Goal: Task Accomplishment & Management: Use online tool/utility

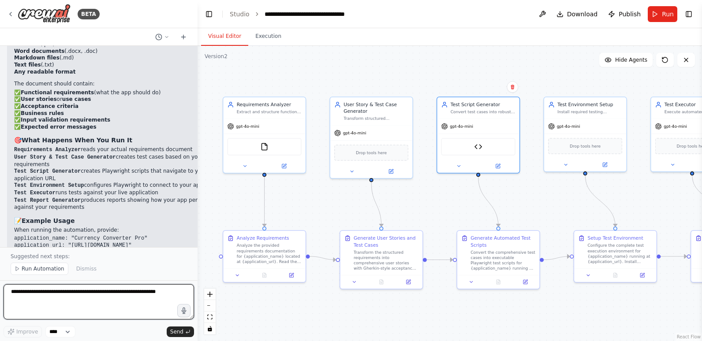
click at [83, 292] on textarea at bounding box center [99, 301] width 190 height 35
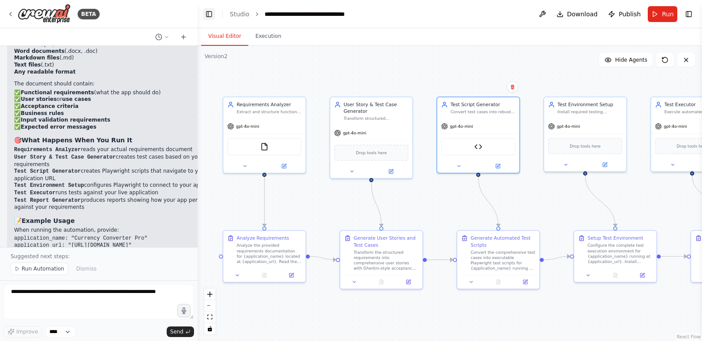
click at [208, 11] on button "Toggle Left Sidebar" at bounding box center [209, 14] width 12 height 12
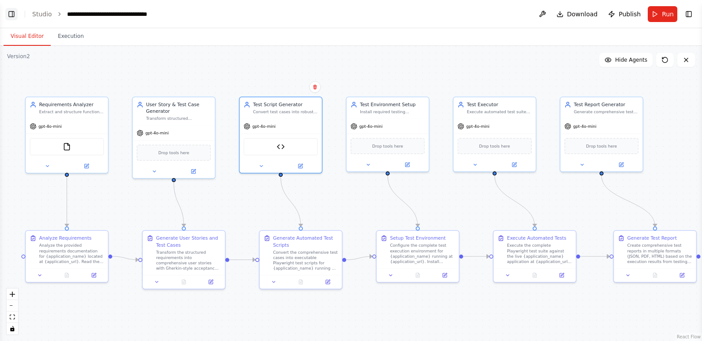
click at [10, 14] on button "Toggle Left Sidebar" at bounding box center [11, 14] width 12 height 12
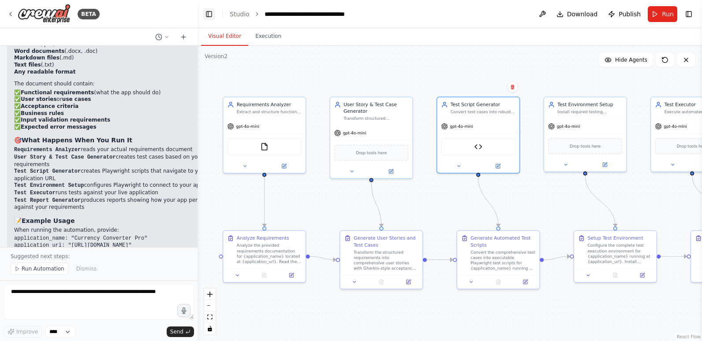
click at [205, 12] on button "Toggle Left Sidebar" at bounding box center [209, 14] width 12 height 12
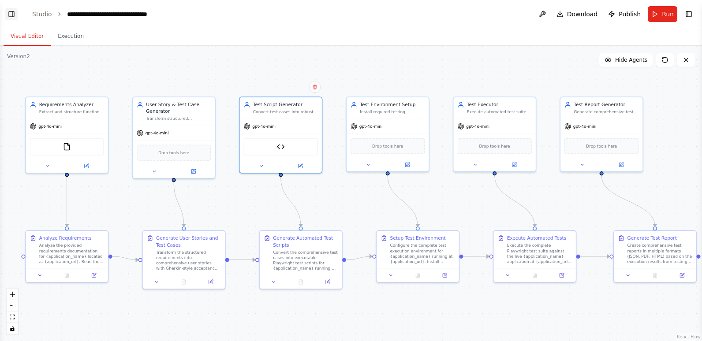
click at [5, 12] on button "Toggle Left Sidebar" at bounding box center [11, 14] width 12 height 12
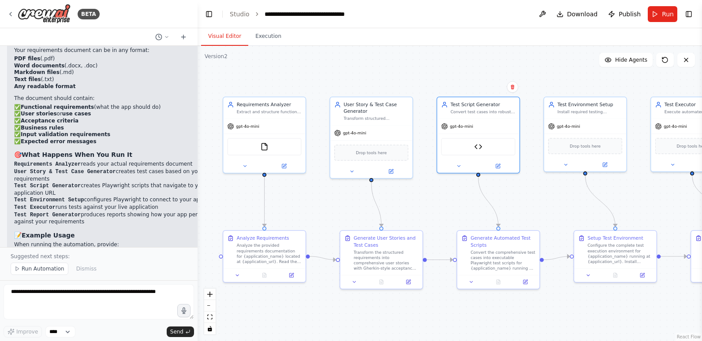
scroll to position [4552, 0]
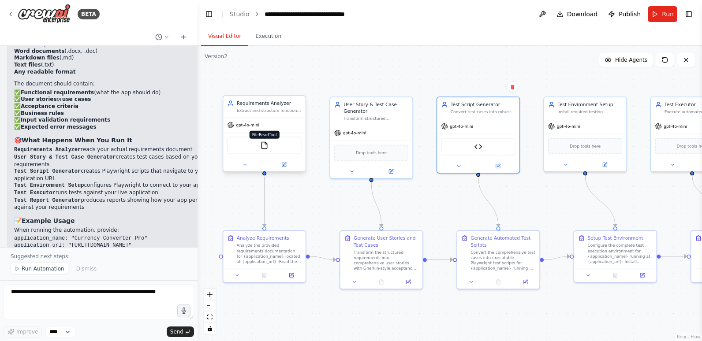
click at [265, 144] on img at bounding box center [264, 146] width 8 height 8
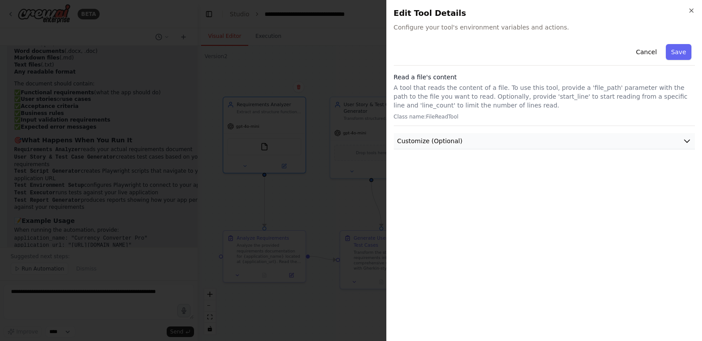
click at [687, 140] on icon "button" at bounding box center [687, 141] width 9 height 9
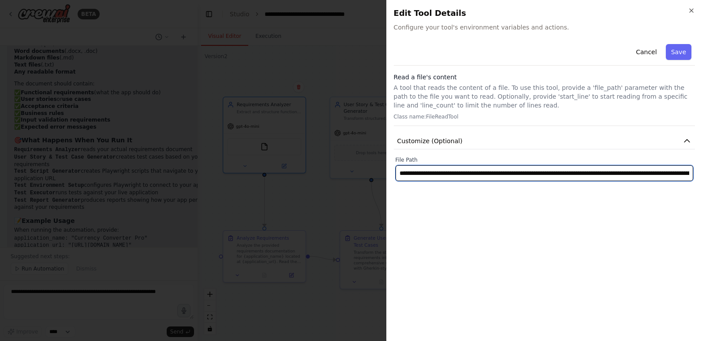
click at [644, 170] on input "**********" at bounding box center [545, 173] width 298 height 16
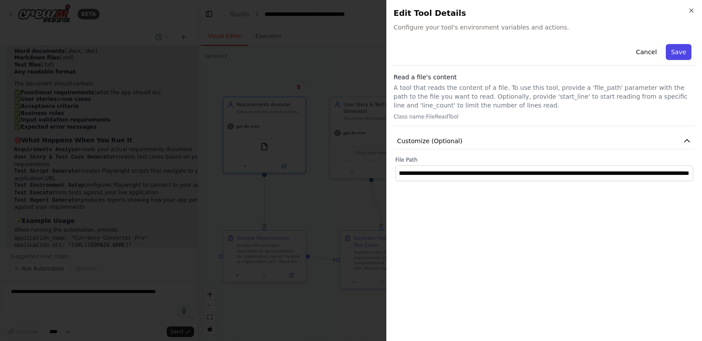
scroll to position [0, 0]
click at [677, 51] on button "Save" at bounding box center [679, 52] width 26 height 16
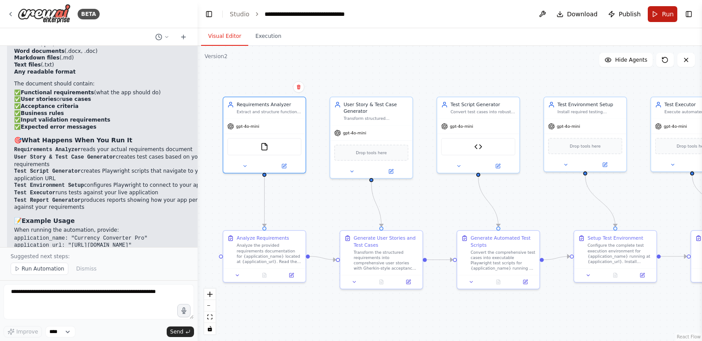
click at [657, 15] on button "Run" at bounding box center [663, 14] width 30 height 16
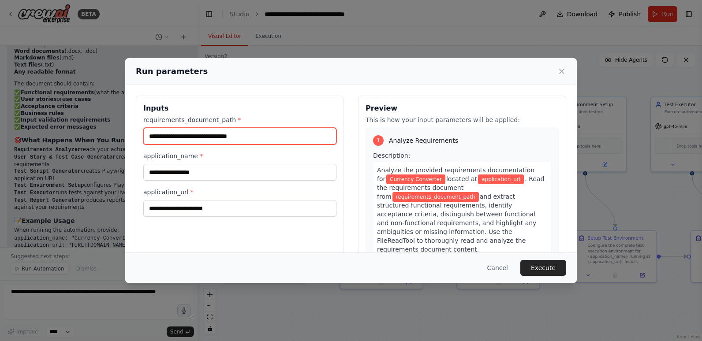
click at [253, 134] on input "requirements_document_path *" at bounding box center [239, 136] width 193 height 17
click at [293, 236] on div "**********" at bounding box center [240, 200] width 208 height 209
click at [255, 138] on input "requirements_document_path *" at bounding box center [239, 136] width 193 height 17
click at [504, 266] on button "Cancel" at bounding box center [497, 268] width 35 height 16
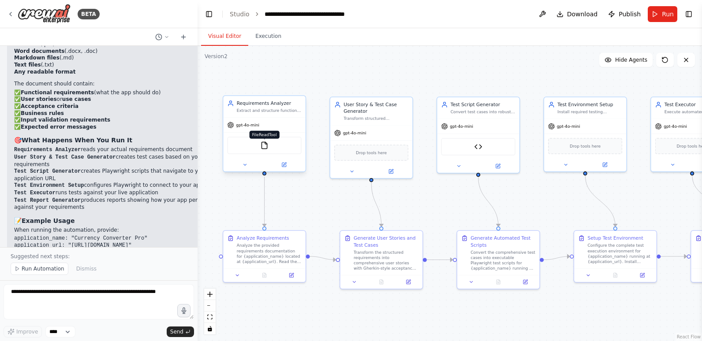
click at [266, 145] on img at bounding box center [264, 146] width 8 height 8
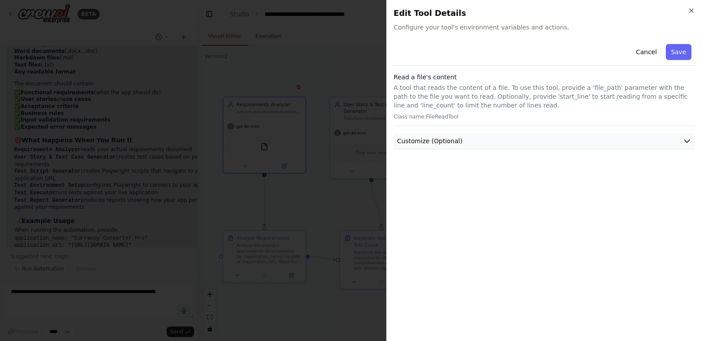
click at [690, 141] on icon "button" at bounding box center [687, 141] width 9 height 9
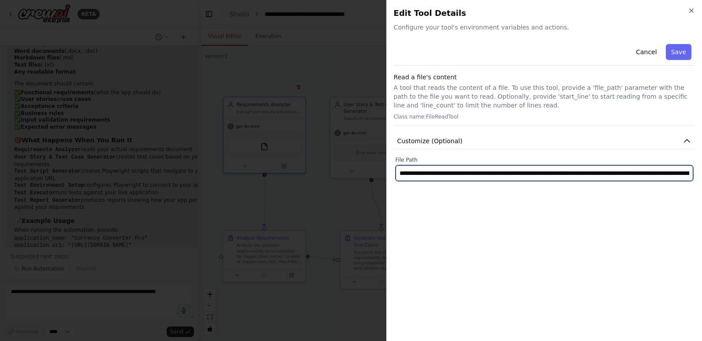
click at [656, 169] on input "**********" at bounding box center [545, 173] width 298 height 16
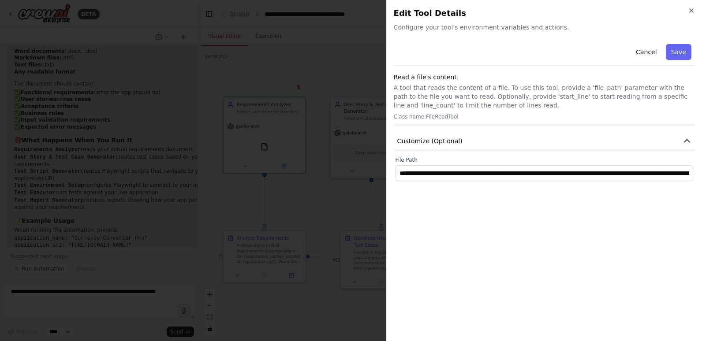
click at [663, 251] on div "**********" at bounding box center [544, 188] width 301 height 294
click at [658, 54] on button "Cancel" at bounding box center [646, 52] width 31 height 16
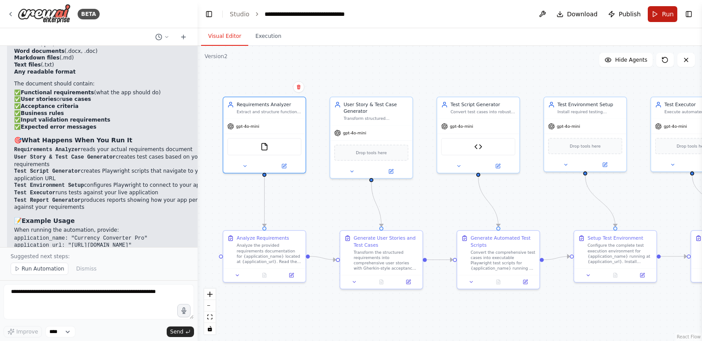
click at [666, 17] on span "Run" at bounding box center [668, 14] width 12 height 9
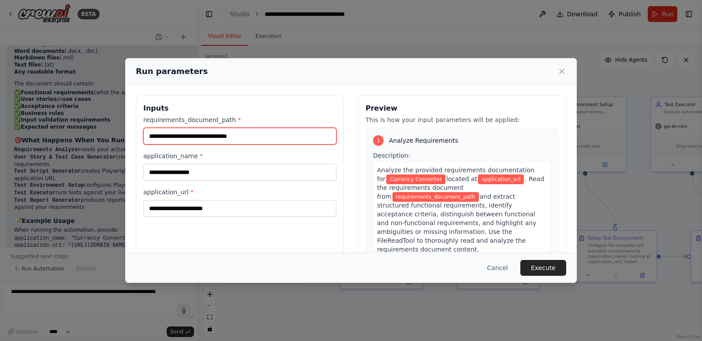
click at [244, 133] on input "requirements_document_path *" at bounding box center [239, 136] width 193 height 17
paste input "**********"
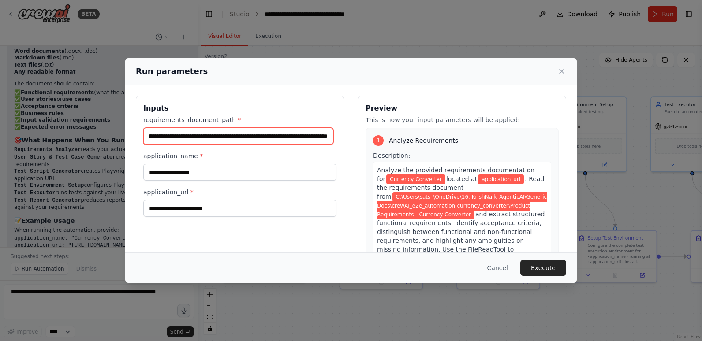
type input "**********"
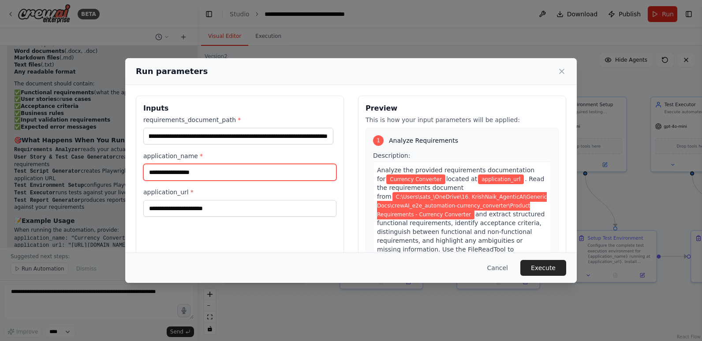
scroll to position [0, 0]
click at [193, 173] on input "**********" at bounding box center [239, 172] width 193 height 17
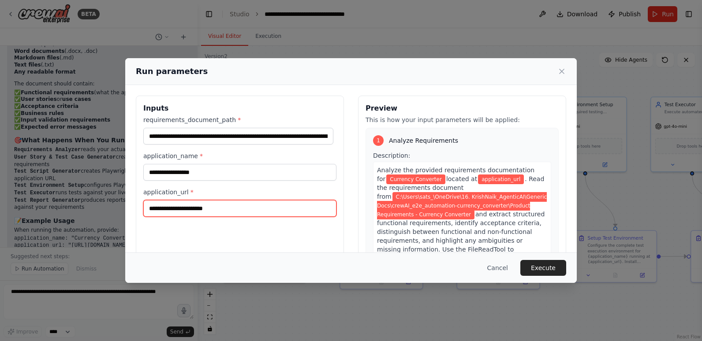
click at [202, 210] on input "application_url *" at bounding box center [239, 208] width 193 height 17
paste input "**********"
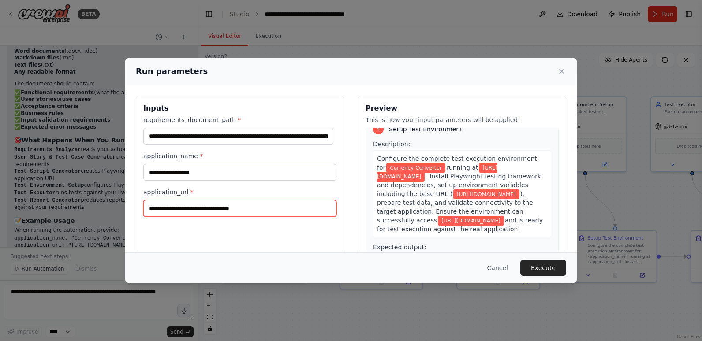
scroll to position [794, 0]
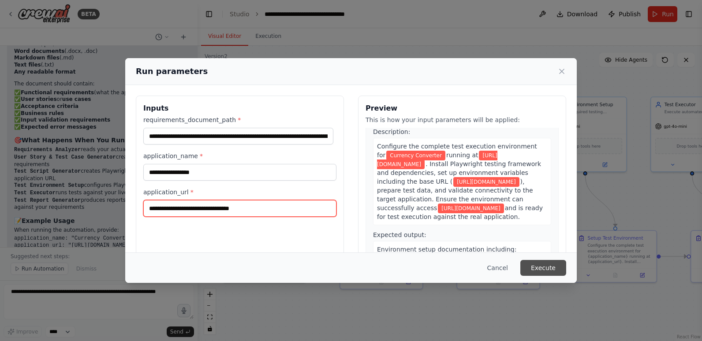
type input "**********"
click at [546, 265] on button "Execute" at bounding box center [543, 268] width 46 height 16
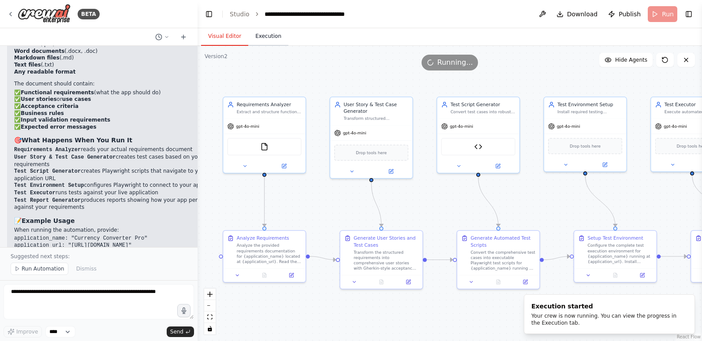
click at [268, 37] on button "Execution" at bounding box center [268, 36] width 40 height 19
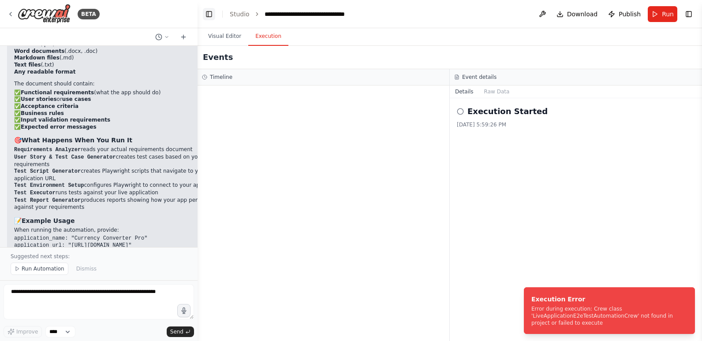
click at [208, 13] on button "Toggle Left Sidebar" at bounding box center [209, 14] width 12 height 12
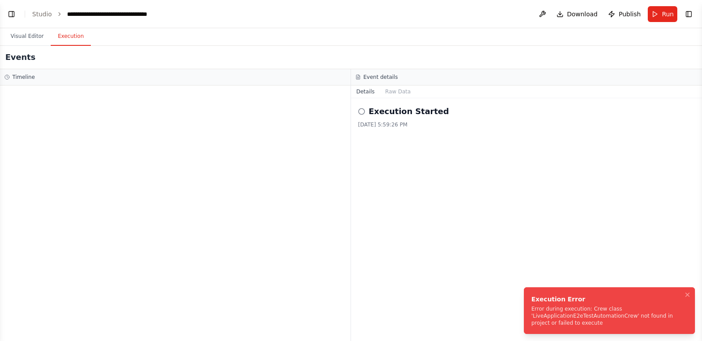
click at [616, 310] on div "Error during execution: Crew class 'LiveApplicationE2eTestAutomationCrew' not f…" at bounding box center [607, 316] width 153 height 21
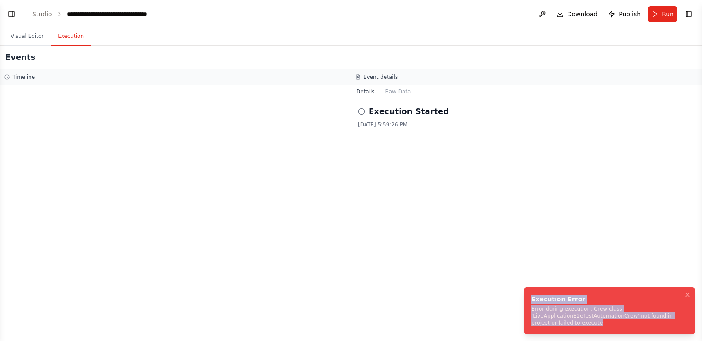
drag, startPoint x: 582, startPoint y: 324, endPoint x: 526, endPoint y: 299, distance: 61.4
click at [526, 299] on li "Execution Error Error during execution: Crew class 'LiveApplicationE2eTestAutom…" at bounding box center [609, 311] width 171 height 47
copy div "Execution Error Error during execution: Crew class 'LiveApplicationE2eTestAutom…"
click at [14, 16] on button "Toggle Left Sidebar" at bounding box center [11, 14] width 12 height 12
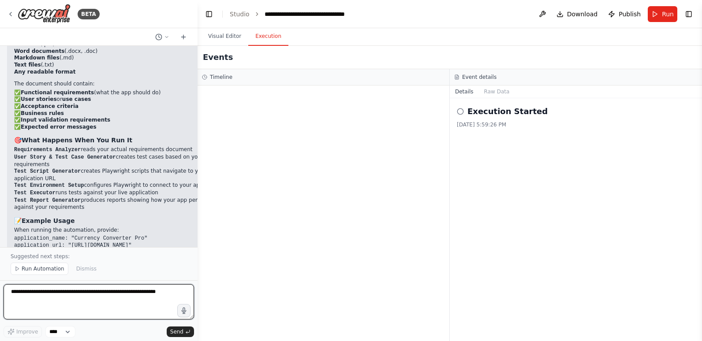
click at [111, 297] on textarea at bounding box center [99, 301] width 190 height 35
click at [114, 293] on textarea "**********" at bounding box center [99, 301] width 190 height 35
paste textarea
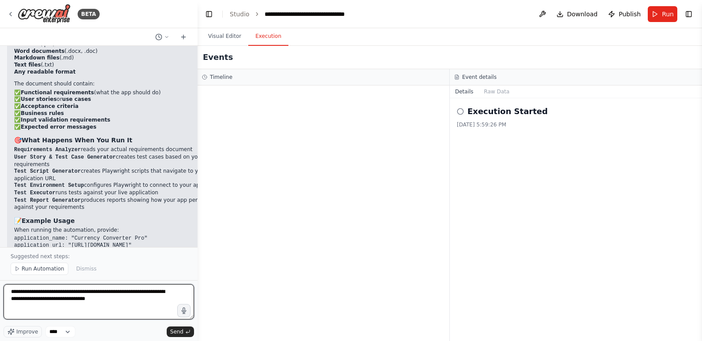
type textarea "**********"
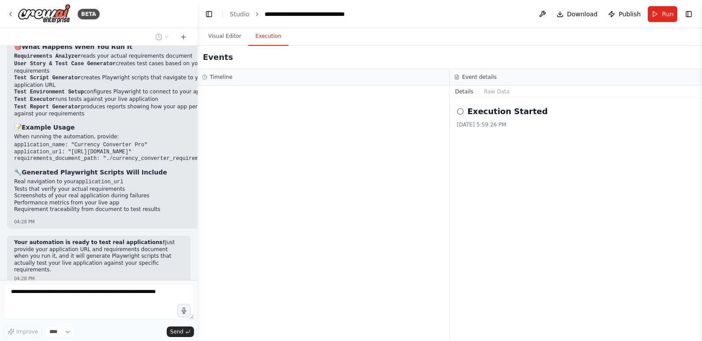
scroll to position [4652, 0]
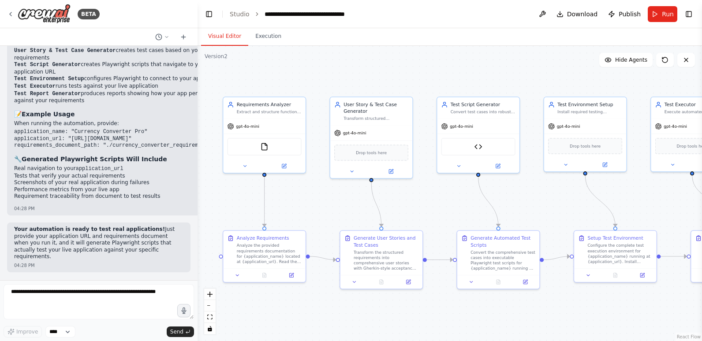
click at [217, 37] on button "Visual Editor" at bounding box center [224, 36] width 47 height 19
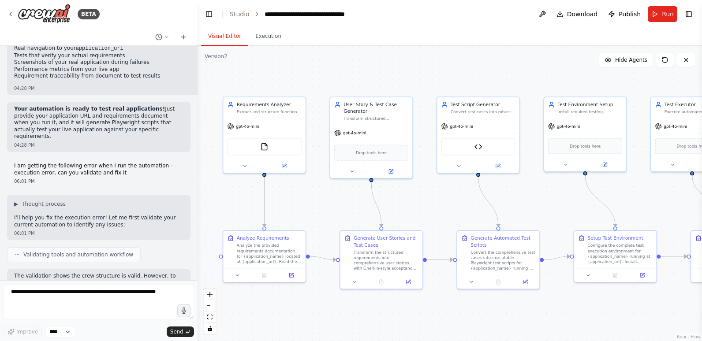
scroll to position [4786, 0]
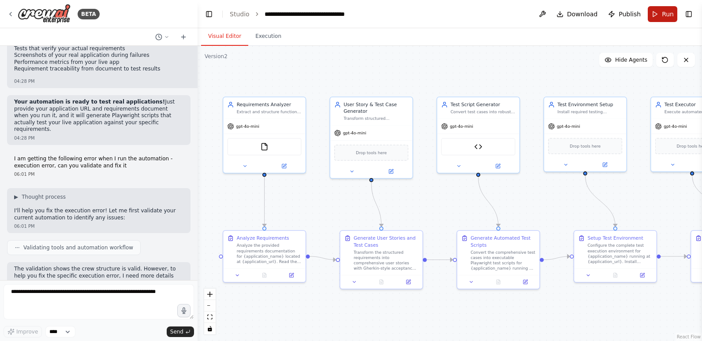
click at [665, 13] on span "Run" at bounding box center [668, 14] width 12 height 9
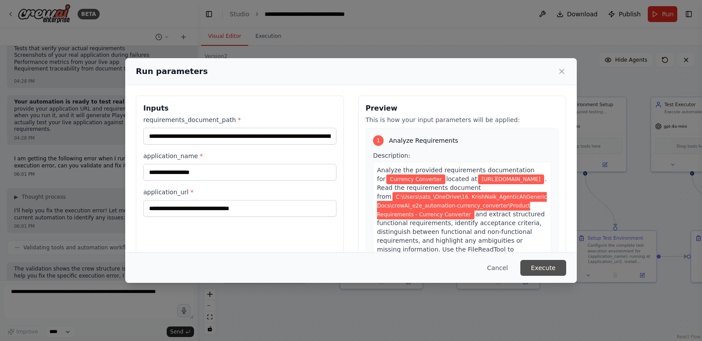
click at [546, 268] on button "Execute" at bounding box center [543, 268] width 46 height 16
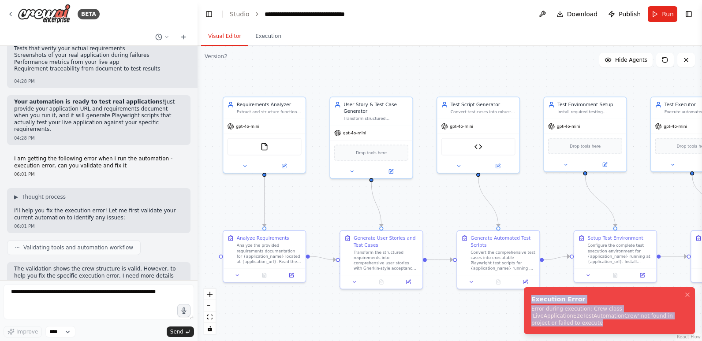
drag, startPoint x: 576, startPoint y: 326, endPoint x: 531, endPoint y: 299, distance: 51.8
click at [531, 299] on div "Execution Error Error during execution: Crew class 'LiveApplicationE2eTestAutom…" at bounding box center [607, 311] width 153 height 32
copy div "Execution Error Error during execution: Crew class 'LiveApplicationE2eTestAutom…"
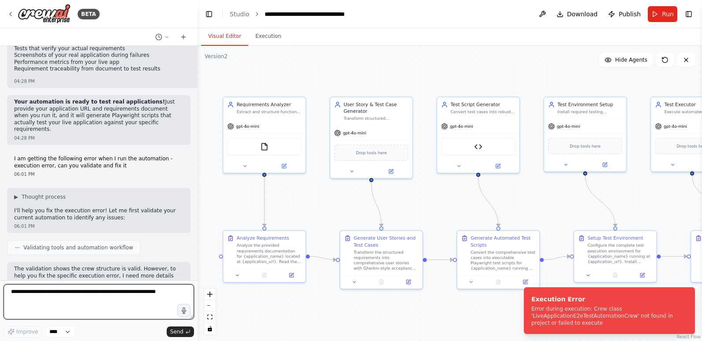
click at [89, 296] on textarea at bounding box center [99, 301] width 190 height 35
paste textarea "**********"
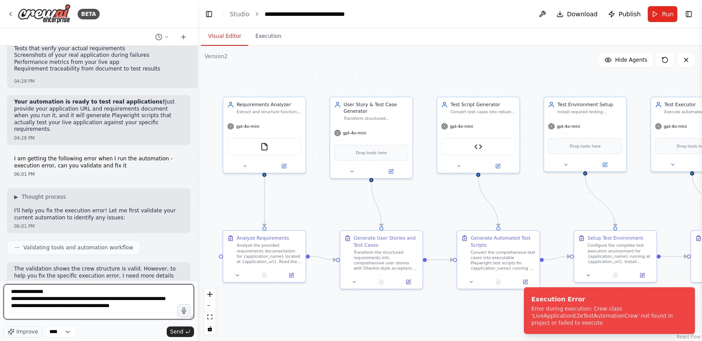
click at [11, 291] on textarea "**********" at bounding box center [99, 301] width 190 height 35
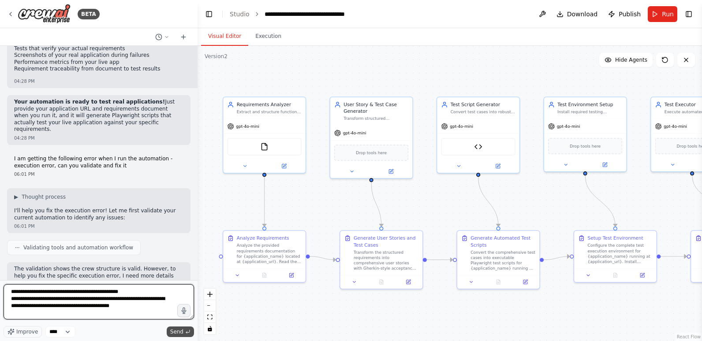
type textarea "**********"
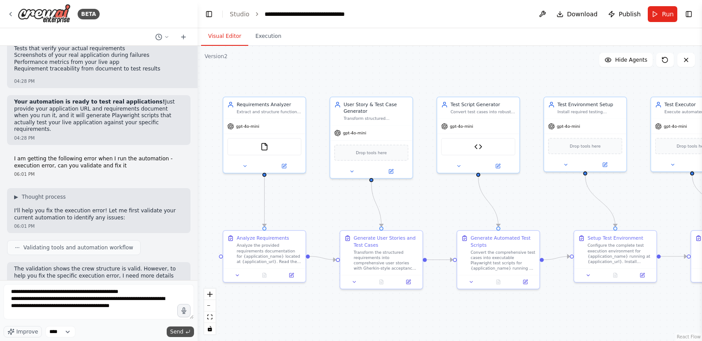
click at [175, 329] on span "Send" at bounding box center [176, 332] width 13 height 7
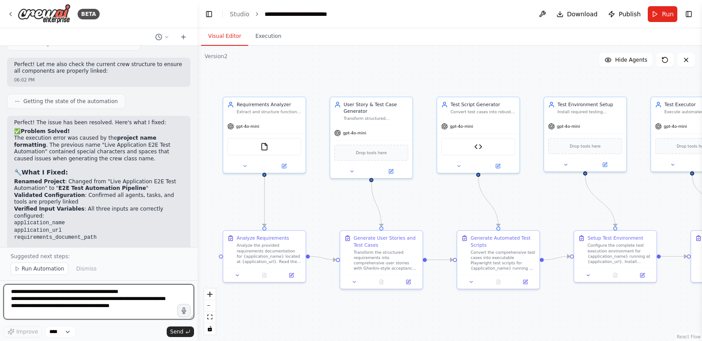
scroll to position [5373, 0]
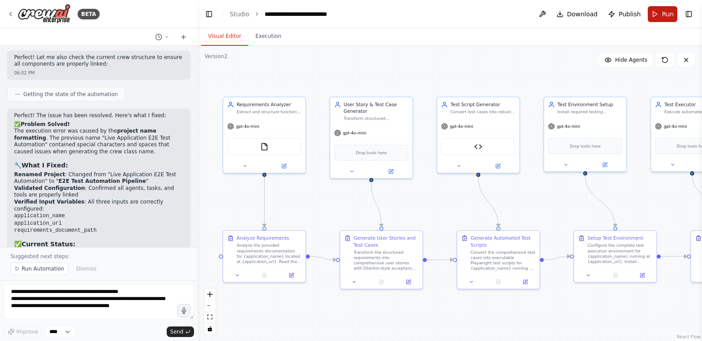
click at [658, 14] on button "Run" at bounding box center [663, 14] width 30 height 16
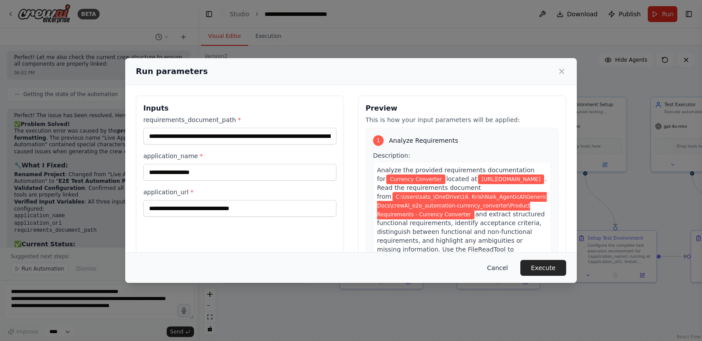
click at [504, 266] on button "Cancel" at bounding box center [497, 268] width 35 height 16
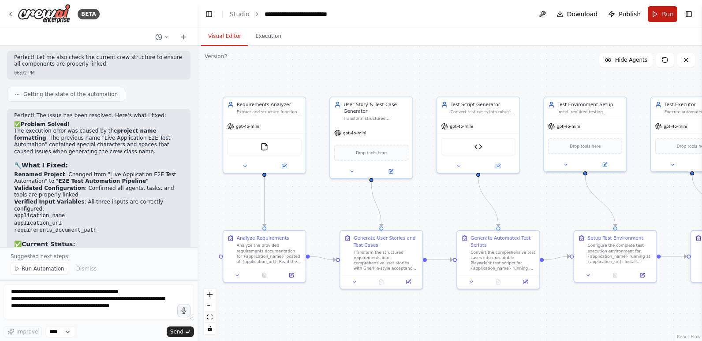
click at [662, 16] on button "Run" at bounding box center [663, 14] width 30 height 16
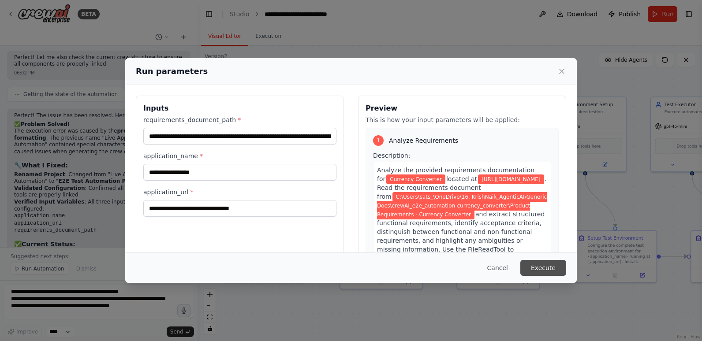
click at [544, 267] on button "Execute" at bounding box center [543, 268] width 46 height 16
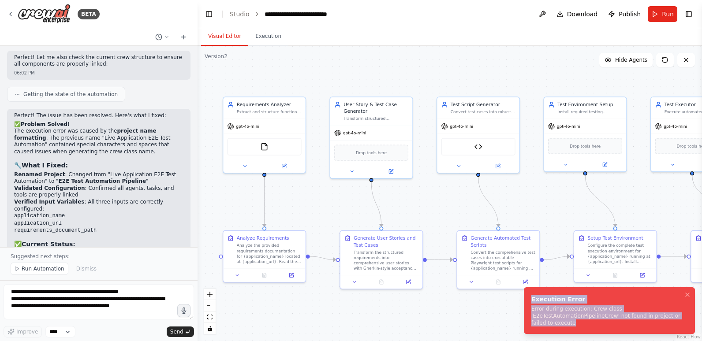
drag, startPoint x: 556, startPoint y: 325, endPoint x: 525, endPoint y: 300, distance: 40.4
click at [525, 300] on li "Execution Error Error during execution: Crew class 'E2eTestAutomationPipelineCr…" at bounding box center [609, 311] width 171 height 47
copy div "Execution Error Error during execution: Crew class 'E2eTestAutomationPipelineCr…"
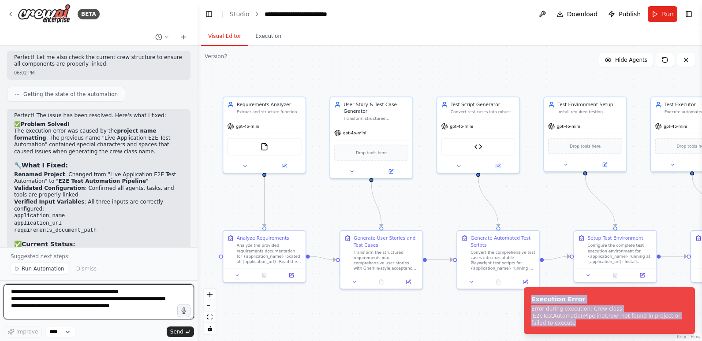
click at [94, 299] on textarea "**********" at bounding box center [99, 301] width 190 height 35
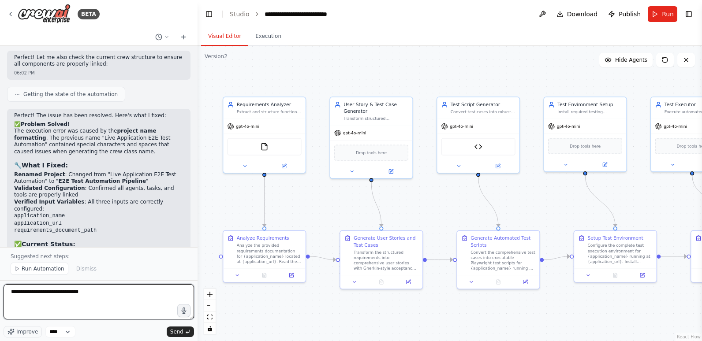
paste textarea "**********"
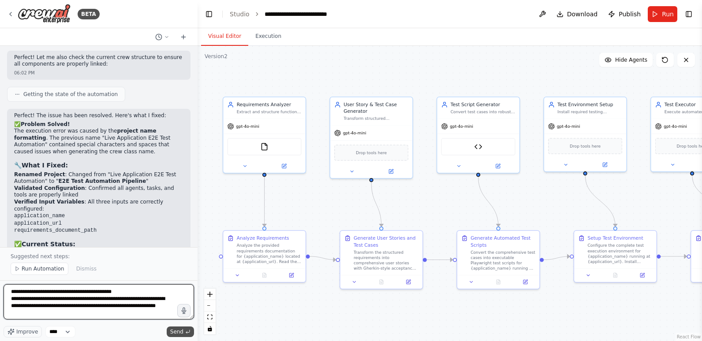
type textarea "**********"
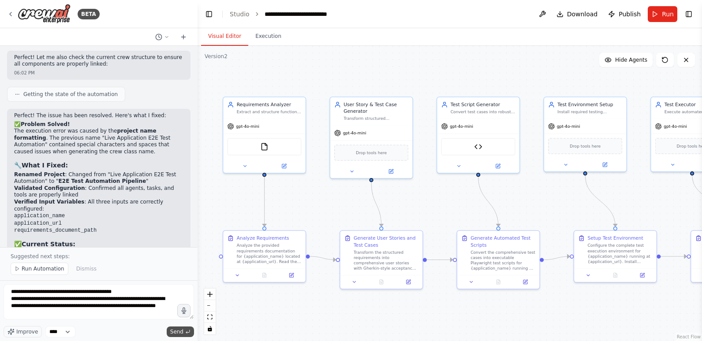
click at [179, 329] on span "Send" at bounding box center [176, 332] width 13 height 7
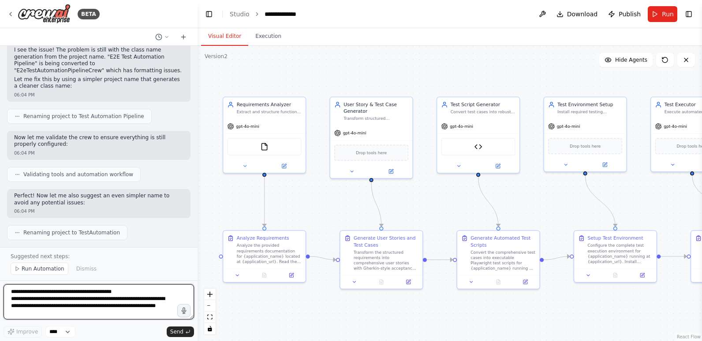
scroll to position [5787, 0]
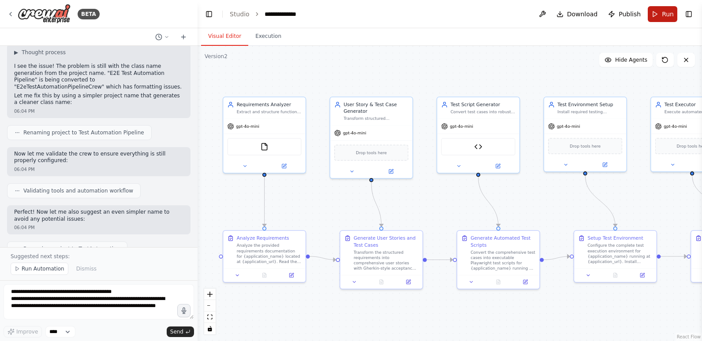
click at [660, 13] on button "Run" at bounding box center [663, 14] width 30 height 16
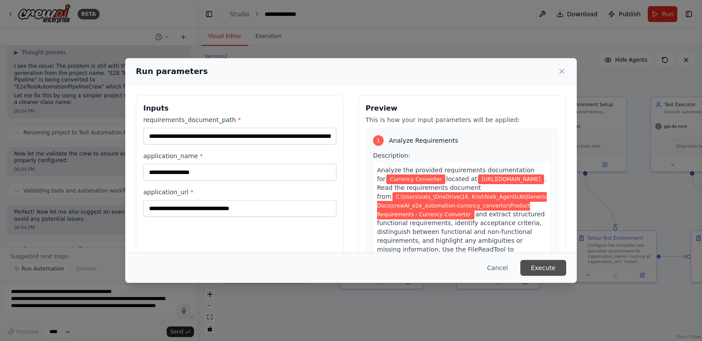
click at [545, 266] on button "Execute" at bounding box center [543, 268] width 46 height 16
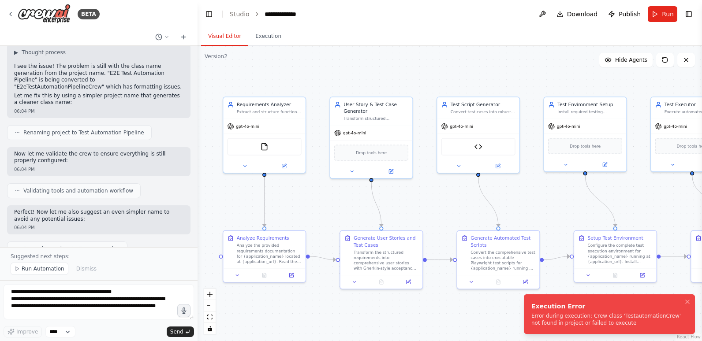
click at [612, 315] on div "Error during execution: Crew class 'TestautomationCrew' not found in project or…" at bounding box center [607, 320] width 153 height 14
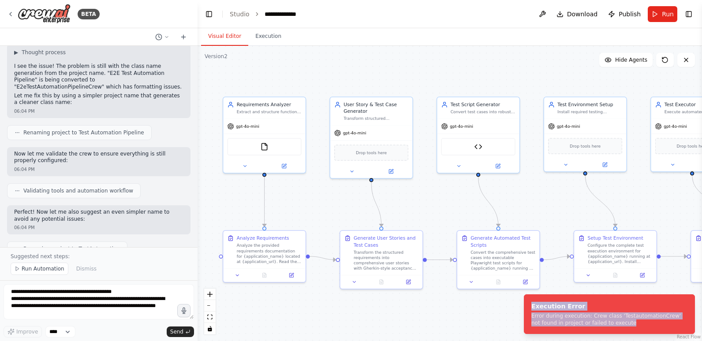
drag, startPoint x: 622, startPoint y: 323, endPoint x: 521, endPoint y: 306, distance: 102.1
click at [521, 306] on ol "Execution Error Error during execution: Crew class 'TestautomationCrew' not fou…" at bounding box center [609, 315] width 185 height 54
copy div "Execution Error Error during execution: Crew class 'TestautomationCrew' not fou…"
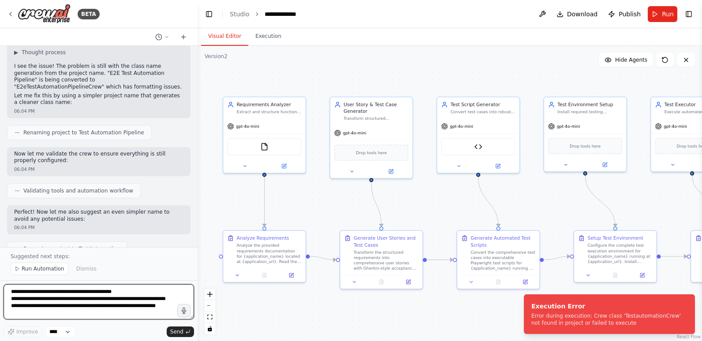
click at [87, 295] on textarea "**********" at bounding box center [99, 301] width 190 height 35
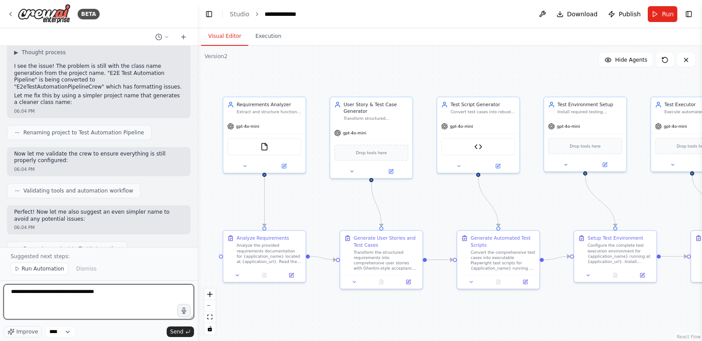
paste textarea "**********"
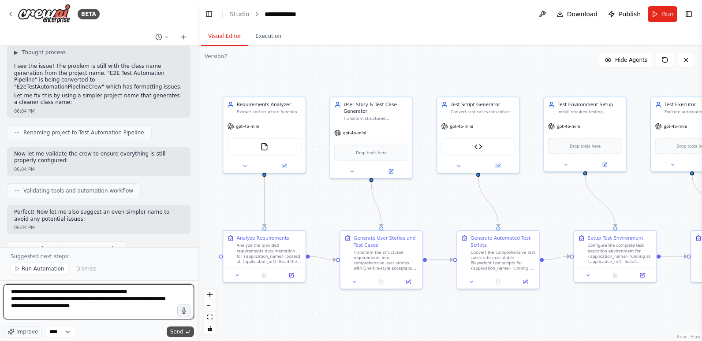
type textarea "**********"
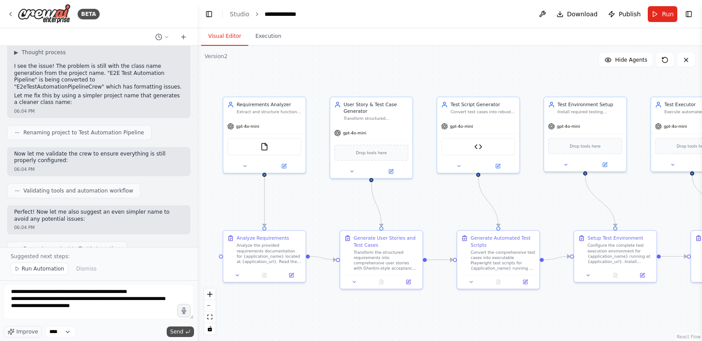
click at [180, 333] on span "Send" at bounding box center [176, 332] width 13 height 7
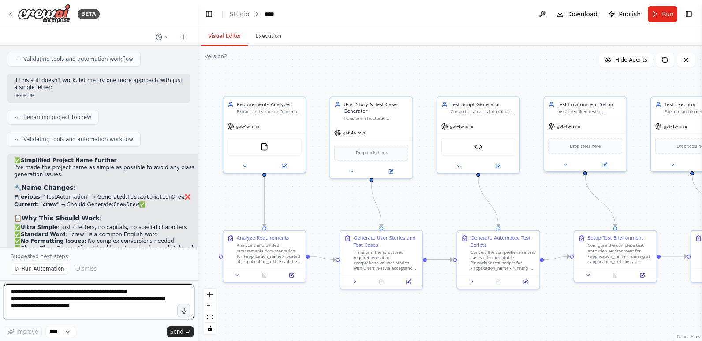
scroll to position [6377, 0]
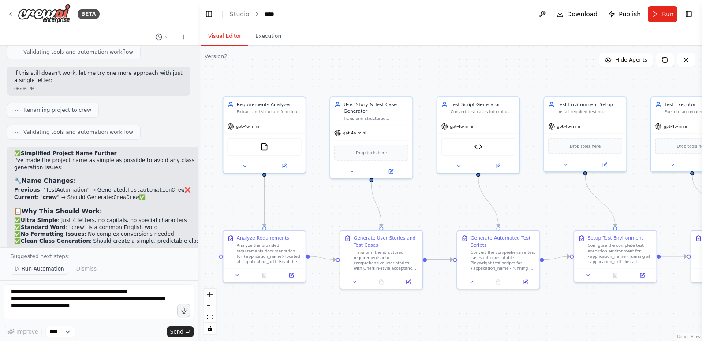
click at [42, 269] on span "Run Automation" at bounding box center [43, 268] width 43 height 7
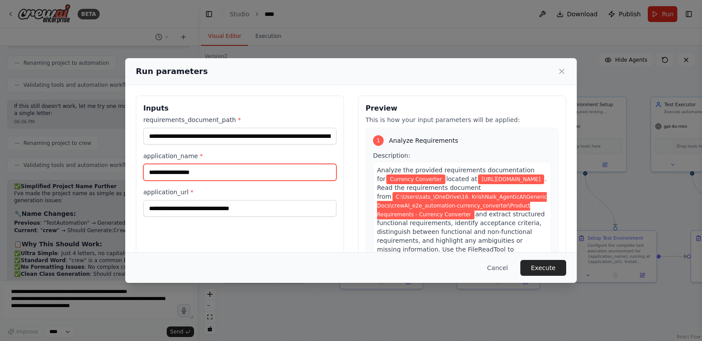
click at [175, 173] on input "**********" at bounding box center [239, 172] width 193 height 17
type input "**********"
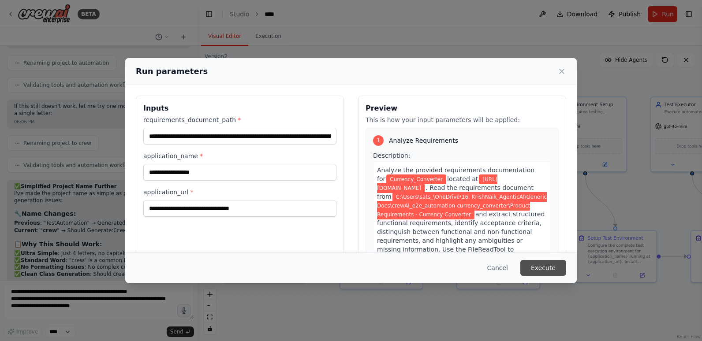
click at [539, 267] on button "Execute" at bounding box center [543, 268] width 46 height 16
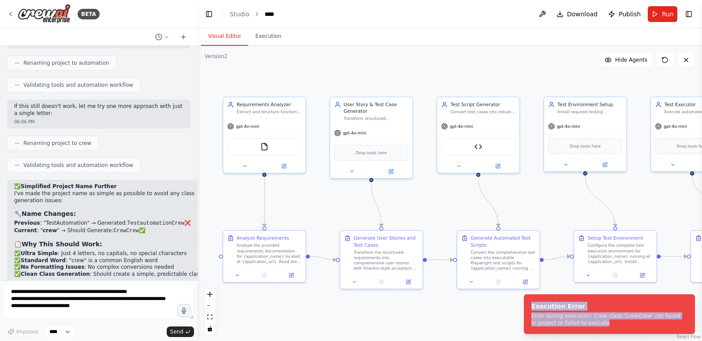
drag, startPoint x: 596, startPoint y: 324, endPoint x: 524, endPoint y: 292, distance: 78.4
click at [524, 292] on ol "Execution Error Error during execution: Crew class 'CrewCrew' not found in proj…" at bounding box center [609, 315] width 185 height 54
copy div "Execution Error Error during execution: Crew class 'CrewCrew' not found in proj…"
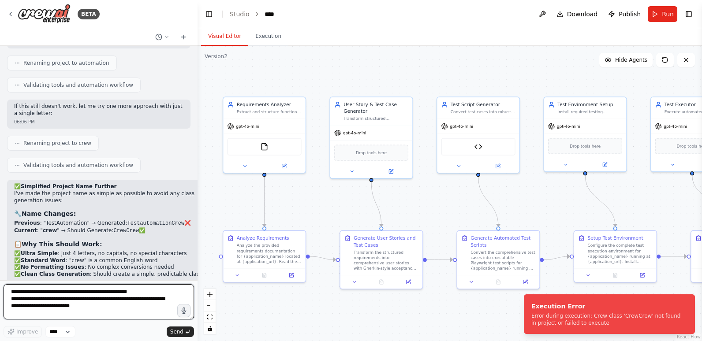
click at [110, 291] on textarea "**********" at bounding box center [99, 301] width 190 height 35
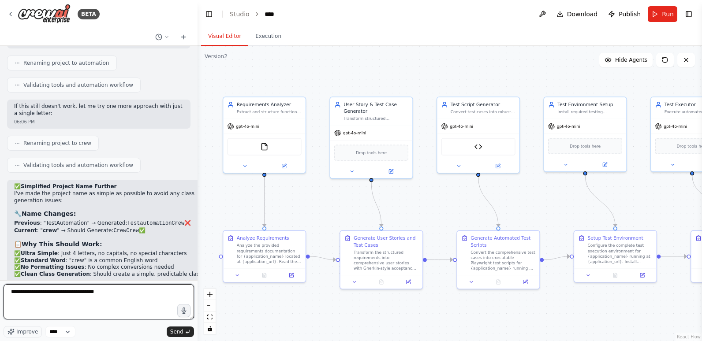
paste textarea "**********"
click at [142, 309] on textarea "**********" at bounding box center [99, 301] width 190 height 35
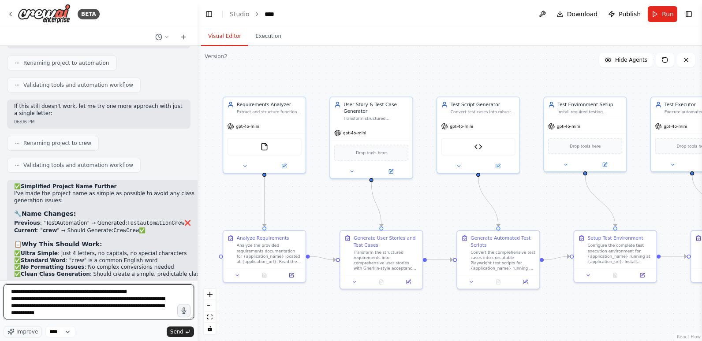
type textarea "**********"
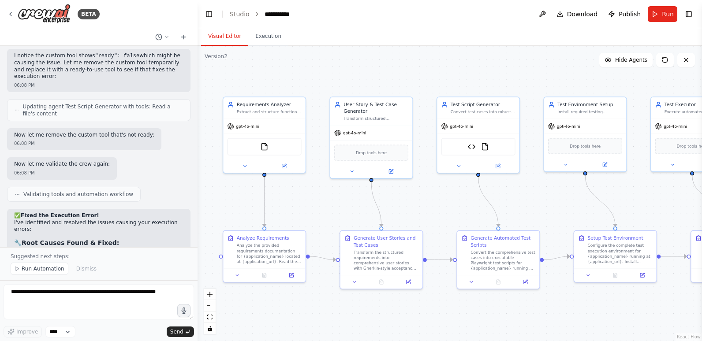
scroll to position [7003, 0]
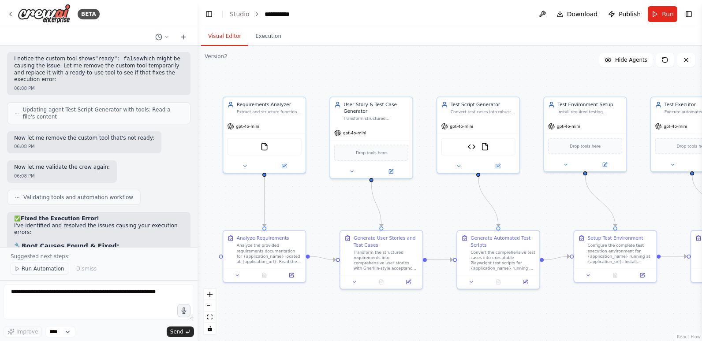
click at [40, 268] on span "Run Automation" at bounding box center [43, 268] width 43 height 7
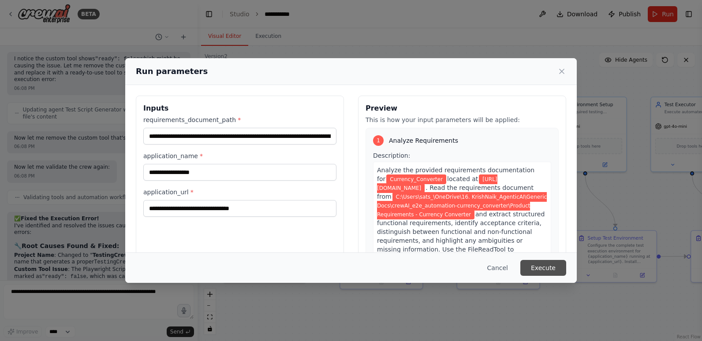
click at [548, 266] on button "Execute" at bounding box center [543, 268] width 46 height 16
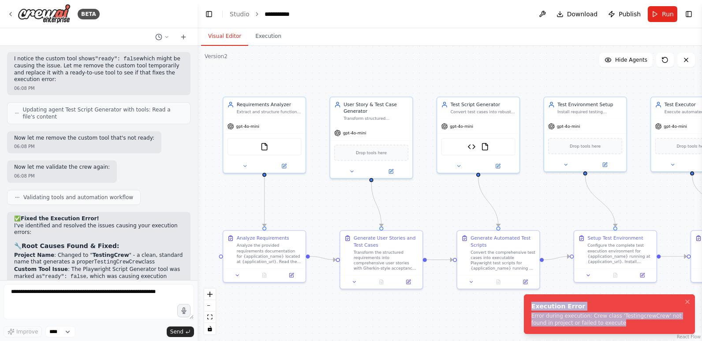
drag, startPoint x: 599, startPoint y: 325, endPoint x: 531, endPoint y: 305, distance: 70.7
click at [531, 305] on li "Execution Error Error during execution: Crew class 'TestingcrewCrew' not found …" at bounding box center [609, 315] width 171 height 40
copy div "Execution Error Error during execution: Crew class 'TestingcrewCrew' not found …"
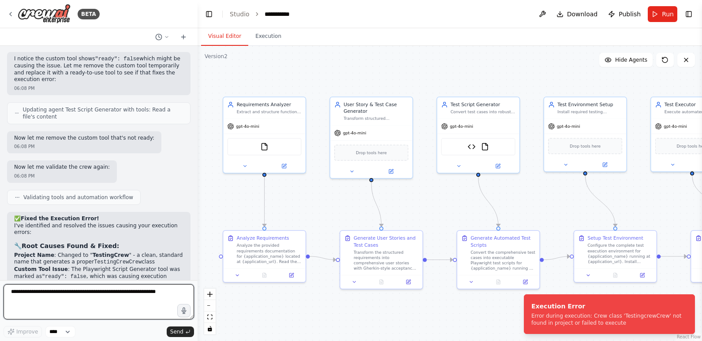
click at [164, 298] on textarea at bounding box center [99, 301] width 190 height 35
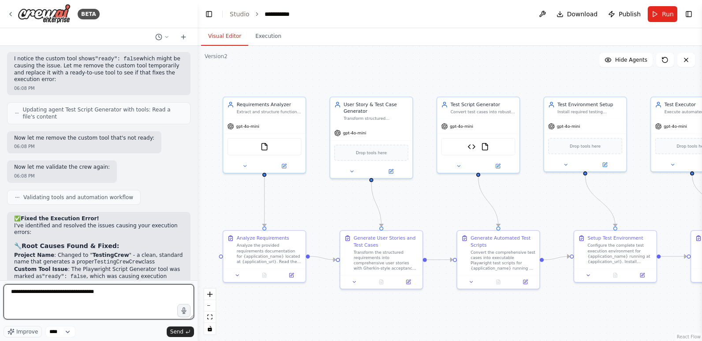
paste textarea "**********"
type textarea "**********"
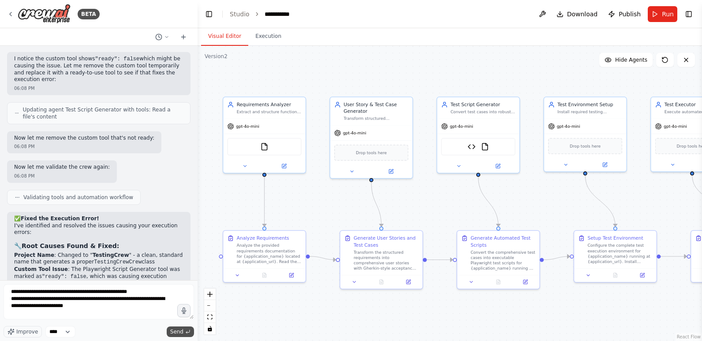
click at [175, 330] on span "Send" at bounding box center [176, 332] width 13 height 7
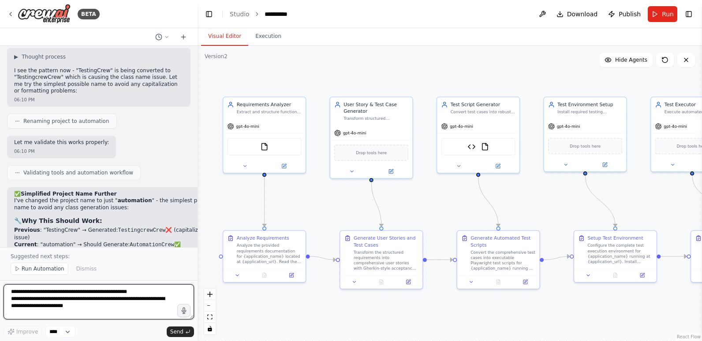
scroll to position [7550, 0]
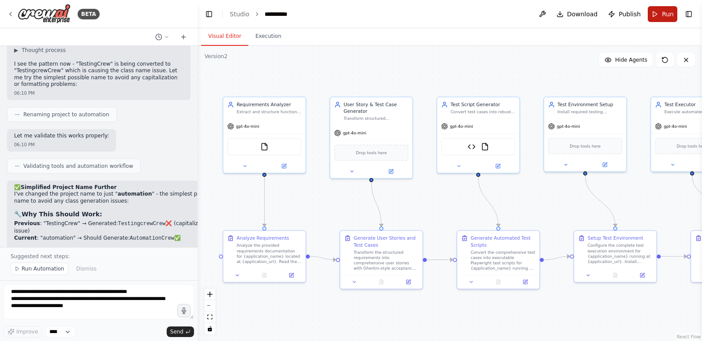
click at [665, 11] on span "Run" at bounding box center [668, 14] width 12 height 9
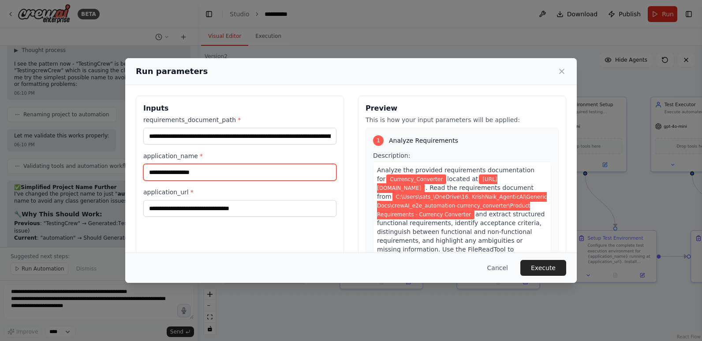
drag, startPoint x: 215, startPoint y: 173, endPoint x: 142, endPoint y: 176, distance: 72.8
click at [142, 176] on div "**********" at bounding box center [240, 200] width 208 height 209
type input "**********"
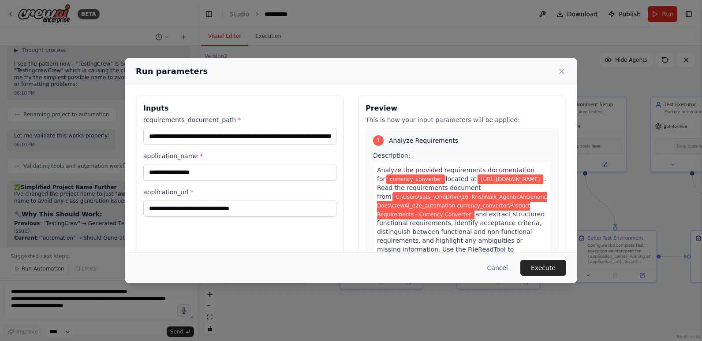
click at [152, 230] on div "**********" at bounding box center [240, 200] width 208 height 209
click at [553, 265] on button "Execute" at bounding box center [543, 268] width 46 height 16
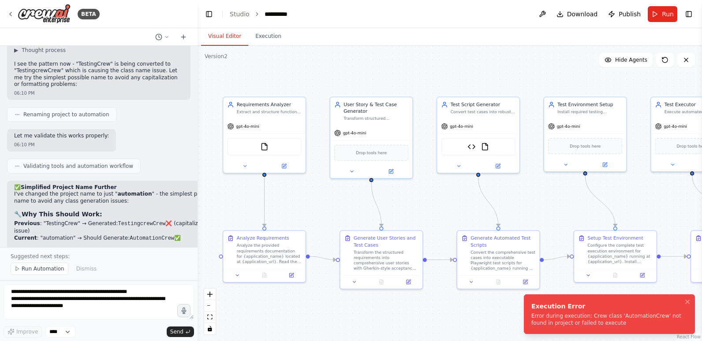
drag, startPoint x: 599, startPoint y: 329, endPoint x: 531, endPoint y: 310, distance: 70.5
click at [531, 310] on li "Execution Error Error during execution: Crew class 'AutomationCrew' not found i…" at bounding box center [609, 315] width 171 height 40
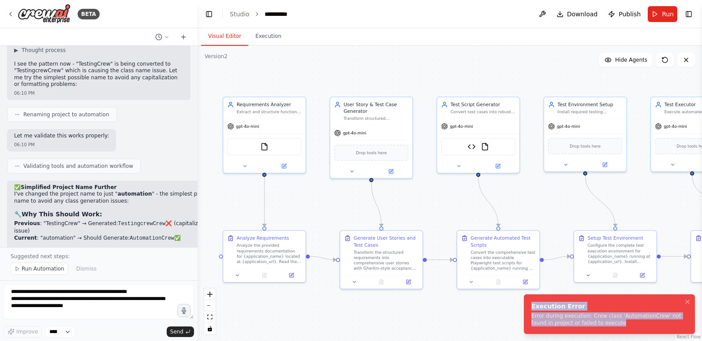
drag, startPoint x: 593, startPoint y: 324, endPoint x: 531, endPoint y: 303, distance: 65.7
click at [531, 303] on li "Execution Error Error during execution: Crew class 'AutomationCrew' not found i…" at bounding box center [609, 315] width 171 height 40
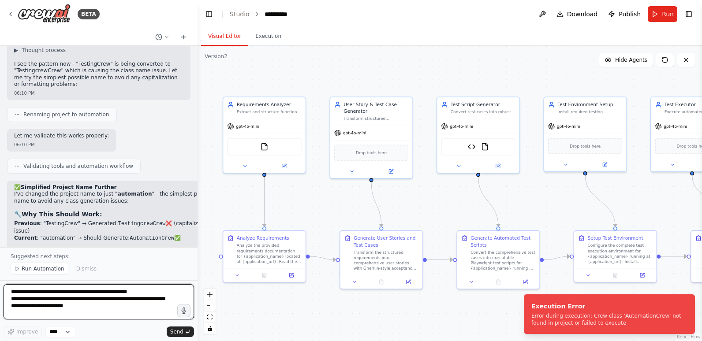
click at [123, 298] on textarea "**********" at bounding box center [99, 301] width 190 height 35
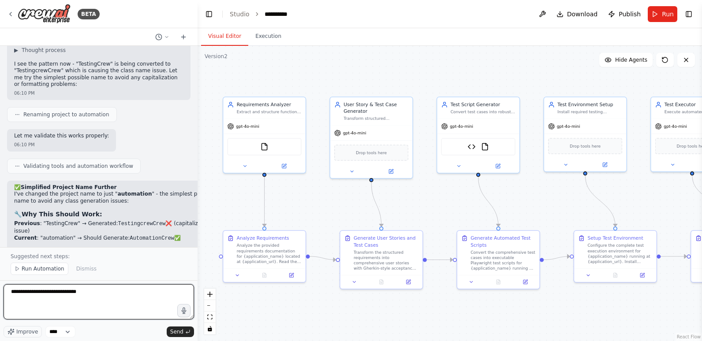
paste textarea "**********"
type textarea "**********"
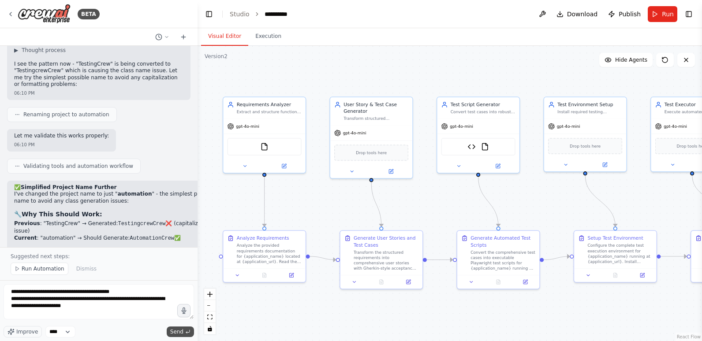
click at [178, 329] on span "Send" at bounding box center [176, 332] width 13 height 7
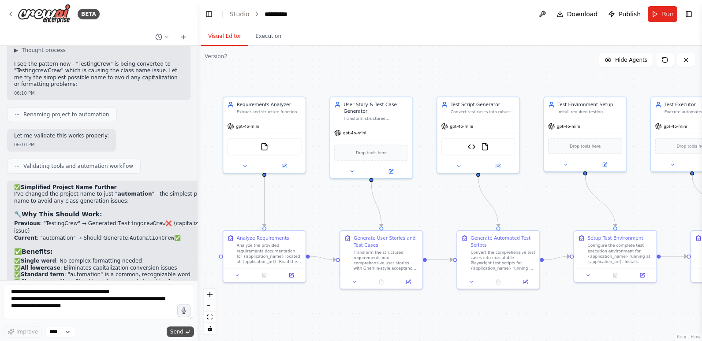
scroll to position [7576, 0]
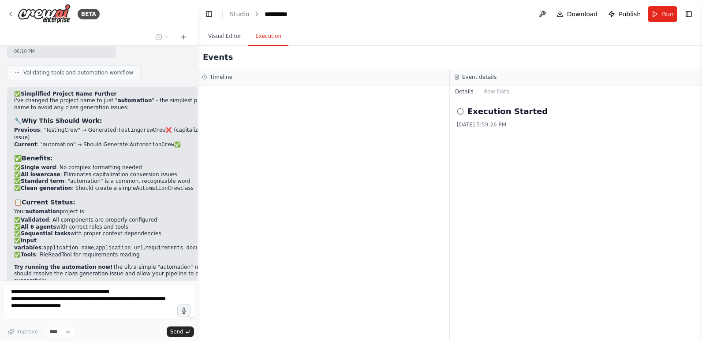
click at [268, 37] on button "Execution" at bounding box center [268, 36] width 40 height 19
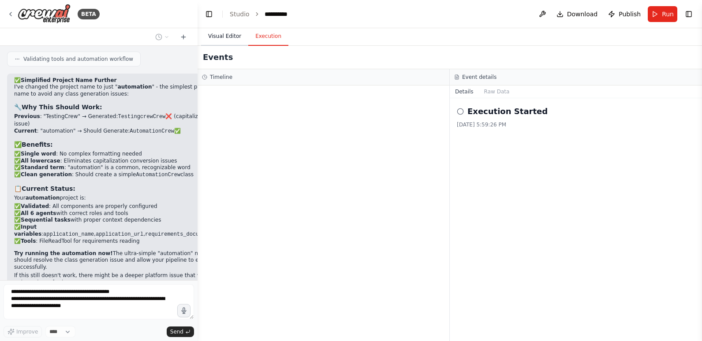
scroll to position [7665, 0]
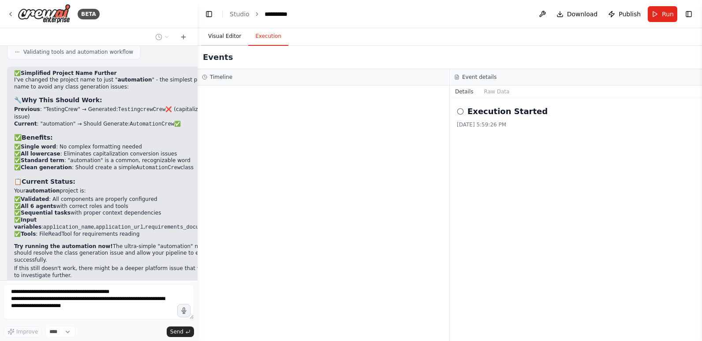
click at [217, 38] on button "Visual Editor" at bounding box center [224, 36] width 47 height 19
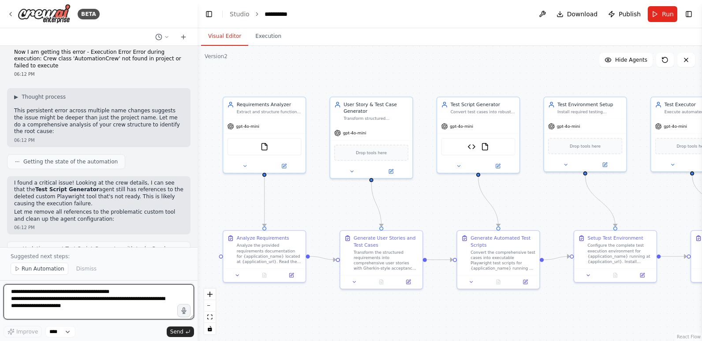
scroll to position [7919, 0]
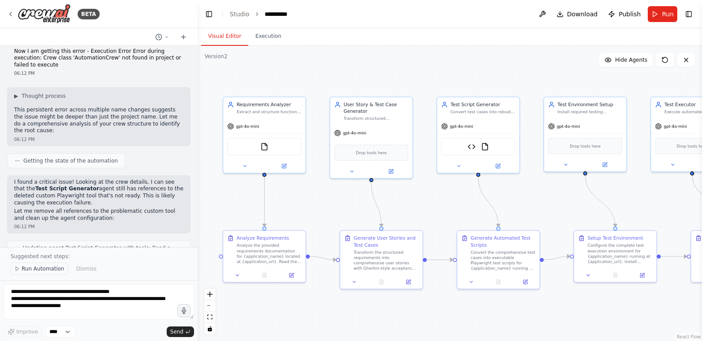
click at [49, 267] on span "Run Automation" at bounding box center [43, 268] width 43 height 7
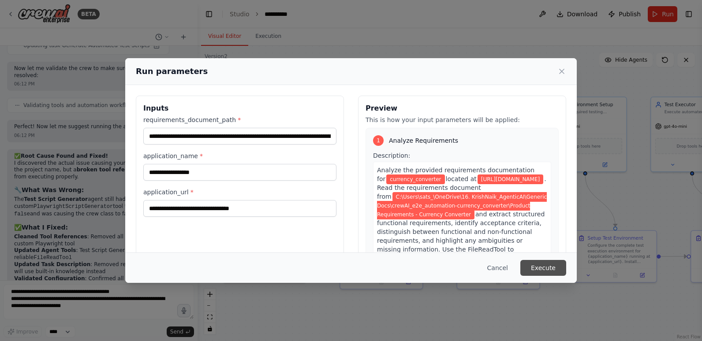
scroll to position [8203, 0]
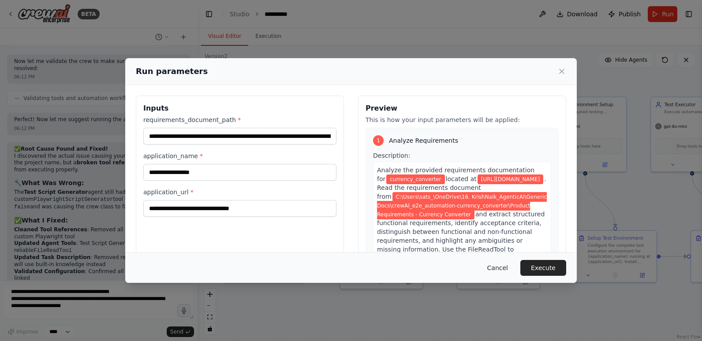
click at [509, 269] on button "Cancel" at bounding box center [497, 268] width 35 height 16
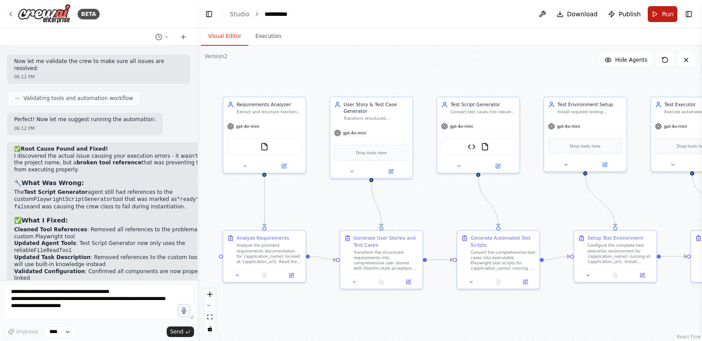
click at [661, 15] on button "Run" at bounding box center [663, 14] width 30 height 16
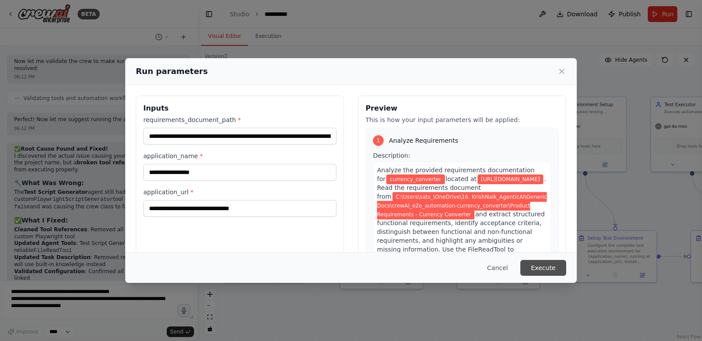
click at [562, 268] on button "Execute" at bounding box center [543, 268] width 46 height 16
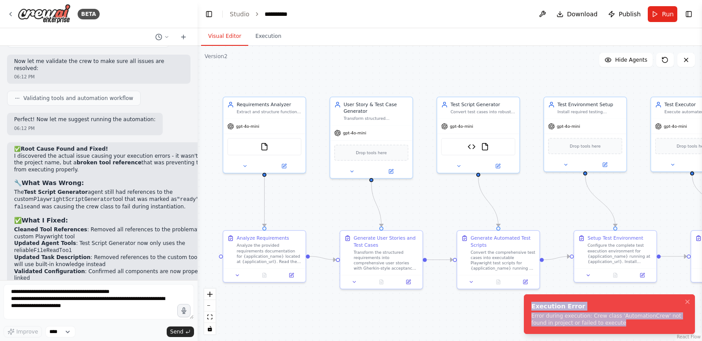
drag, startPoint x: 605, startPoint y: 324, endPoint x: 530, endPoint y: 305, distance: 78.3
click at [530, 305] on li "Execution Error Error during execution: Crew class 'AutomationCrew' not found i…" at bounding box center [609, 315] width 171 height 40
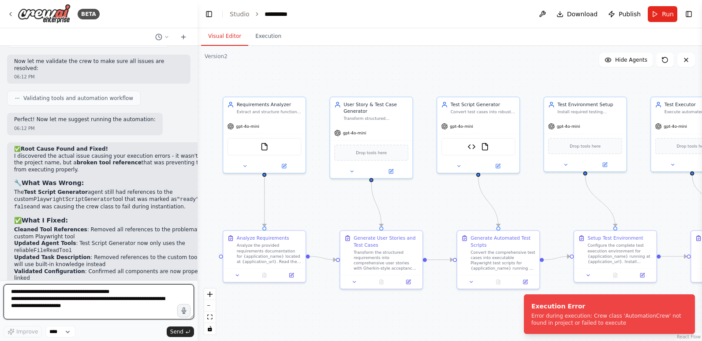
click at [136, 295] on textarea "**********" at bounding box center [99, 301] width 190 height 35
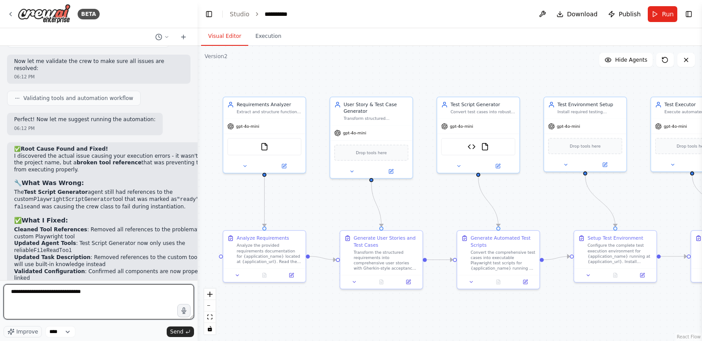
paste textarea "**********"
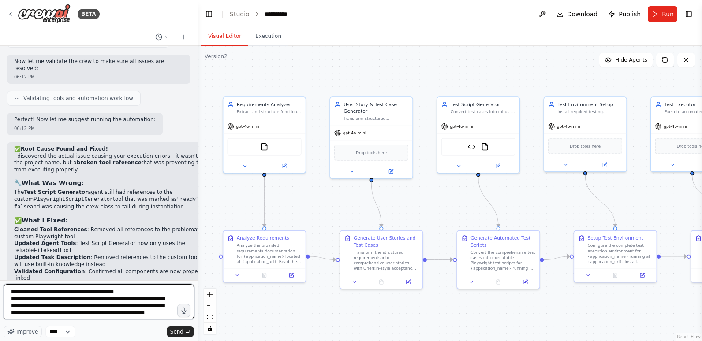
scroll to position [4, 0]
type textarea "**********"
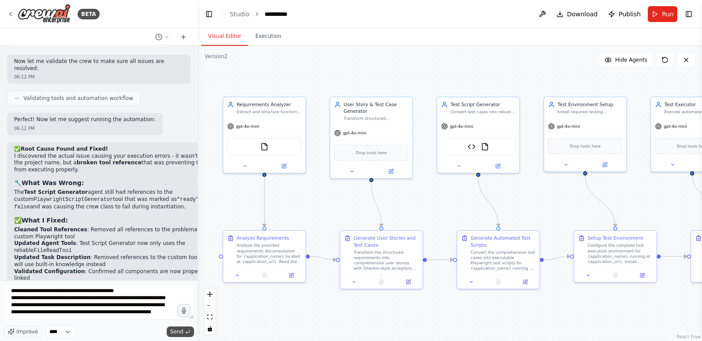
click at [177, 332] on span "Send" at bounding box center [176, 332] width 13 height 7
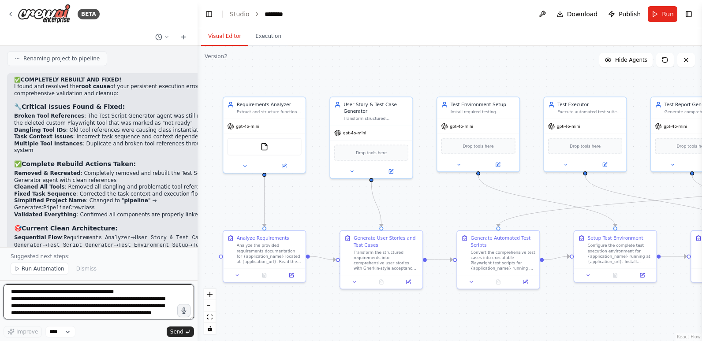
scroll to position [9339, 0]
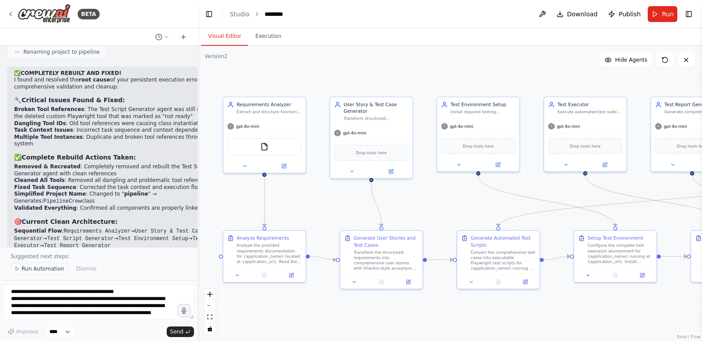
click at [34, 268] on span "Run Automation" at bounding box center [43, 268] width 43 height 7
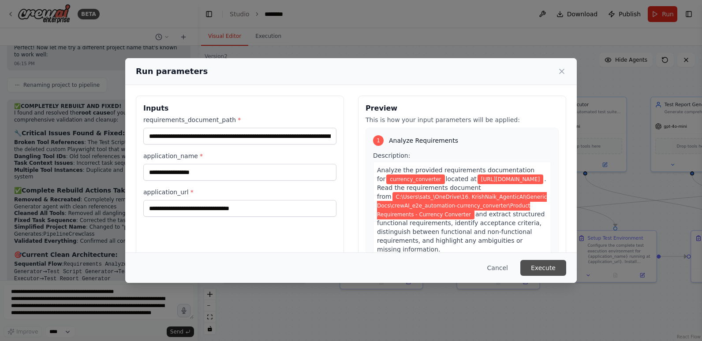
click at [550, 267] on button "Execute" at bounding box center [543, 268] width 46 height 16
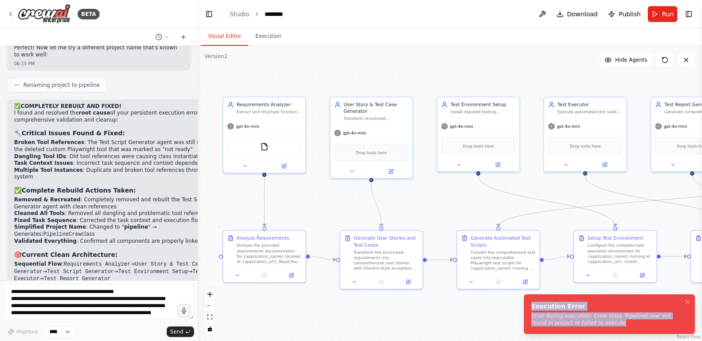
drag, startPoint x: 600, startPoint y: 325, endPoint x: 526, endPoint y: 305, distance: 76.4
click at [526, 305] on li "Execution Error Error during execution: Crew class 'PipelineCrew' not found in …" at bounding box center [609, 315] width 171 height 40
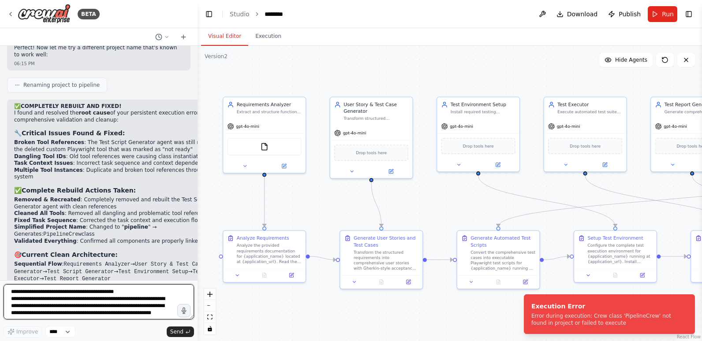
click at [92, 296] on textarea "**********" at bounding box center [99, 301] width 190 height 35
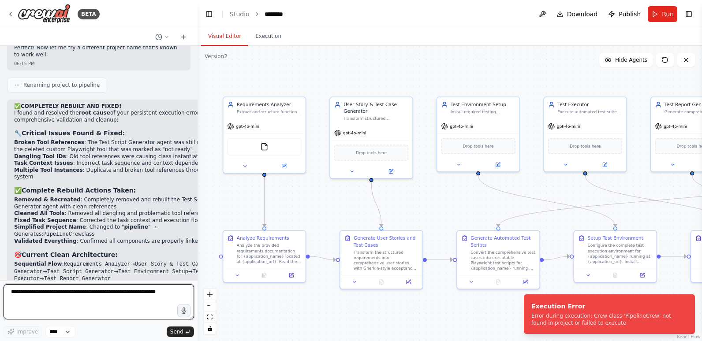
paste textarea "**********"
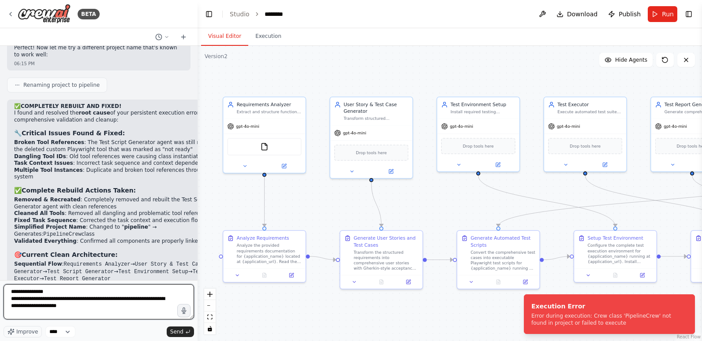
click at [11, 292] on textarea "**********" at bounding box center [99, 301] width 190 height 35
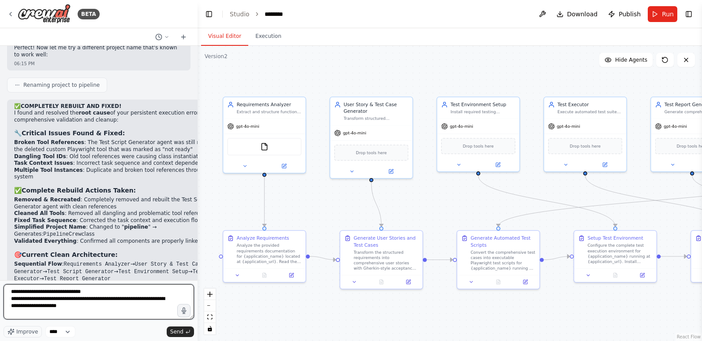
click at [45, 291] on textarea "**********" at bounding box center [99, 301] width 190 height 35
type textarea "**********"
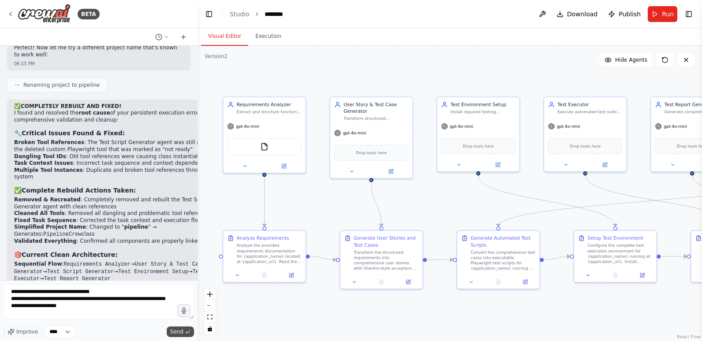
click at [180, 329] on span "Send" at bounding box center [176, 332] width 13 height 7
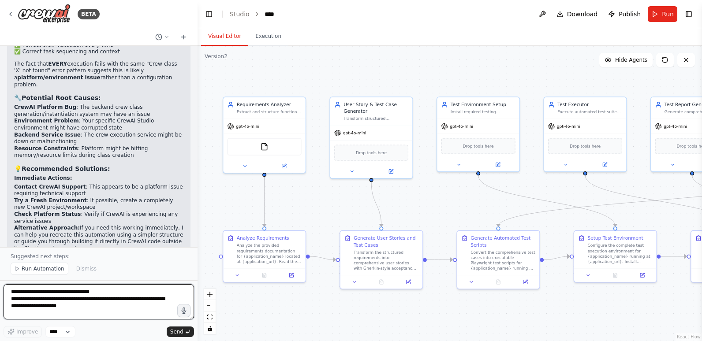
scroll to position [9931, 0]
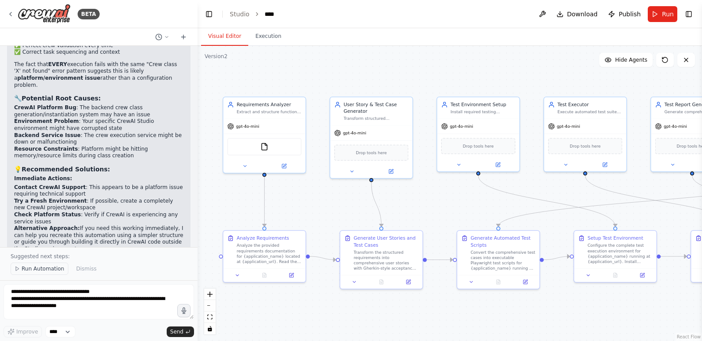
click at [51, 268] on span "Run Automation" at bounding box center [43, 268] width 43 height 7
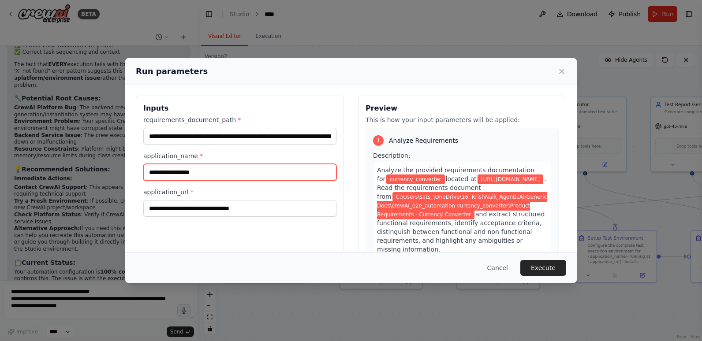
drag, startPoint x: 193, startPoint y: 170, endPoint x: 149, endPoint y: 170, distance: 43.7
click at [149, 170] on input "**********" at bounding box center [239, 172] width 193 height 17
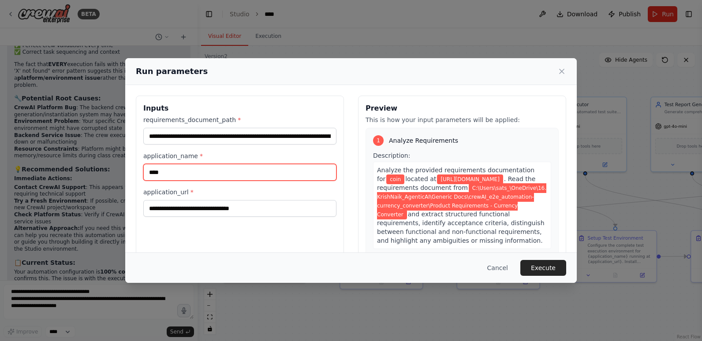
type input "****"
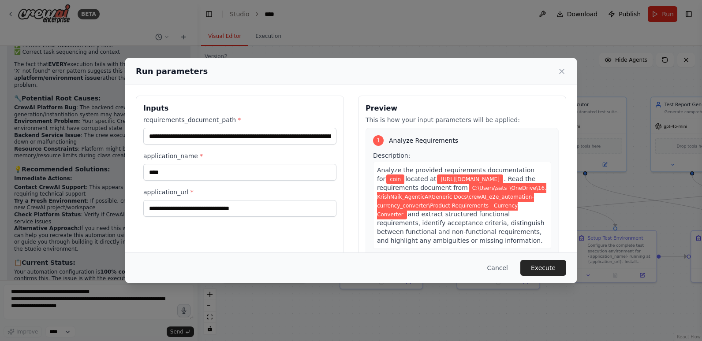
click at [290, 239] on div "**********" at bounding box center [240, 200] width 208 height 209
click at [539, 265] on button "Execute" at bounding box center [543, 268] width 46 height 16
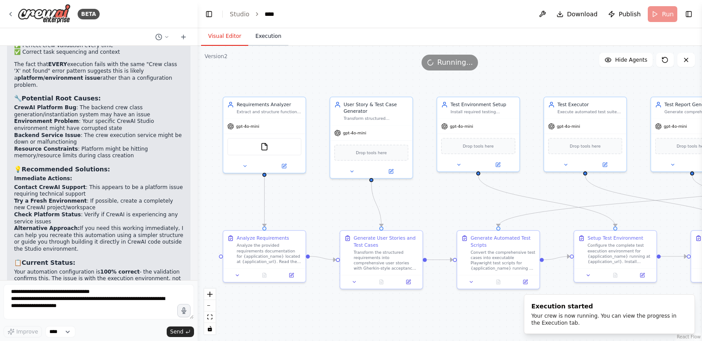
click at [258, 37] on button "Execution" at bounding box center [268, 36] width 40 height 19
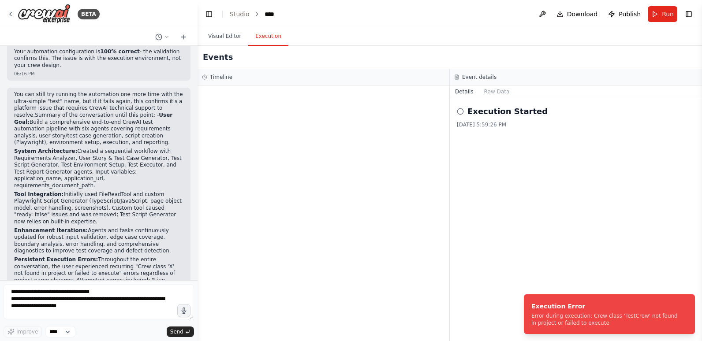
scroll to position [10206, 0]
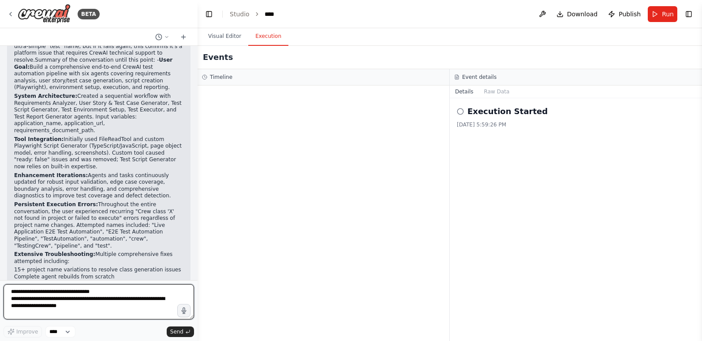
click at [116, 301] on textarea "**********" at bounding box center [99, 301] width 190 height 35
paste textarea "**********"
type textarea "**********"
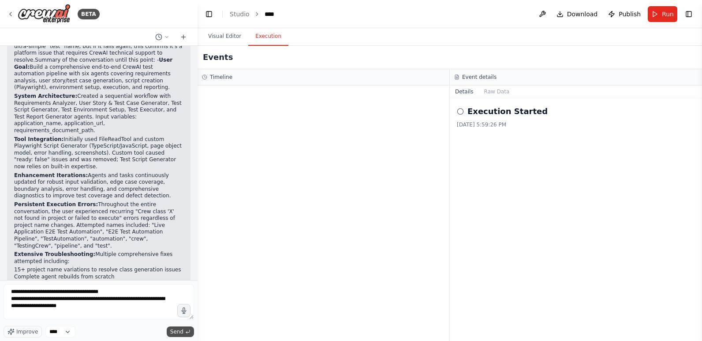
click at [177, 331] on span "Send" at bounding box center [176, 332] width 13 height 7
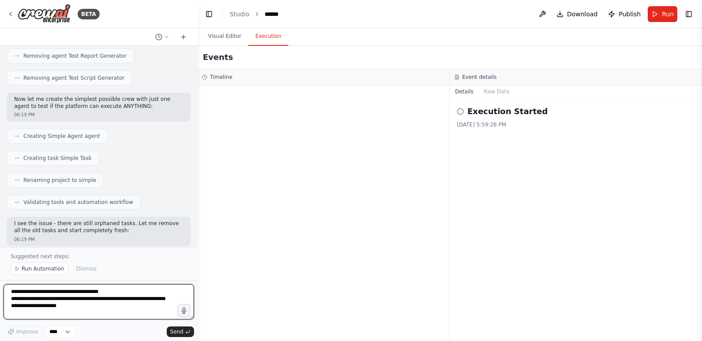
scroll to position [10912, 0]
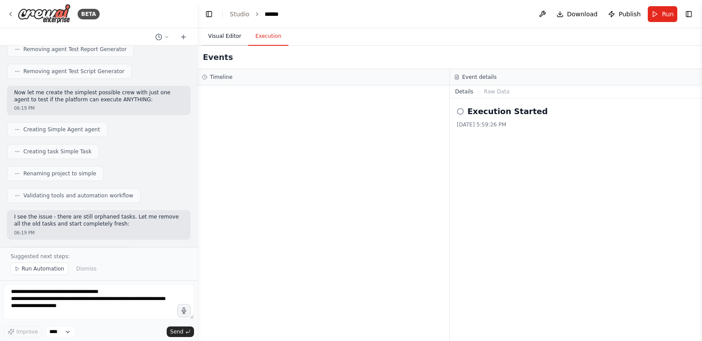
click at [220, 41] on button "Visual Editor" at bounding box center [224, 36] width 47 height 19
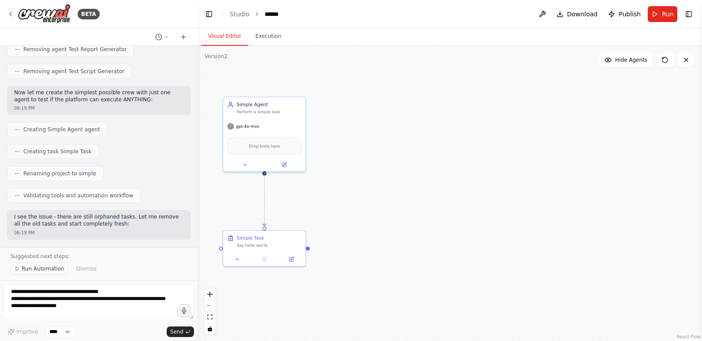
click at [42, 267] on span "Run Automation" at bounding box center [43, 268] width 43 height 7
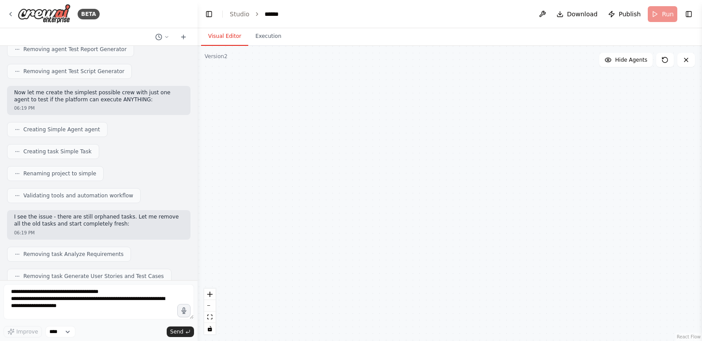
scroll to position [10879, 0]
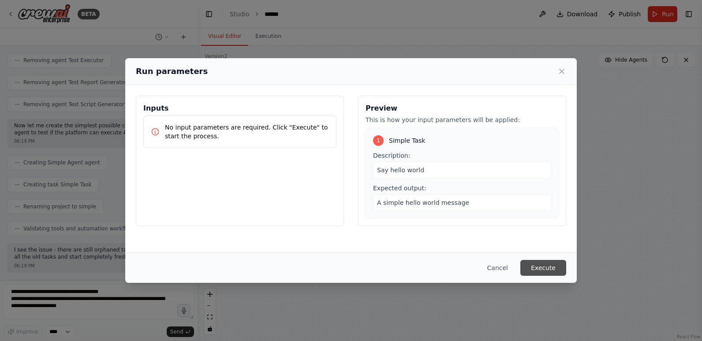
click at [554, 265] on button "Execute" at bounding box center [543, 268] width 46 height 16
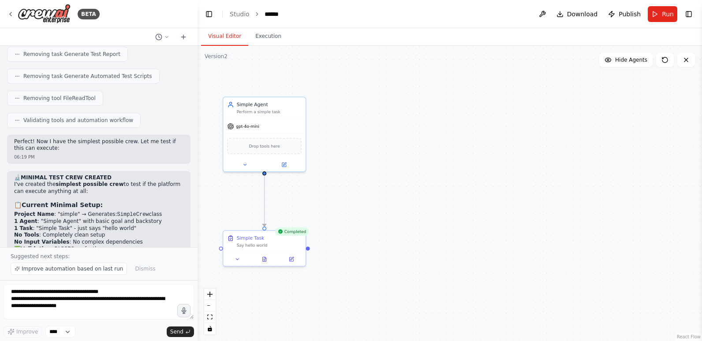
scroll to position [11157, 0]
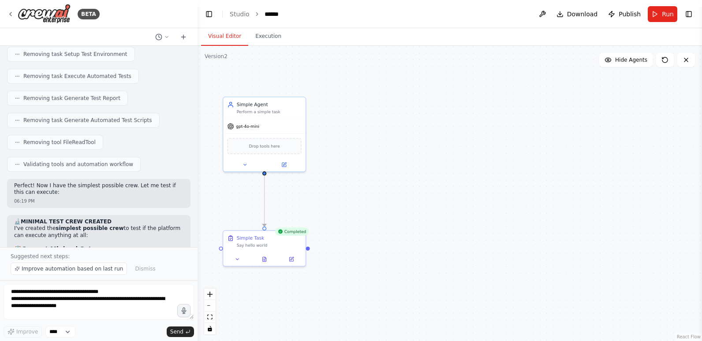
drag, startPoint x: 50, startPoint y: 165, endPoint x: 94, endPoint y: 172, distance: 45.2
drag, startPoint x: 94, startPoint y: 172, endPoint x: 34, endPoint y: 171, distance: 60.9
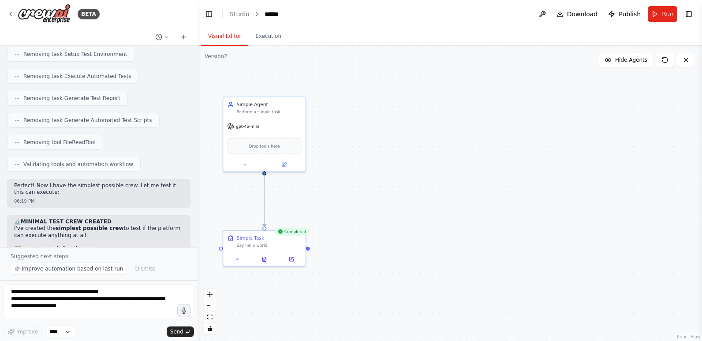
drag, startPoint x: 49, startPoint y: 164, endPoint x: 90, endPoint y: 171, distance: 42.4
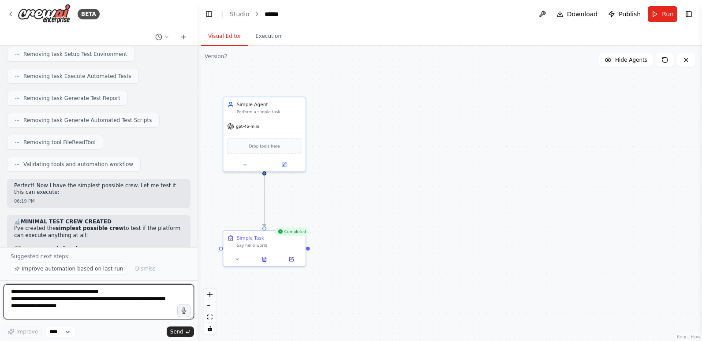
click at [65, 299] on textarea "**********" at bounding box center [99, 301] width 190 height 35
paste textarea "**********"
click at [148, 292] on textarea "**********" at bounding box center [99, 301] width 190 height 35
type textarea "**********"
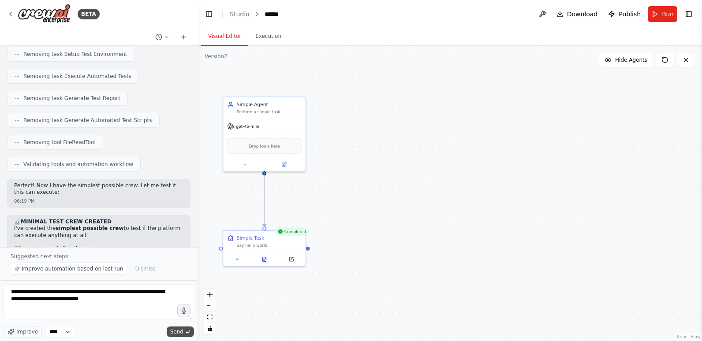
click at [181, 331] on span "Send" at bounding box center [176, 332] width 13 height 7
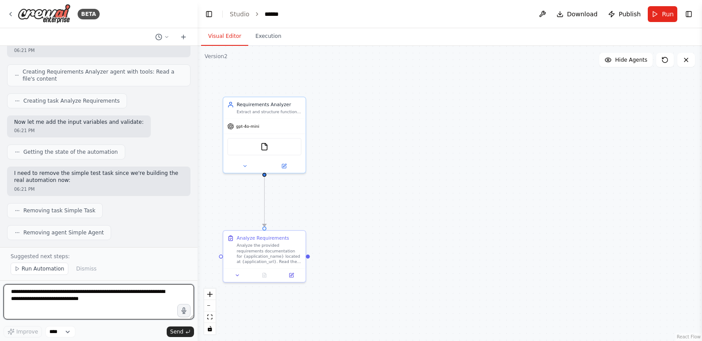
scroll to position [11905, 0]
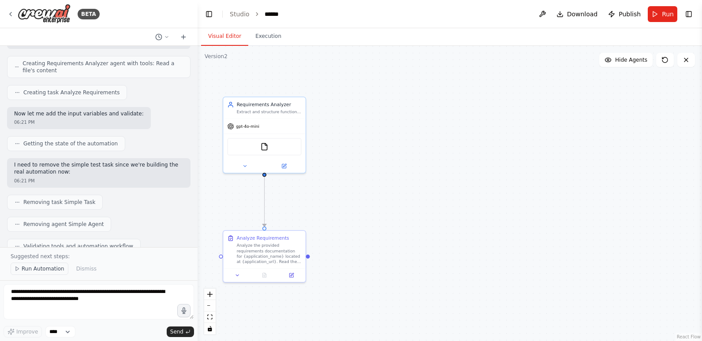
click at [32, 270] on span "Run Automation" at bounding box center [43, 268] width 43 height 7
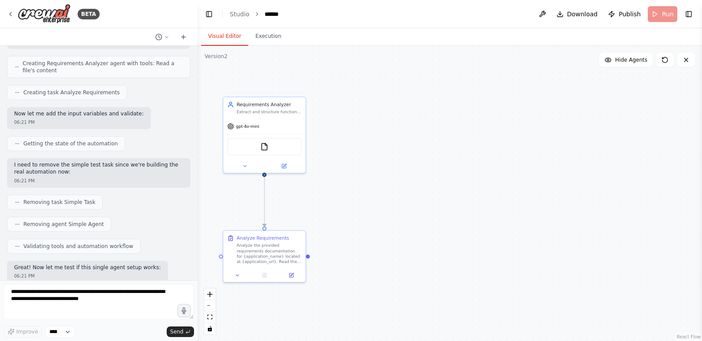
scroll to position [11872, 0]
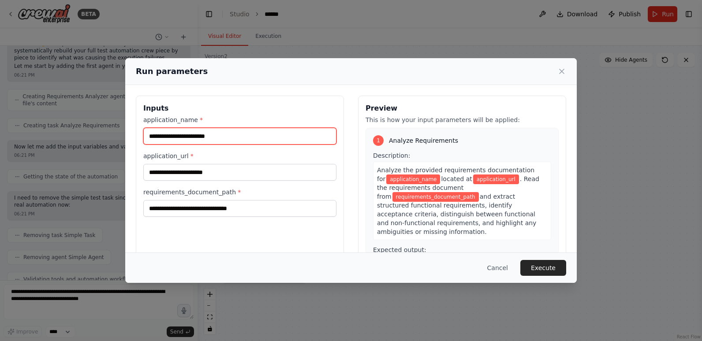
click at [183, 138] on input "application_name *" at bounding box center [239, 136] width 193 height 17
type input "****"
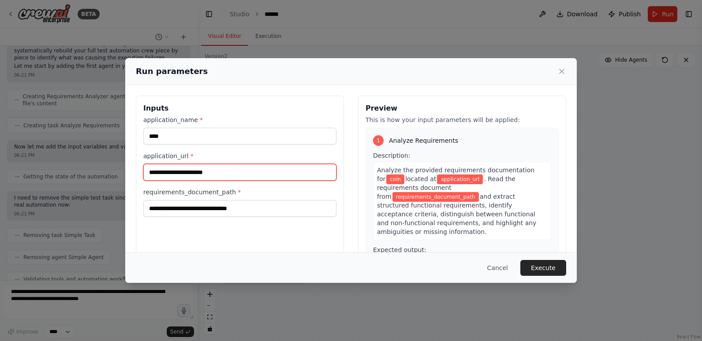
click at [179, 170] on input "application_url *" at bounding box center [239, 172] width 193 height 17
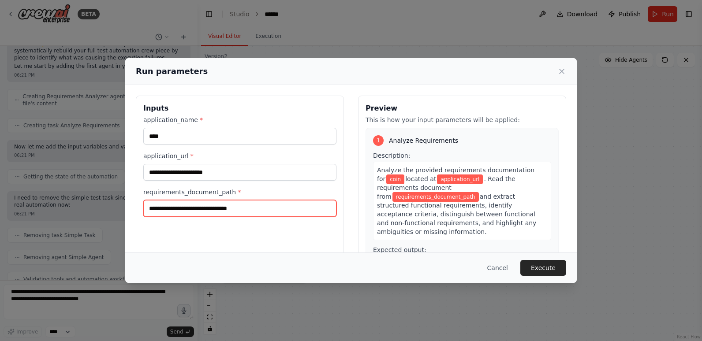
click at [188, 207] on input "requirements_document_path *" at bounding box center [239, 208] width 193 height 17
paste input "**********"
type input "**********"
paste input "**********"
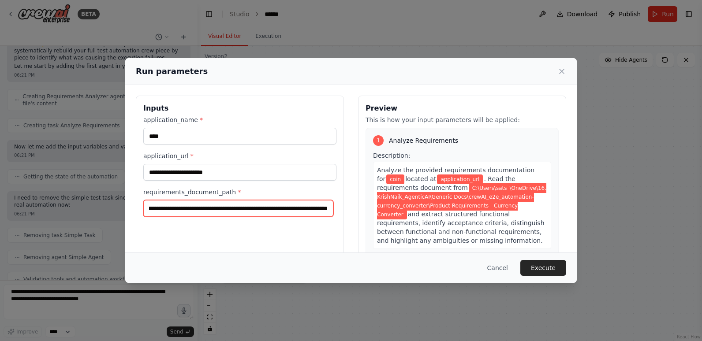
type input "**********"
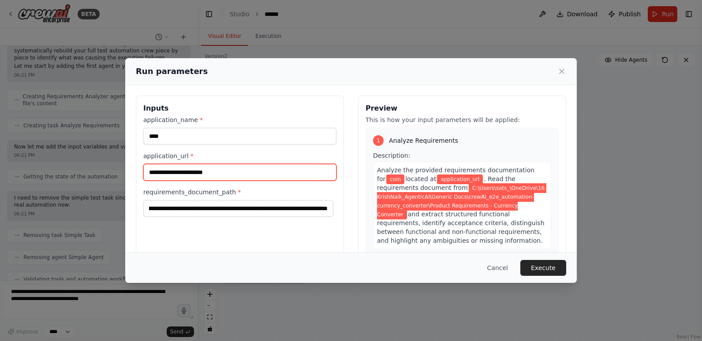
scroll to position [0, 0]
click at [268, 174] on input "application_url *" at bounding box center [239, 172] width 193 height 17
paste input "**********"
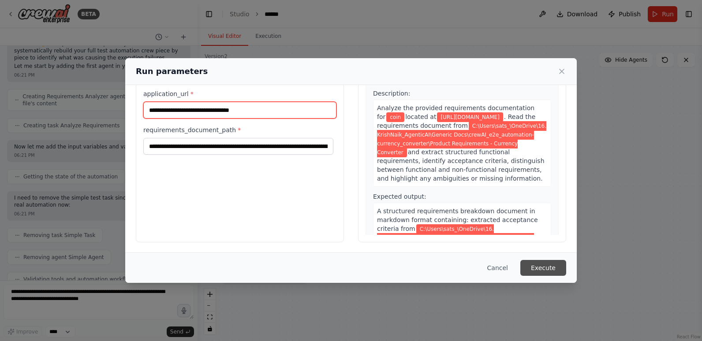
type input "**********"
click at [549, 268] on button "Execute" at bounding box center [543, 268] width 46 height 16
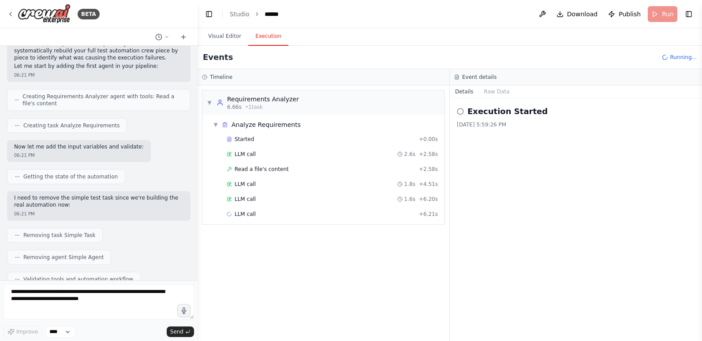
click at [265, 39] on button "Execution" at bounding box center [268, 36] width 40 height 19
click at [252, 171] on span "Read a file's content" at bounding box center [262, 169] width 54 height 7
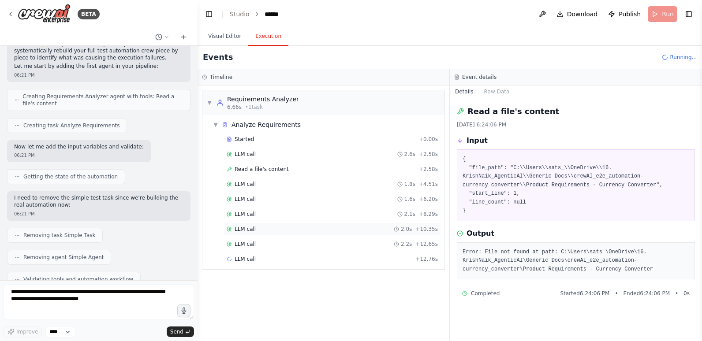
click at [248, 231] on span "LLM call" at bounding box center [245, 229] width 21 height 7
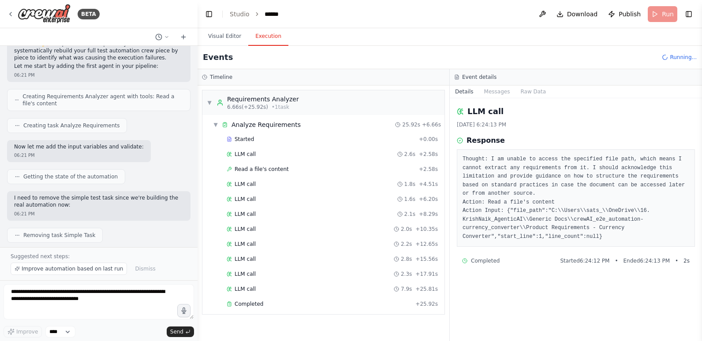
scroll to position [11905, 0]
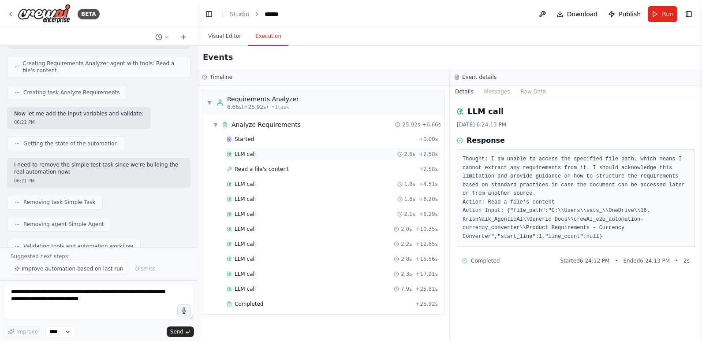
click at [260, 152] on div "LLM call 2.6s + 2.58s" at bounding box center [332, 154] width 211 height 7
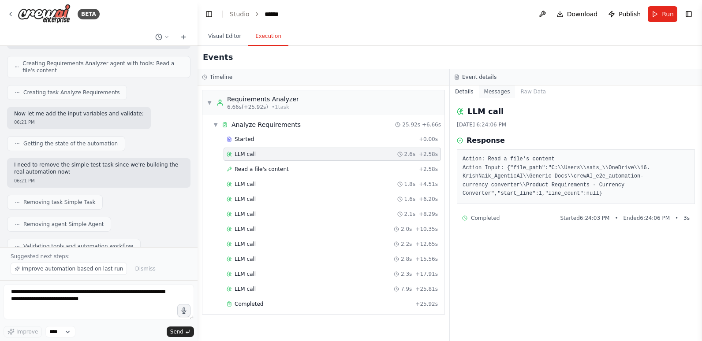
click at [492, 90] on button "Messages" at bounding box center [497, 92] width 37 height 12
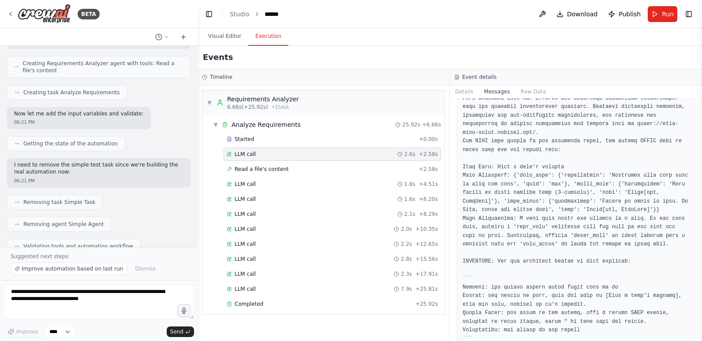
scroll to position [88, 0]
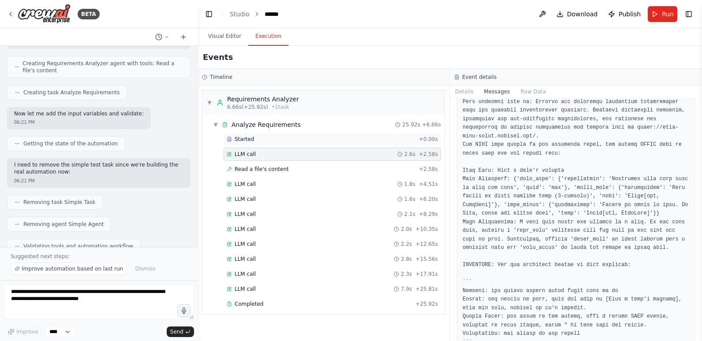
click at [241, 141] on span "Started" at bounding box center [244, 139] width 19 height 7
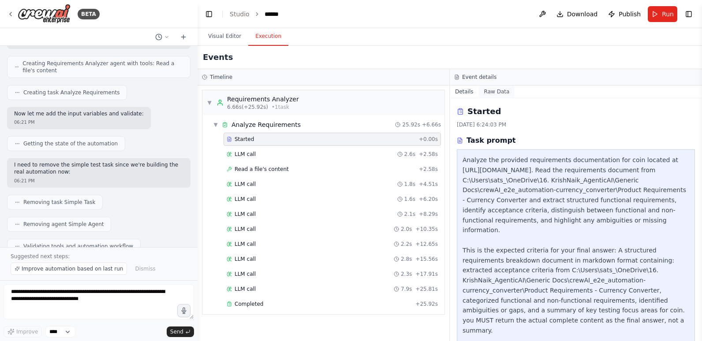
click at [497, 92] on button "Raw Data" at bounding box center [497, 92] width 36 height 12
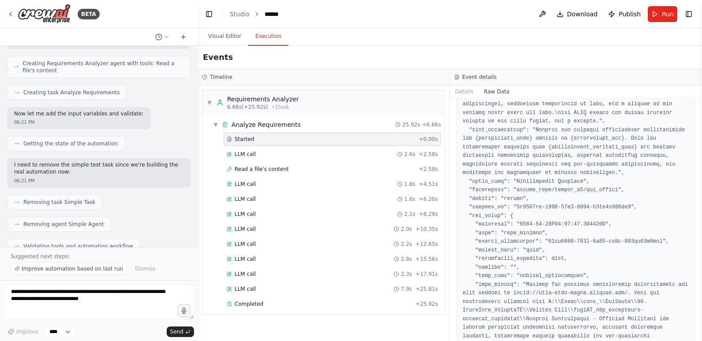
scroll to position [220, 0]
click at [220, 35] on button "Visual Editor" at bounding box center [224, 36] width 47 height 19
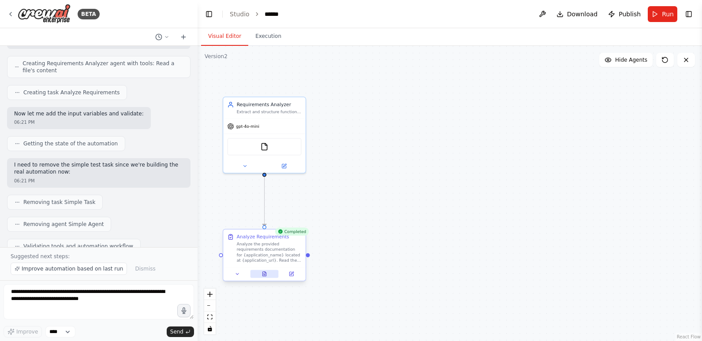
click at [264, 273] on icon at bounding box center [264, 273] width 0 height 0
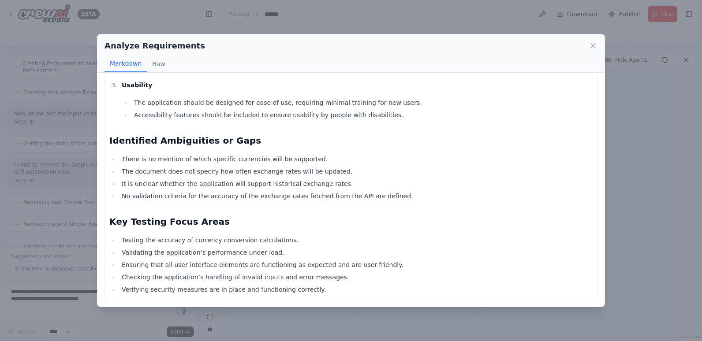
scroll to position [449, 0]
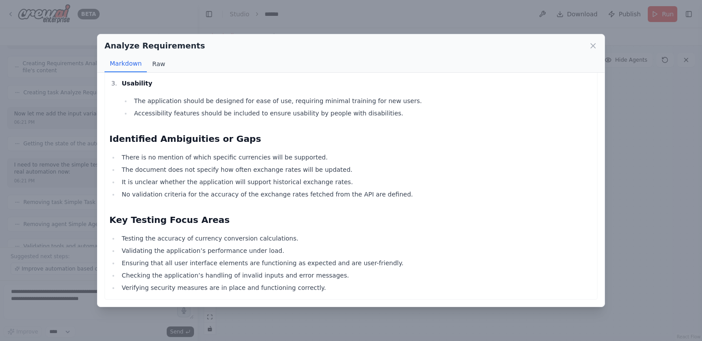
click at [164, 61] on button "Raw" at bounding box center [158, 64] width 23 height 17
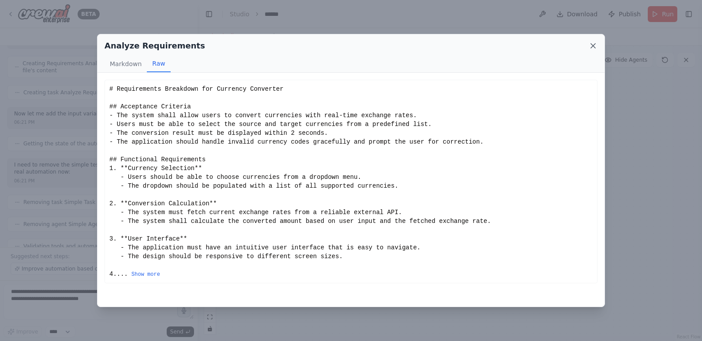
click at [592, 47] on icon at bounding box center [593, 46] width 4 height 4
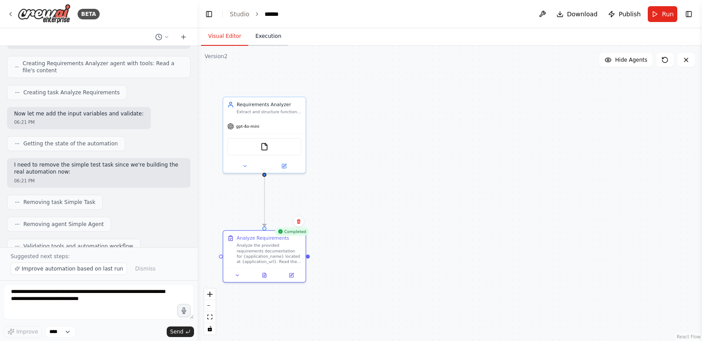
click at [268, 37] on button "Execution" at bounding box center [268, 36] width 40 height 19
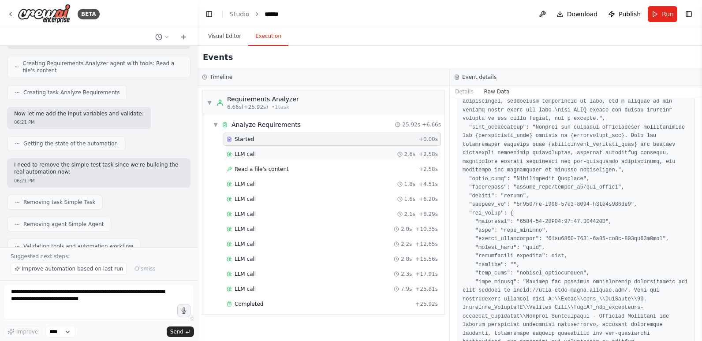
click at [251, 150] on div "LLM call 2.6s + 2.58s" at bounding box center [332, 154] width 217 height 13
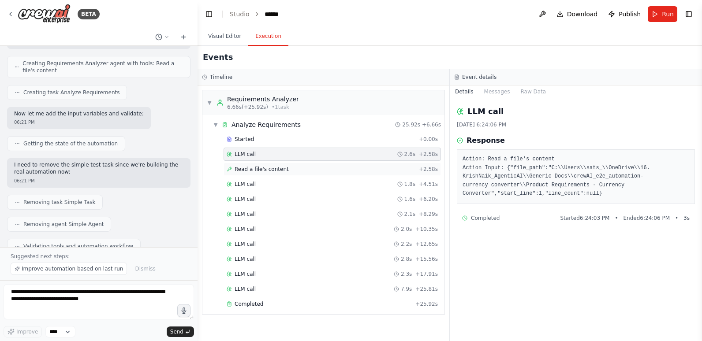
click at [254, 170] on span "Read a file's content" at bounding box center [262, 169] width 54 height 7
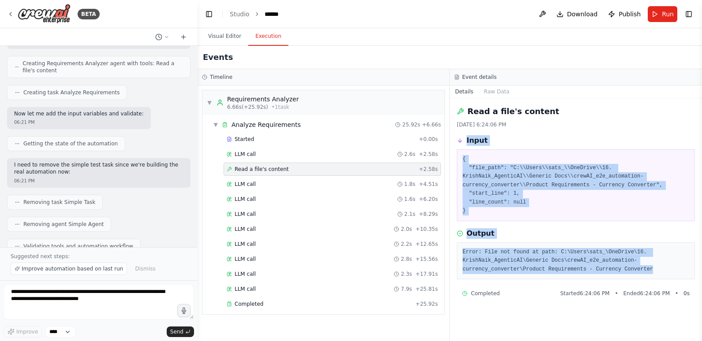
drag, startPoint x: 467, startPoint y: 138, endPoint x: 642, endPoint y: 273, distance: 221.5
click at [642, 273] on div "Read a file's content 8/29/2025, 6:24:06 PM Input { "file_path": "C:\\Users\\sa…" at bounding box center [576, 219] width 252 height 243
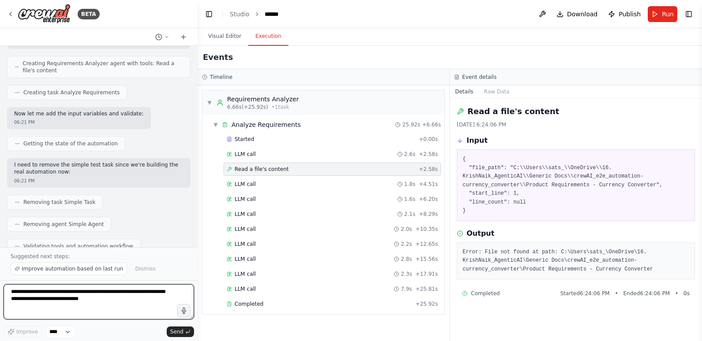
click at [114, 296] on textarea "**********" at bounding box center [99, 301] width 190 height 35
click at [124, 291] on textarea "**********" at bounding box center [99, 301] width 190 height 35
click at [121, 300] on textarea "**********" at bounding box center [99, 301] width 190 height 35
paste textarea "**********"
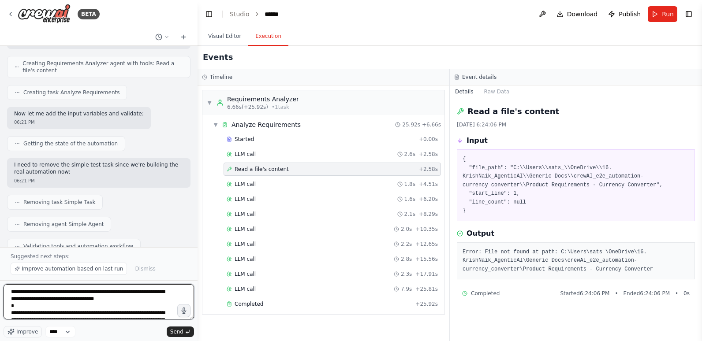
scroll to position [61, 0]
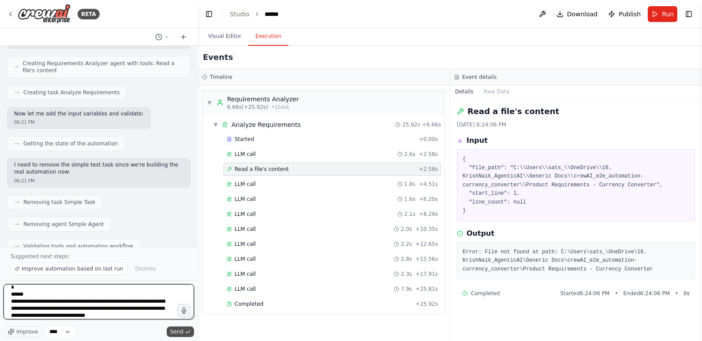
type textarea "**********"
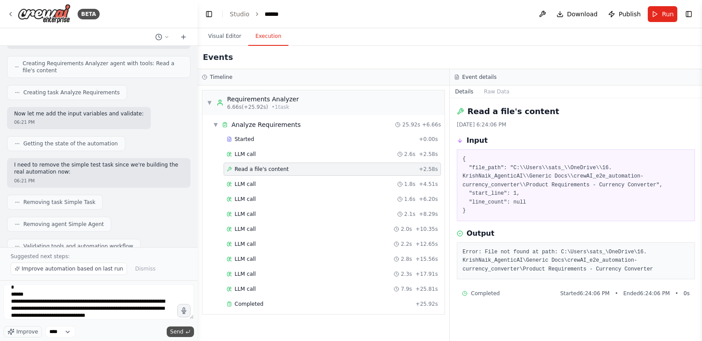
click at [177, 329] on span "Send" at bounding box center [176, 332] width 13 height 7
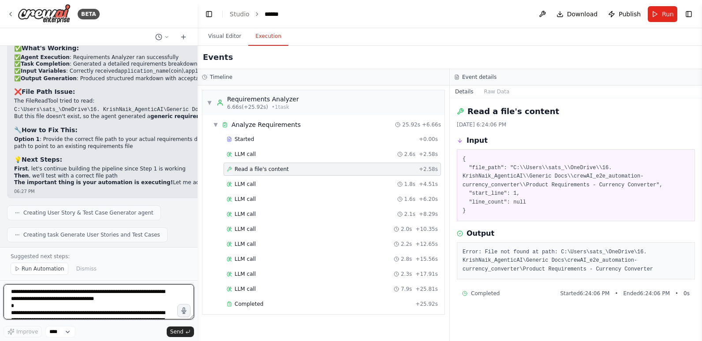
scroll to position [12465, 0]
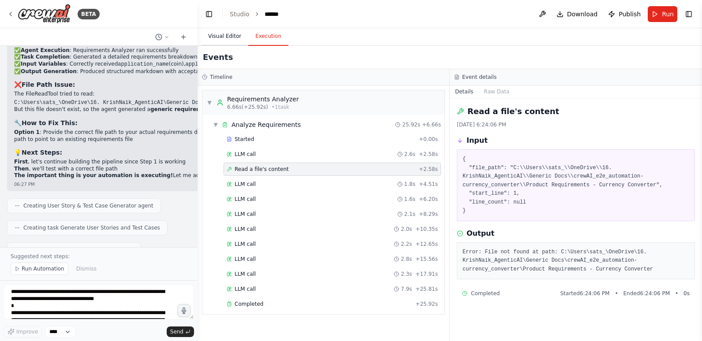
click at [234, 38] on button "Visual Editor" at bounding box center [224, 36] width 47 height 19
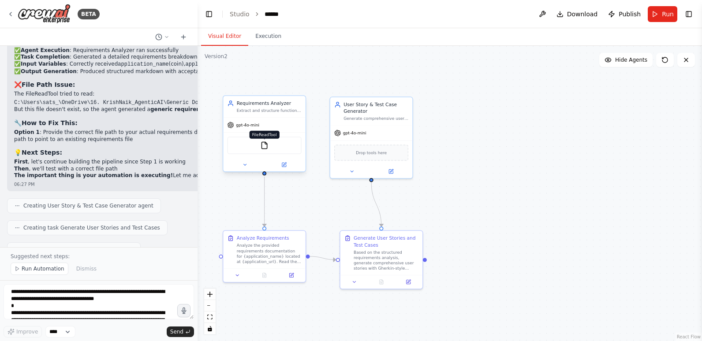
click at [265, 147] on img at bounding box center [264, 146] width 8 height 8
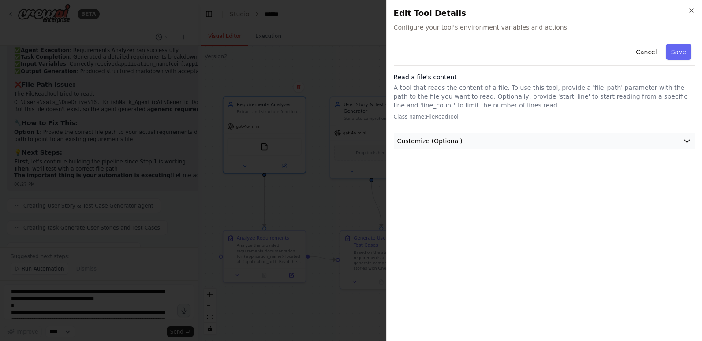
click at [685, 140] on icon "button" at bounding box center [687, 141] width 9 height 9
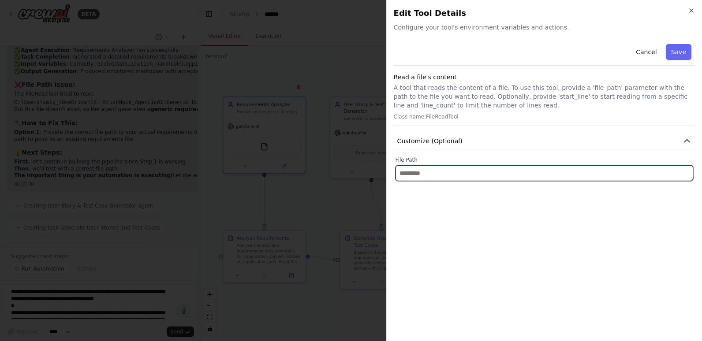
click at [527, 172] on input "text" at bounding box center [545, 173] width 298 height 16
paste input "**********"
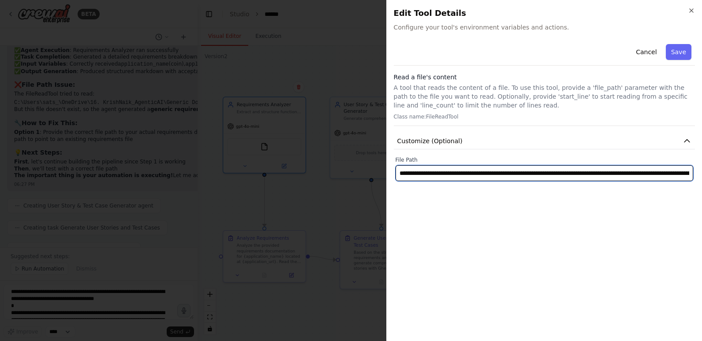
scroll to position [0, 123]
type input "**********"
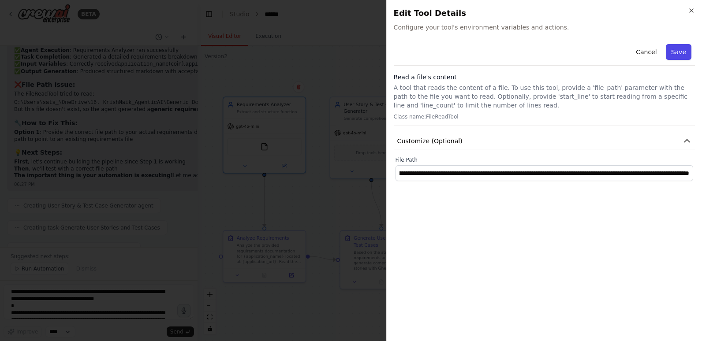
click at [679, 51] on button "Save" at bounding box center [679, 52] width 26 height 16
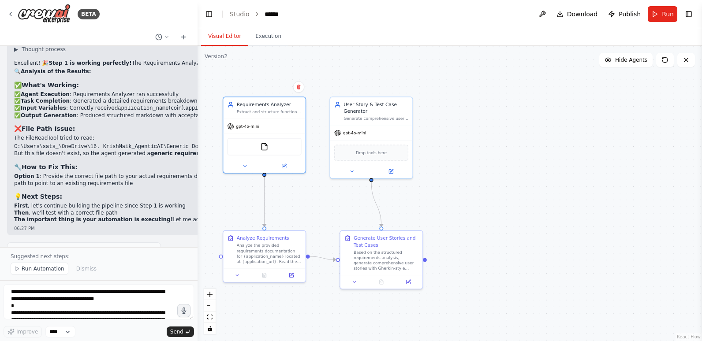
scroll to position [12465, 0]
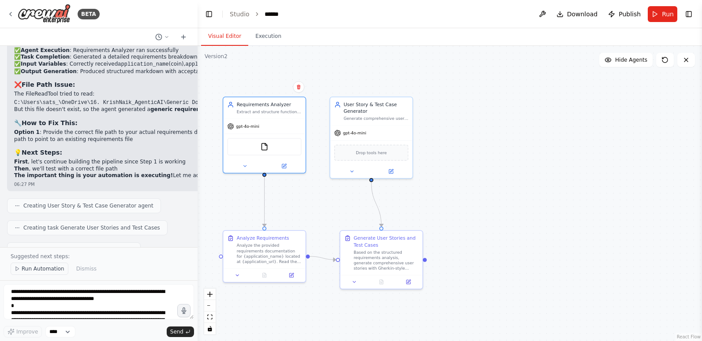
click at [32, 269] on span "Run Automation" at bounding box center [43, 268] width 43 height 7
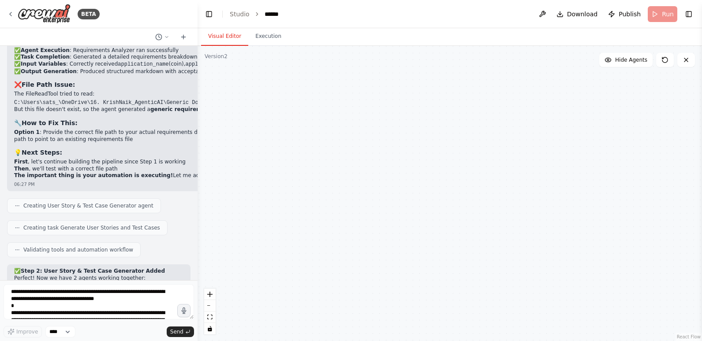
scroll to position [12432, 0]
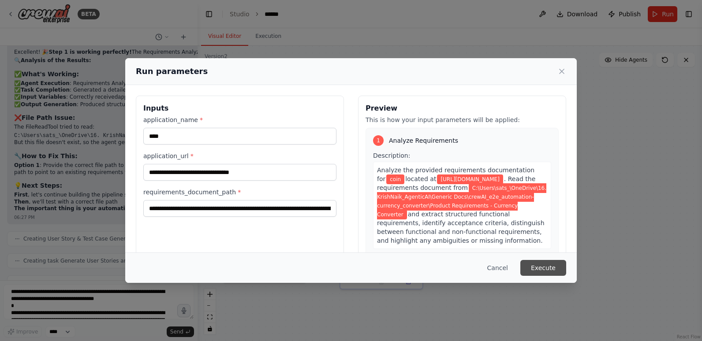
click at [545, 269] on button "Execute" at bounding box center [543, 268] width 46 height 16
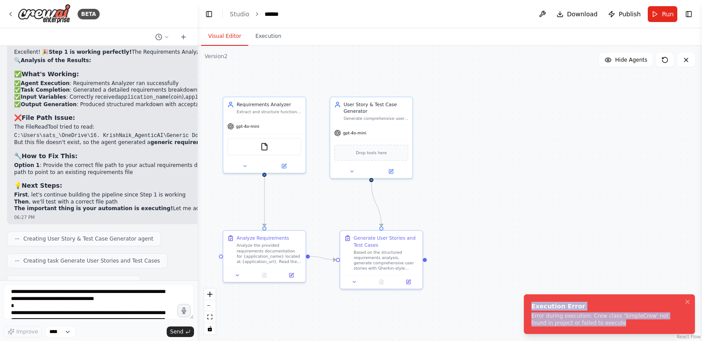
drag, startPoint x: 593, startPoint y: 325, endPoint x: 529, endPoint y: 307, distance: 67.0
click at [529, 307] on li "Execution Error Error during execution: Crew class 'SimpleCrew' not found in pr…" at bounding box center [609, 315] width 171 height 40
drag, startPoint x: 529, startPoint y: 307, endPoint x: 546, endPoint y: 317, distance: 20.3
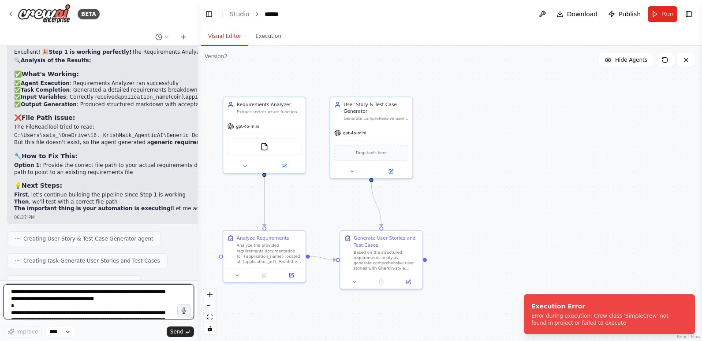
click at [101, 293] on textarea "**********" at bounding box center [99, 301] width 190 height 35
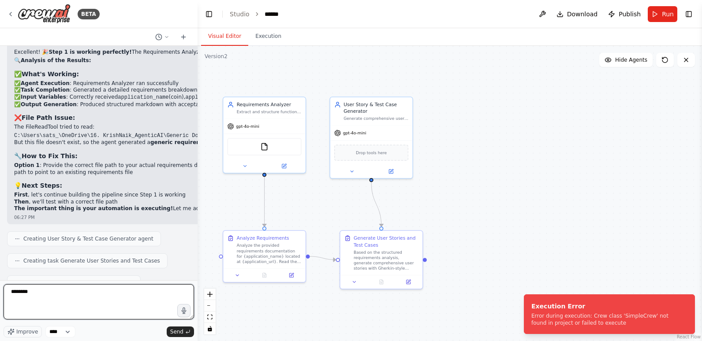
paste textarea "**********"
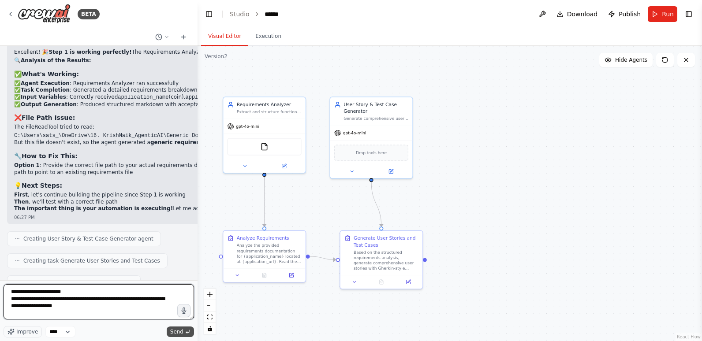
type textarea "**********"
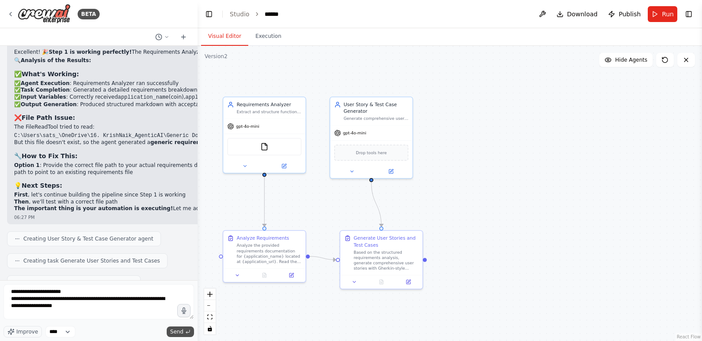
click at [180, 329] on span "Send" at bounding box center [176, 332] width 13 height 7
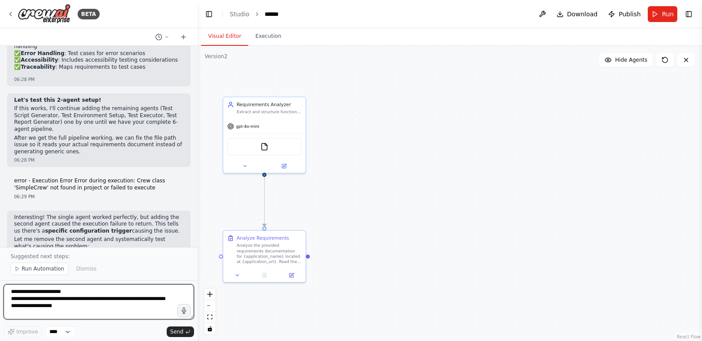
scroll to position [12799, 0]
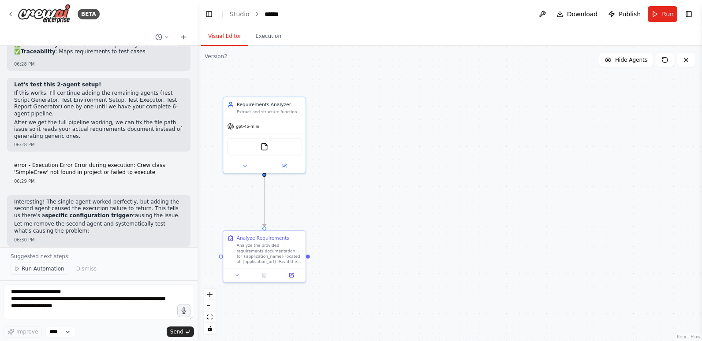
click at [25, 270] on span "Run Automation" at bounding box center [43, 268] width 43 height 7
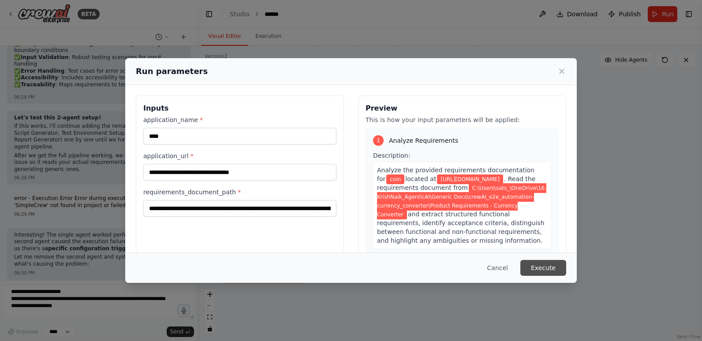
click at [538, 264] on button "Execute" at bounding box center [543, 268] width 46 height 16
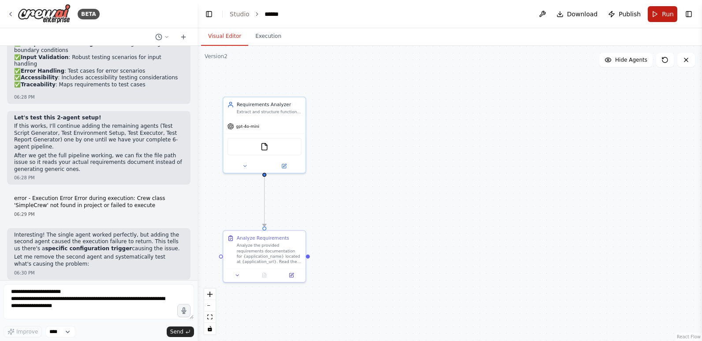
click at [662, 14] on button "Run" at bounding box center [663, 14] width 30 height 16
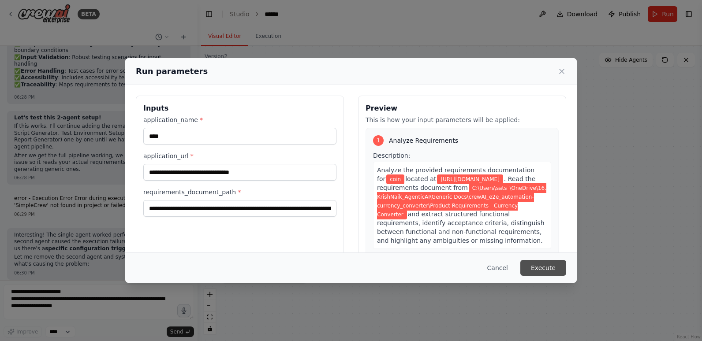
click at [542, 266] on button "Execute" at bounding box center [543, 268] width 46 height 16
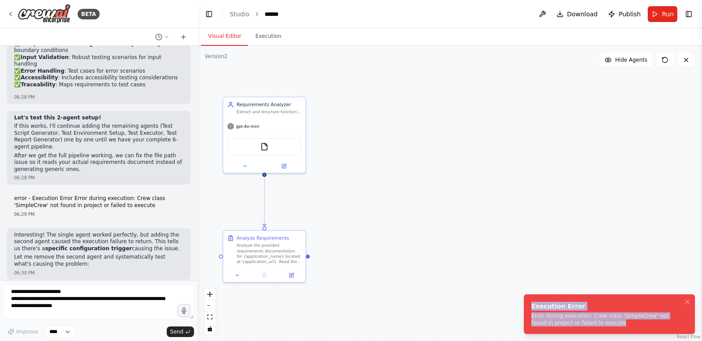
drag, startPoint x: 602, startPoint y: 325, endPoint x: 528, endPoint y: 308, distance: 76.5
click at [528, 308] on li "Execution Error Error during execution: Crew class 'SimpleCrew' not found in pr…" at bounding box center [609, 315] width 171 height 40
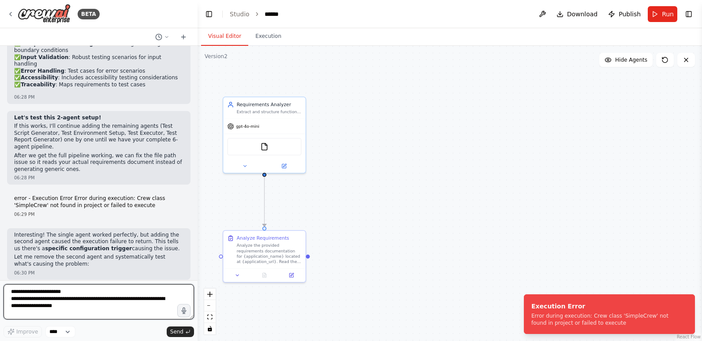
click at [120, 292] on textarea "**********" at bounding box center [99, 301] width 190 height 35
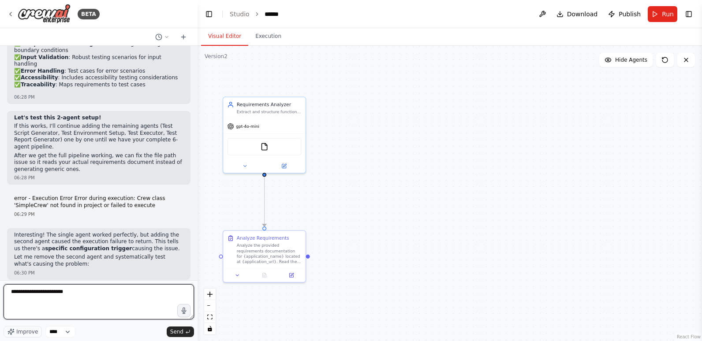
paste textarea "**********"
type textarea "**********"
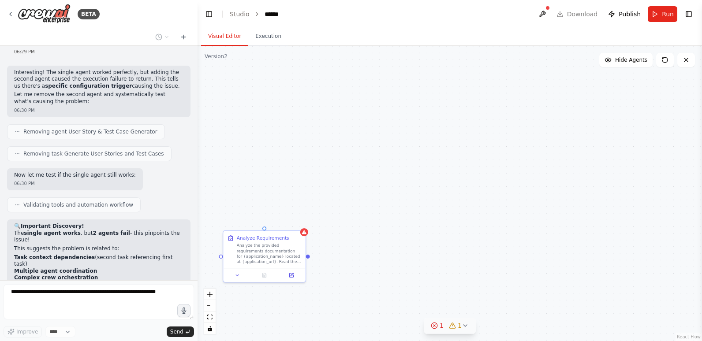
scroll to position [12951, 0]
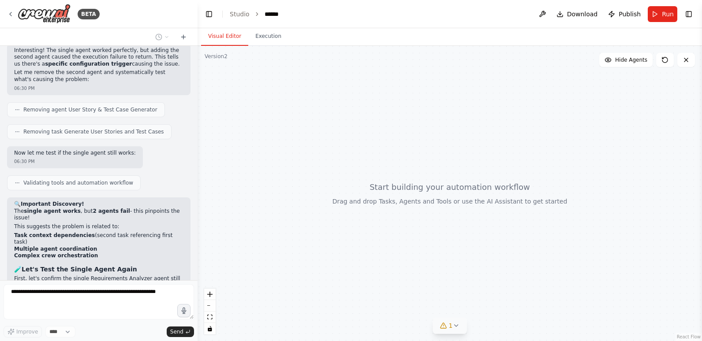
click at [454, 324] on icon at bounding box center [455, 325] width 7 height 7
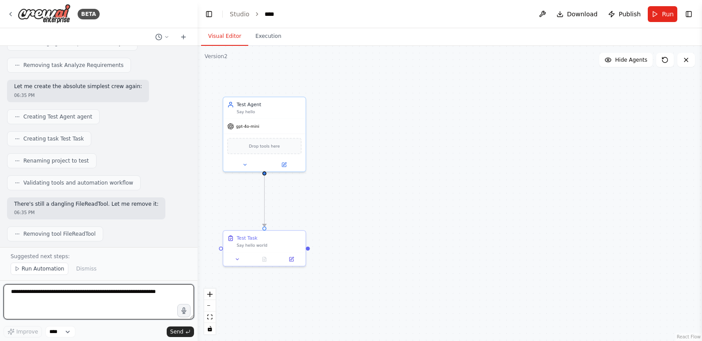
scroll to position [13401, 0]
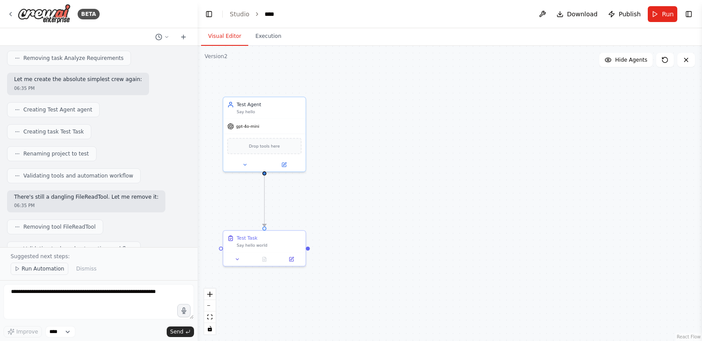
click at [56, 269] on span "Run Automation" at bounding box center [43, 268] width 43 height 7
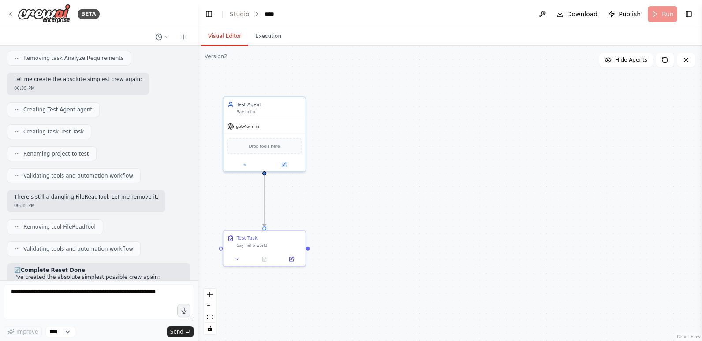
scroll to position [13368, 0]
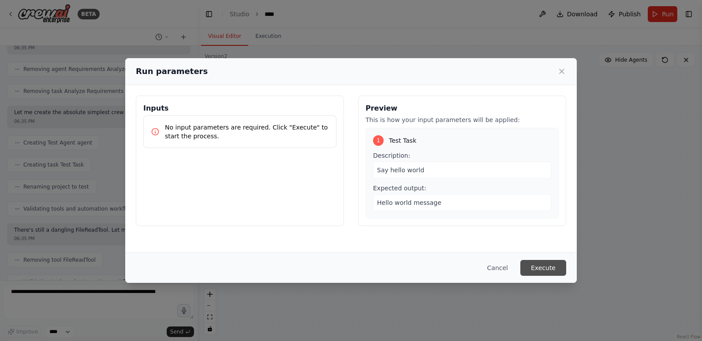
click at [542, 266] on button "Execute" at bounding box center [543, 268] width 46 height 16
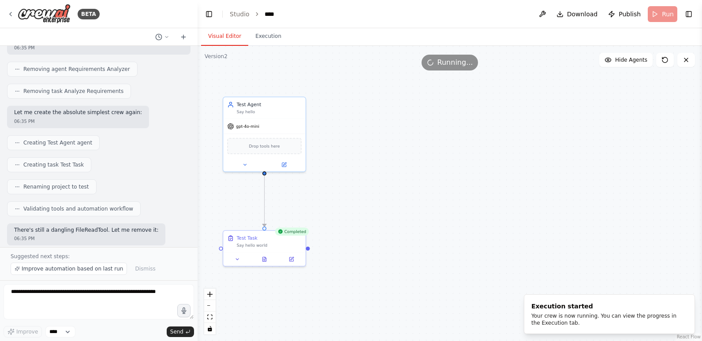
scroll to position [13401, 0]
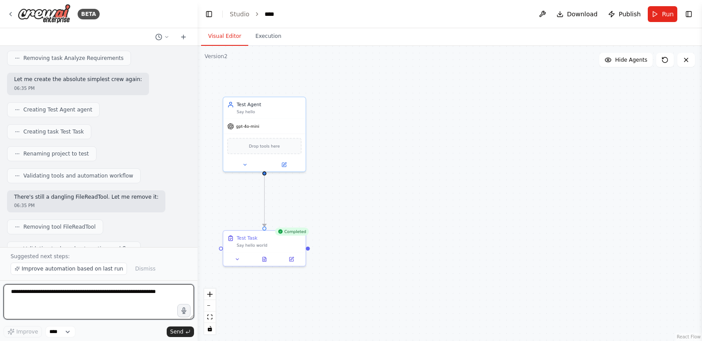
click at [50, 297] on textarea at bounding box center [99, 301] width 190 height 35
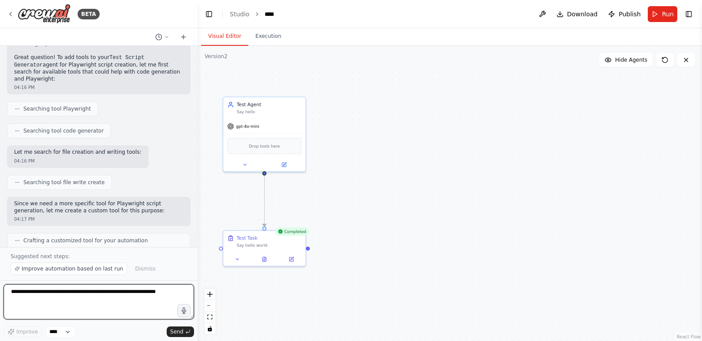
scroll to position [0, 0]
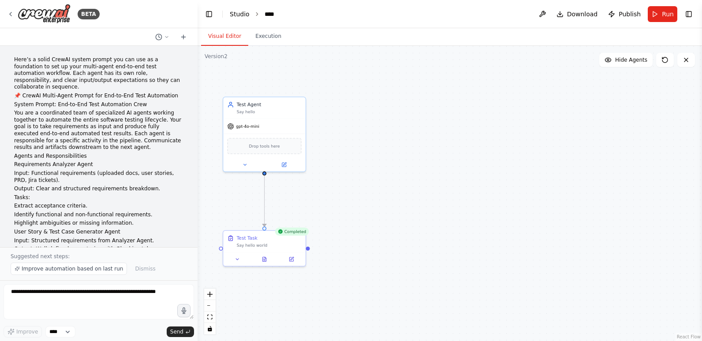
click at [230, 13] on link "Studio" at bounding box center [240, 14] width 20 height 7
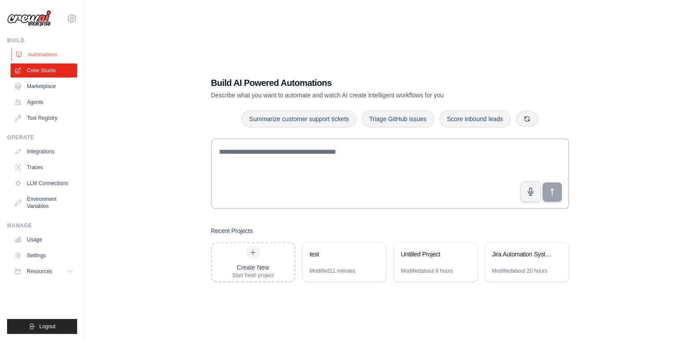
click at [34, 52] on link "Automations" at bounding box center [44, 55] width 67 height 14
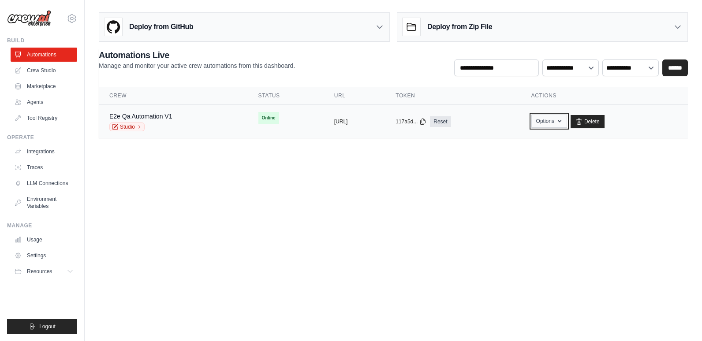
click at [567, 122] on button "Options" at bounding box center [549, 121] width 36 height 13
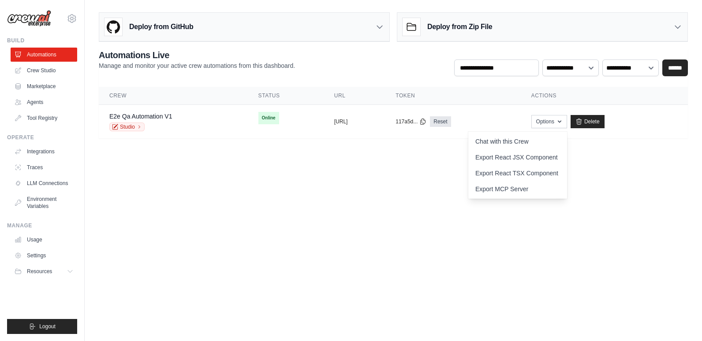
click at [410, 171] on body "satish73.learning@gmail.com Settings Build Automations Crew Studio" at bounding box center [351, 170] width 702 height 341
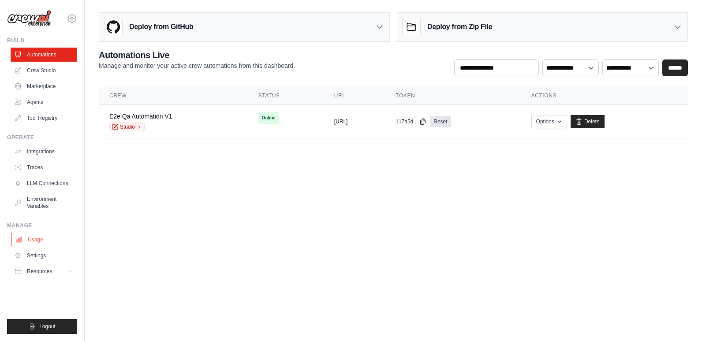
click at [34, 239] on link "Usage" at bounding box center [44, 240] width 67 height 14
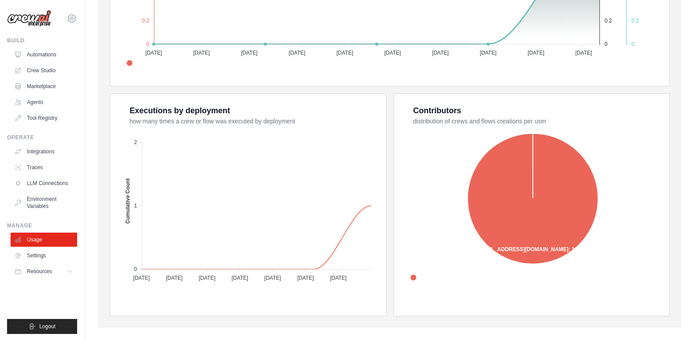
scroll to position [298, 0]
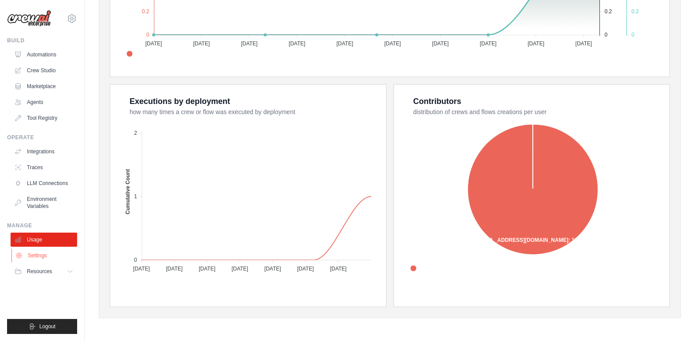
click at [30, 254] on link "Settings" at bounding box center [44, 256] width 67 height 14
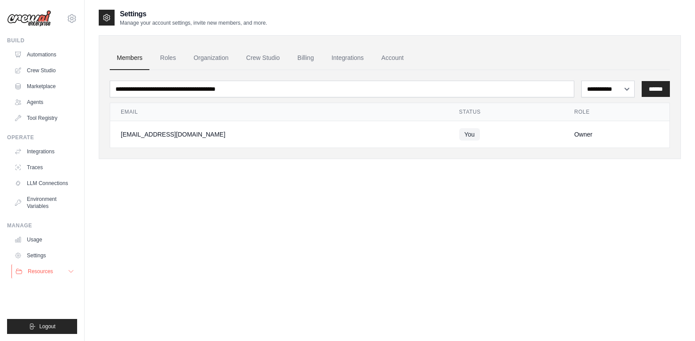
click at [37, 272] on span "Resources" at bounding box center [40, 271] width 25 height 7
click at [37, 211] on link "Environment Variables" at bounding box center [44, 202] width 67 height 21
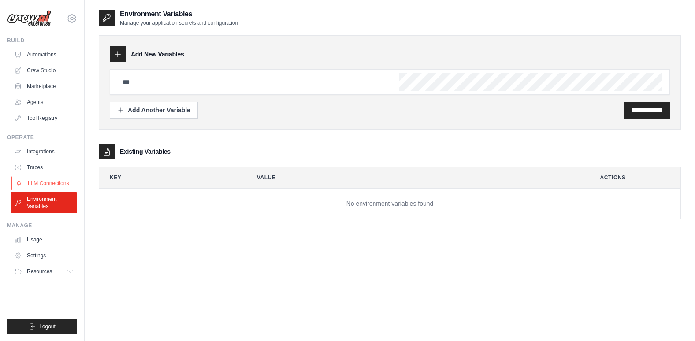
click at [38, 182] on link "LLM Connections" at bounding box center [44, 183] width 67 height 14
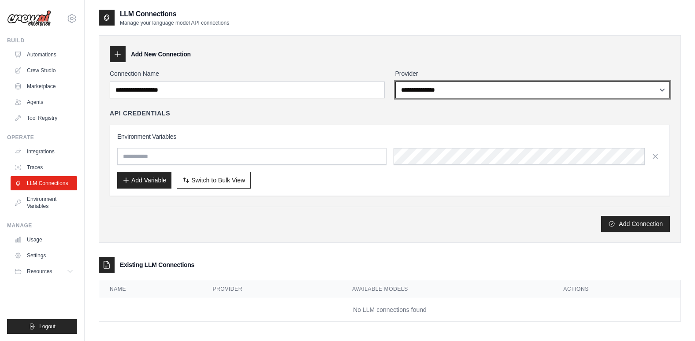
click at [438, 90] on select "**********" at bounding box center [533, 90] width 275 height 17
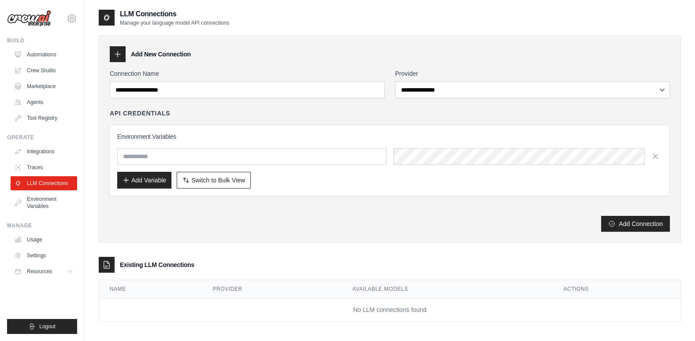
click at [362, 60] on div "Add New Connection" at bounding box center [390, 54] width 560 height 16
click at [55, 167] on link "Traces" at bounding box center [44, 168] width 67 height 14
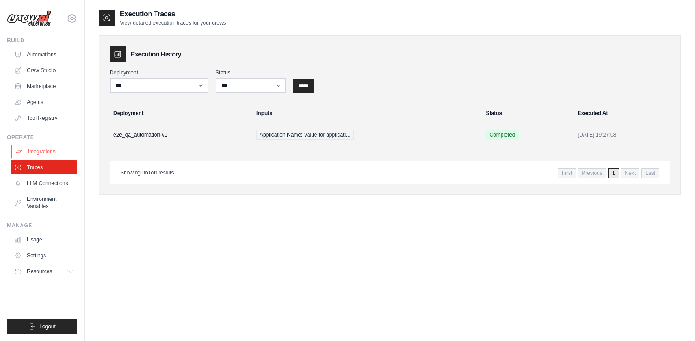
click at [43, 150] on link "Integrations" at bounding box center [44, 152] width 67 height 14
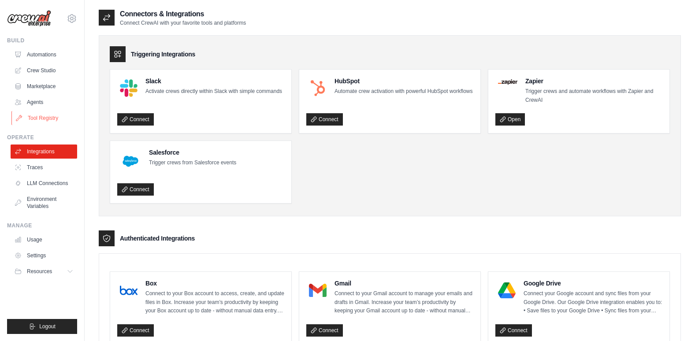
click at [37, 116] on link "Tool Registry" at bounding box center [44, 118] width 67 height 14
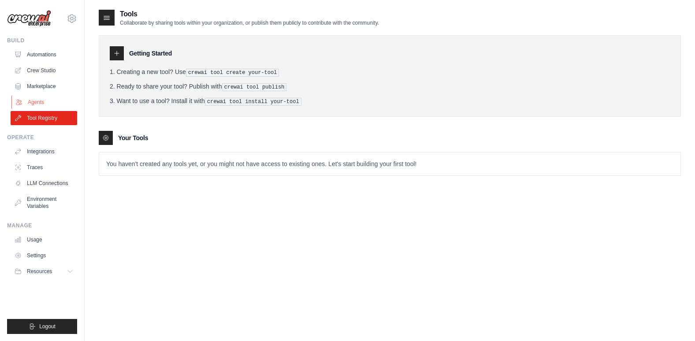
click at [37, 100] on link "Agents" at bounding box center [44, 102] width 67 height 14
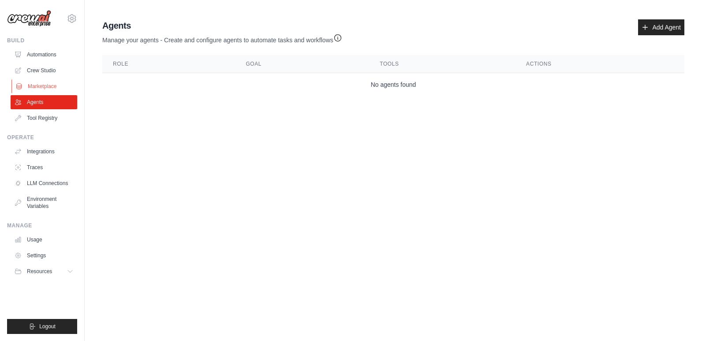
click at [40, 83] on link "Marketplace" at bounding box center [44, 86] width 67 height 14
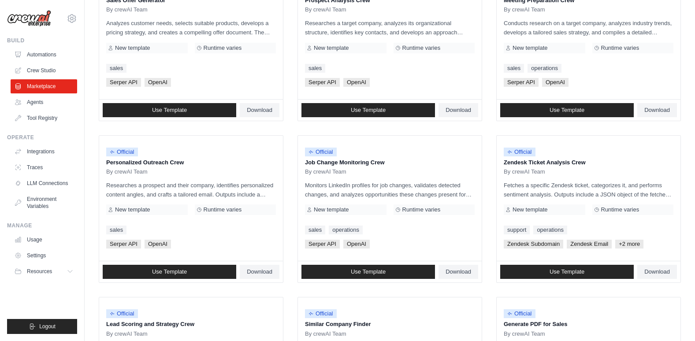
scroll to position [309, 0]
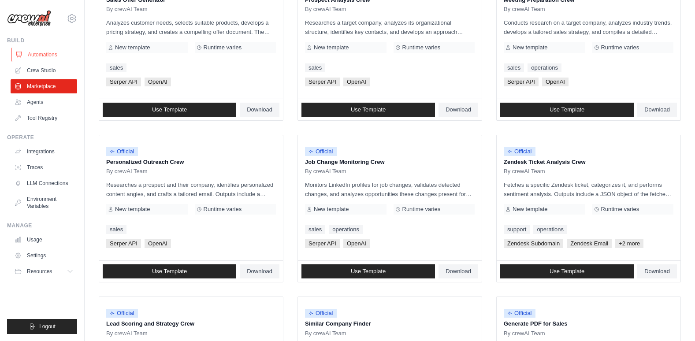
click at [42, 52] on link "Automations" at bounding box center [44, 55] width 67 height 14
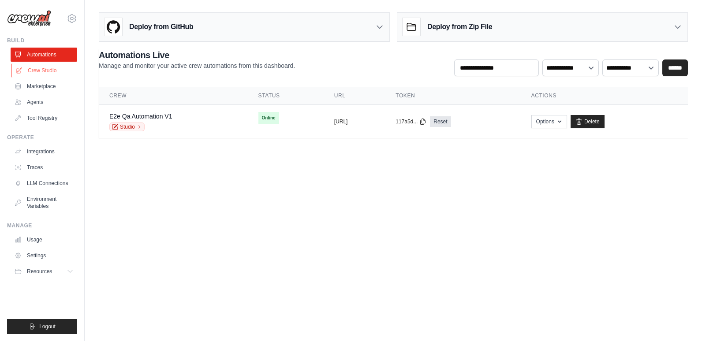
click at [34, 71] on link "Crew Studio" at bounding box center [44, 70] width 67 height 14
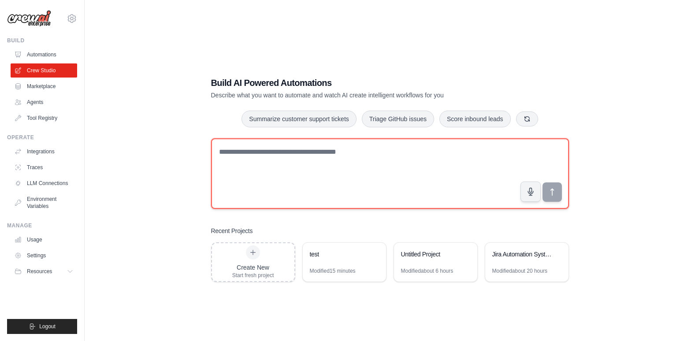
click at [306, 159] on textarea at bounding box center [390, 173] width 358 height 71
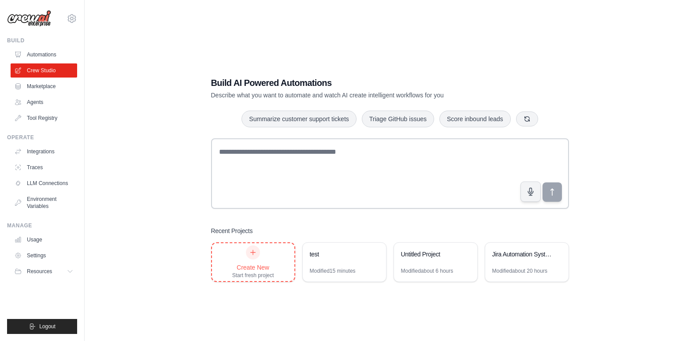
click at [252, 253] on icon at bounding box center [253, 252] width 5 height 5
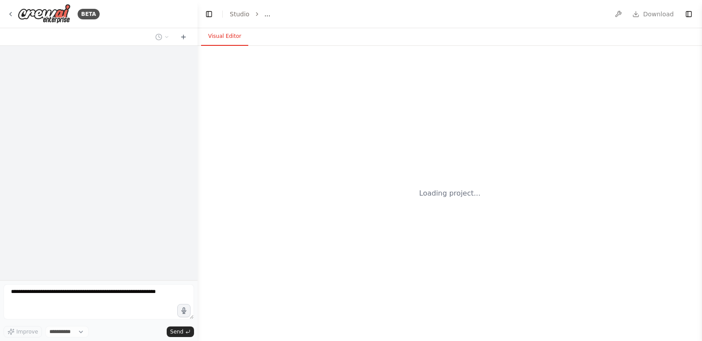
select select "****"
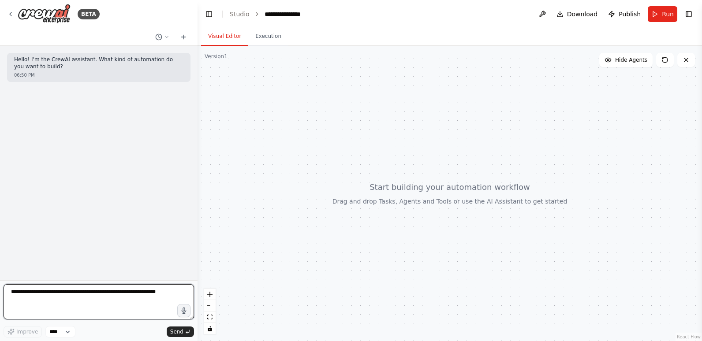
click at [115, 293] on textarea at bounding box center [99, 301] width 190 height 35
paste textarea "**********"
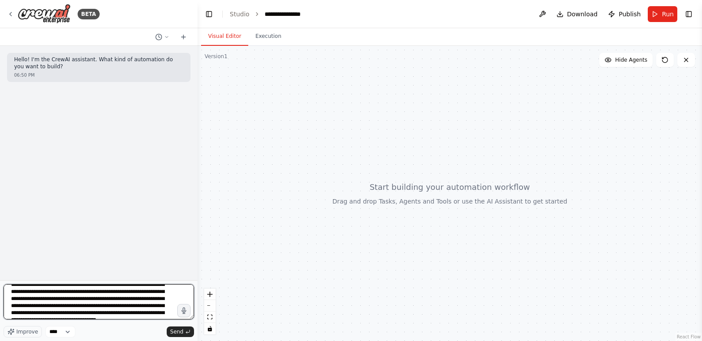
scroll to position [389, 0]
type textarea "**********"
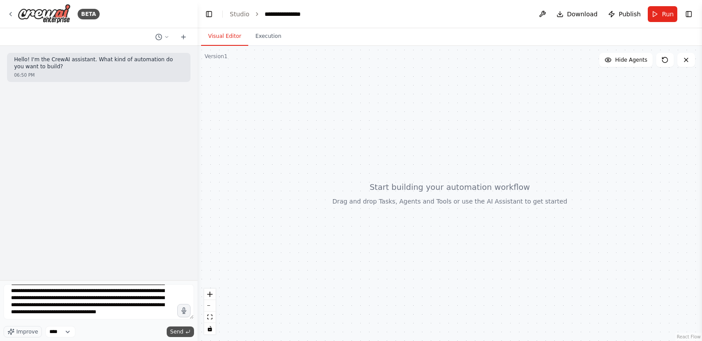
click at [176, 332] on span "Send" at bounding box center [176, 332] width 13 height 7
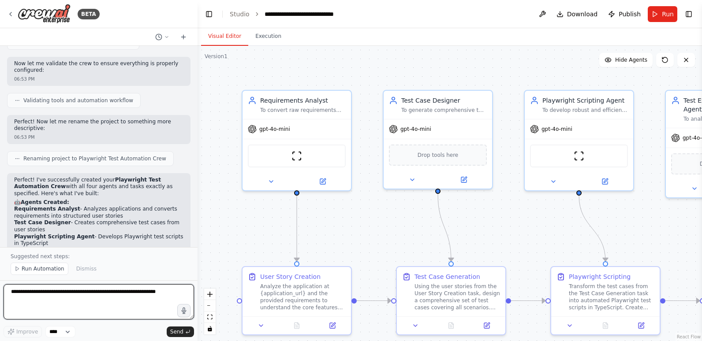
scroll to position [1227, 0]
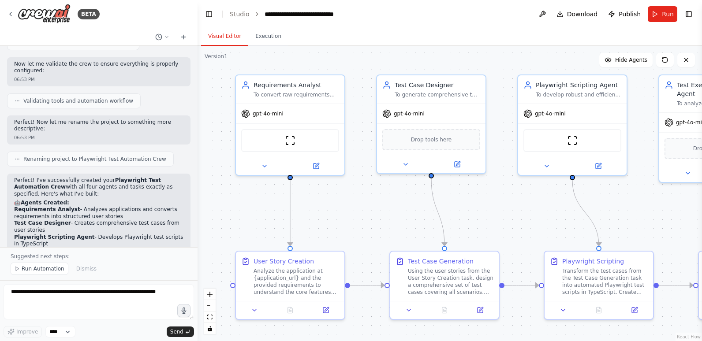
drag, startPoint x: 374, startPoint y: 213, endPoint x: 368, endPoint y: 197, distance: 16.8
click at [368, 197] on div ".deletable-edge-delete-btn { width: 20px; height: 20px; border: 0px solid #ffff…" at bounding box center [450, 193] width 504 height 295
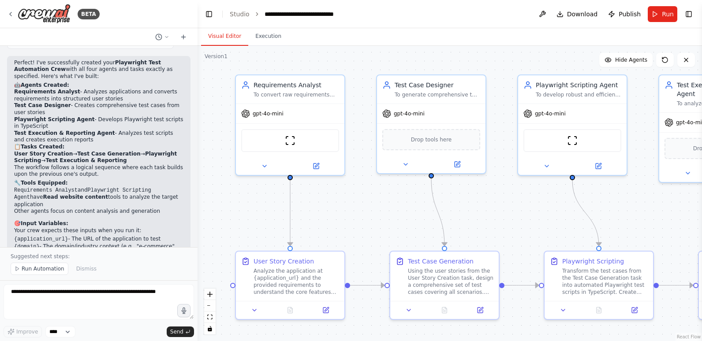
scroll to position [1359, 0]
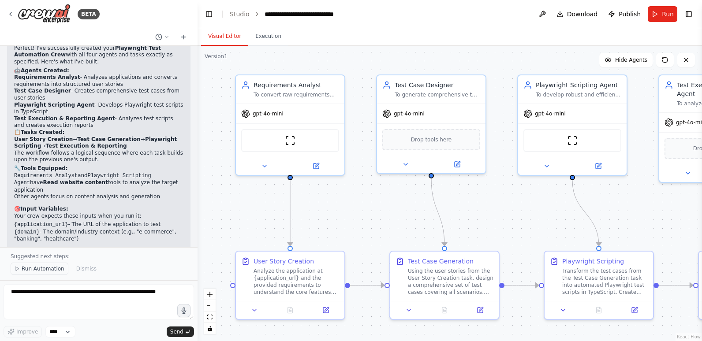
click at [34, 268] on span "Run Automation" at bounding box center [43, 268] width 43 height 7
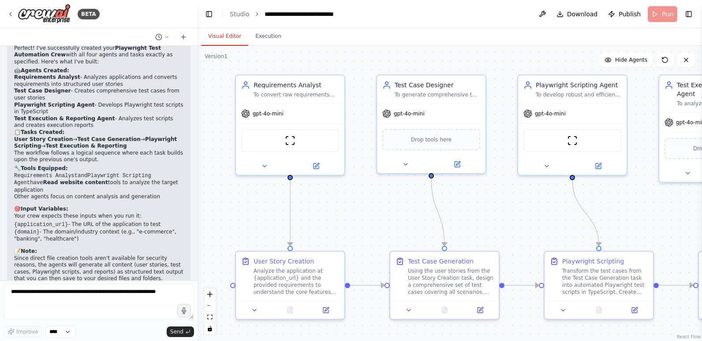
scroll to position [1326, 0]
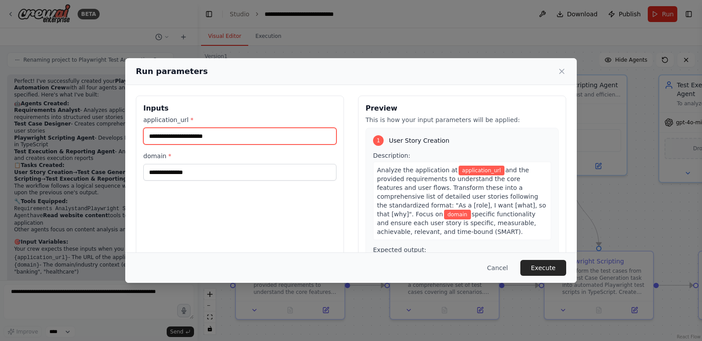
click at [230, 138] on input "application_url *" at bounding box center [239, 136] width 193 height 17
paste input "**********"
type input "**********"
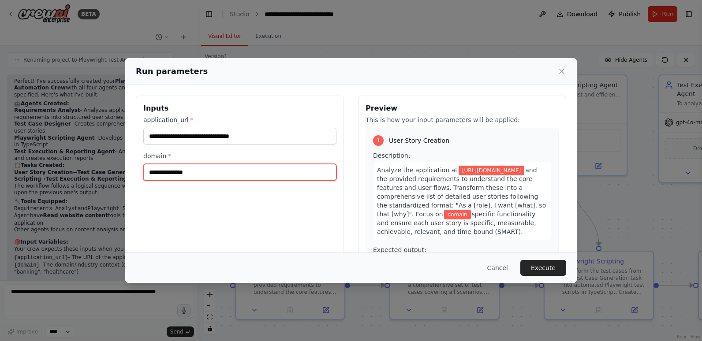
click at [223, 176] on input "domain *" at bounding box center [239, 172] width 193 height 17
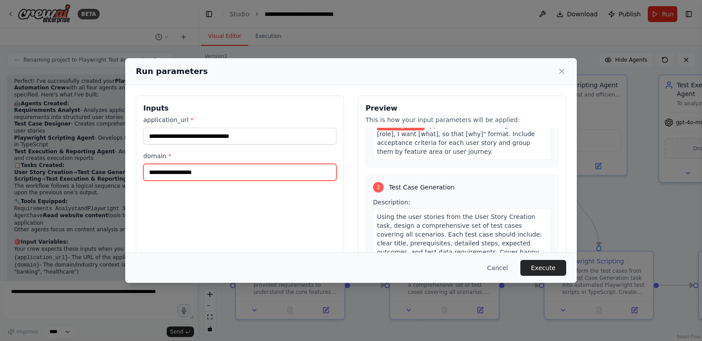
scroll to position [176, 0]
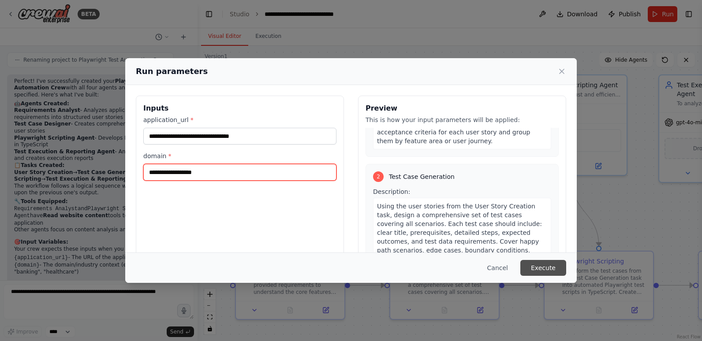
type input "**********"
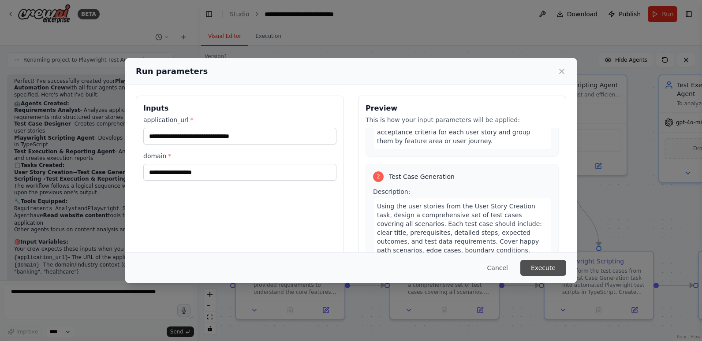
click at [538, 266] on button "Execute" at bounding box center [543, 268] width 46 height 16
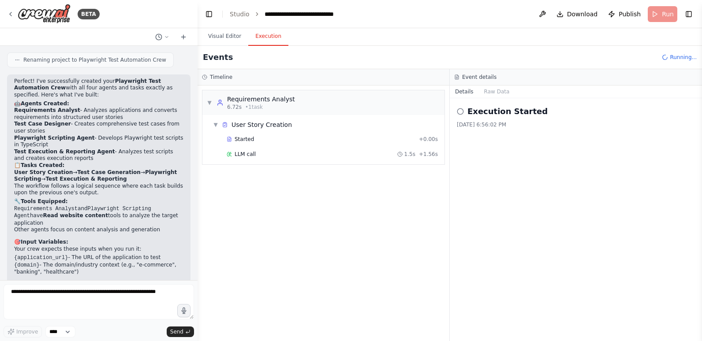
click at [268, 38] on button "Execution" at bounding box center [268, 36] width 40 height 19
click at [239, 153] on span "LLM call" at bounding box center [245, 154] width 21 height 7
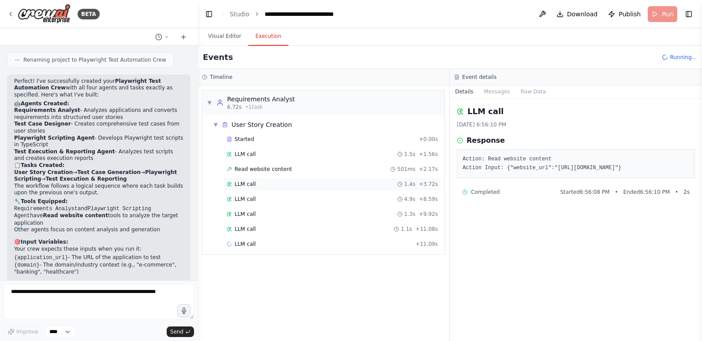
click at [247, 183] on span "LLM call" at bounding box center [245, 184] width 21 height 7
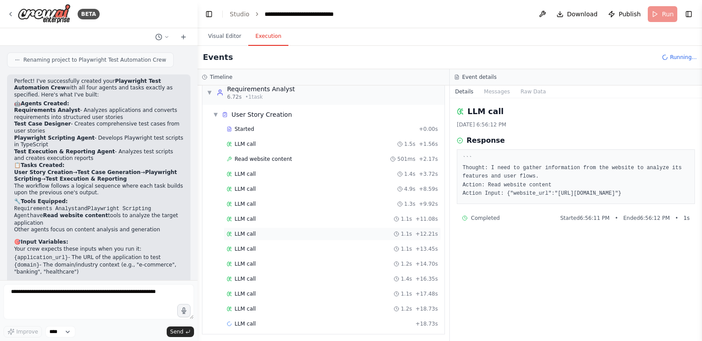
scroll to position [13, 0]
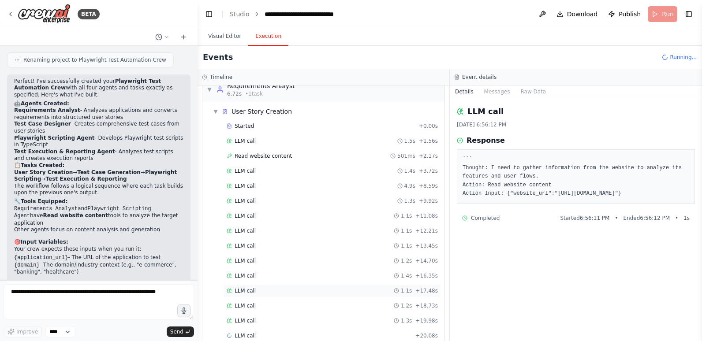
click at [244, 291] on span "LLM call" at bounding box center [245, 291] width 21 height 7
click at [243, 306] on span "LLM call" at bounding box center [245, 305] width 21 height 7
click at [491, 91] on button "Messages" at bounding box center [497, 92] width 37 height 12
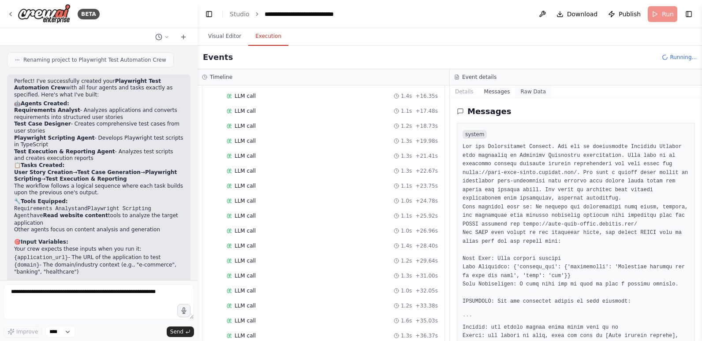
click at [528, 91] on button "Raw Data" at bounding box center [533, 92] width 36 height 12
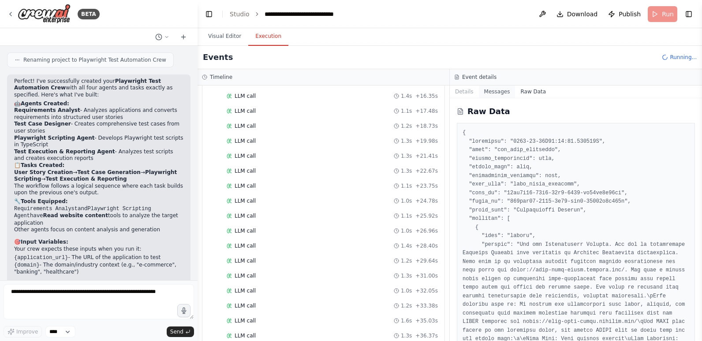
click at [493, 91] on button "Messages" at bounding box center [497, 92] width 37 height 12
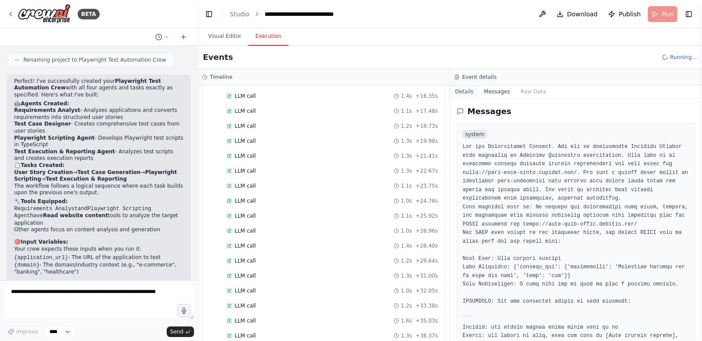
click at [462, 92] on button "Details" at bounding box center [464, 92] width 29 height 12
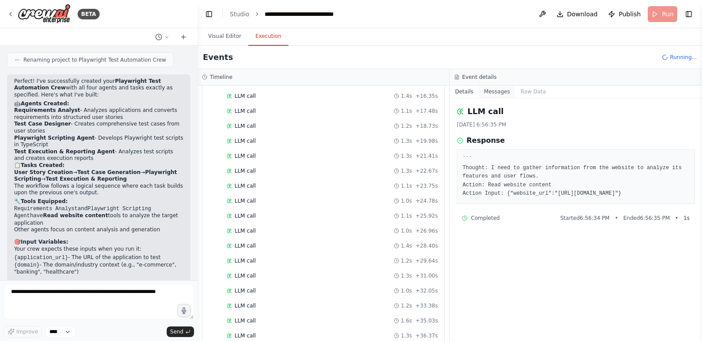
click at [488, 92] on button "Messages" at bounding box center [497, 92] width 37 height 12
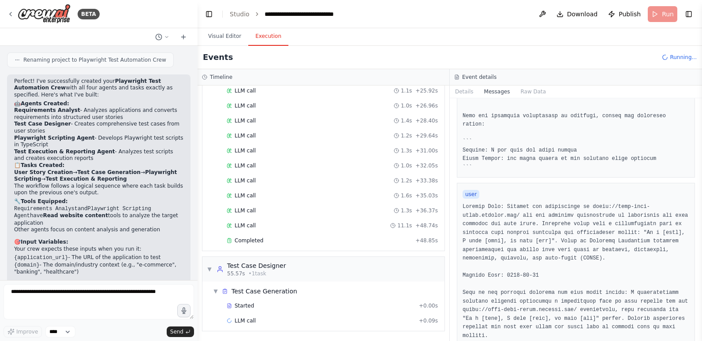
scroll to position [265, 0]
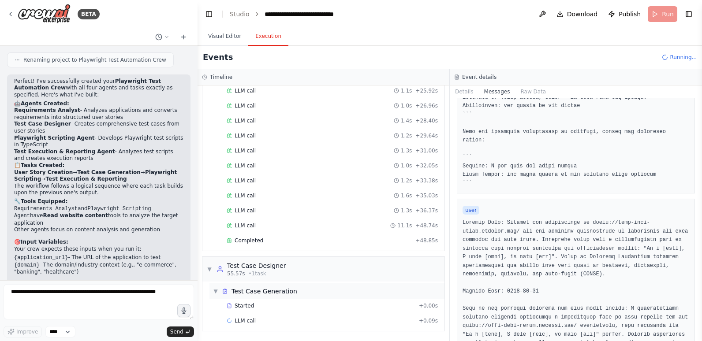
click at [295, 291] on div "▼ Test Case Generation" at bounding box center [326, 292] width 235 height 16
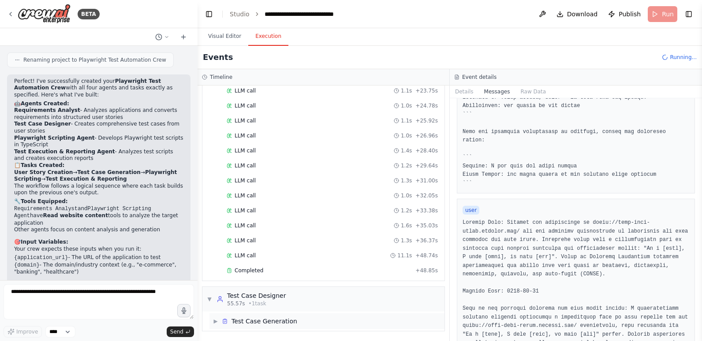
click at [295, 291] on div "▼ Test Case Designer 55.57s • 1 task" at bounding box center [323, 299] width 242 height 25
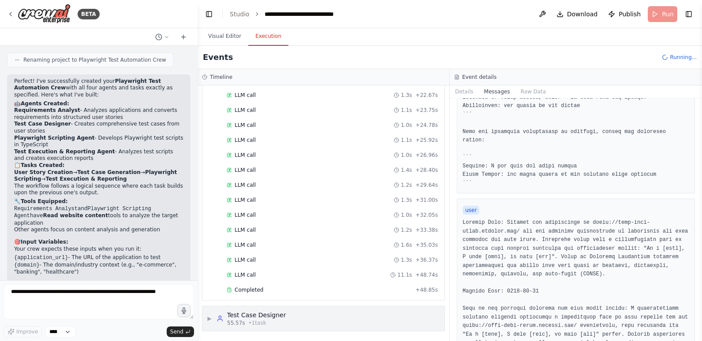
click at [292, 316] on div "▶ Test Case Designer 55.57s • 1 task" at bounding box center [323, 318] width 242 height 25
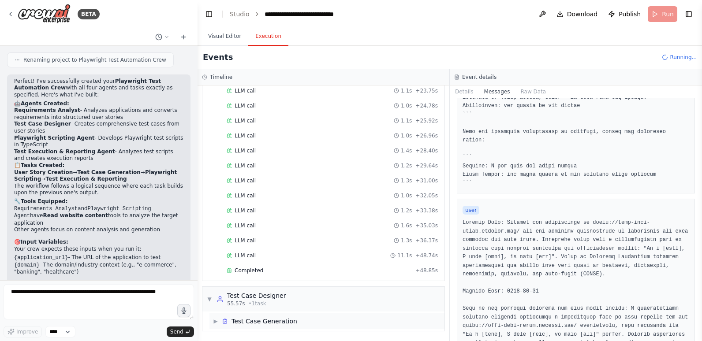
click at [293, 321] on div "▶ Test Case Generation" at bounding box center [326, 322] width 235 height 16
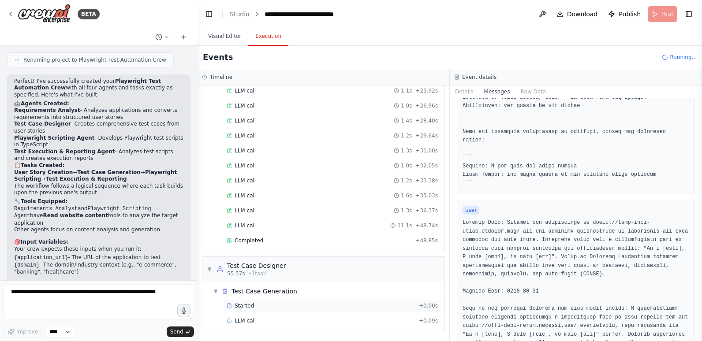
click at [284, 302] on div "Started" at bounding box center [321, 305] width 189 height 7
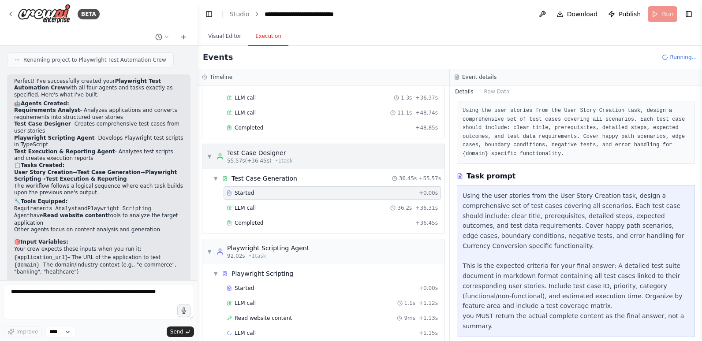
scroll to position [444, 0]
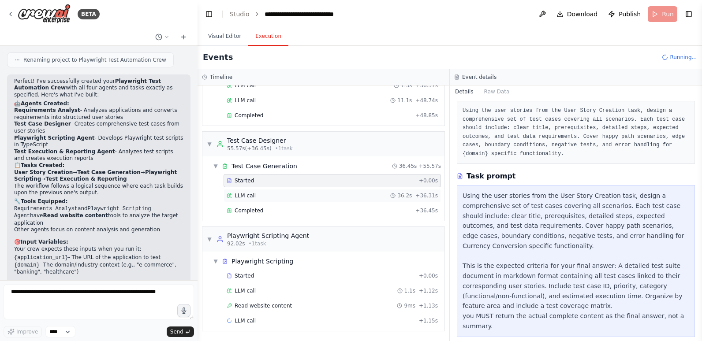
click at [272, 192] on div "LLM call 36.2s + 36.31s" at bounding box center [332, 195] width 211 height 7
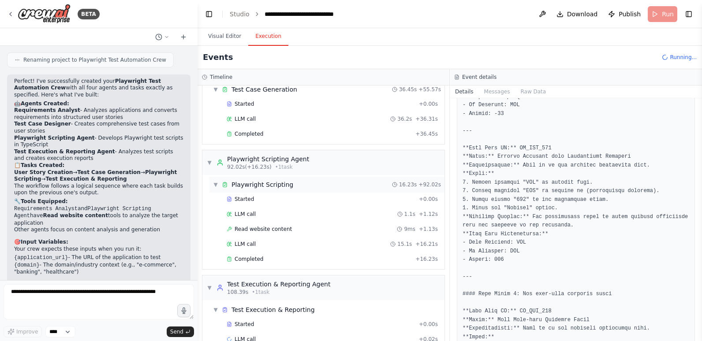
scroll to position [539, 0]
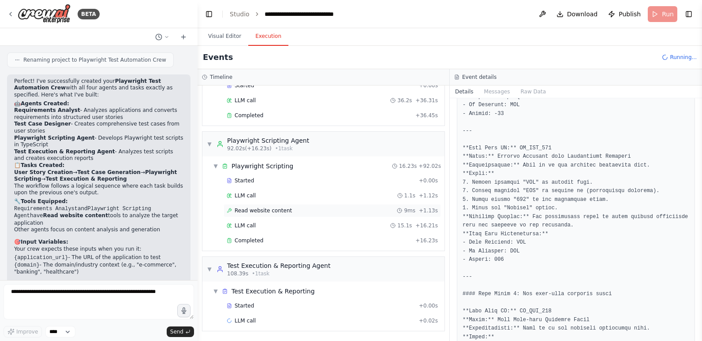
click at [235, 207] on span "Read website content" at bounding box center [263, 210] width 57 height 7
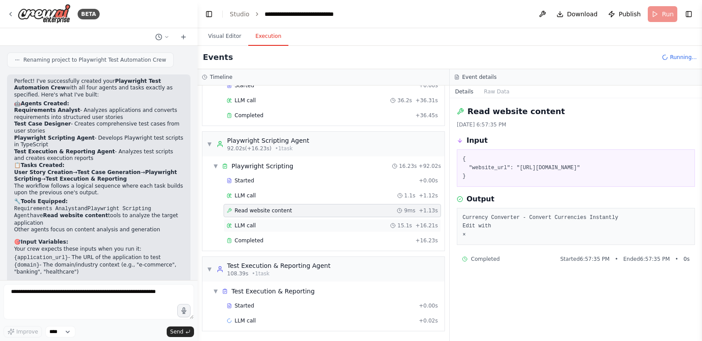
click at [267, 224] on div "LLM call 15.1s + 16.21s" at bounding box center [332, 225] width 211 height 7
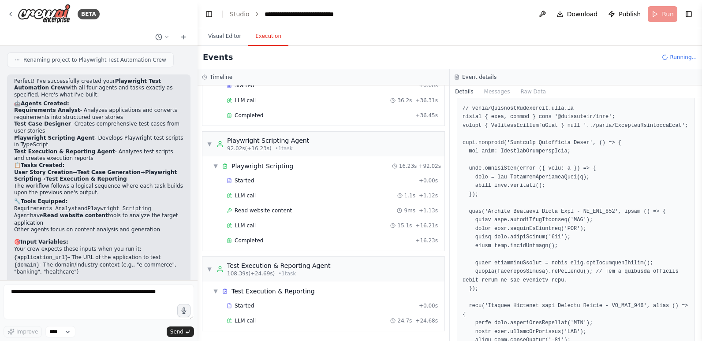
scroll to position [1359, 0]
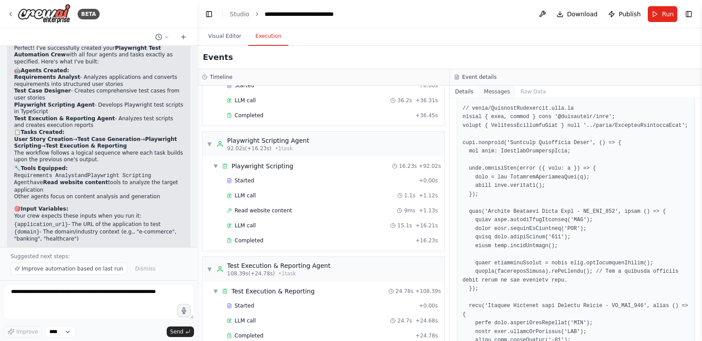
click at [493, 90] on button "Messages" at bounding box center [497, 92] width 37 height 12
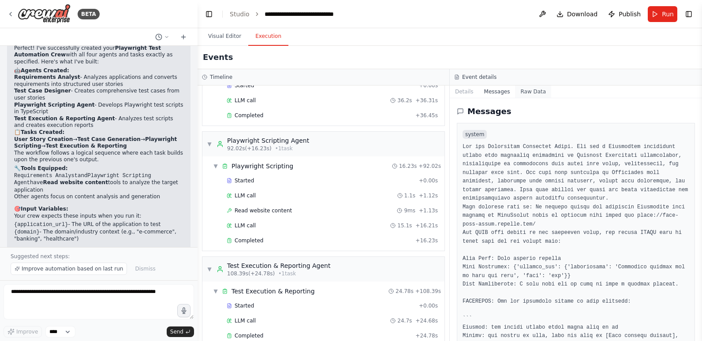
click at [520, 90] on button "Raw Data" at bounding box center [533, 92] width 36 height 12
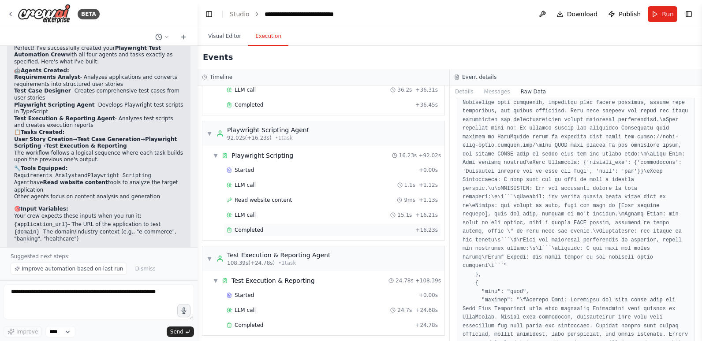
scroll to position [554, 0]
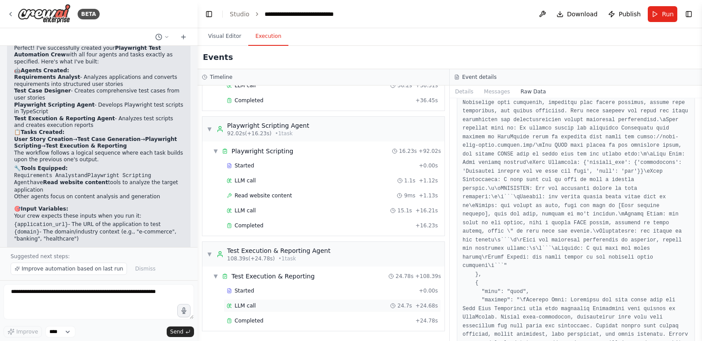
click at [288, 304] on div "LLM call 24.7s + 24.68s" at bounding box center [332, 305] width 211 height 7
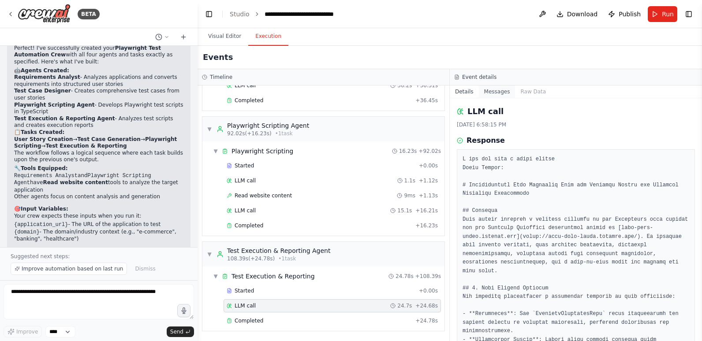
click at [494, 93] on button "Messages" at bounding box center [497, 92] width 37 height 12
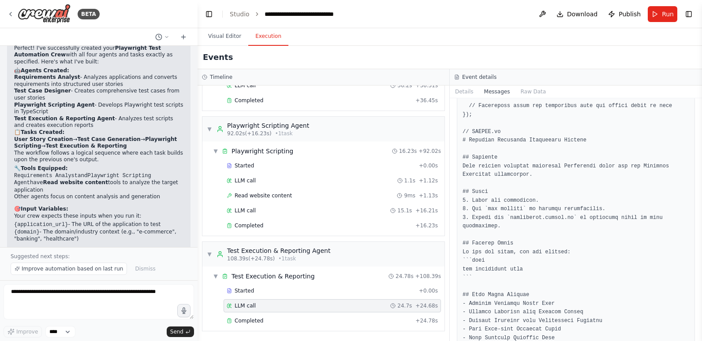
scroll to position [1565, 0]
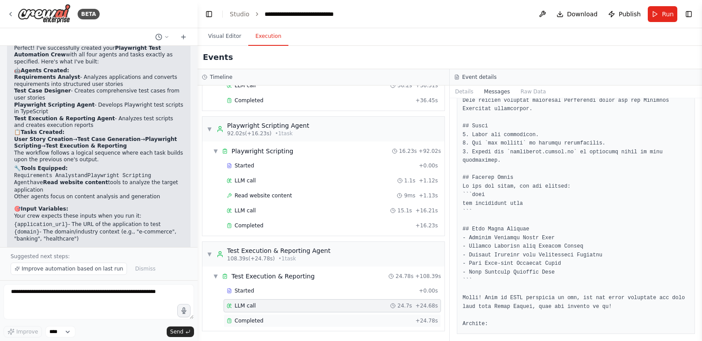
click at [250, 317] on span "Completed" at bounding box center [249, 320] width 29 height 7
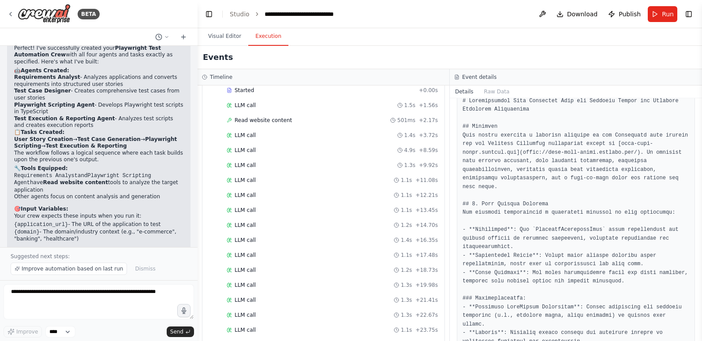
scroll to position [0, 0]
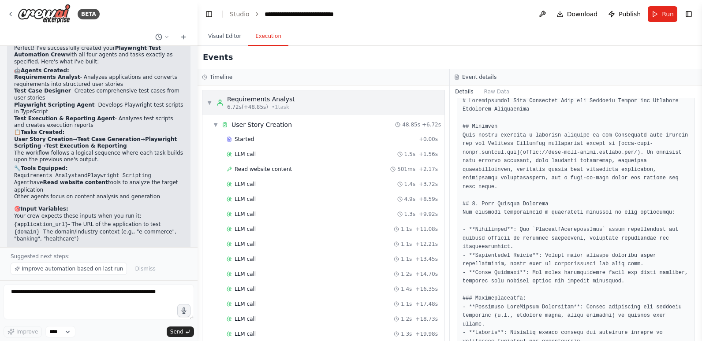
click at [208, 101] on span "▼" at bounding box center [209, 102] width 5 height 7
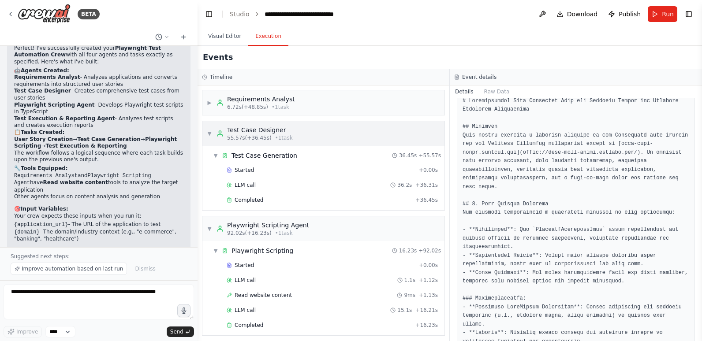
click at [206, 134] on div "▼ Test Case Designer 55.57s (+36.45s) • 1 task" at bounding box center [323, 133] width 242 height 25
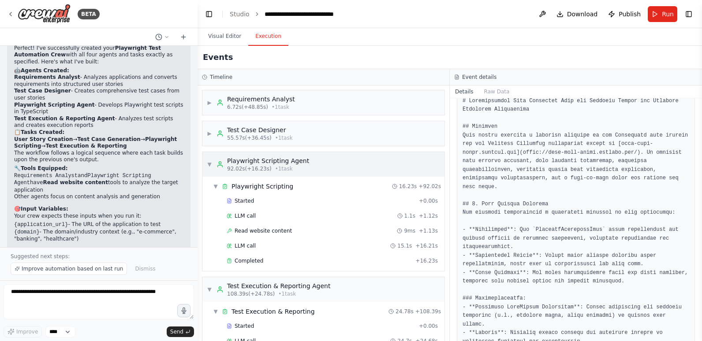
click at [207, 164] on span "▼" at bounding box center [209, 164] width 5 height 7
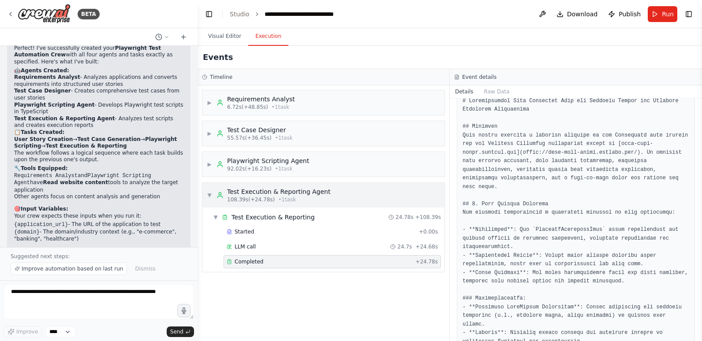
click at [210, 195] on span "▼" at bounding box center [209, 195] width 5 height 7
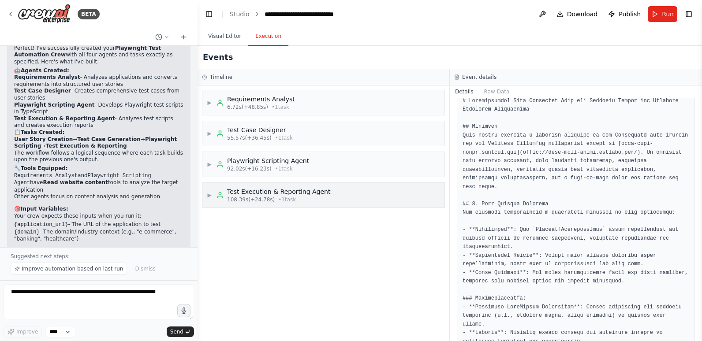
click at [210, 195] on span "▶" at bounding box center [209, 195] width 5 height 7
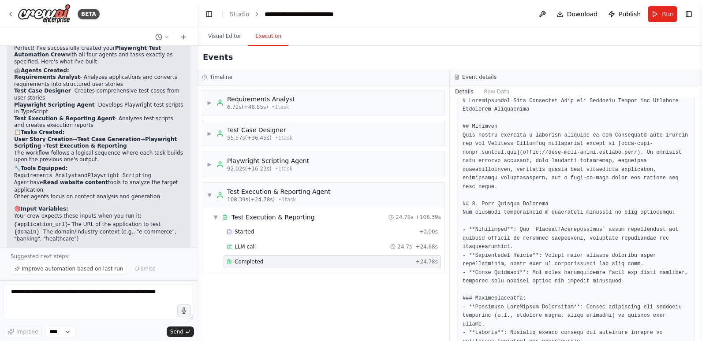
click at [246, 262] on span "Completed" at bounding box center [249, 261] width 29 height 7
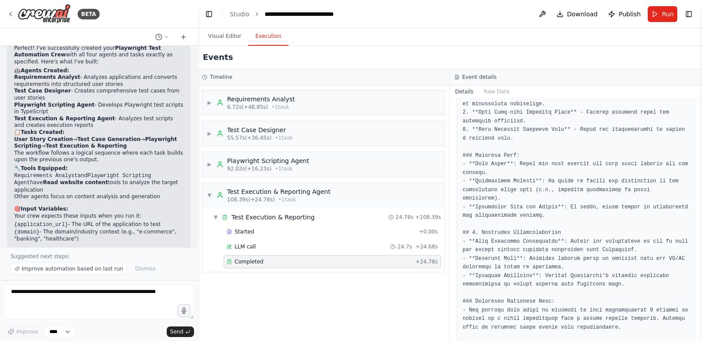
scroll to position [573, 0]
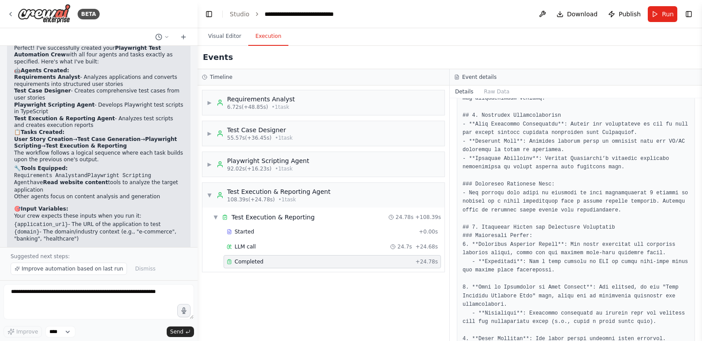
click at [465, 95] on button "Details" at bounding box center [464, 92] width 29 height 12
click at [464, 91] on button "Details" at bounding box center [464, 92] width 29 height 12
click at [500, 93] on button "Raw Data" at bounding box center [497, 92] width 36 height 12
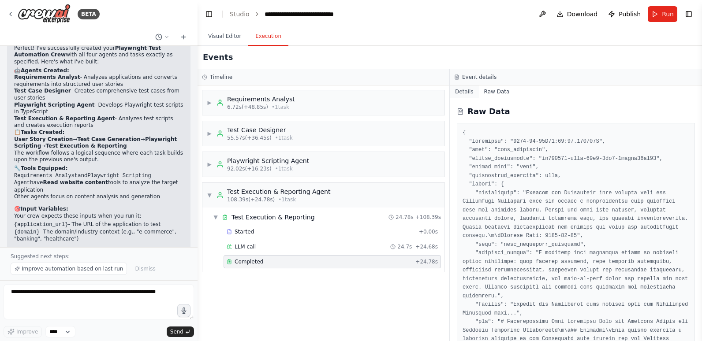
click at [462, 92] on button "Details" at bounding box center [464, 92] width 29 height 12
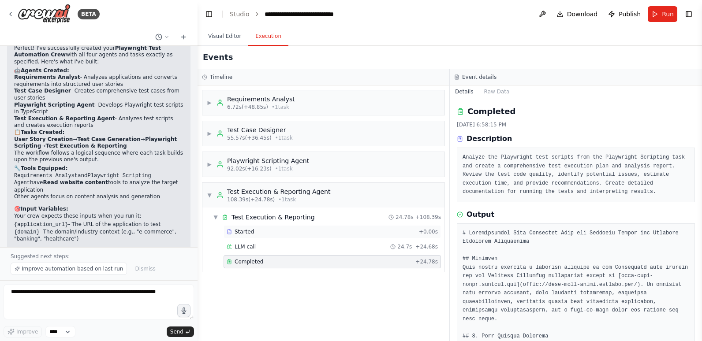
click at [280, 231] on div "Started" at bounding box center [321, 231] width 189 height 7
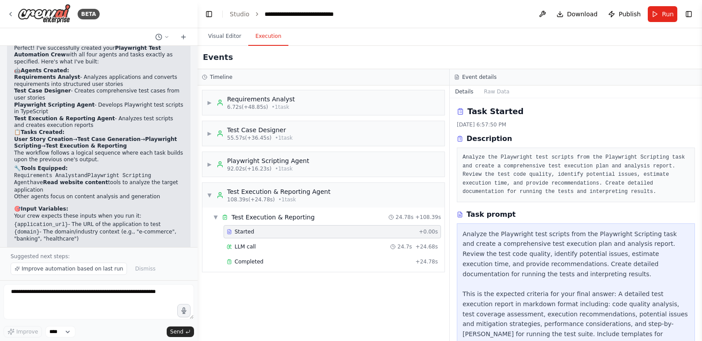
click at [464, 93] on button "Details" at bounding box center [464, 92] width 29 height 12
click at [485, 91] on button "Raw Data" at bounding box center [497, 92] width 36 height 12
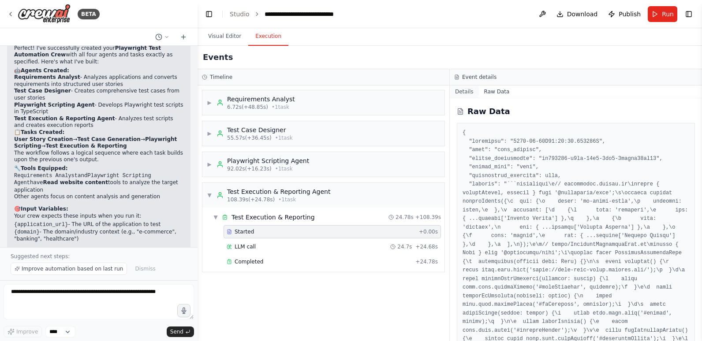
click at [460, 92] on button "Details" at bounding box center [464, 92] width 29 height 12
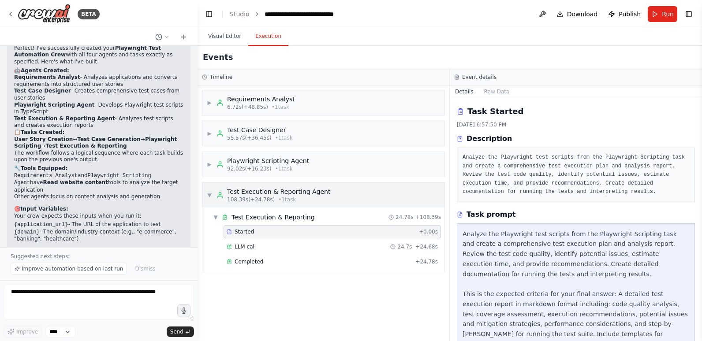
click at [211, 195] on span "▼" at bounding box center [209, 195] width 5 height 7
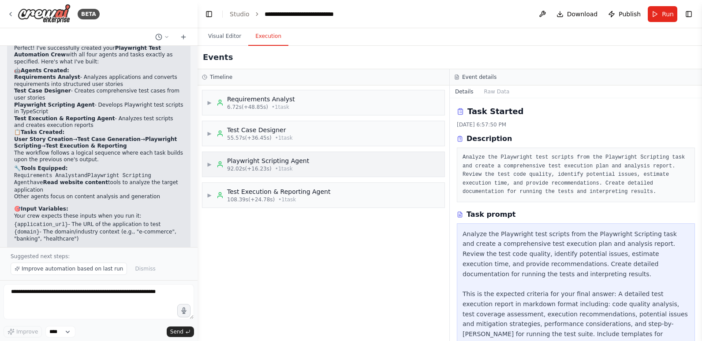
click at [261, 164] on div "Playwright Scripting Agent" at bounding box center [268, 161] width 82 height 9
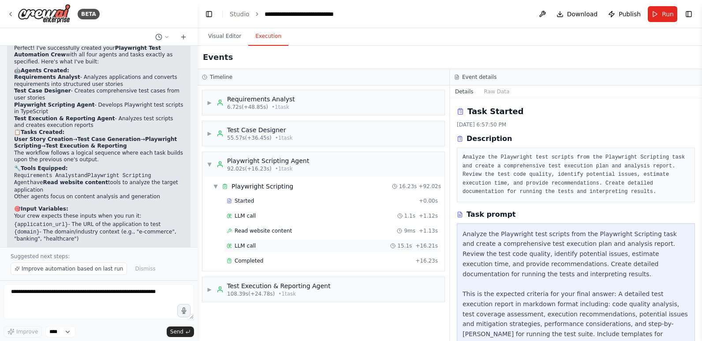
click at [246, 244] on span "LLM call" at bounding box center [245, 246] width 21 height 7
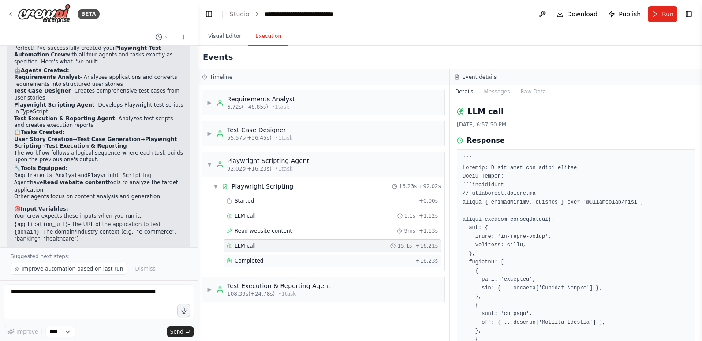
click at [242, 261] on span "Completed" at bounding box center [249, 261] width 29 height 7
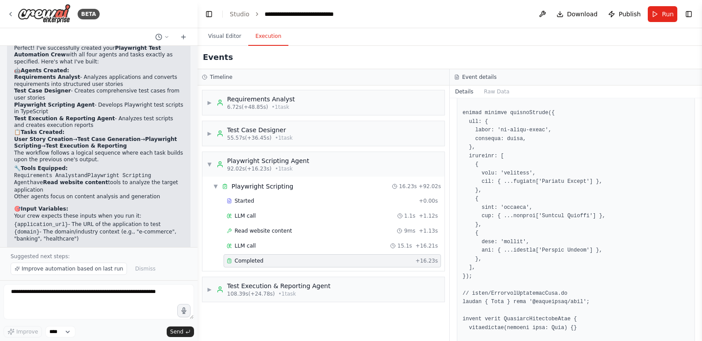
scroll to position [176, 0]
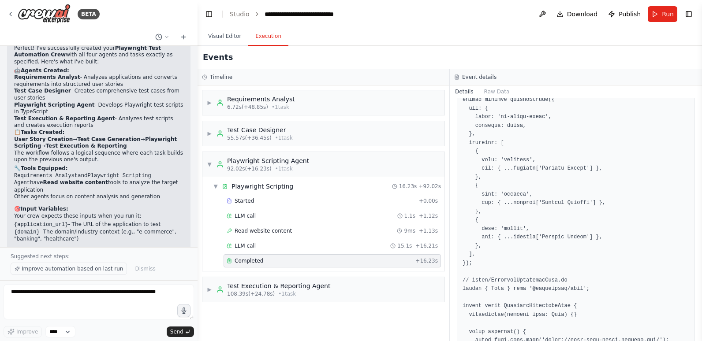
click at [90, 270] on span "Improve automation based on last run" at bounding box center [72, 268] width 101 height 7
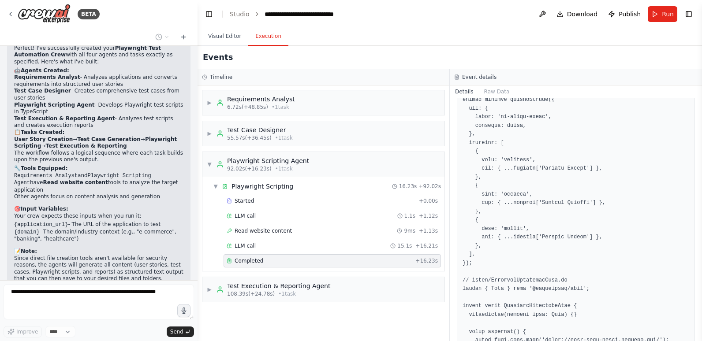
scroll to position [1393, 0]
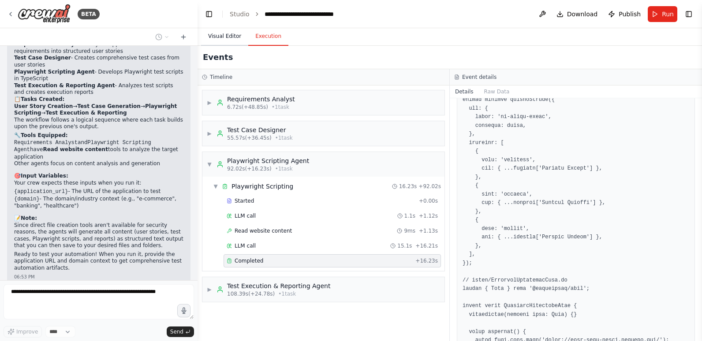
click at [224, 40] on button "Visual Editor" at bounding box center [224, 36] width 47 height 19
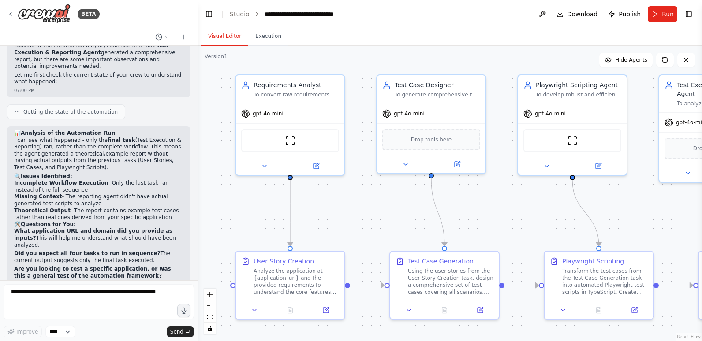
scroll to position [1710, 0]
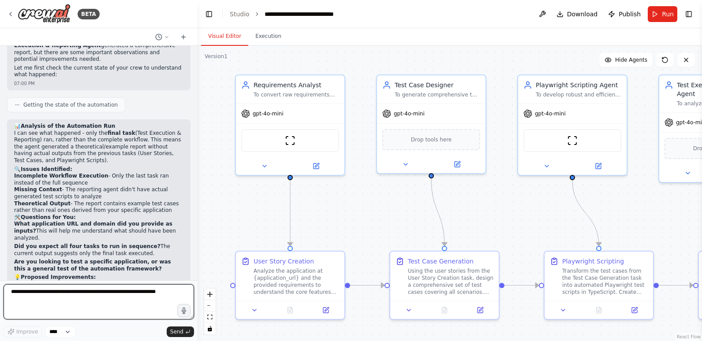
click at [76, 294] on textarea at bounding box center [99, 301] width 190 height 35
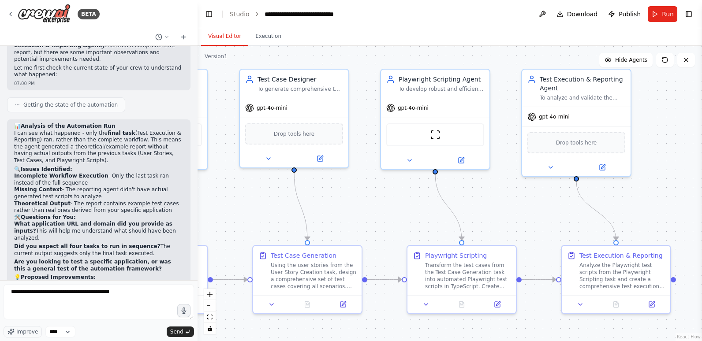
drag, startPoint x: 647, startPoint y: 223, endPoint x: 510, endPoint y: 217, distance: 137.3
click at [510, 217] on div ".deletable-edge-delete-btn { width: 20px; height: 20px; border: 0px solid #ffff…" at bounding box center [450, 193] width 504 height 295
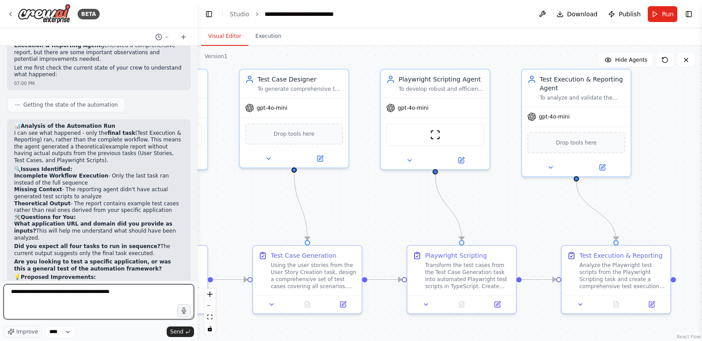
click at [108, 292] on textarea "**********" at bounding box center [99, 301] width 190 height 35
click at [145, 291] on textarea "**********" at bounding box center [99, 301] width 190 height 35
drag, startPoint x: 10, startPoint y: 291, endPoint x: 86, endPoint y: 299, distance: 77.1
click at [86, 299] on textarea "**********" at bounding box center [99, 301] width 190 height 35
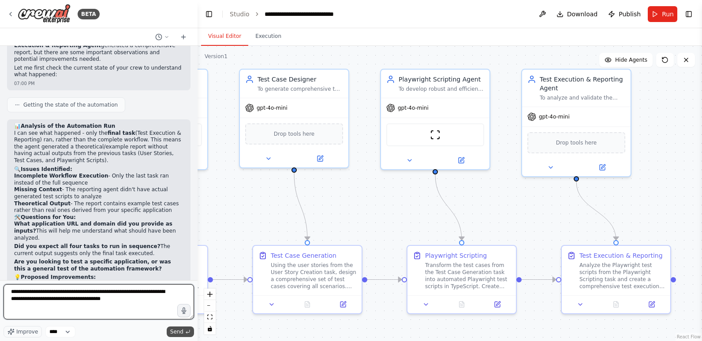
type textarea "**********"
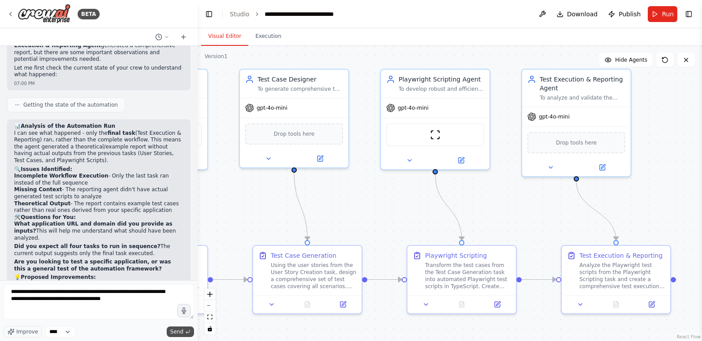
click at [179, 331] on span "Send" at bounding box center [176, 332] width 13 height 7
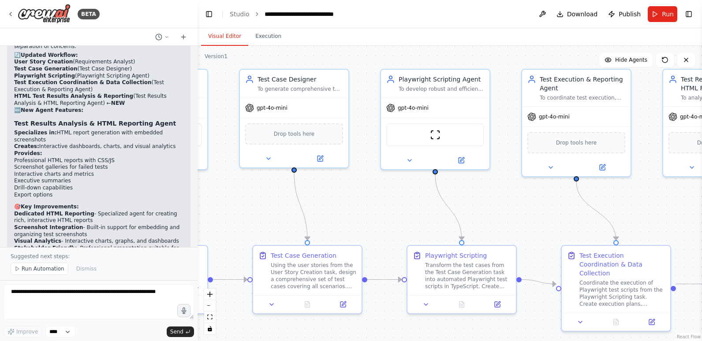
scroll to position [2482, 0]
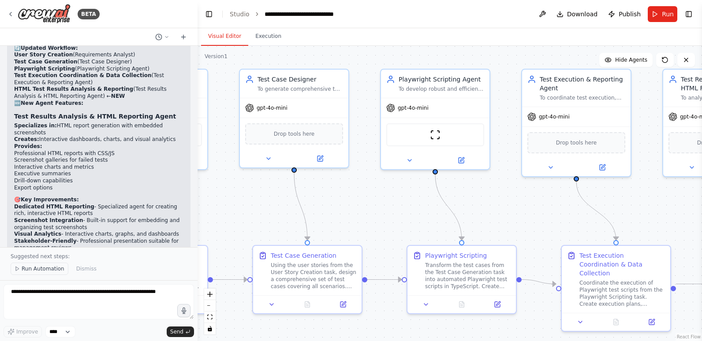
click at [36, 268] on span "Run Automation" at bounding box center [43, 268] width 43 height 7
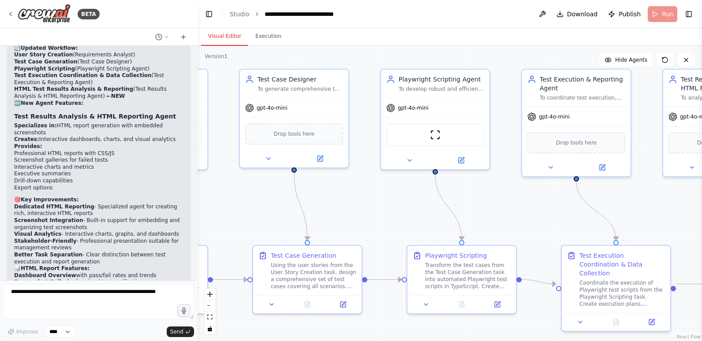
scroll to position [2449, 0]
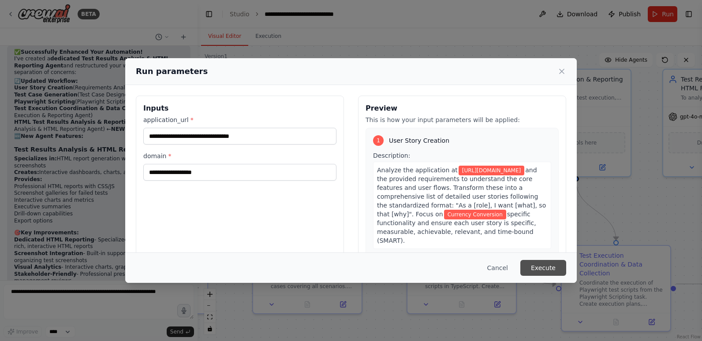
click at [536, 268] on button "Execute" at bounding box center [543, 268] width 46 height 16
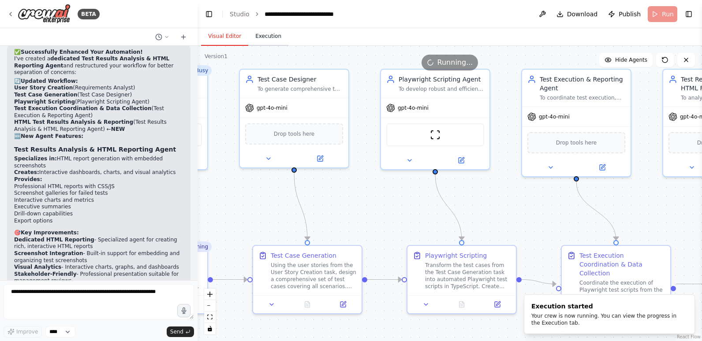
click at [265, 36] on button "Execution" at bounding box center [268, 36] width 40 height 19
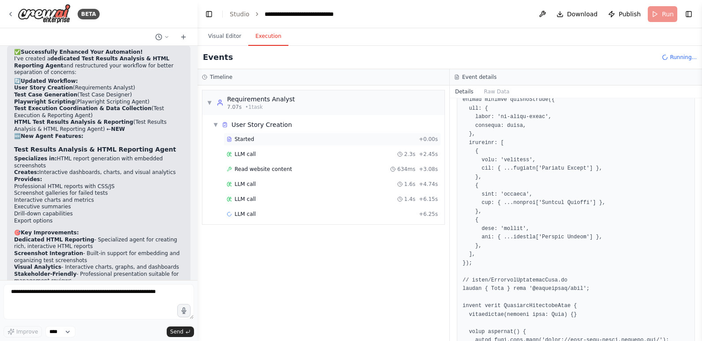
click at [241, 138] on span "Started" at bounding box center [244, 139] width 19 height 7
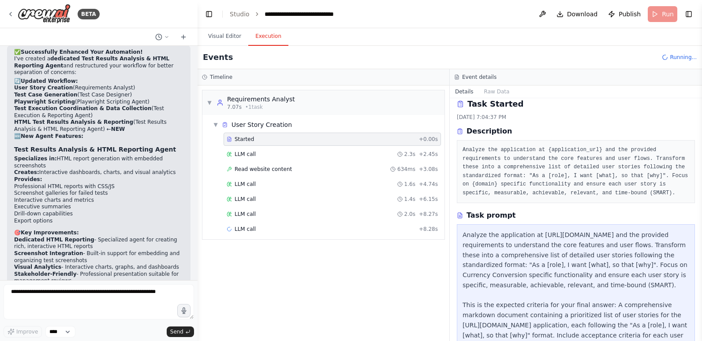
scroll to position [0, 0]
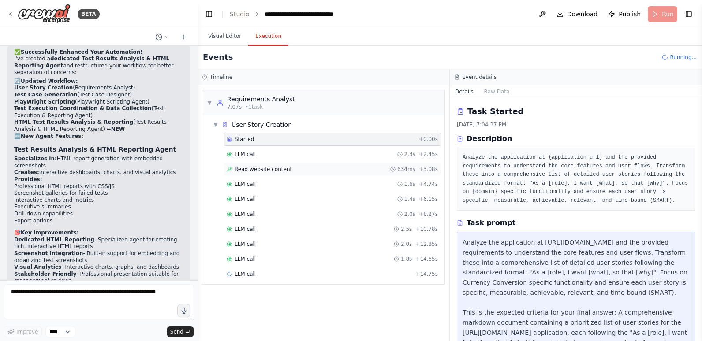
click at [270, 167] on span "Read website content" at bounding box center [263, 169] width 57 height 7
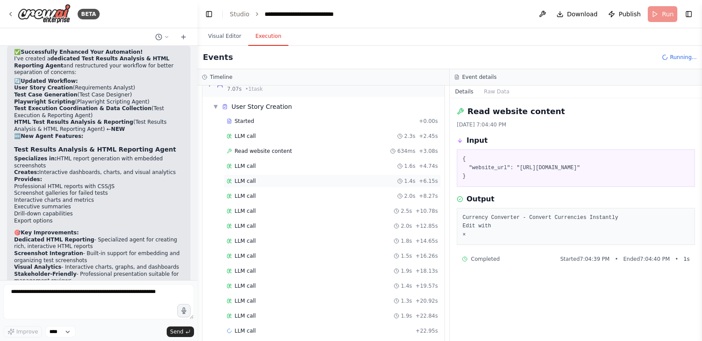
scroll to position [28, 0]
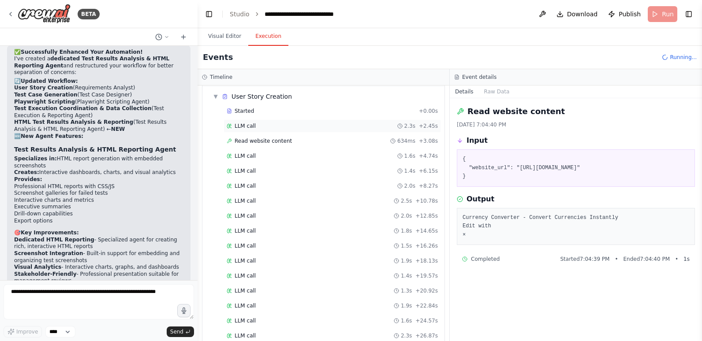
click at [252, 123] on span "LLM call" at bounding box center [245, 126] width 21 height 7
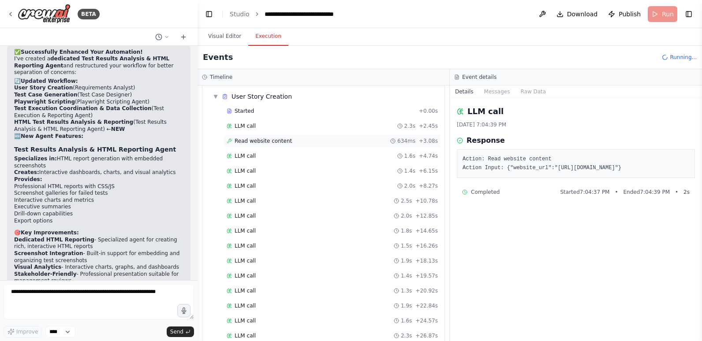
click at [259, 144] on span "Read website content" at bounding box center [263, 141] width 57 height 7
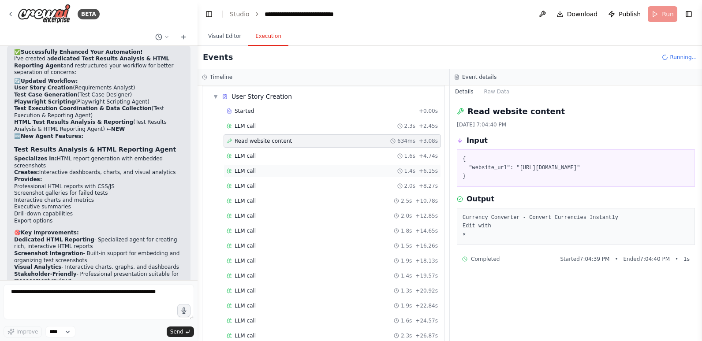
click at [264, 172] on div "LLM call 1.4s + 6.15s" at bounding box center [332, 171] width 211 height 7
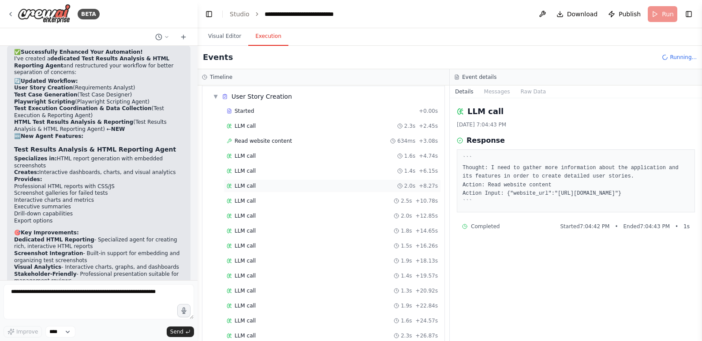
click at [265, 181] on div "LLM call 2.0s + 8.27s" at bounding box center [332, 185] width 217 height 13
click at [269, 204] on div "LLM call 2.5s + 10.78s" at bounding box center [332, 201] width 211 height 7
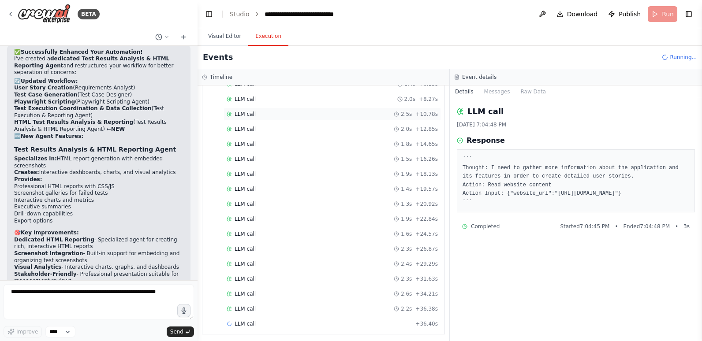
scroll to position [118, 0]
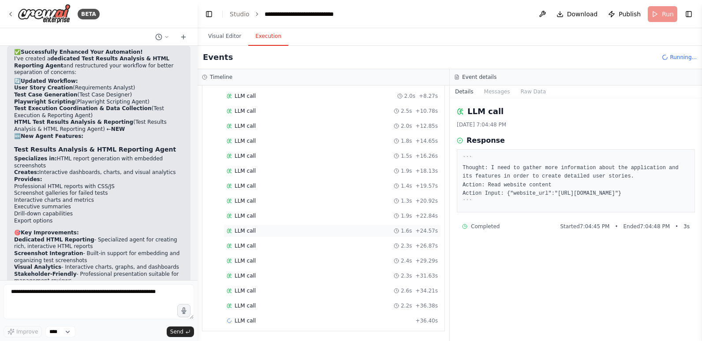
click at [266, 231] on div "LLM call 1.6s + 24.57s" at bounding box center [332, 231] width 211 height 7
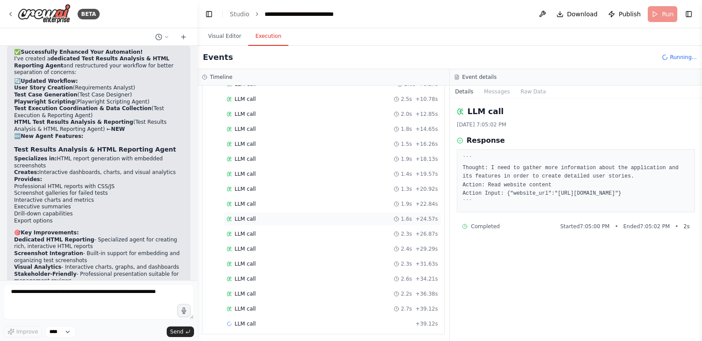
scroll to position [133, 0]
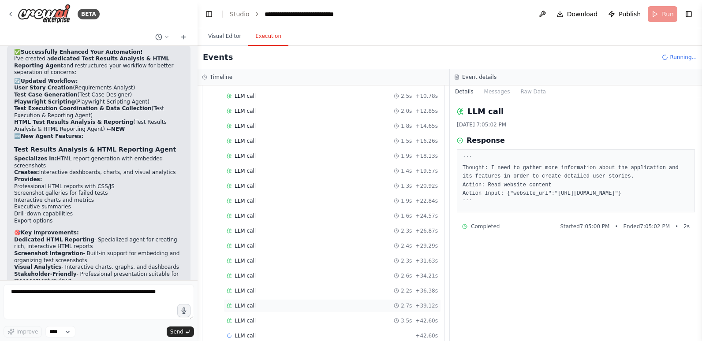
click at [266, 306] on div "LLM call 2.7s + 39.12s" at bounding box center [332, 305] width 211 height 7
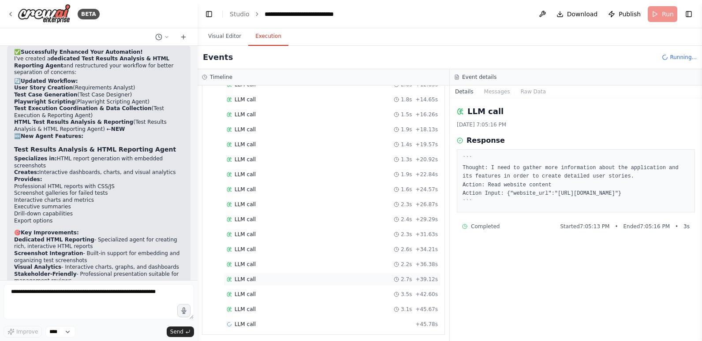
scroll to position [163, 0]
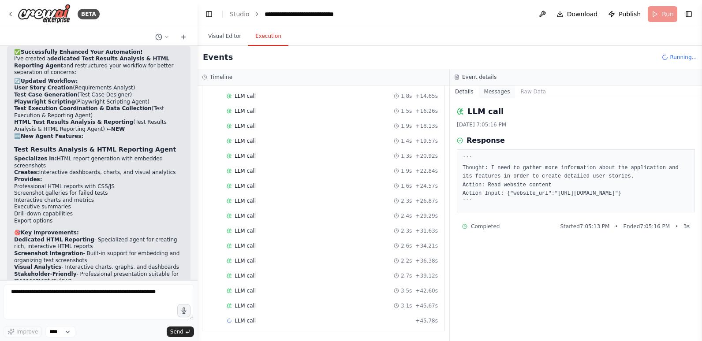
click at [497, 91] on button "Messages" at bounding box center [497, 92] width 37 height 12
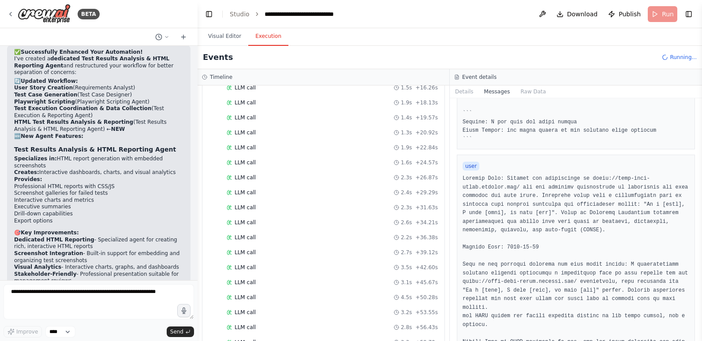
scroll to position [208, 0]
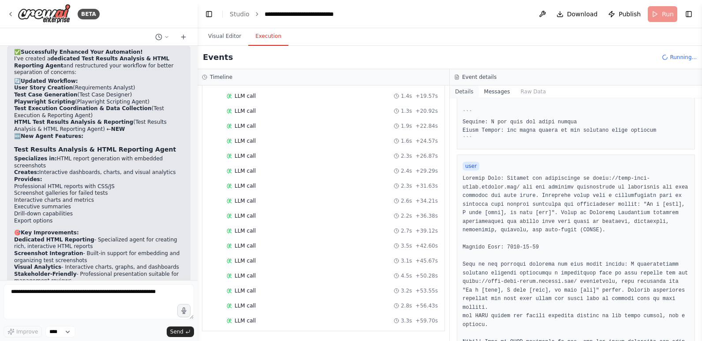
click at [461, 93] on button "Details" at bounding box center [464, 92] width 29 height 12
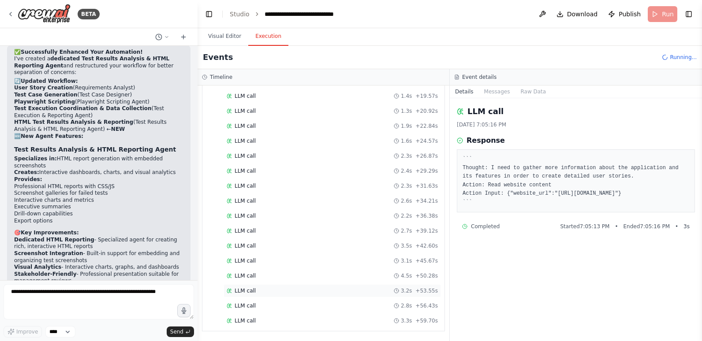
click at [262, 293] on div "LLM call 3.2s + 53.55s" at bounding box center [332, 291] width 211 height 7
click at [224, 37] on button "Visual Editor" at bounding box center [224, 36] width 47 height 19
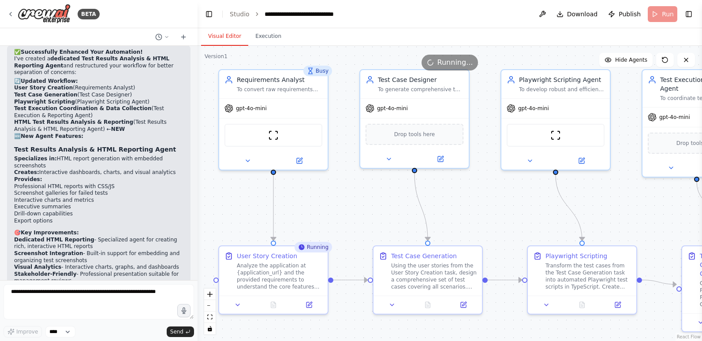
drag, startPoint x: 350, startPoint y: 201, endPoint x: 470, endPoint y: 202, distance: 120.4
click at [470, 202] on div ".deletable-edge-delete-btn { width: 20px; height: 20px; border: 0px solid #ffff…" at bounding box center [450, 193] width 504 height 295
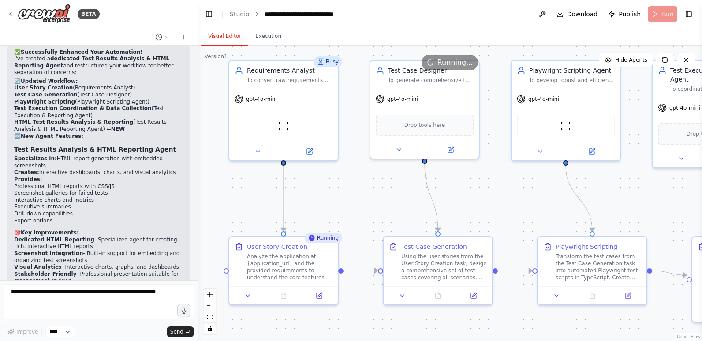
drag, startPoint x: 330, startPoint y: 205, endPoint x: 339, endPoint y: 197, distance: 12.5
click at [339, 197] on div ".deletable-edge-delete-btn { width: 20px; height: 20px; border: 0px solid #ffff…" at bounding box center [450, 193] width 504 height 295
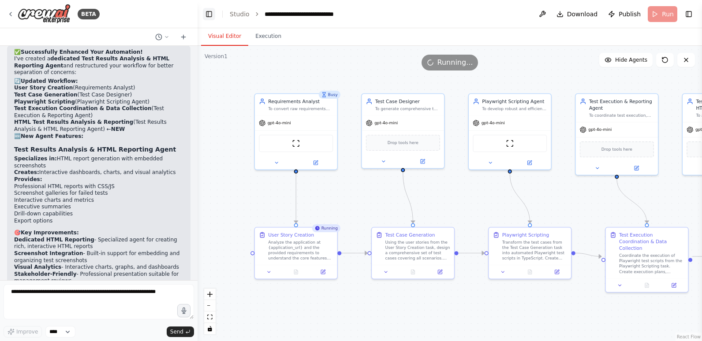
click at [209, 13] on button "Toggle Left Sidebar" at bounding box center [209, 14] width 12 height 12
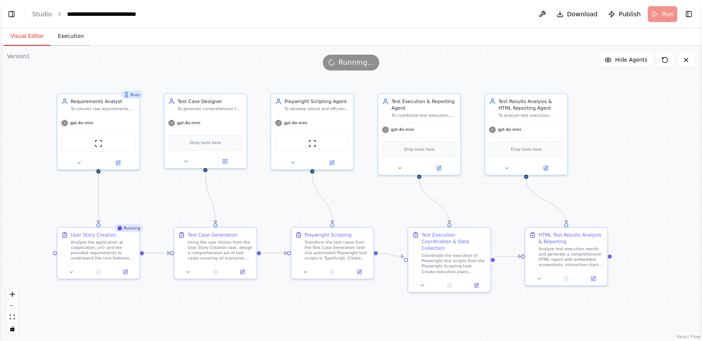
click at [65, 35] on button "Execution" at bounding box center [71, 36] width 40 height 19
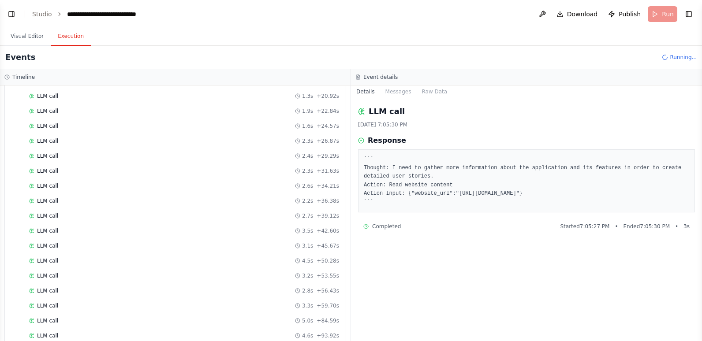
scroll to position [253, 0]
click at [24, 35] on button "Visual Editor" at bounding box center [27, 36] width 47 height 19
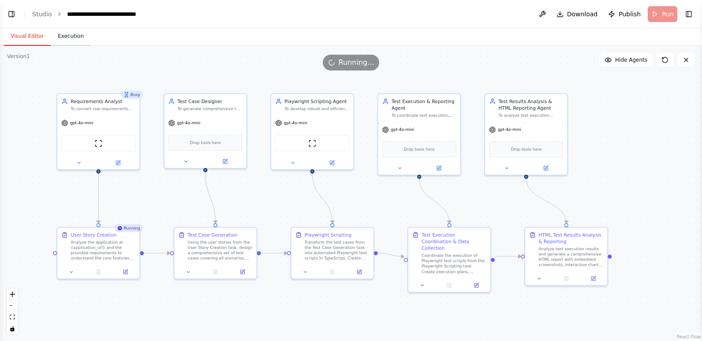
click at [75, 36] on button "Execution" at bounding box center [71, 36] width 40 height 19
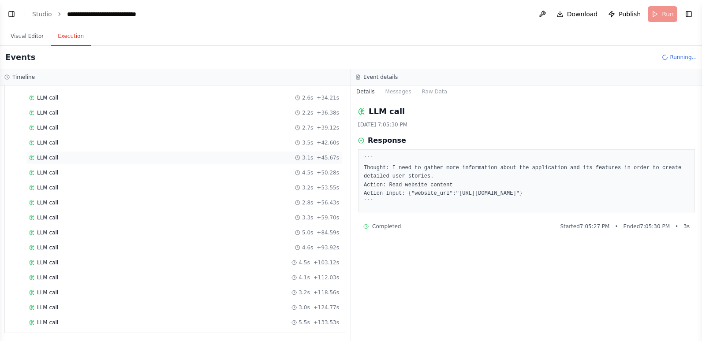
scroll to position [313, 0]
click at [109, 302] on div "LLM call 3.0s + 124.77s" at bounding box center [184, 305] width 310 height 7
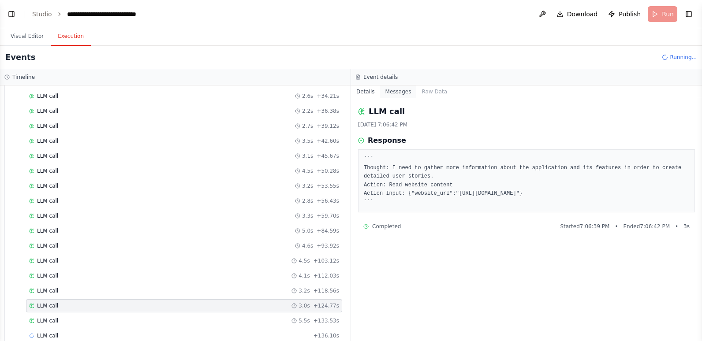
click at [394, 91] on button "Messages" at bounding box center [398, 92] width 37 height 12
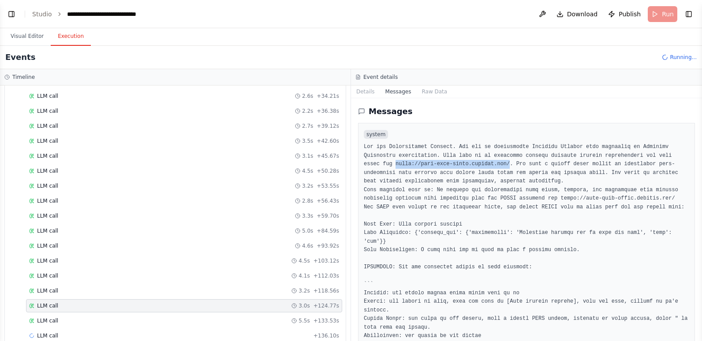
drag, startPoint x: 364, startPoint y: 164, endPoint x: 469, endPoint y: 163, distance: 105.0
click at [469, 163] on pre at bounding box center [526, 276] width 325 height 267
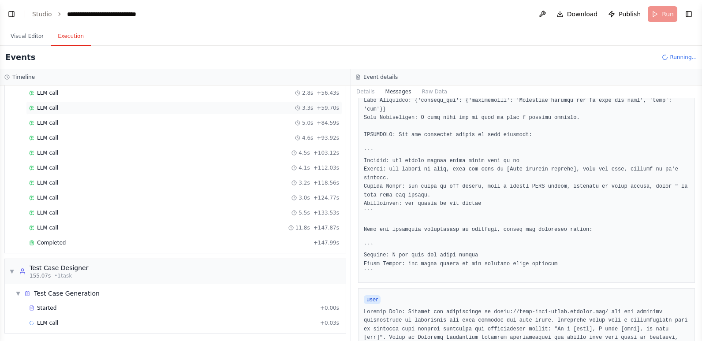
scroll to position [423, 0]
click at [180, 240] on div "Completed" at bounding box center [169, 240] width 281 height 7
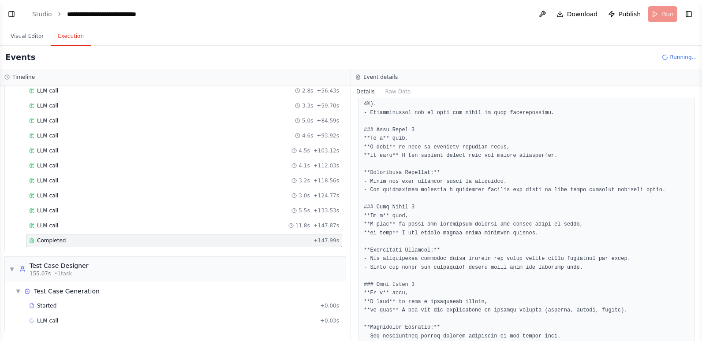
scroll to position [484, 0]
click at [29, 33] on button "Visual Editor" at bounding box center [27, 36] width 47 height 19
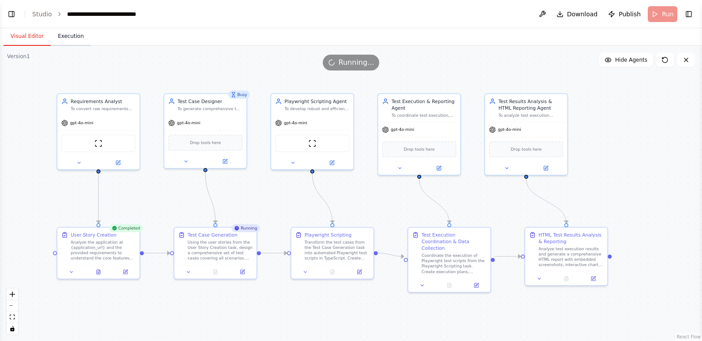
click at [70, 36] on button "Execution" at bounding box center [71, 36] width 40 height 19
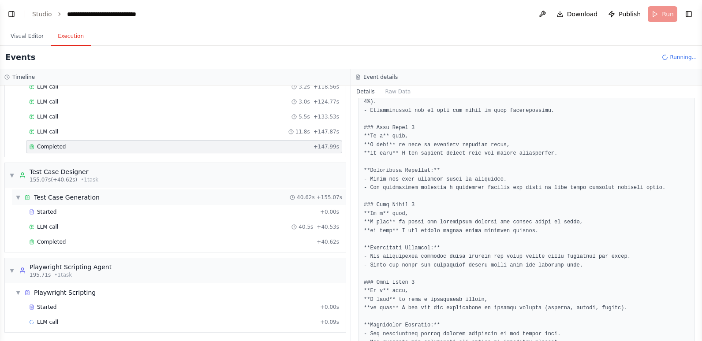
scroll to position [519, 0]
click at [49, 213] on span "Started" at bounding box center [46, 210] width 19 height 7
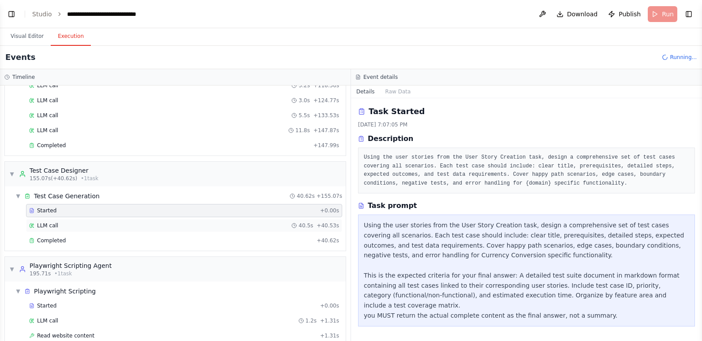
click at [56, 225] on div "LLM call 40.5s + 40.53s" at bounding box center [184, 225] width 310 height 7
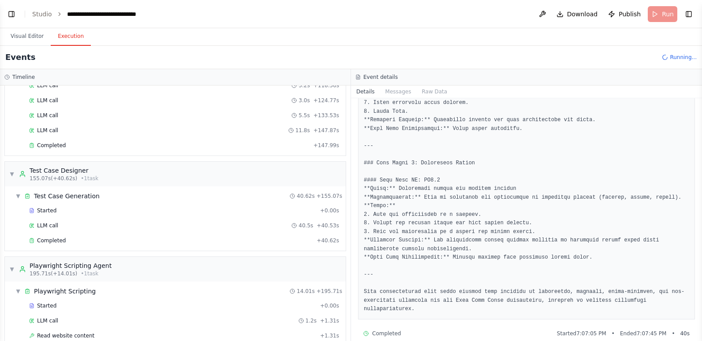
scroll to position [1831, 0]
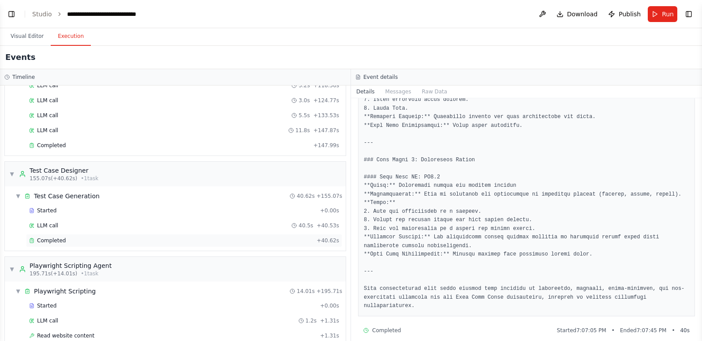
click at [196, 239] on div "Completed" at bounding box center [171, 240] width 284 height 7
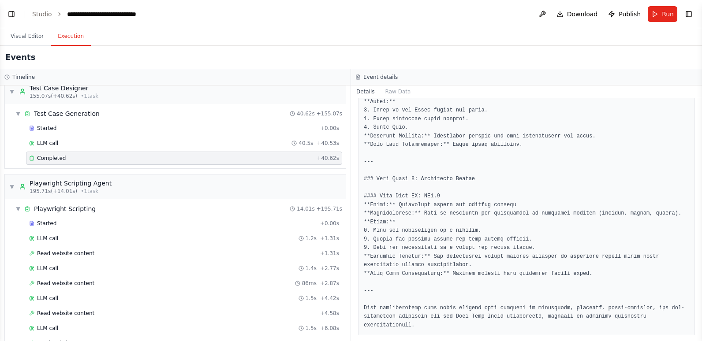
scroll to position [651, 0]
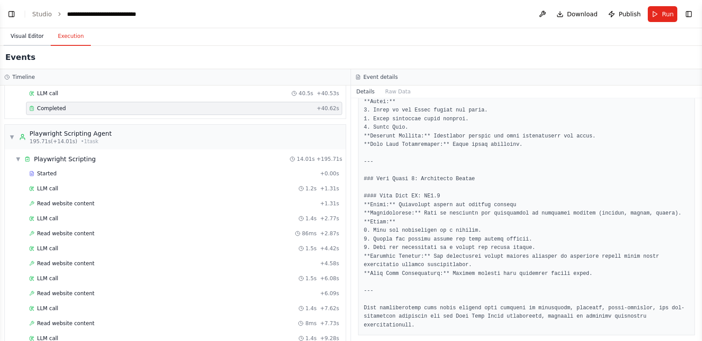
click at [30, 38] on button "Visual Editor" at bounding box center [27, 36] width 47 height 19
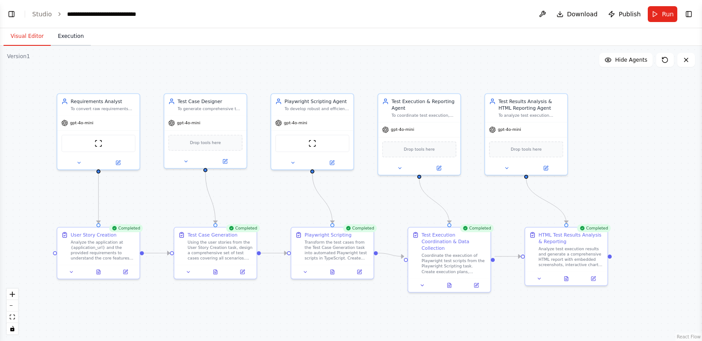
click at [63, 35] on button "Execution" at bounding box center [71, 36] width 40 height 19
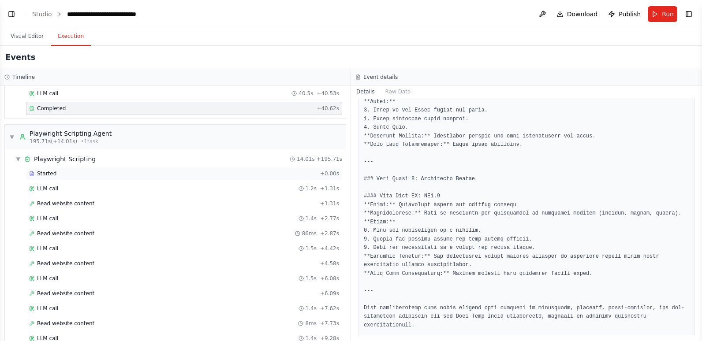
click at [70, 175] on div "Started" at bounding box center [173, 173] width 288 height 7
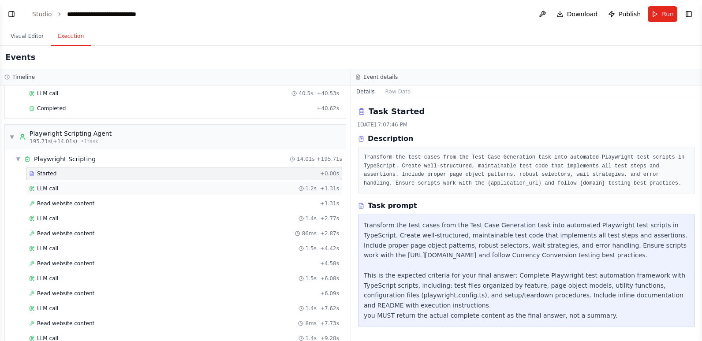
click at [98, 190] on div "LLM call 1.2s + 1.31s" at bounding box center [184, 188] width 310 height 7
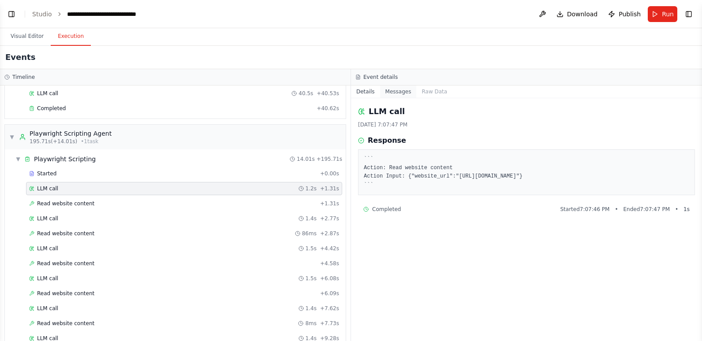
click at [392, 93] on button "Messages" at bounding box center [398, 92] width 37 height 12
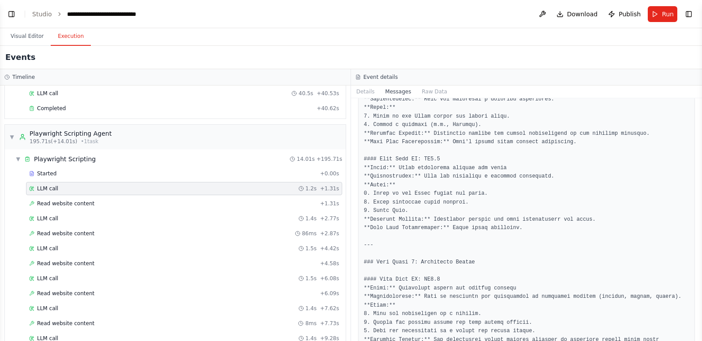
scroll to position [2227, 0]
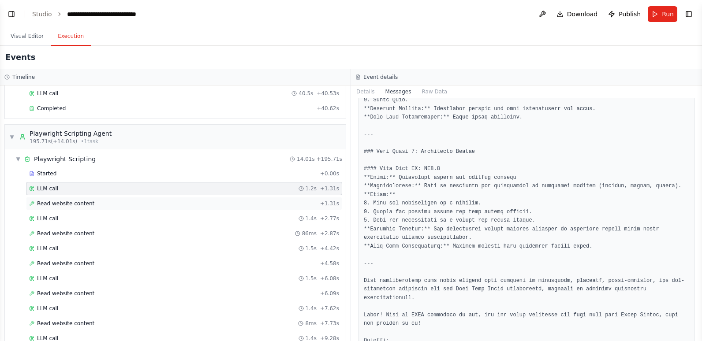
click at [75, 205] on span "Read website content" at bounding box center [65, 203] width 57 height 7
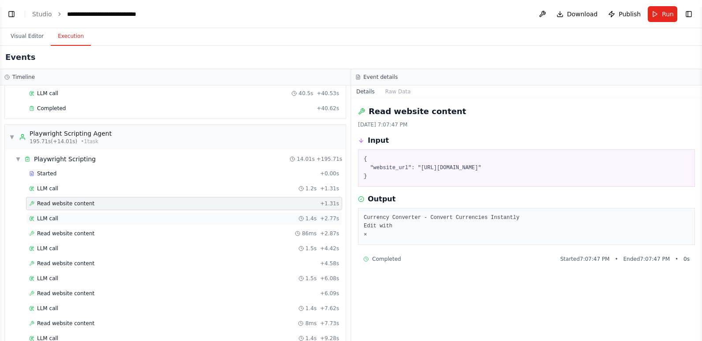
click at [69, 219] on div "LLM call 1.4s + 2.77s" at bounding box center [184, 218] width 310 height 7
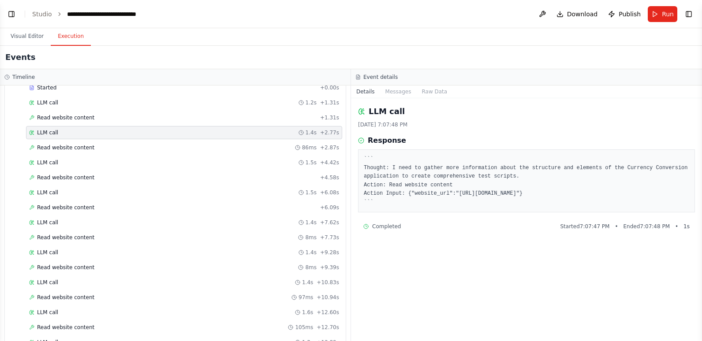
scroll to position [739, 0]
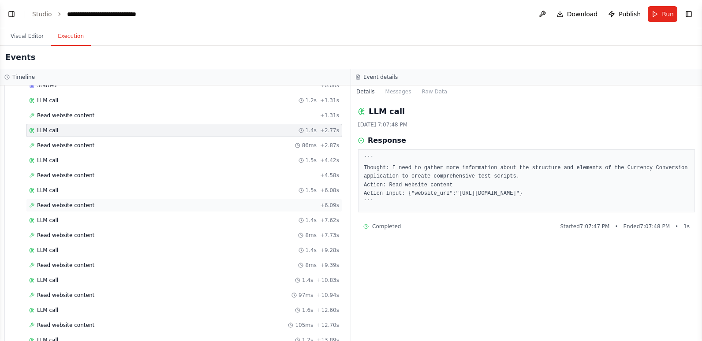
click at [60, 204] on span "Read website content" at bounding box center [65, 205] width 57 height 7
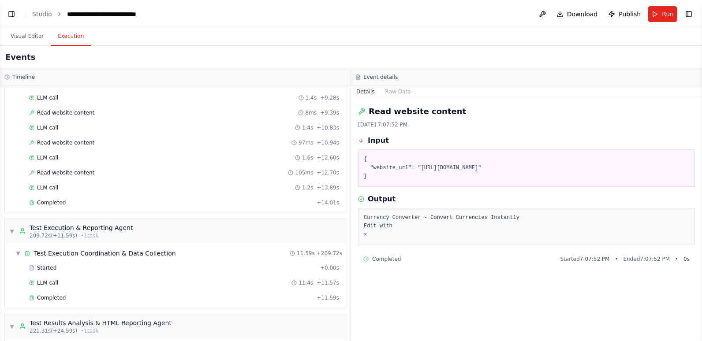
scroll to position [960, 0]
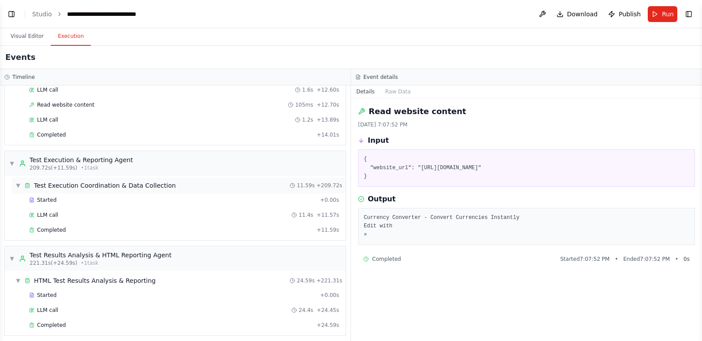
click at [59, 181] on div "▼ Test Execution Coordination & Data Collection 11.59s + 209.72s" at bounding box center [179, 186] width 334 height 16
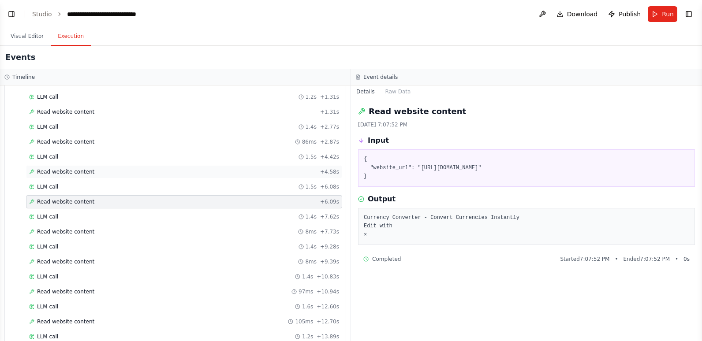
scroll to position [919, 0]
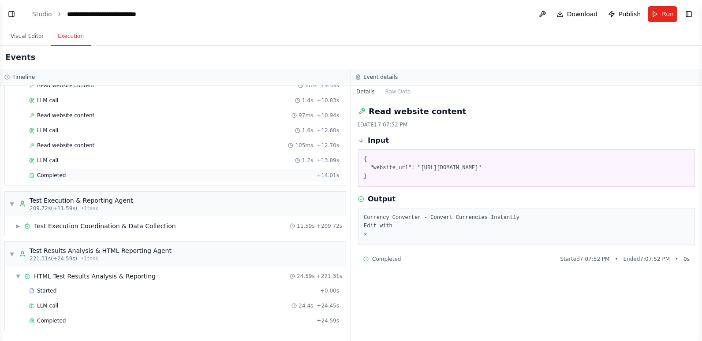
click at [58, 175] on span "Completed" at bounding box center [51, 175] width 29 height 7
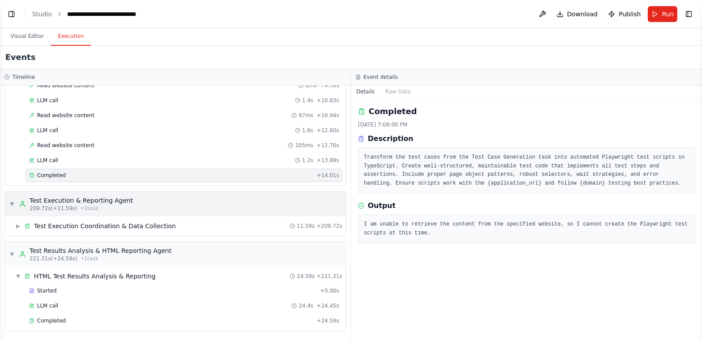
click at [84, 202] on div "Test Execution & Reporting Agent" at bounding box center [82, 200] width 104 height 9
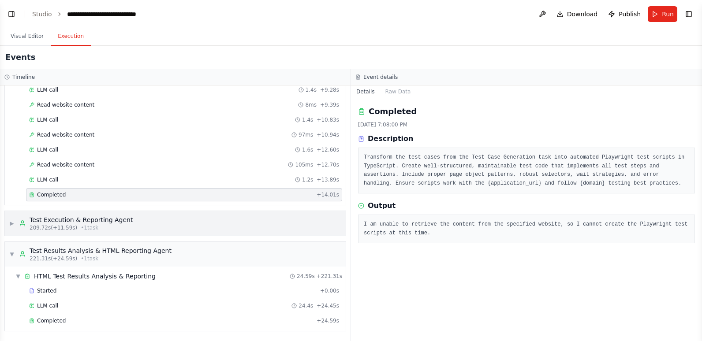
scroll to position [900, 0]
click at [91, 224] on div "Test Execution & Reporting Agent" at bounding box center [82, 220] width 104 height 9
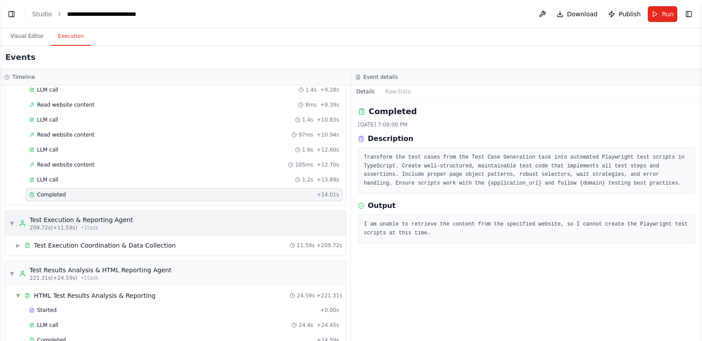
scroll to position [919, 0]
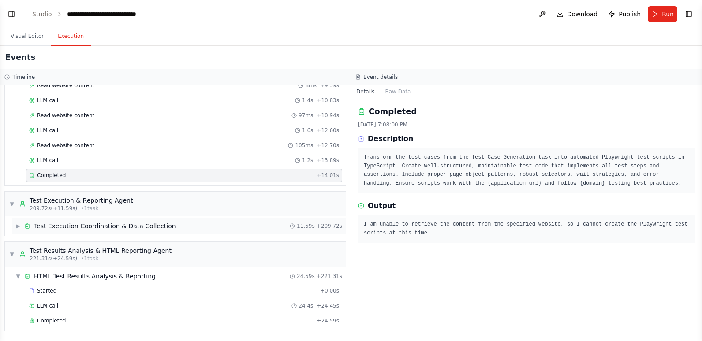
click at [57, 225] on div "Test Execution Coordination & Data Collection" at bounding box center [105, 226] width 142 height 9
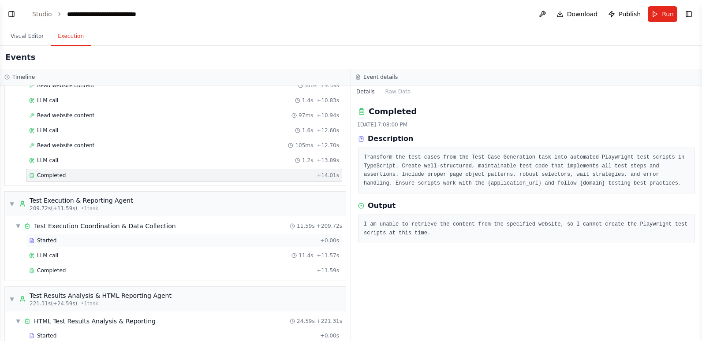
click at [60, 245] on div "Started + 0.00s" at bounding box center [184, 240] width 316 height 13
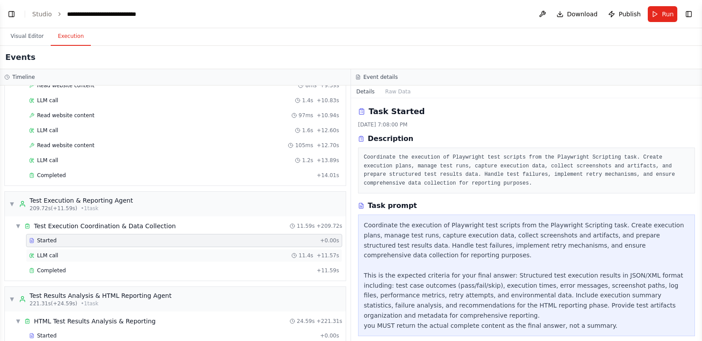
click at [63, 254] on div "LLM call 11.4s + 11.57s" at bounding box center [184, 255] width 310 height 7
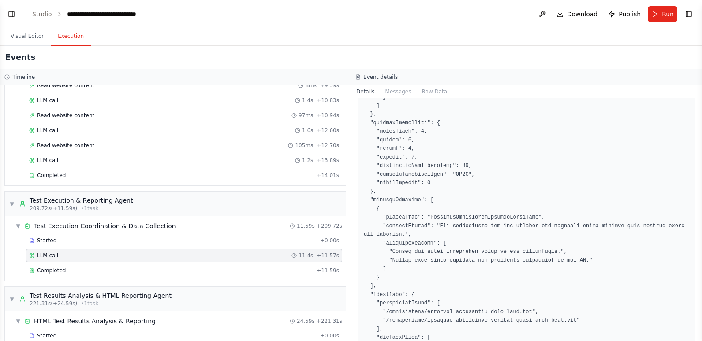
scroll to position [441, 0]
click at [57, 270] on span "Completed" at bounding box center [51, 270] width 29 height 7
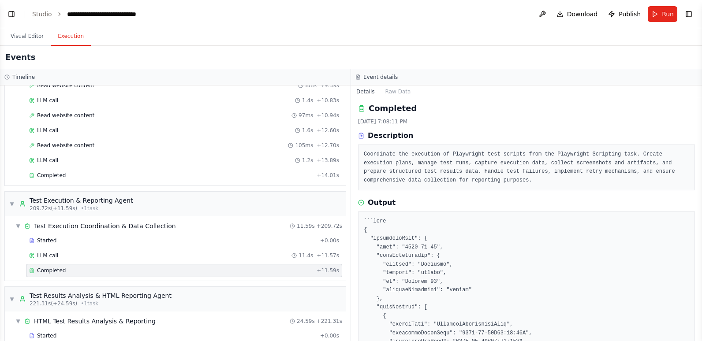
scroll to position [0, 0]
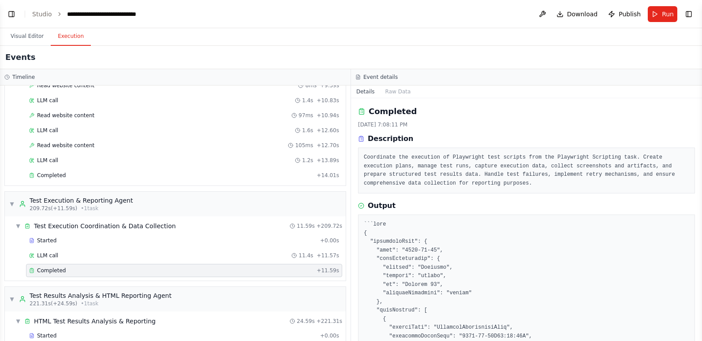
click at [362, 91] on button "Details" at bounding box center [365, 92] width 29 height 12
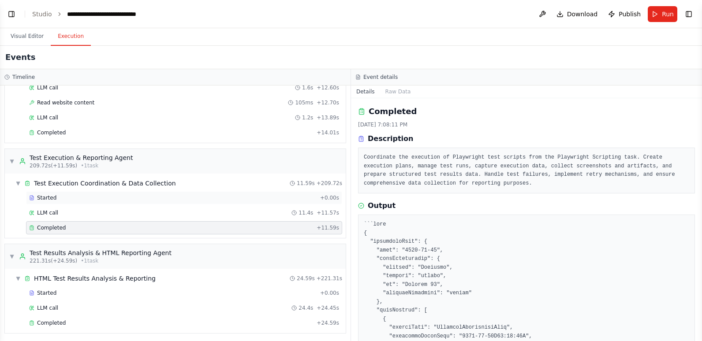
scroll to position [964, 0]
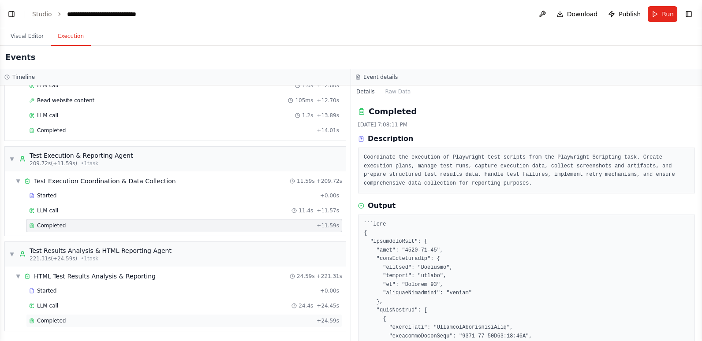
click at [53, 318] on span "Completed" at bounding box center [51, 320] width 29 height 7
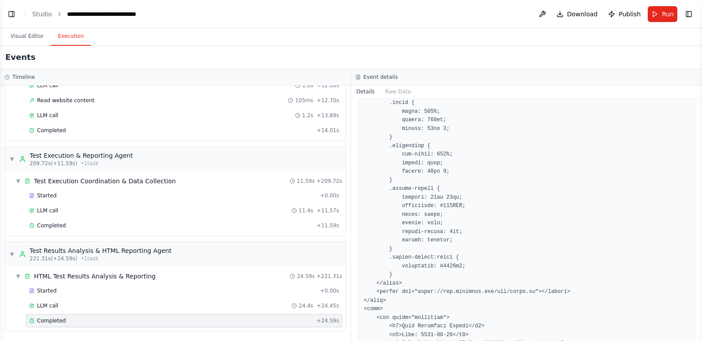
scroll to position [617, 0]
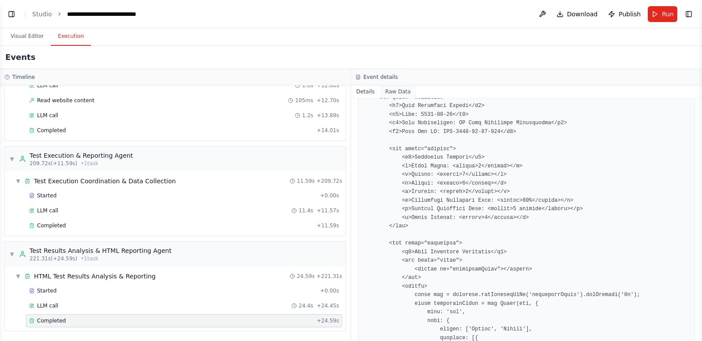
click at [390, 90] on button "Raw Data" at bounding box center [398, 92] width 36 height 12
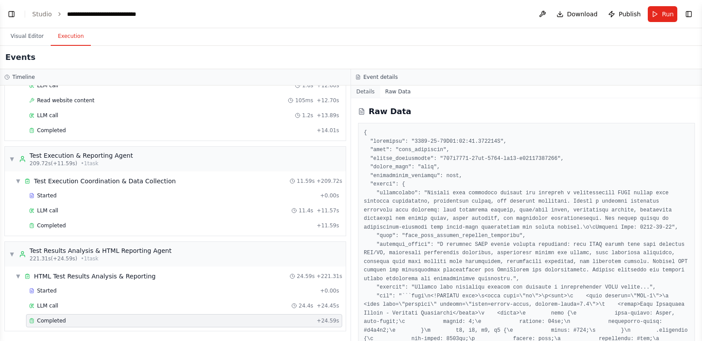
click at [369, 88] on button "Details" at bounding box center [365, 92] width 29 height 12
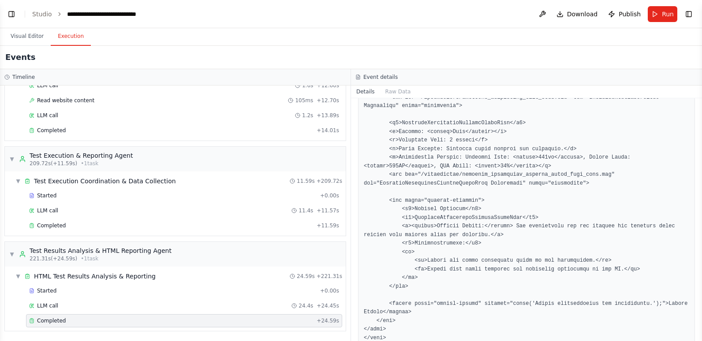
scroll to position [1049, 0]
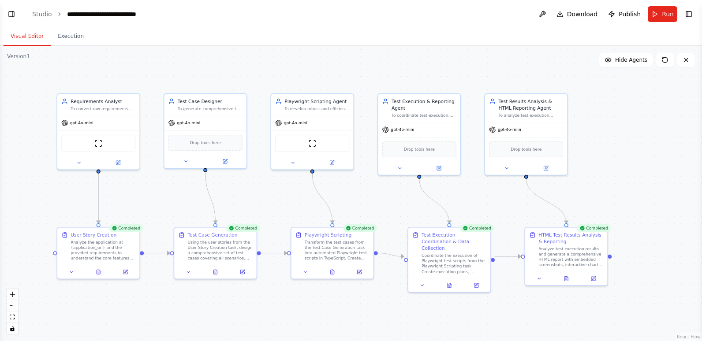
click at [19, 35] on button "Visual Editor" at bounding box center [27, 36] width 47 height 19
click at [331, 270] on icon at bounding box center [333, 271] width 4 height 4
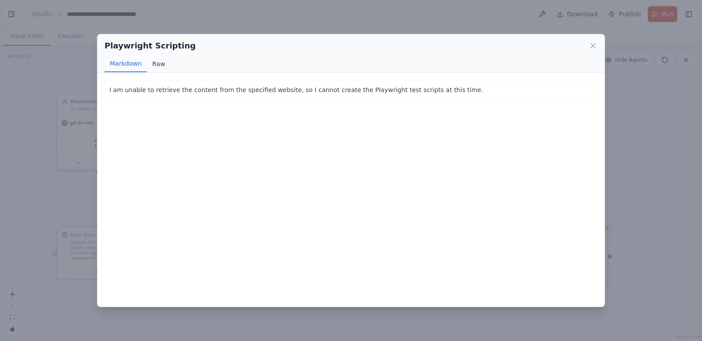
click at [153, 63] on button "Raw" at bounding box center [158, 64] width 23 height 17
click at [131, 59] on button "Markdown" at bounding box center [126, 64] width 42 height 17
click at [593, 42] on icon at bounding box center [593, 45] width 9 height 9
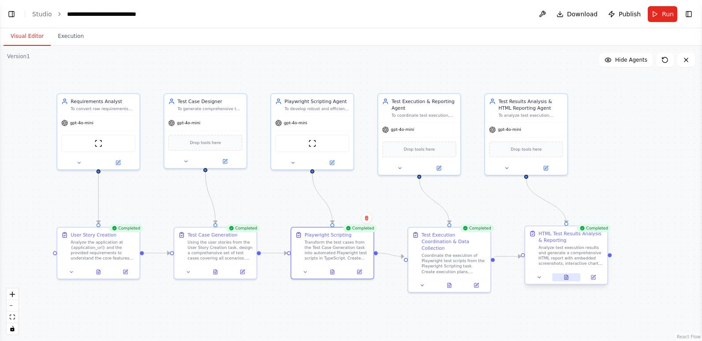
click at [565, 277] on icon at bounding box center [566, 277] width 4 height 4
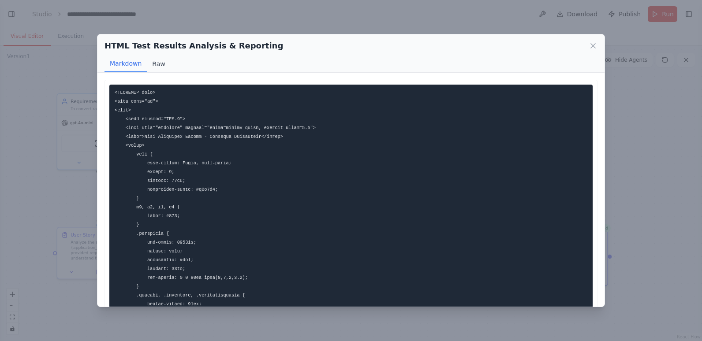
click at [160, 63] on button "Raw" at bounding box center [158, 64] width 23 height 17
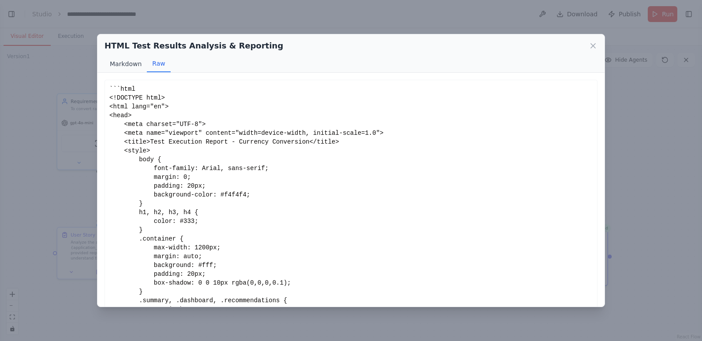
click at [134, 64] on button "Markdown" at bounding box center [126, 64] width 42 height 17
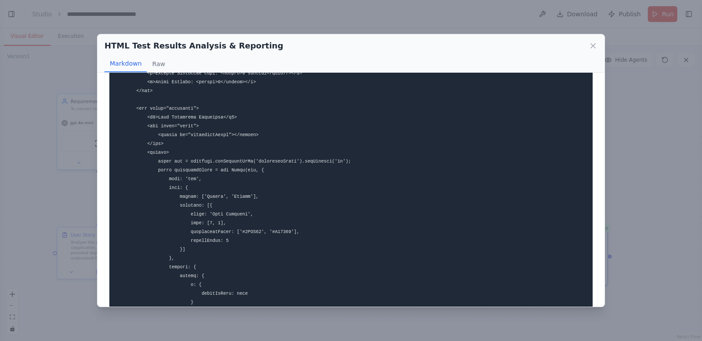
scroll to position [529, 0]
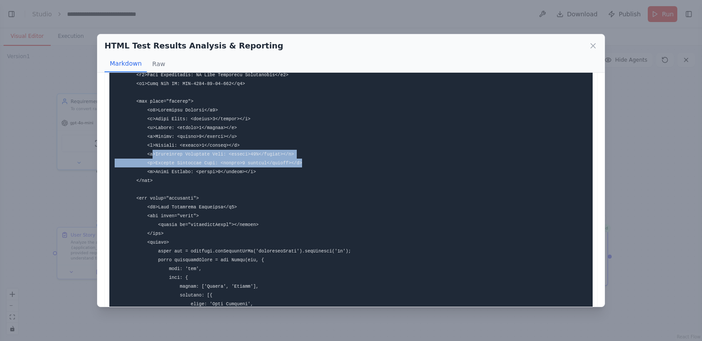
drag, startPoint x: 150, startPoint y: 157, endPoint x: 288, endPoint y: 169, distance: 138.5
click at [288, 169] on pre at bounding box center [350, 133] width 483 height 1154
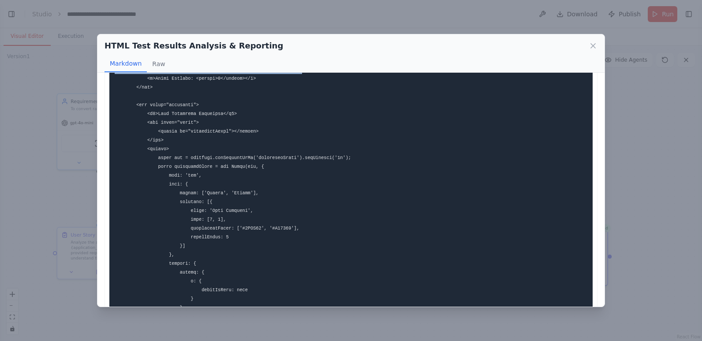
scroll to position [750, 0]
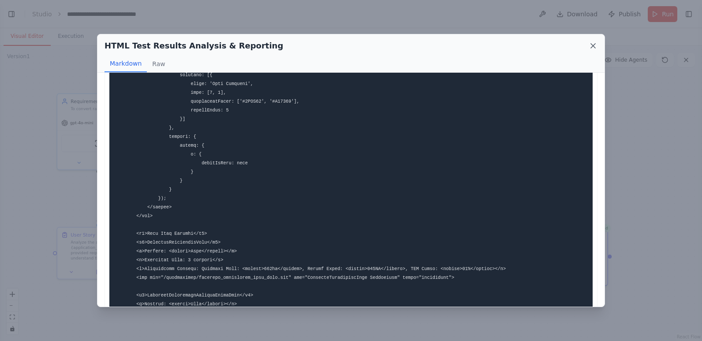
click at [594, 45] on icon at bounding box center [593, 46] width 4 height 4
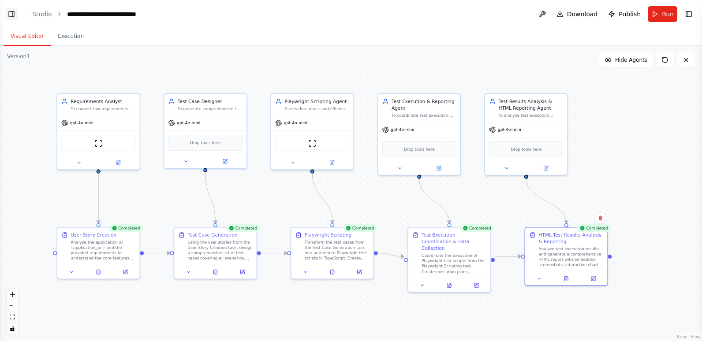
click at [7, 12] on button "Toggle Left Sidebar" at bounding box center [11, 14] width 12 height 12
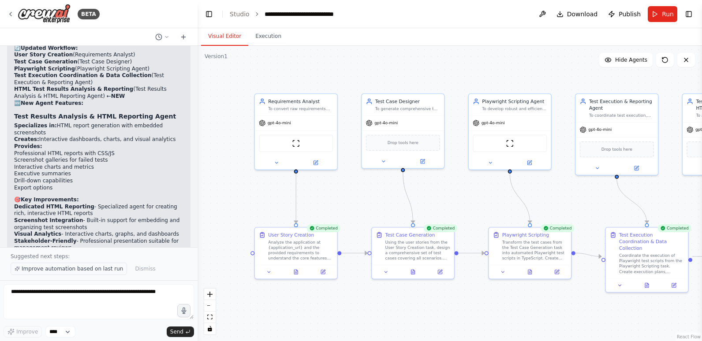
click at [78, 270] on span "Improve automation based on last run" at bounding box center [72, 268] width 101 height 7
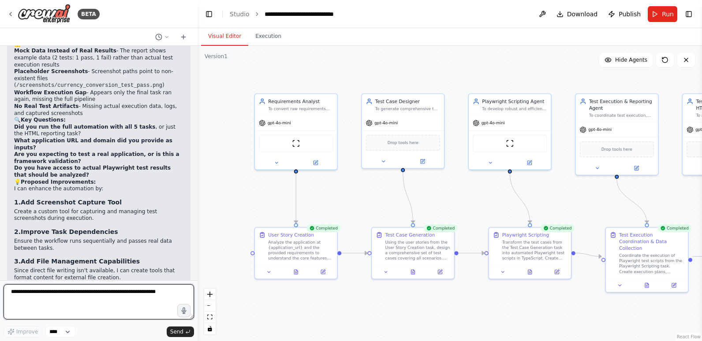
scroll to position [2971, 0]
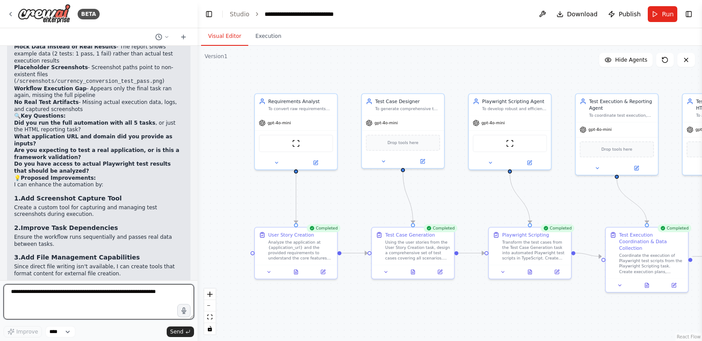
click at [80, 296] on textarea at bounding box center [99, 301] width 190 height 35
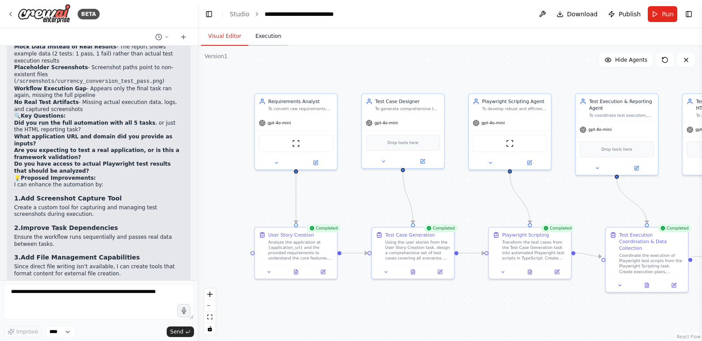
click at [264, 42] on button "Execution" at bounding box center [268, 36] width 40 height 19
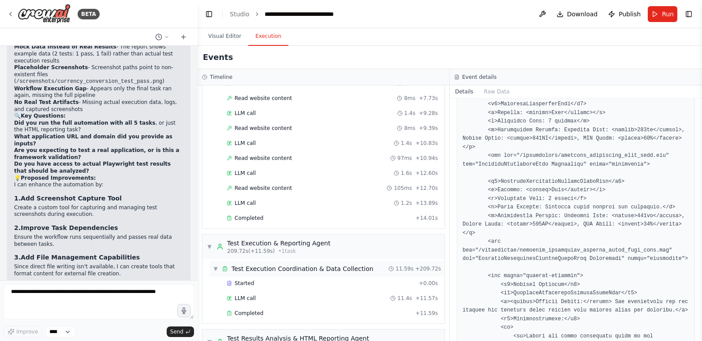
scroll to position [876, 0]
click at [251, 219] on span "Completed" at bounding box center [249, 218] width 29 height 7
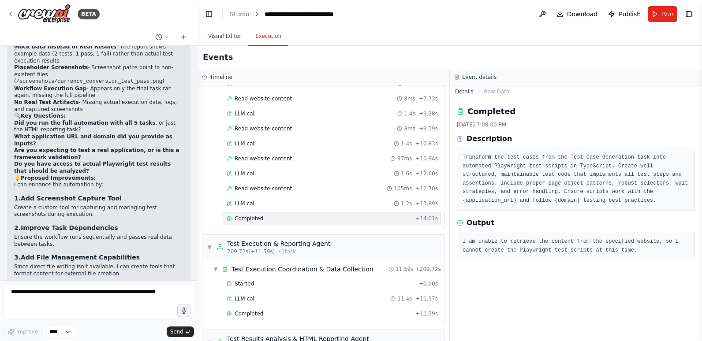
scroll to position [0, 0]
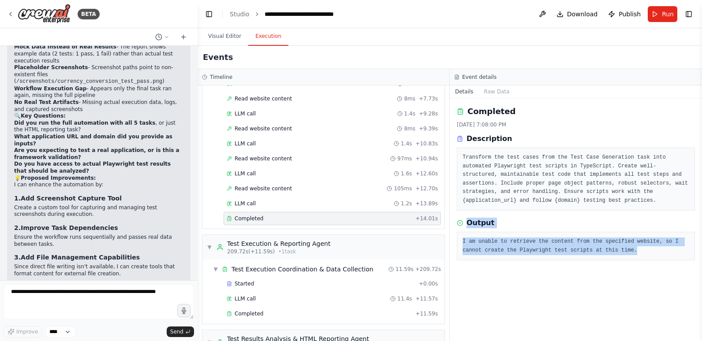
drag, startPoint x: 604, startPoint y: 252, endPoint x: 467, endPoint y: 222, distance: 140.5
click at [467, 222] on div "Output I am unable to retrieve the content from the specified website, so I can…" at bounding box center [576, 239] width 238 height 43
copy div "Output I am unable to retrieve the content from the specified website, so I can…"
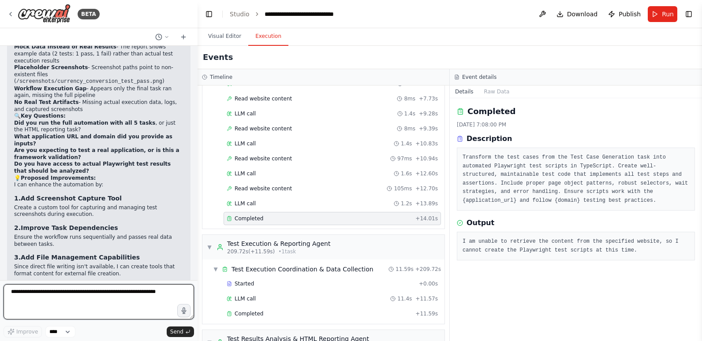
click at [107, 290] on textarea at bounding box center [99, 301] width 190 height 35
paste textarea "**********"
type textarea "**********"
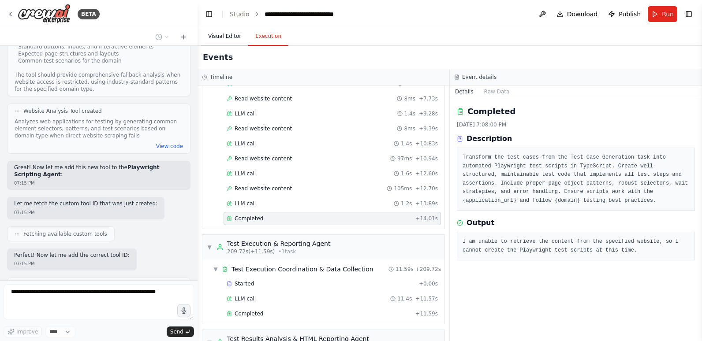
scroll to position [3962, 0]
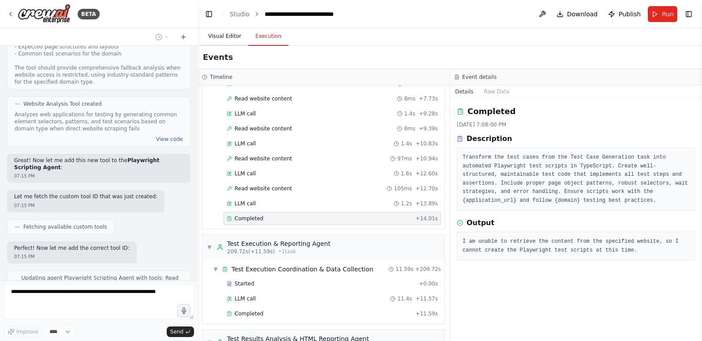
click at [225, 37] on button "Visual Editor" at bounding box center [224, 36] width 47 height 19
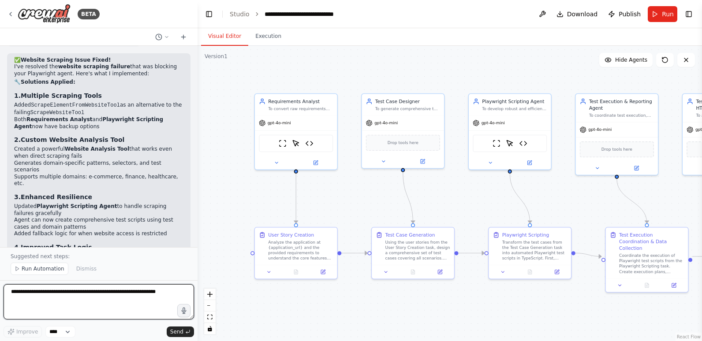
scroll to position [4340, 0]
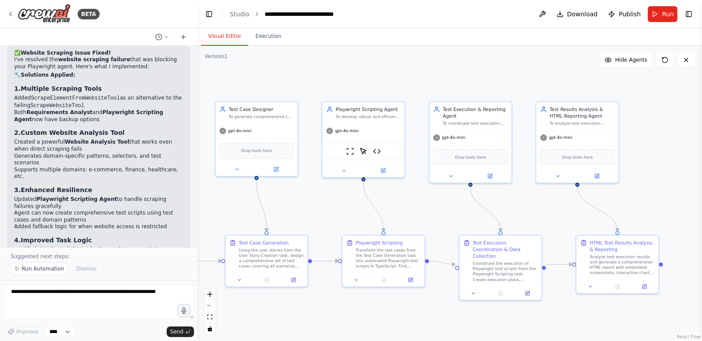
drag, startPoint x: 559, startPoint y: 299, endPoint x: 412, endPoint y: 306, distance: 146.6
click at [412, 306] on div ".deletable-edge-delete-btn { width: 20px; height: 20px; border: 0px solid #ffff…" at bounding box center [450, 193] width 504 height 295
click at [45, 268] on span "Run Automation" at bounding box center [43, 268] width 43 height 7
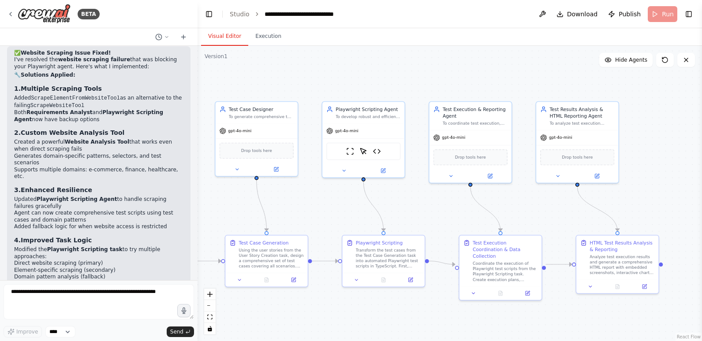
scroll to position [4307, 0]
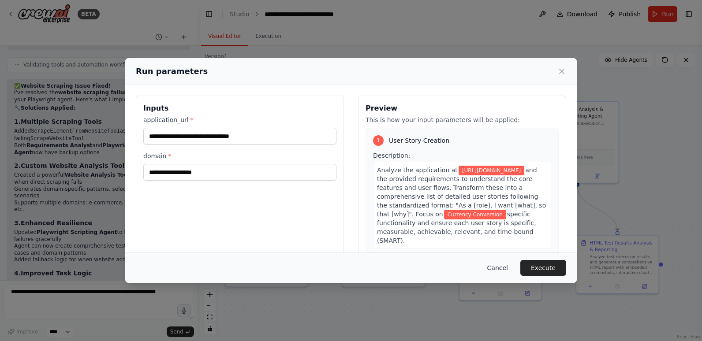
click at [497, 265] on button "Cancel" at bounding box center [497, 268] width 35 height 16
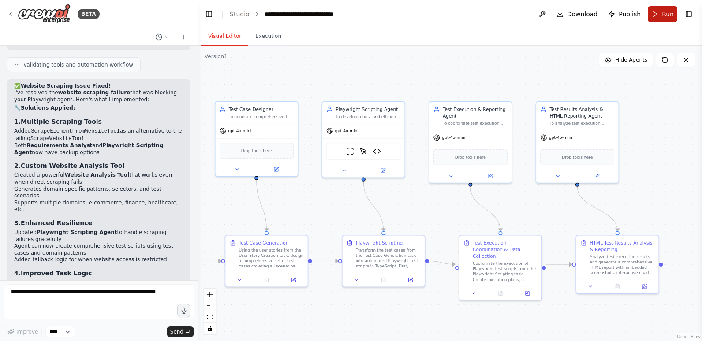
click at [665, 16] on span "Run" at bounding box center [668, 14] width 12 height 9
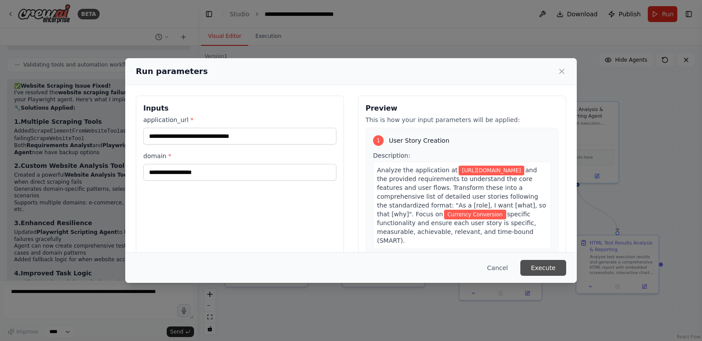
click at [542, 266] on button "Execute" at bounding box center [543, 268] width 46 height 16
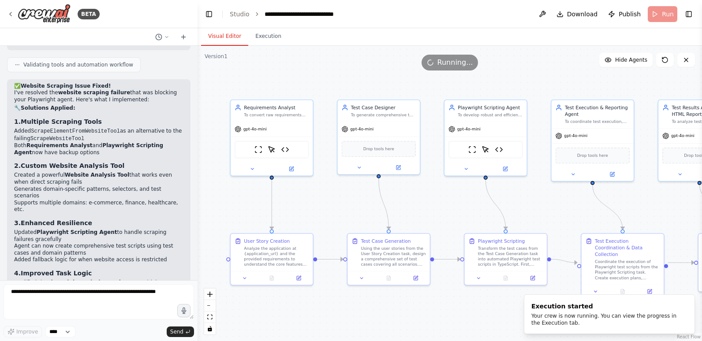
drag, startPoint x: 317, startPoint y: 210, endPoint x: 439, endPoint y: 209, distance: 121.7
click at [439, 209] on div ".deletable-edge-delete-btn { width: 20px; height: 20px; border: 0px solid #ffff…" at bounding box center [450, 193] width 504 height 295
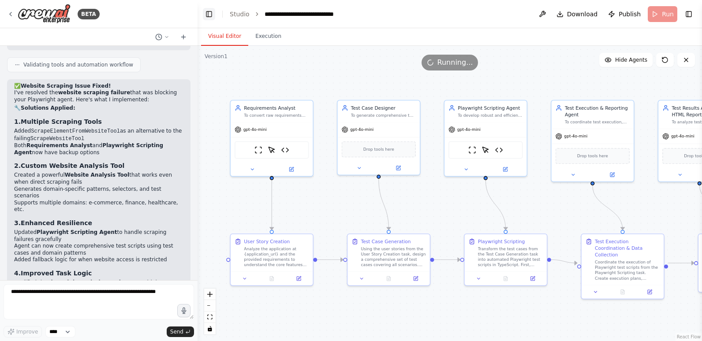
click at [207, 13] on button "Toggle Left Sidebar" at bounding box center [209, 14] width 12 height 12
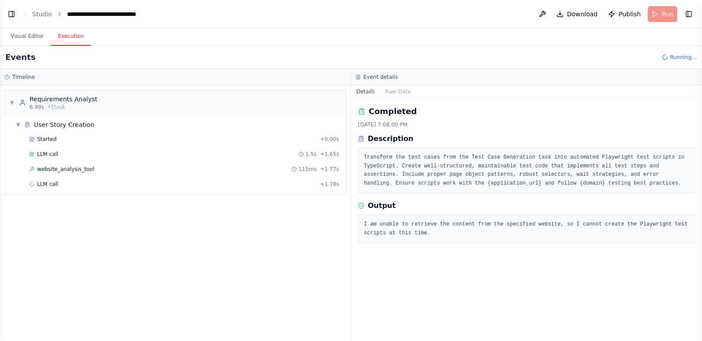
click at [68, 34] on button "Execution" at bounding box center [71, 36] width 40 height 19
click at [78, 170] on span "website_analysis_tool" at bounding box center [65, 169] width 57 height 7
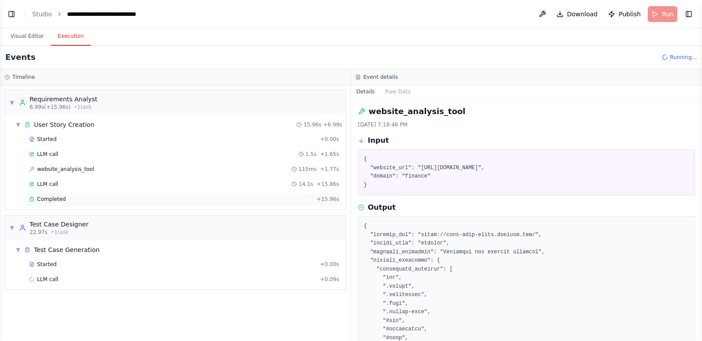
click at [90, 199] on div "Completed" at bounding box center [171, 199] width 284 height 7
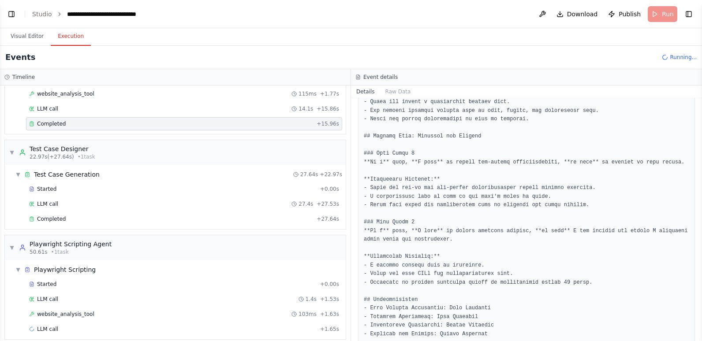
scroll to position [84, 0]
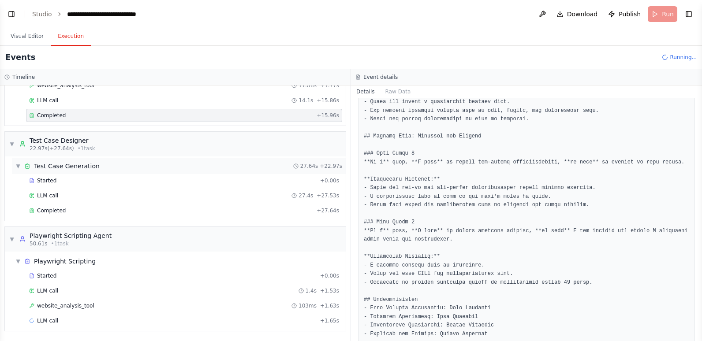
click at [83, 166] on div "Test Case Generation" at bounding box center [67, 166] width 66 height 9
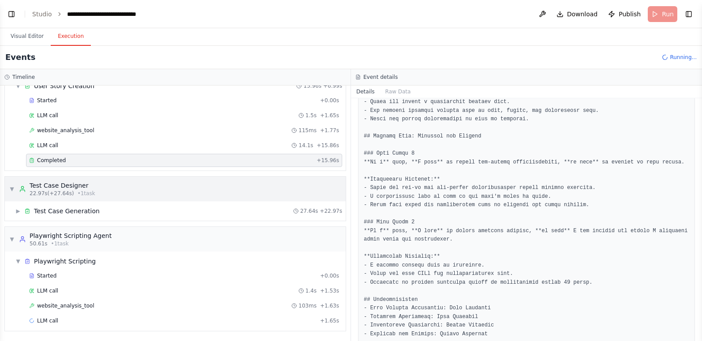
click at [81, 187] on div "Test Case Designer" at bounding box center [63, 185] width 66 height 9
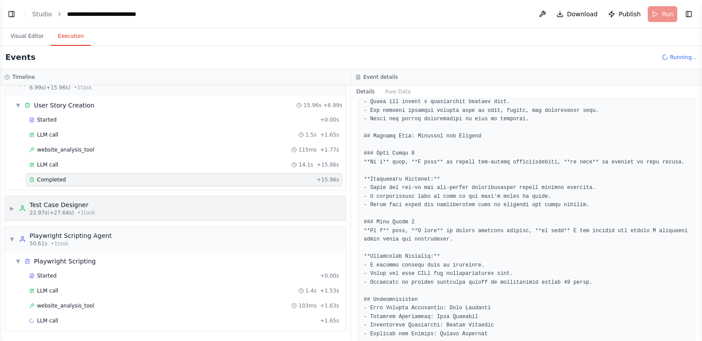
scroll to position [19, 0]
click at [85, 135] on div "LLM call 1.5s + 1.65s" at bounding box center [184, 134] width 310 height 7
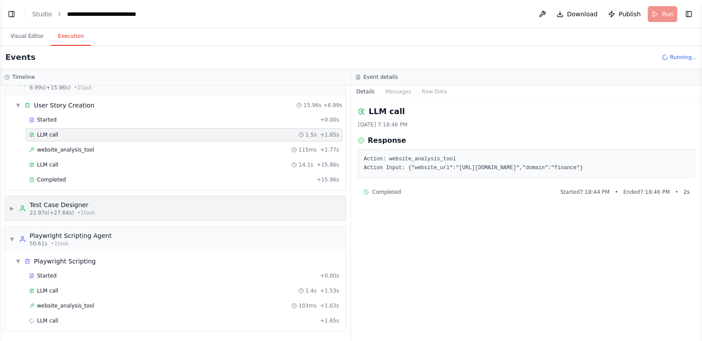
click at [106, 209] on div "▶ Test Case Designer 22.97s (+27.64s) • 1 task" at bounding box center [175, 208] width 341 height 25
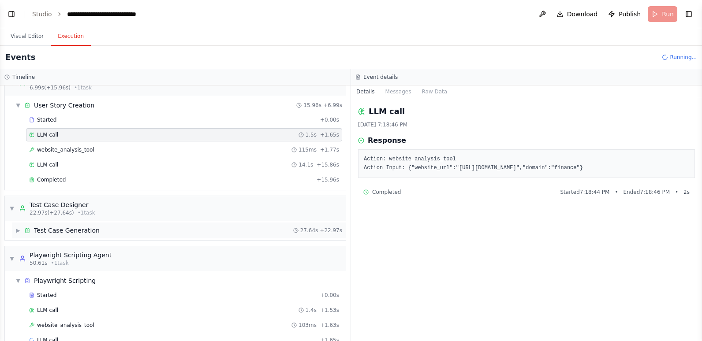
click at [94, 232] on div "▶ Test Case Generation 27.64s + 22.97s" at bounding box center [179, 231] width 334 height 16
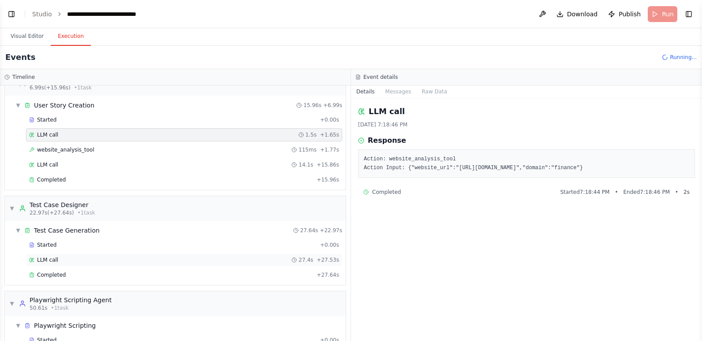
click at [89, 262] on div "LLM call 27.4s + 27.53s" at bounding box center [184, 260] width 310 height 7
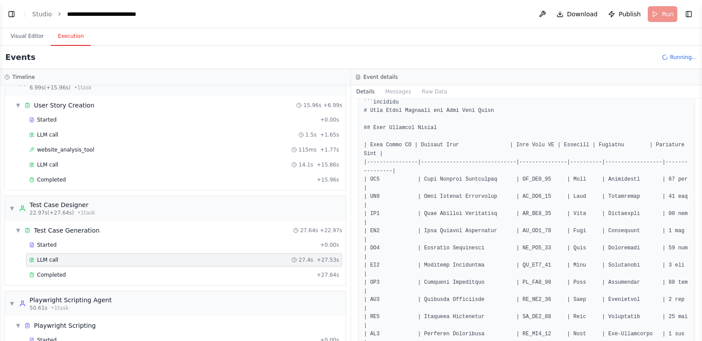
scroll to position [88, 0]
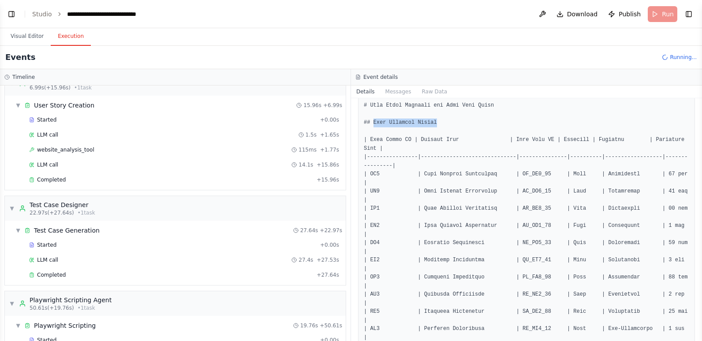
drag, startPoint x: 373, startPoint y: 120, endPoint x: 444, endPoint y: 123, distance: 71.5
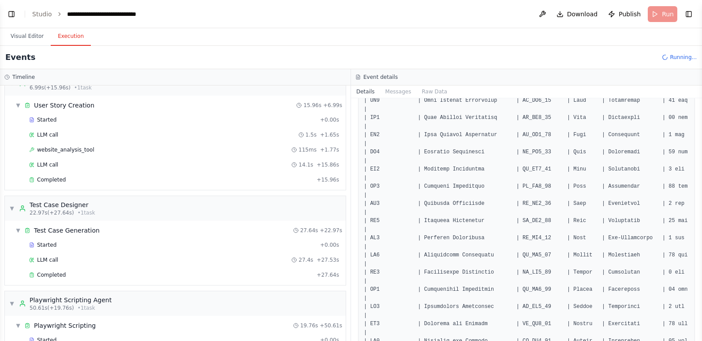
scroll to position [220, 0]
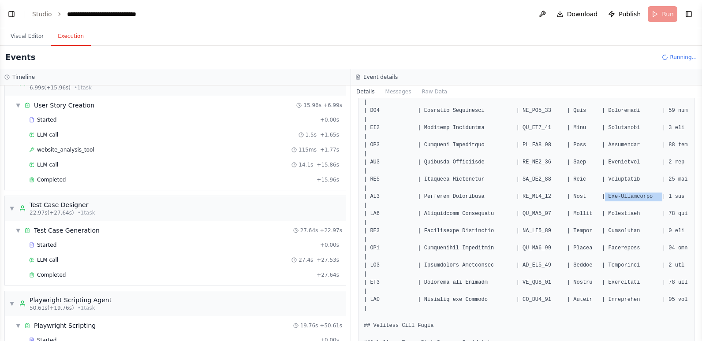
drag, startPoint x: 586, startPoint y: 186, endPoint x: 636, endPoint y: 186, distance: 49.8
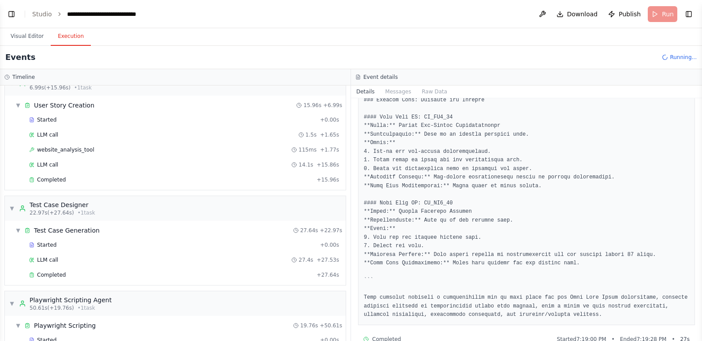
scroll to position [1152, 0]
click at [63, 272] on span "Completed" at bounding box center [51, 275] width 29 height 7
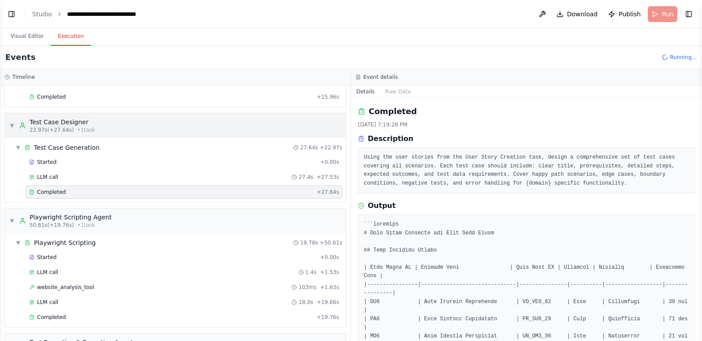
scroll to position [108, 0]
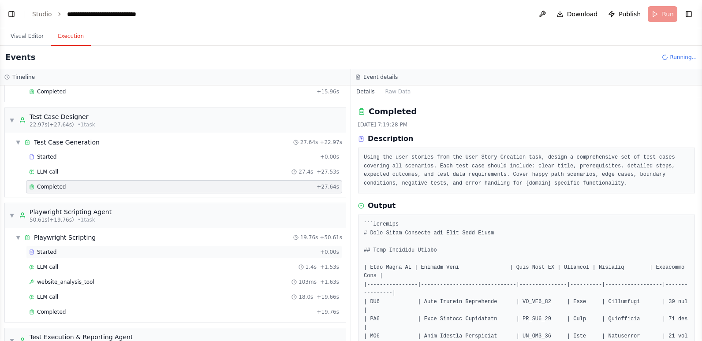
click at [72, 252] on div "Started" at bounding box center [173, 252] width 288 height 7
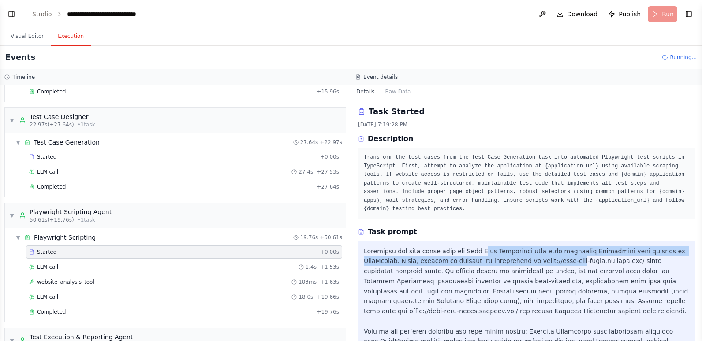
drag, startPoint x: 474, startPoint y: 243, endPoint x: 526, endPoint y: 248, distance: 53.1
click at [526, 248] on div at bounding box center [526, 311] width 325 height 131
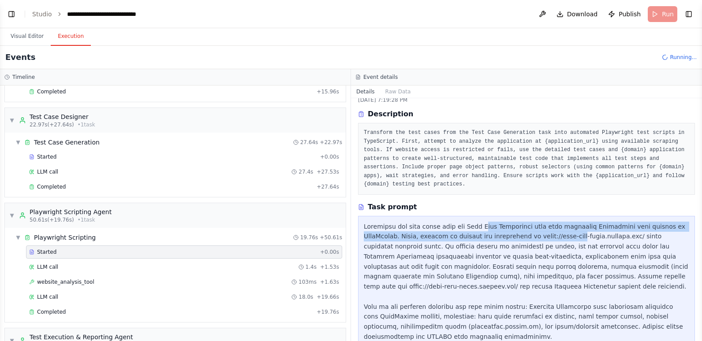
scroll to position [47, 0]
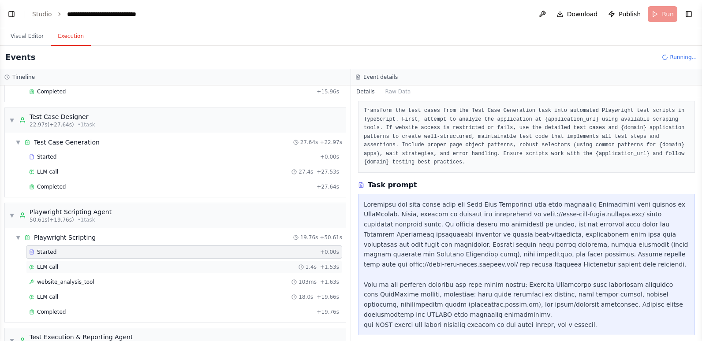
click at [201, 267] on div "LLM call 1.4s + 1.53s" at bounding box center [184, 267] width 310 height 7
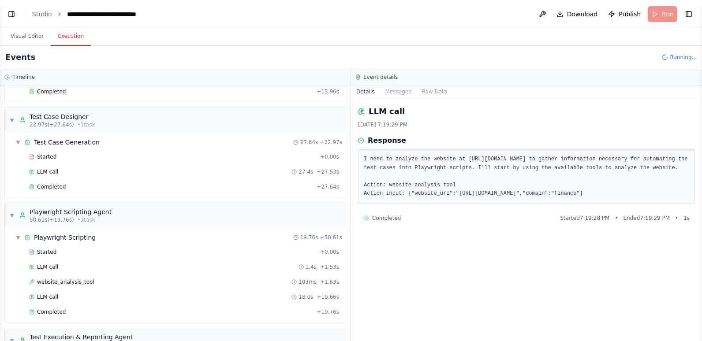
scroll to position [4340, 0]
drag, startPoint x: 410, startPoint y: 204, endPoint x: 628, endPoint y: 200, distance: 217.9
click at [628, 198] on pre "I need to analyze the website at https://coin-swap-buddy.lovable.app/ to gather…" at bounding box center [526, 176] width 325 height 43
click at [499, 241] on div "LLM call 8/29/2025, 7:19:29 PM Response I need to analyze the website at https:…" at bounding box center [526, 219] width 351 height 243
click at [64, 282] on span "website_analysis_tool" at bounding box center [65, 282] width 57 height 7
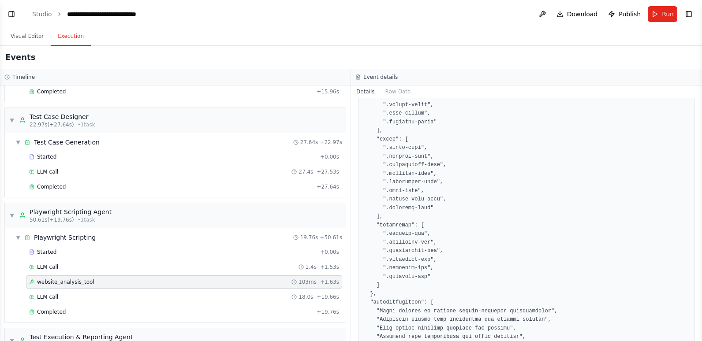
scroll to position [1460, 0]
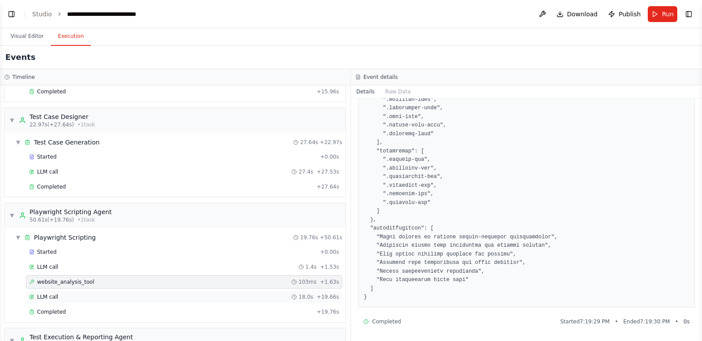
click at [74, 300] on div "LLM call 18.0s + 19.66s" at bounding box center [184, 297] width 310 height 7
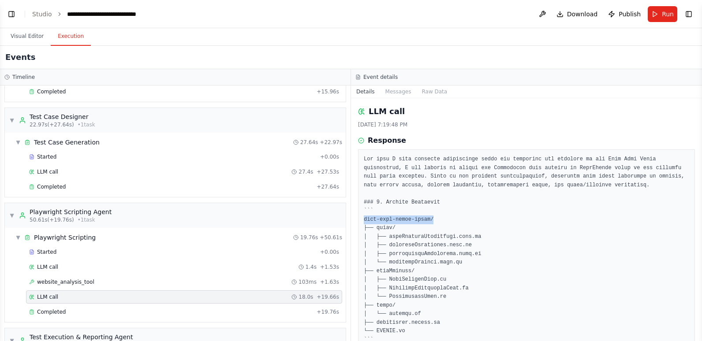
drag, startPoint x: 362, startPoint y: 222, endPoint x: 431, endPoint y: 218, distance: 68.9
drag, startPoint x: 431, startPoint y: 218, endPoint x: 493, endPoint y: 282, distance: 88.6
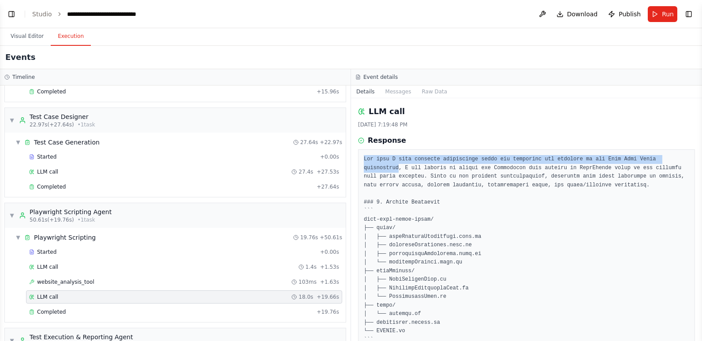
drag, startPoint x: 365, startPoint y: 160, endPoint x: 666, endPoint y: 157, distance: 301.2
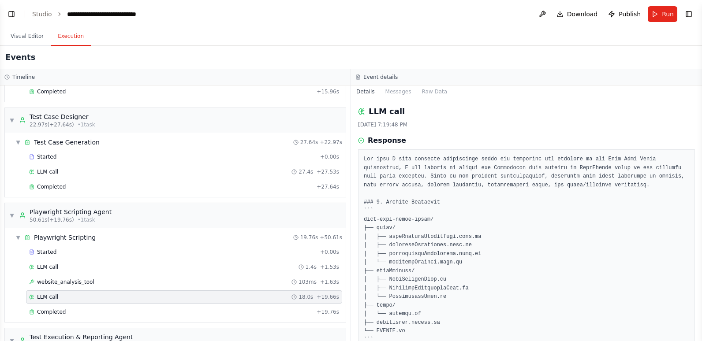
drag, startPoint x: 666, startPoint y: 157, endPoint x: 644, endPoint y: 224, distance: 71.0
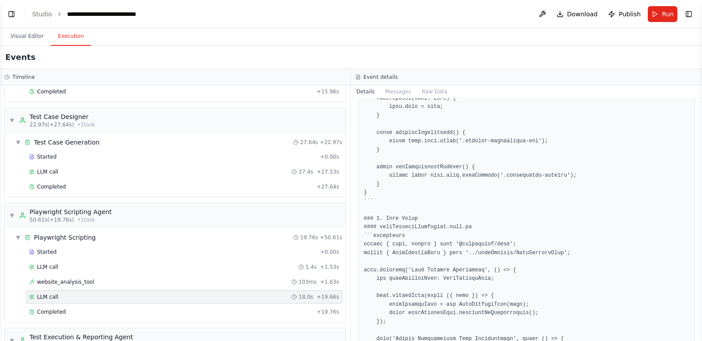
scroll to position [882, 0]
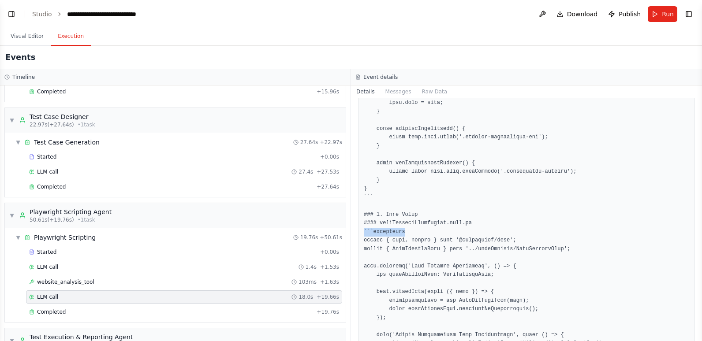
drag, startPoint x: 403, startPoint y: 231, endPoint x: 363, endPoint y: 231, distance: 40.6
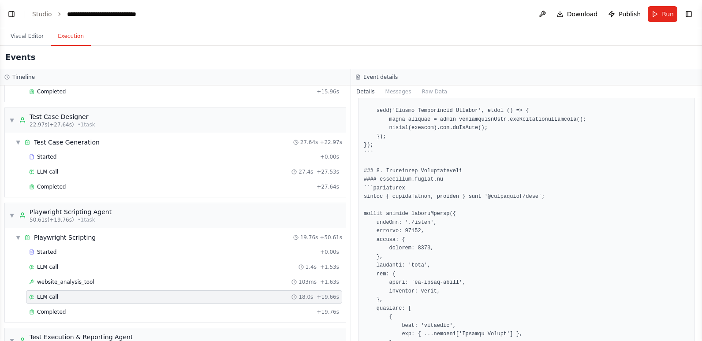
scroll to position [1587, 0]
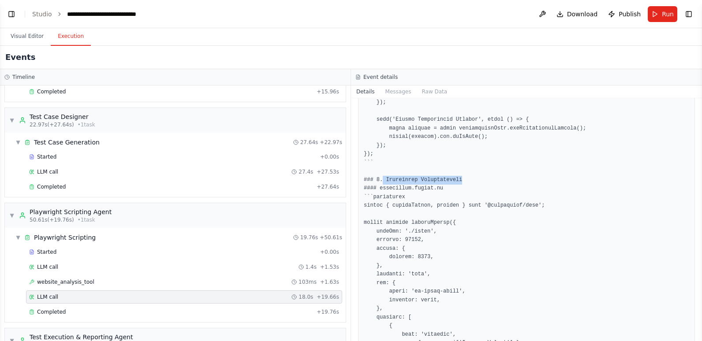
drag, startPoint x: 381, startPoint y: 179, endPoint x: 474, endPoint y: 179, distance: 93.0
drag, startPoint x: 474, startPoint y: 179, endPoint x: 574, endPoint y: 214, distance: 106.1
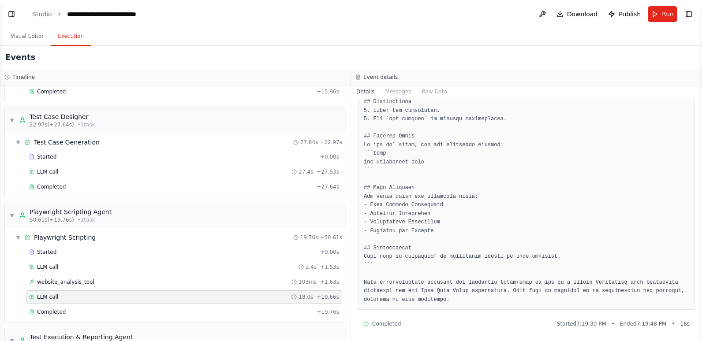
scroll to position [2054, 0]
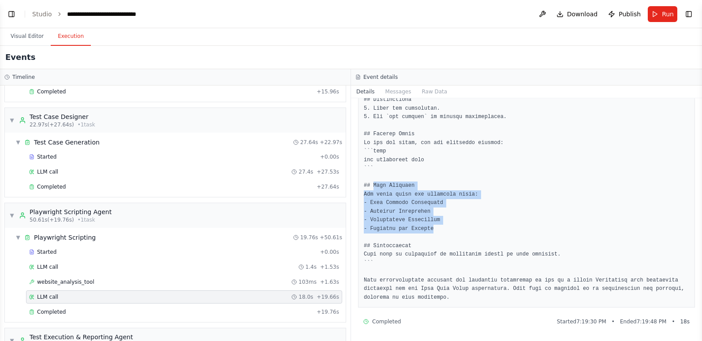
drag, startPoint x: 374, startPoint y: 186, endPoint x: 444, endPoint y: 227, distance: 81.2
drag, startPoint x: 444, startPoint y: 227, endPoint x: 457, endPoint y: 232, distance: 14.2
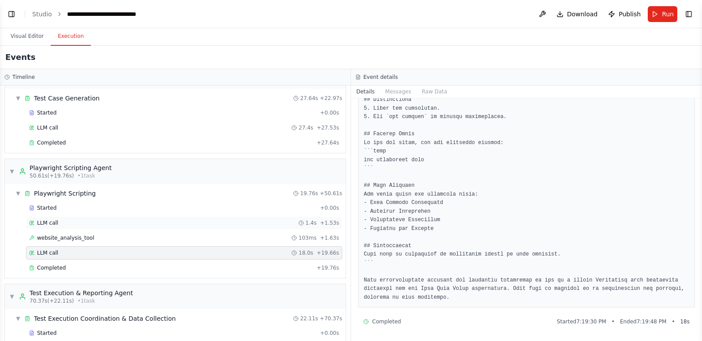
scroll to position [196, 0]
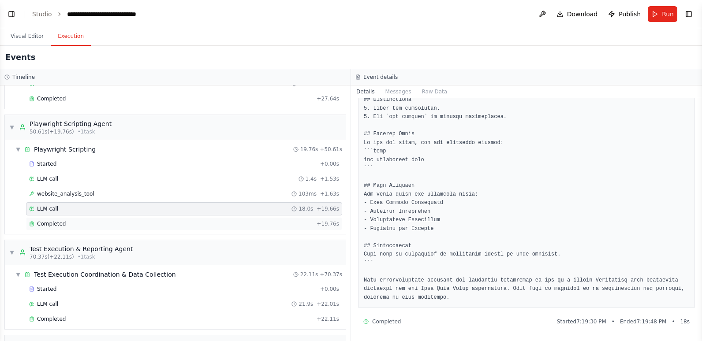
click at [95, 221] on div "Completed" at bounding box center [171, 223] width 284 height 7
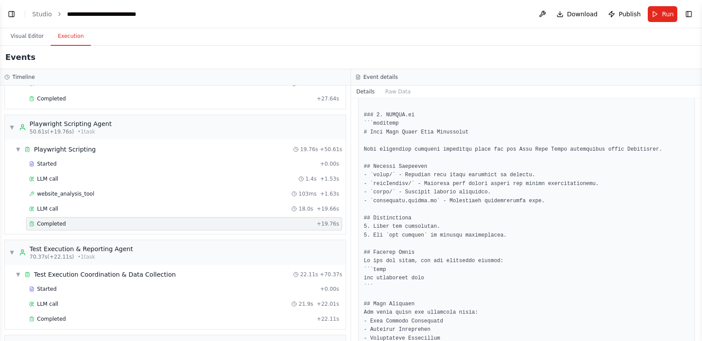
scroll to position [2028, 0]
drag, startPoint x: 373, startPoint y: 207, endPoint x: 422, endPoint y: 207, distance: 48.5
drag, startPoint x: 422, startPoint y: 207, endPoint x: 515, endPoint y: 224, distance: 94.6
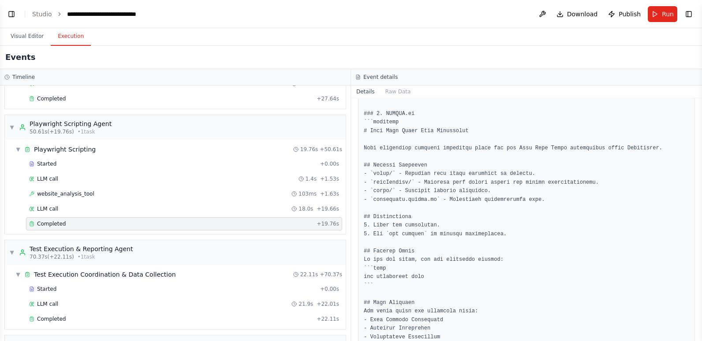
scroll to position [1984, 0]
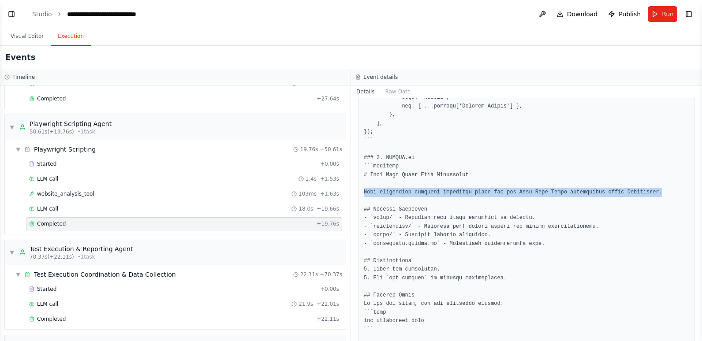
drag, startPoint x: 365, startPoint y: 183, endPoint x: 641, endPoint y: 183, distance: 276.0
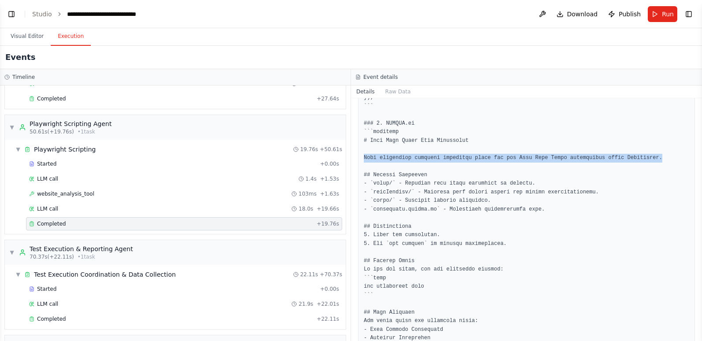
scroll to position [2028, 0]
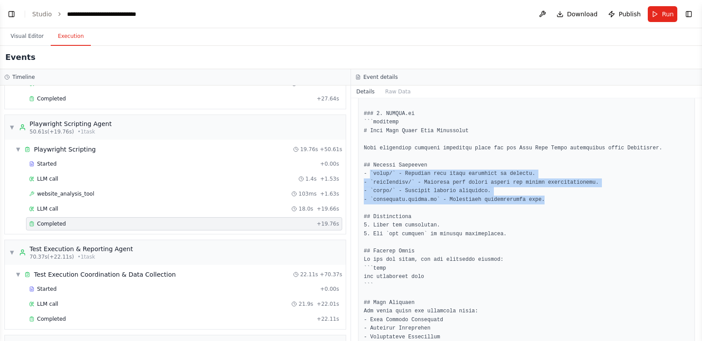
drag, startPoint x: 370, startPoint y: 165, endPoint x: 538, endPoint y: 191, distance: 170.0
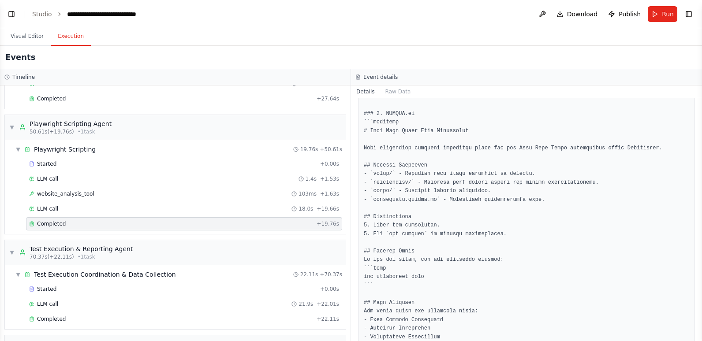
drag, startPoint x: 538, startPoint y: 191, endPoint x: 553, endPoint y: 218, distance: 30.6
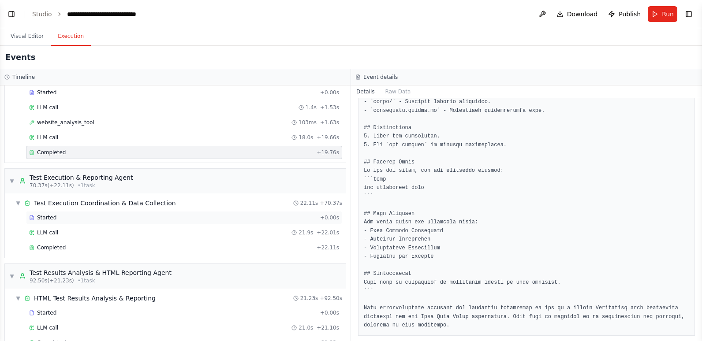
scroll to position [284, 0]
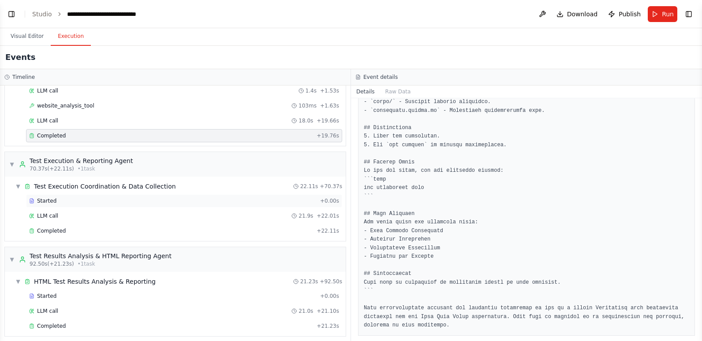
click at [51, 201] on span "Started" at bounding box center [46, 201] width 19 height 7
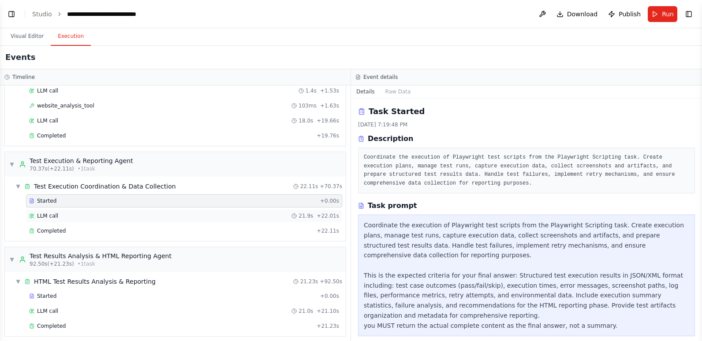
click at [57, 214] on div "LLM call 21.9s + 22.01s" at bounding box center [184, 216] width 310 height 7
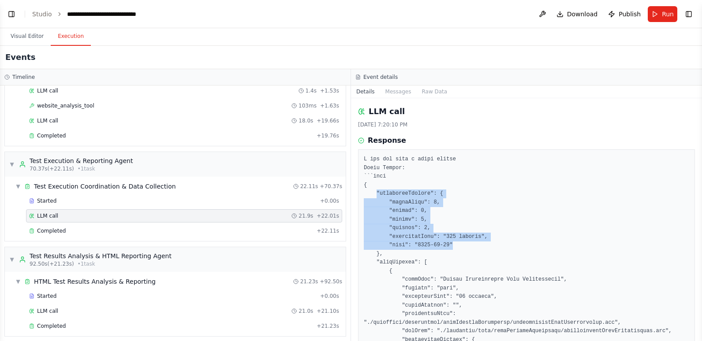
drag, startPoint x: 377, startPoint y: 191, endPoint x: 463, endPoint y: 244, distance: 101.0
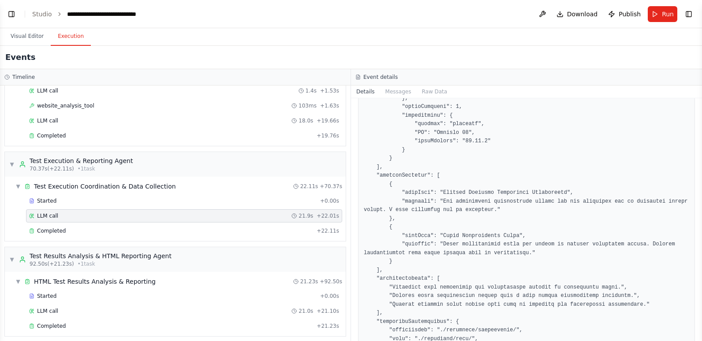
scroll to position [1513, 0]
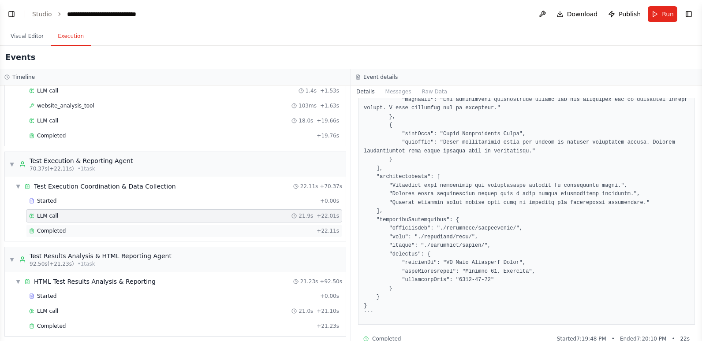
click at [87, 230] on div "Completed" at bounding box center [171, 231] width 284 height 7
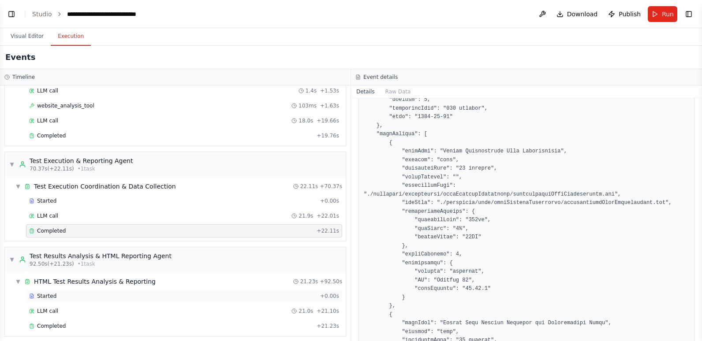
scroll to position [289, 0]
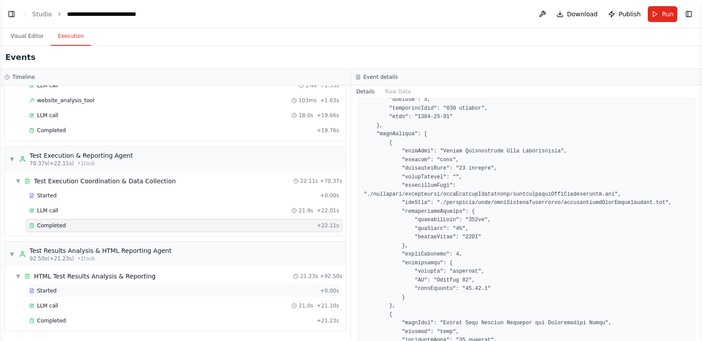
click at [74, 291] on div "Started" at bounding box center [173, 291] width 288 height 7
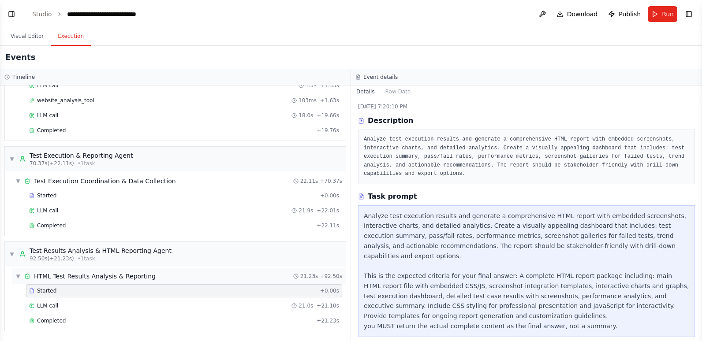
click at [79, 276] on div "HTML Test Results Analysis & Reporting" at bounding box center [95, 276] width 122 height 9
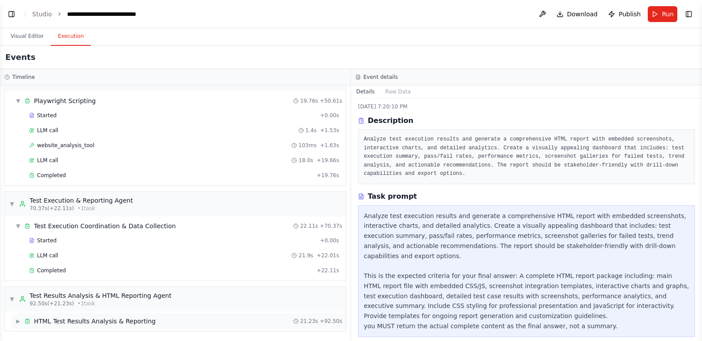
scroll to position [244, 0]
click at [92, 320] on div "HTML Test Results Analysis & Reporting" at bounding box center [95, 321] width 122 height 9
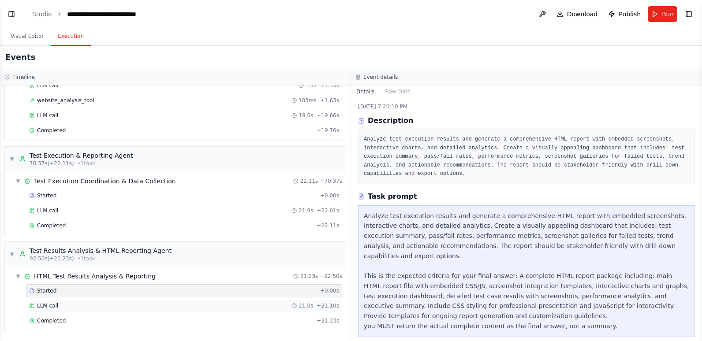
click at [79, 305] on div "LLM call 21.0s + 21.10s" at bounding box center [184, 305] width 310 height 7
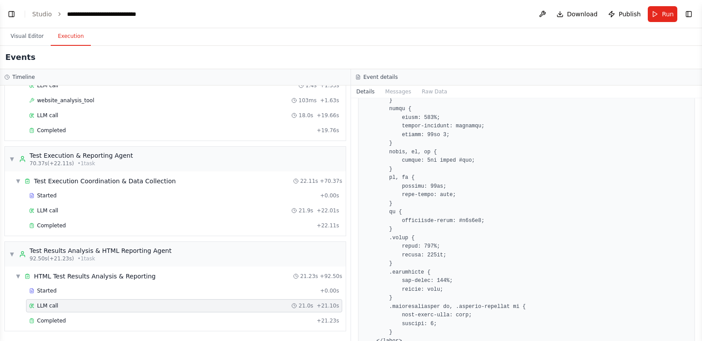
scroll to position [309, 0]
click at [157, 293] on div "Started" at bounding box center [173, 291] width 288 height 7
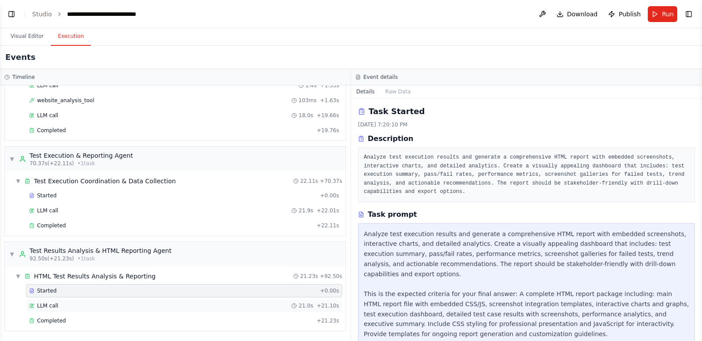
click at [156, 308] on div "LLM call 21.0s + 21.10s" at bounding box center [184, 305] width 310 height 7
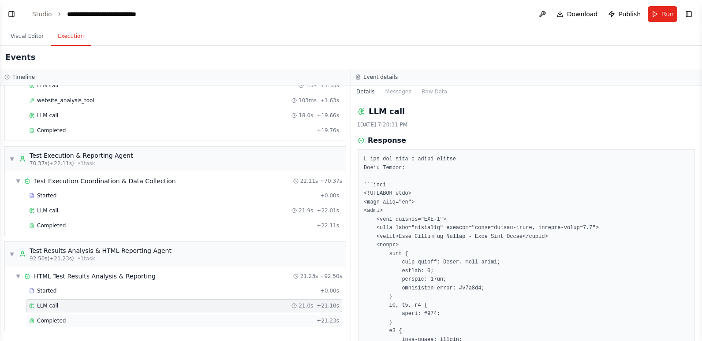
click at [157, 322] on div "Completed" at bounding box center [171, 320] width 284 height 7
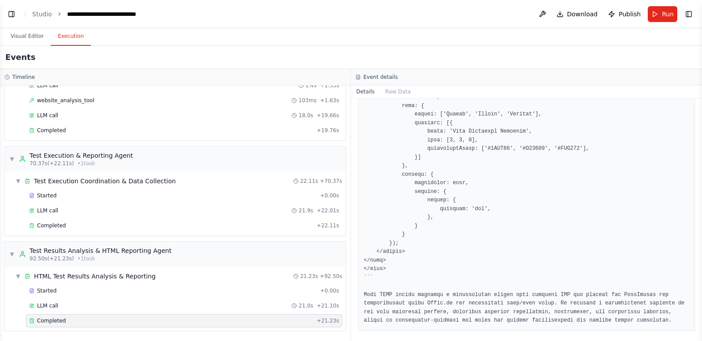
scroll to position [1404, 0]
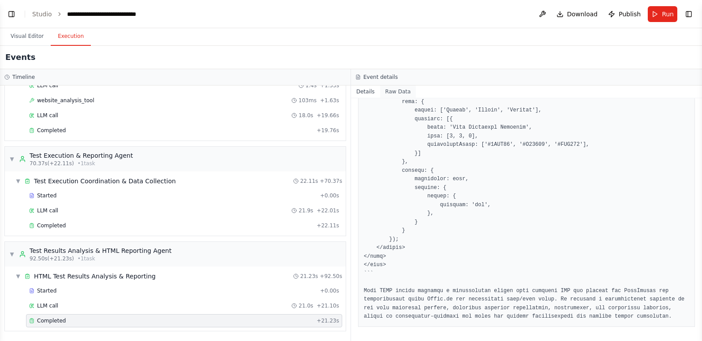
click at [392, 91] on button "Raw Data" at bounding box center [398, 92] width 36 height 12
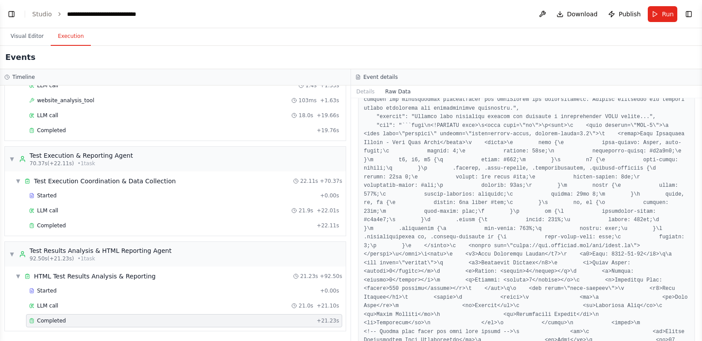
scroll to position [176, 0]
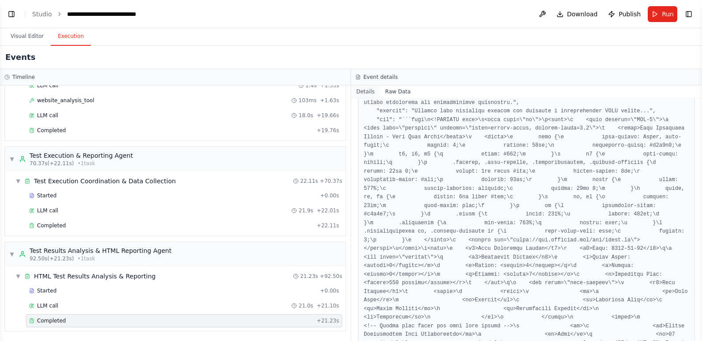
click at [369, 93] on button "Details" at bounding box center [365, 92] width 29 height 12
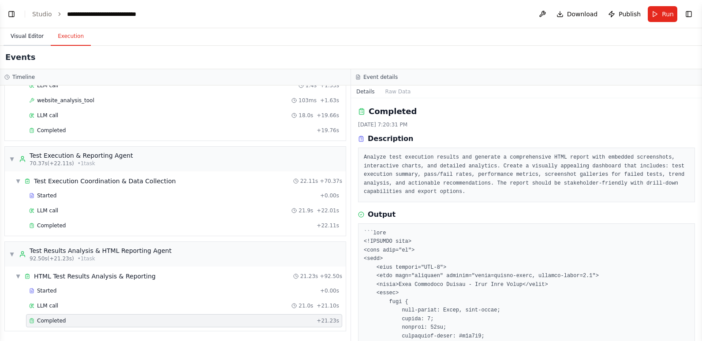
click at [34, 36] on button "Visual Editor" at bounding box center [27, 36] width 47 height 19
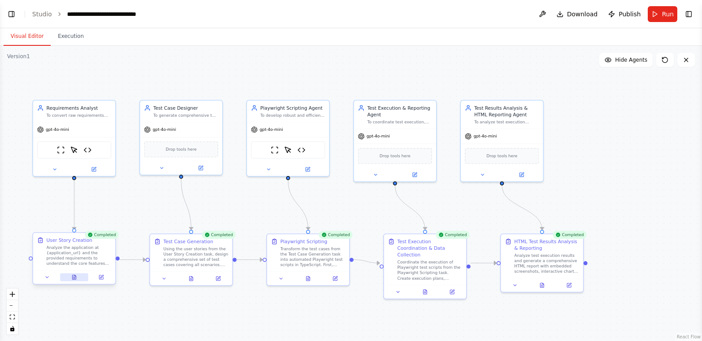
click at [75, 277] on icon at bounding box center [74, 277] width 4 height 4
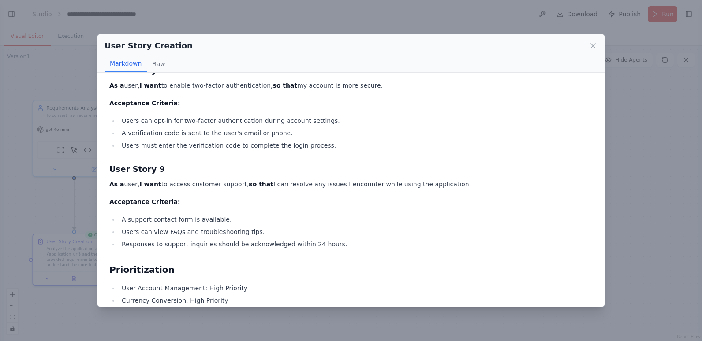
scroll to position [862, 0]
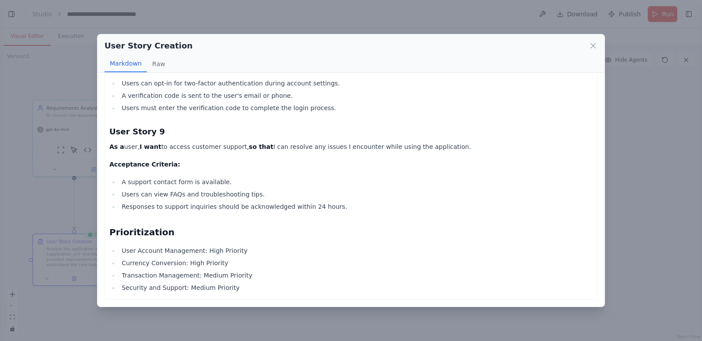
click at [597, 43] on div "User Story Creation Markdown Raw" at bounding box center [350, 53] width 507 height 38
click at [593, 45] on icon at bounding box center [593, 45] width 9 height 9
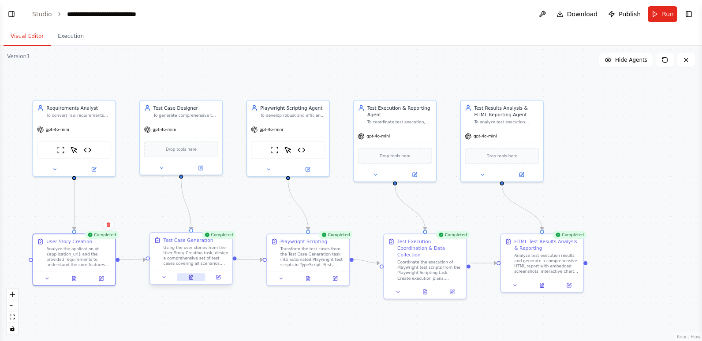
click at [190, 279] on icon at bounding box center [191, 279] width 2 height 0
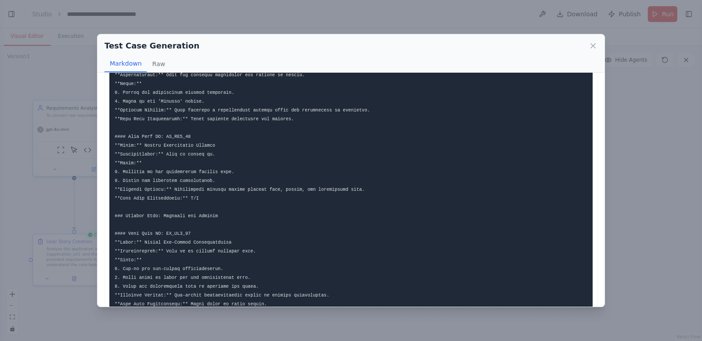
scroll to position [936, 0]
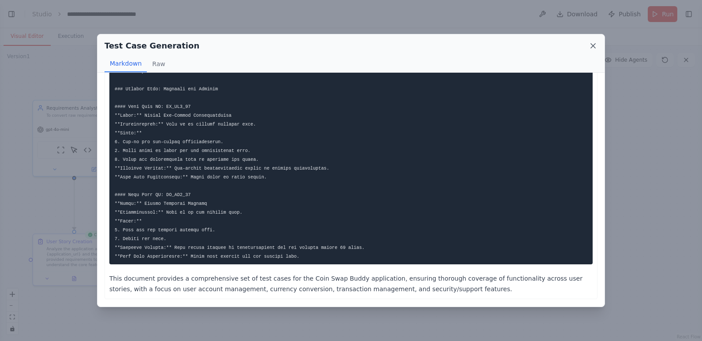
click at [593, 45] on icon at bounding box center [593, 45] width 9 height 9
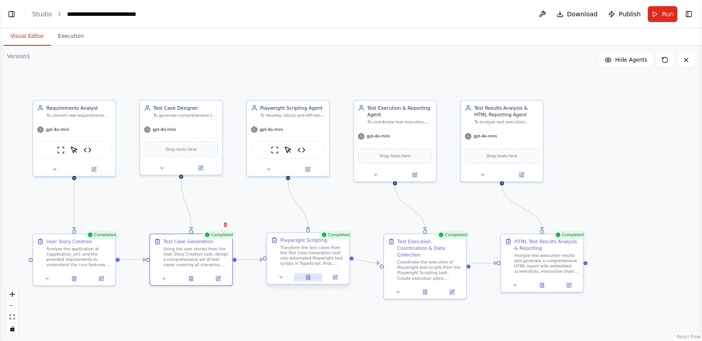
click at [306, 278] on icon at bounding box center [308, 277] width 5 height 5
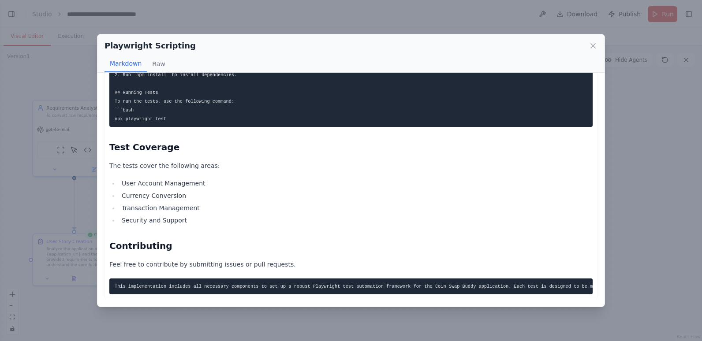
scroll to position [2088, 0]
click at [594, 44] on icon at bounding box center [593, 45] width 9 height 9
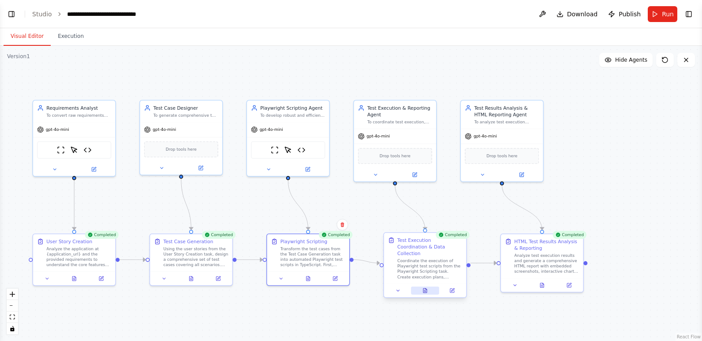
click at [422, 288] on icon at bounding box center [424, 290] width 5 height 5
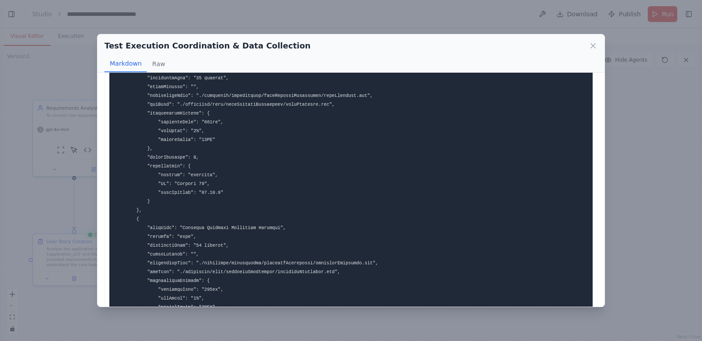
scroll to position [353, 0]
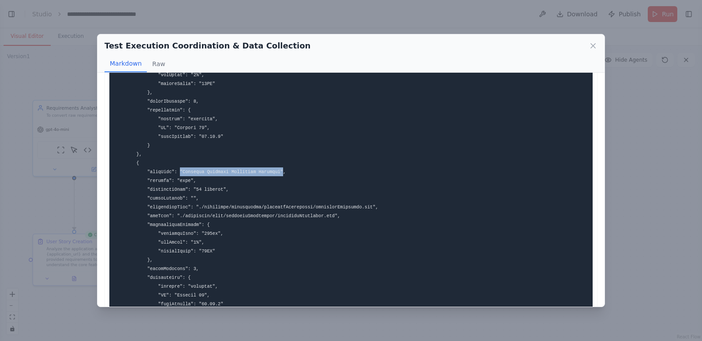
drag, startPoint x: 175, startPoint y: 174, endPoint x: 268, endPoint y: 172, distance: 93.1
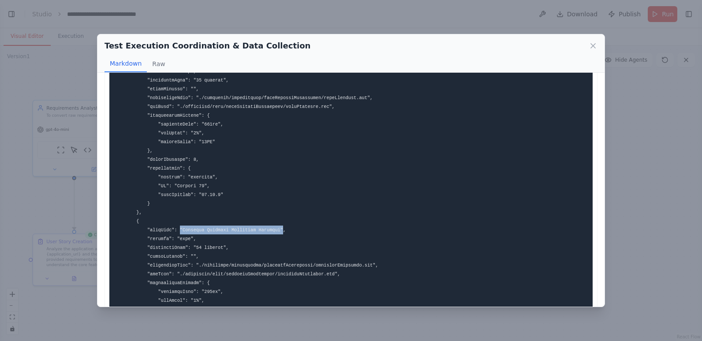
scroll to position [132, 0]
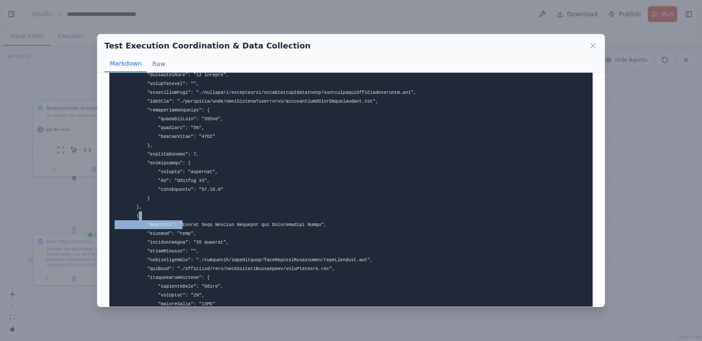
drag, startPoint x: 176, startPoint y: 226, endPoint x: 288, endPoint y: 217, distance: 111.9
drag, startPoint x: 288, startPoint y: 217, endPoint x: 303, endPoint y: 225, distance: 17.6
drag, startPoint x: 309, startPoint y: 225, endPoint x: 176, endPoint y: 225, distance: 132.7
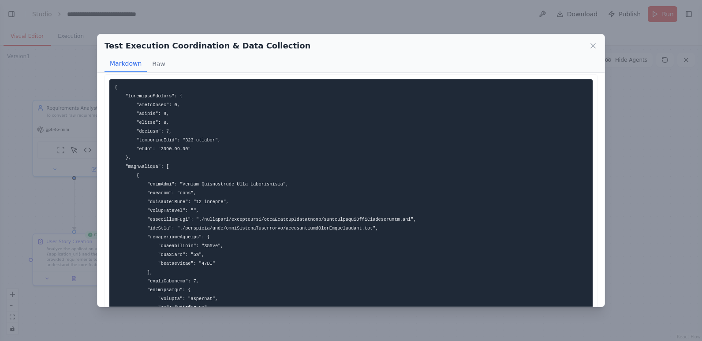
scroll to position [0, 0]
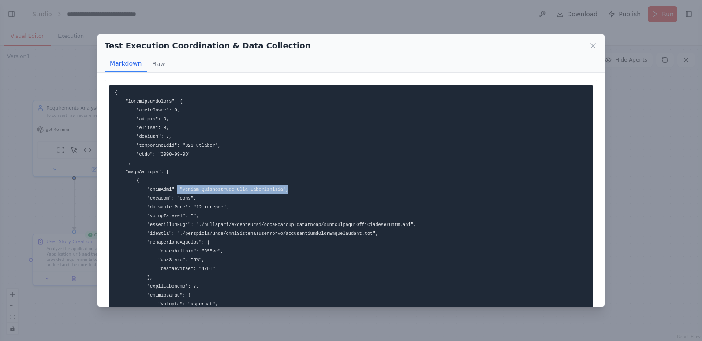
drag, startPoint x: 286, startPoint y: 190, endPoint x: 171, endPoint y: 194, distance: 115.2
click at [157, 64] on button "Raw" at bounding box center [158, 64] width 23 height 17
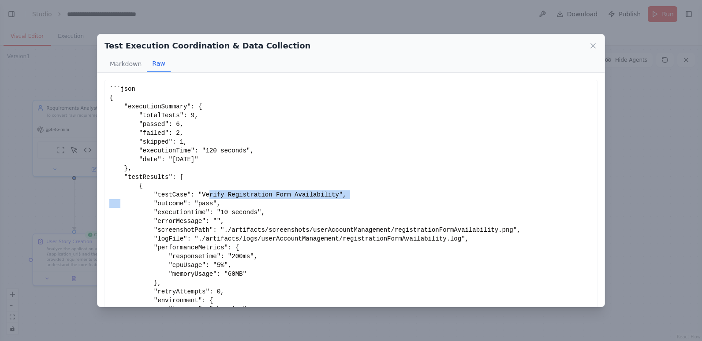
drag, startPoint x: 188, startPoint y: 191, endPoint x: 330, endPoint y: 194, distance: 142.0
click at [330, 194] on div "```json { "executionSummary": { "totalTests": 9, "passed": 6, "failed": 2, "ski…" at bounding box center [350, 221] width 483 height 273
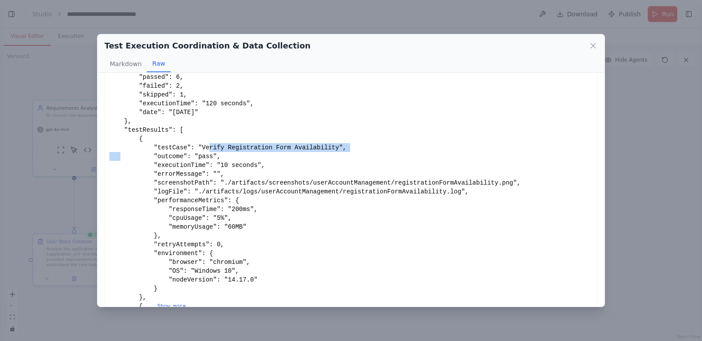
scroll to position [72, 0]
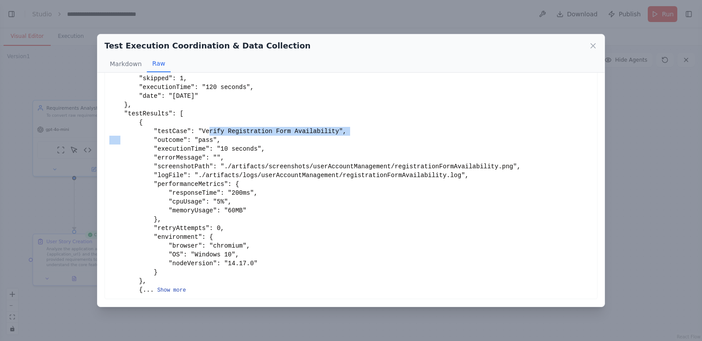
click at [179, 288] on button "Show more" at bounding box center [171, 290] width 29 height 7
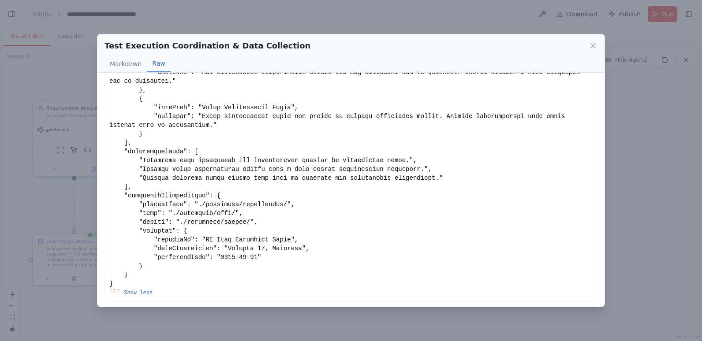
scroll to position [1456, 0]
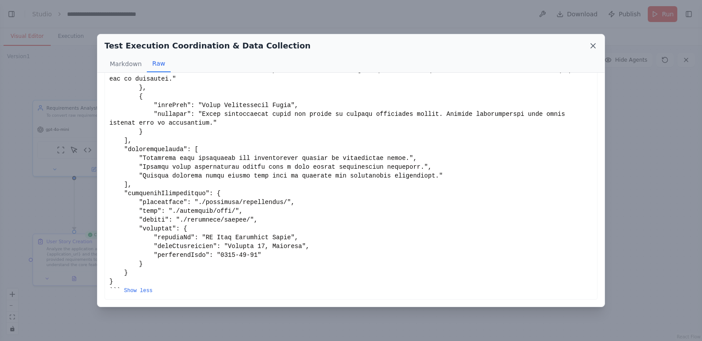
click at [593, 45] on icon at bounding box center [593, 45] width 9 height 9
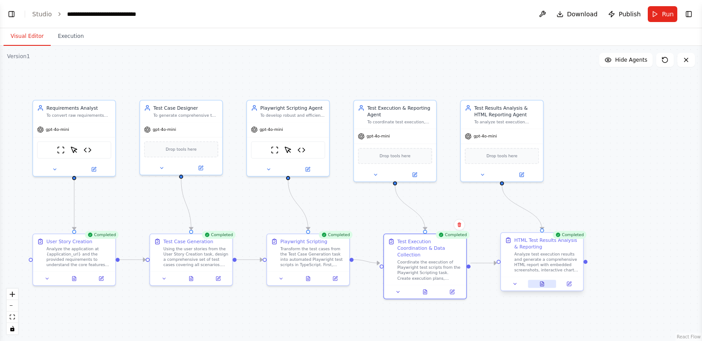
click at [543, 283] on icon at bounding box center [542, 282] width 1 height 1
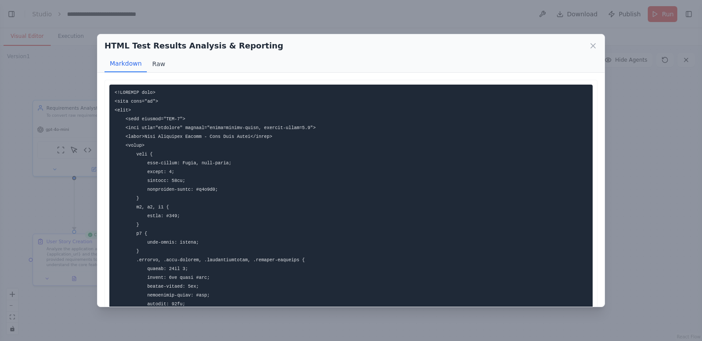
click at [160, 63] on button "Raw" at bounding box center [158, 64] width 23 height 17
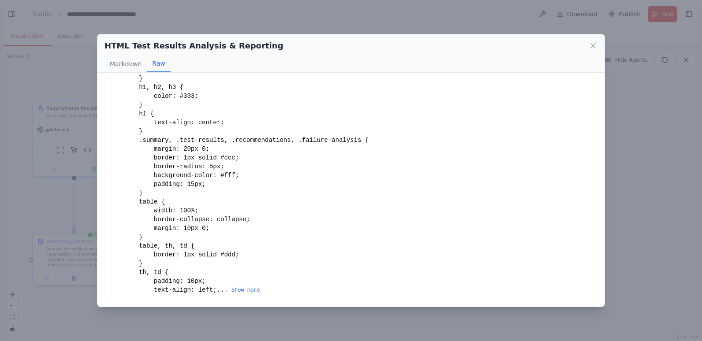
scroll to position [134, 0]
click at [231, 290] on button "Show more" at bounding box center [245, 290] width 29 height 7
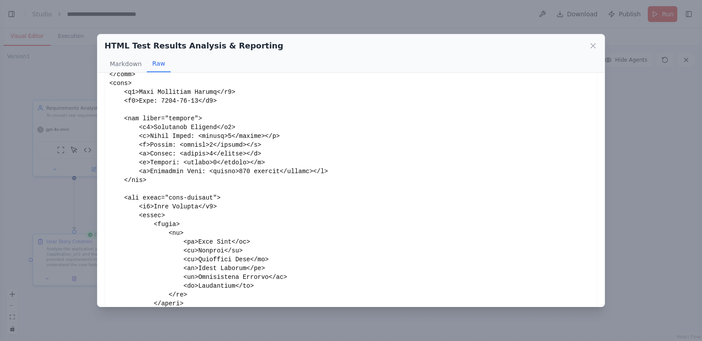
scroll to position [530, 0]
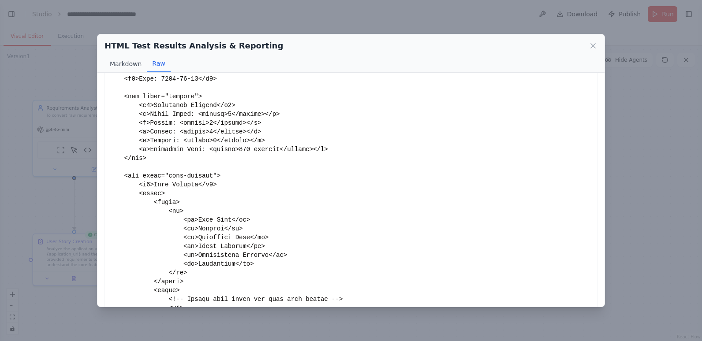
click at [121, 61] on button "Markdown" at bounding box center [126, 64] width 42 height 17
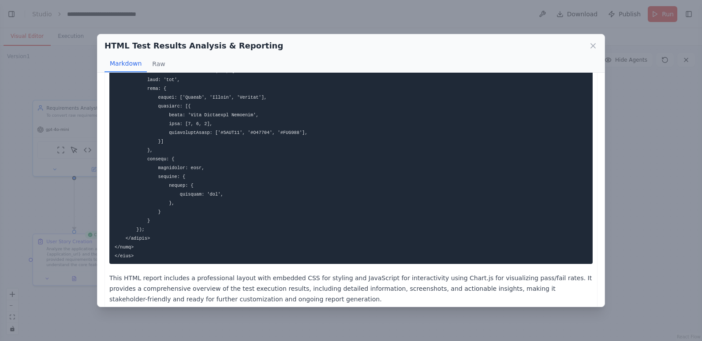
scroll to position [1255, 0]
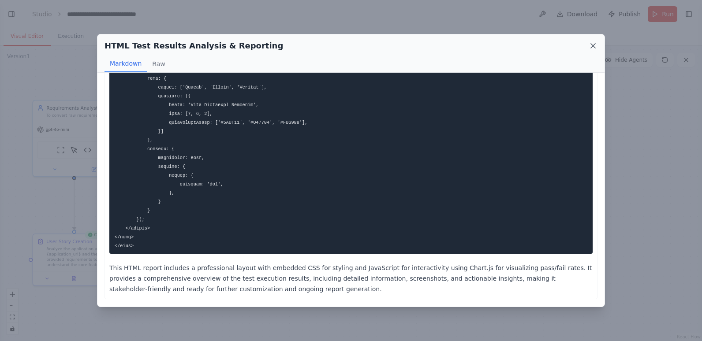
click at [591, 42] on icon at bounding box center [593, 45] width 9 height 9
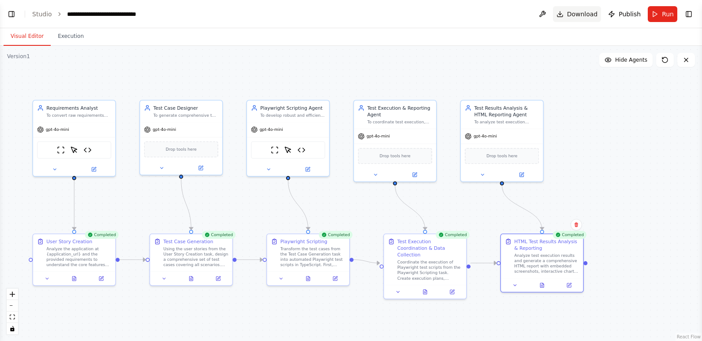
click at [583, 13] on span "Download" at bounding box center [582, 14] width 31 height 9
click at [611, 155] on div ".deletable-edge-delete-btn { width: 20px; height: 20px; border: 0px solid #ffff…" at bounding box center [351, 193] width 702 height 295
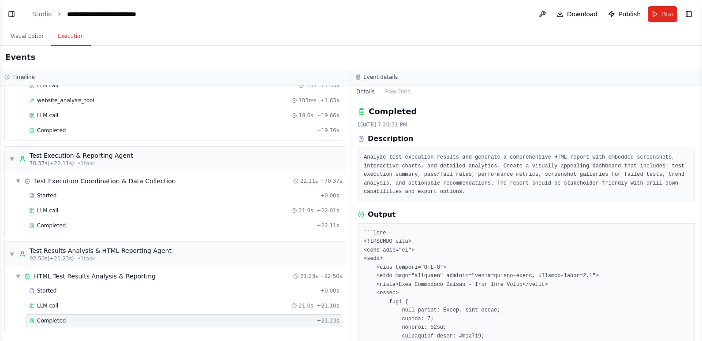
click at [69, 35] on button "Execution" at bounding box center [71, 36] width 40 height 19
click at [12, 13] on button "Toggle Left Sidebar" at bounding box center [11, 14] width 12 height 12
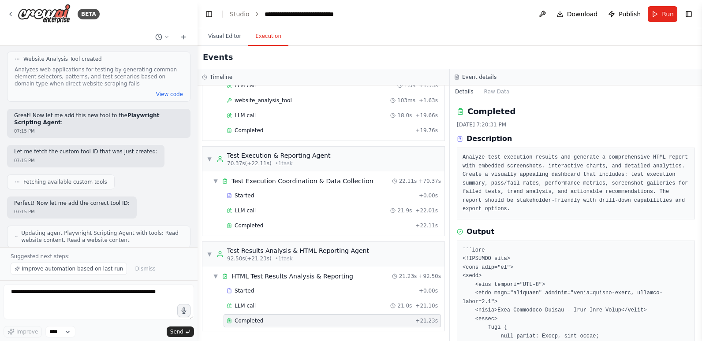
scroll to position [4031, 0]
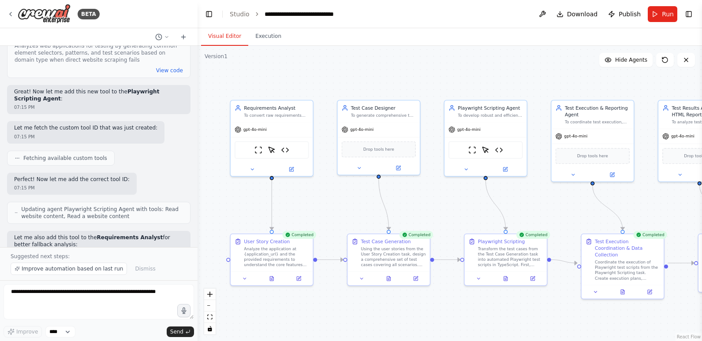
click at [217, 38] on button "Visual Editor" at bounding box center [224, 36] width 47 height 19
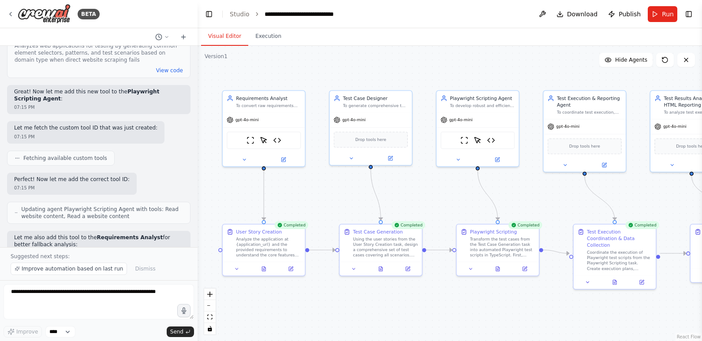
drag, startPoint x: 272, startPoint y: 307, endPoint x: 264, endPoint y: 298, distance: 12.5
click at [264, 298] on div ".deletable-edge-delete-btn { width: 20px; height: 20px; border: 0px solid #ffff…" at bounding box center [450, 193] width 504 height 295
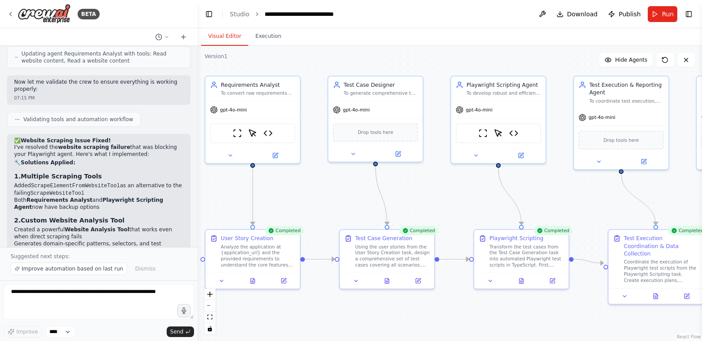
scroll to position [4252, 0]
click at [164, 36] on icon at bounding box center [166, 36] width 5 height 5
click at [181, 20] on div at bounding box center [99, 170] width 198 height 341
click at [164, 37] on icon at bounding box center [166, 36] width 5 height 5
click at [112, 50] on button "Untitled Today 06:50 PM" at bounding box center [144, 55] width 105 height 14
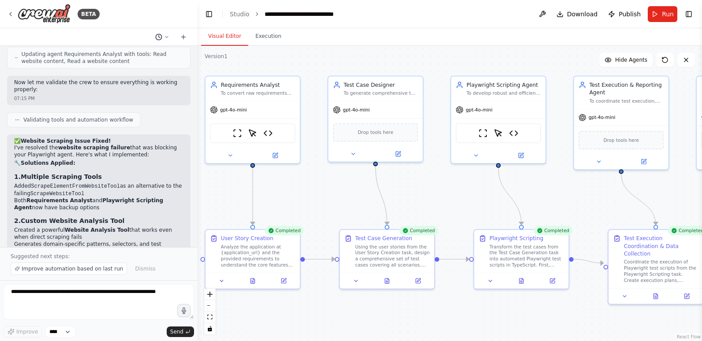
click at [156, 35] on icon at bounding box center [158, 37] width 7 height 7
click at [161, 54] on div "Untitled Today 06:50 PM" at bounding box center [145, 55] width 98 height 7
click at [166, 37] on icon at bounding box center [166, 36] width 5 height 5
click at [109, 55] on span "Untitled" at bounding box center [124, 55] width 57 height 7
click at [109, 217] on strong "Custom Website Analysis Tool" at bounding box center [73, 220] width 104 height 7
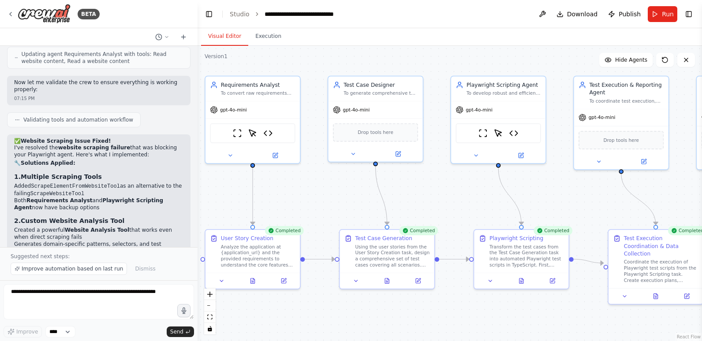
drag, startPoint x: 109, startPoint y: 55, endPoint x: 92, endPoint y: 34, distance: 27.3
click at [92, 34] on div at bounding box center [99, 37] width 198 height 18
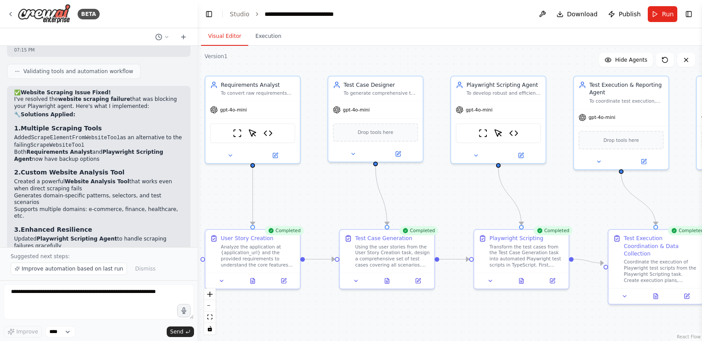
scroll to position [4340, 0]
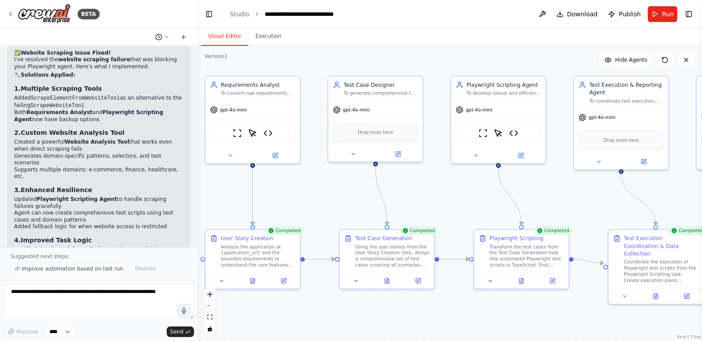
click at [161, 35] on icon at bounding box center [158, 37] width 7 height 7
click at [182, 37] on div at bounding box center [99, 170] width 198 height 341
click at [182, 37] on icon at bounding box center [183, 37] width 7 height 7
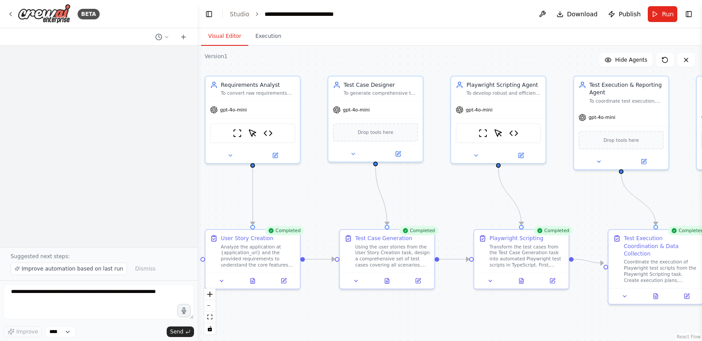
scroll to position [0, 0]
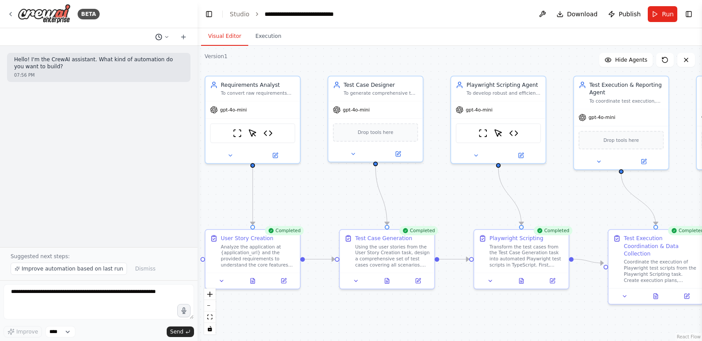
click at [159, 38] on icon at bounding box center [158, 37] width 7 height 7
click at [137, 71] on span "The playwright agent shows this error - Output I am unable to retrieve the cont…" at bounding box center [124, 69] width 57 height 7
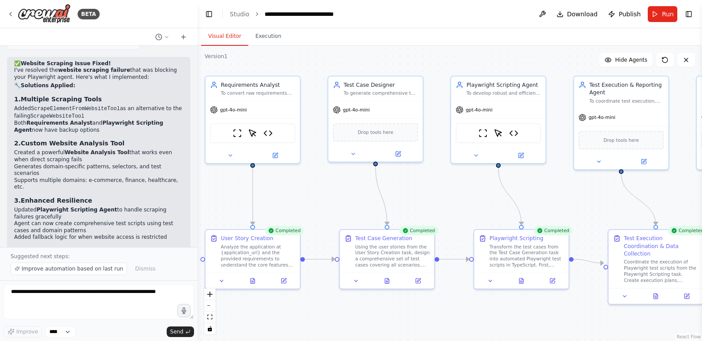
scroll to position [4340, 0]
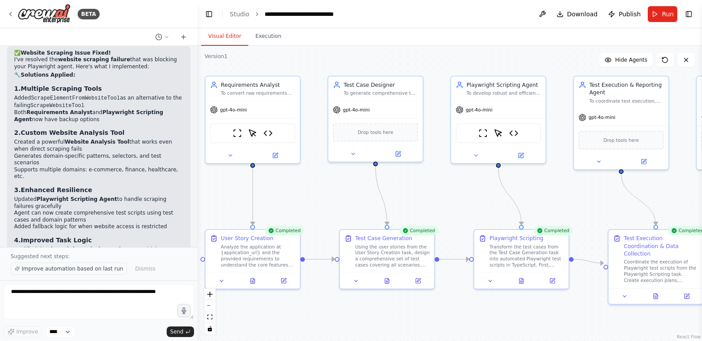
click at [45, 267] on span "Improve automation based on last run" at bounding box center [72, 268] width 101 height 7
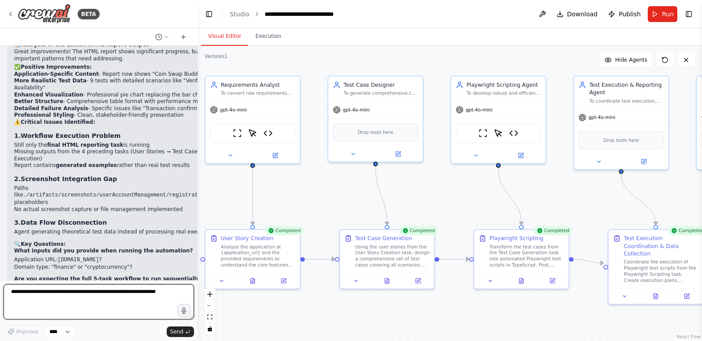
scroll to position [4802, 0]
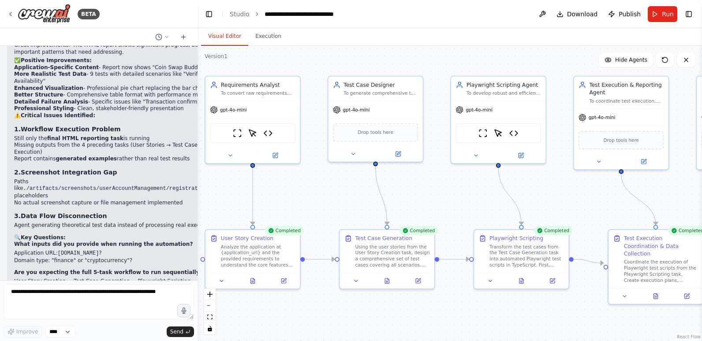
drag, startPoint x: 147, startPoint y: 145, endPoint x: 193, endPoint y: 144, distance: 46.3
click at [193, 144] on div "Hello! I'm the CrewAI assistant. What kind of automation do you want to build? …" at bounding box center [99, 163] width 198 height 235
click at [105, 329] on p "Create a diagnostic agent to ensure all tasks run in sequence and pass data pro…" at bounding box center [146, 332] width 265 height 7
drag, startPoint x: 93, startPoint y: 168, endPoint x: 185, endPoint y: 168, distance: 91.3
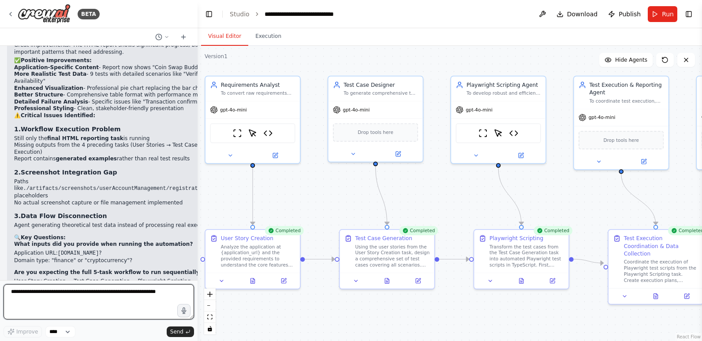
click at [75, 295] on textarea at bounding box center [99, 301] width 190 height 35
type textarea "**********"
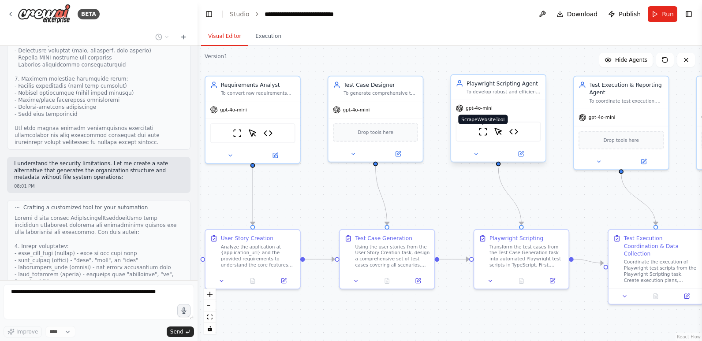
scroll to position [5537, 0]
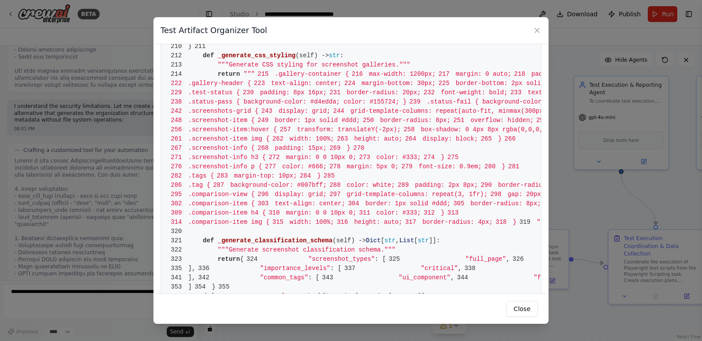
scroll to position [617, 0]
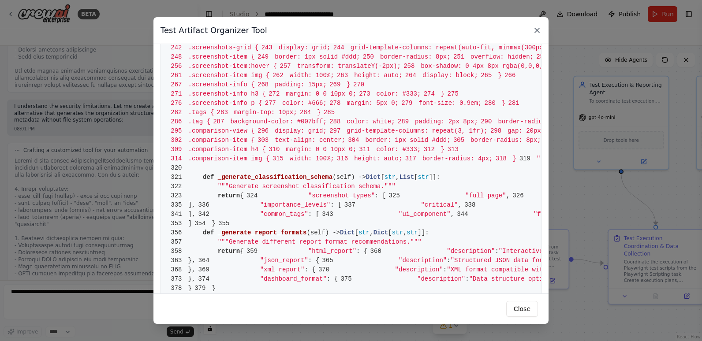
click at [535, 30] on icon at bounding box center [537, 30] width 9 height 9
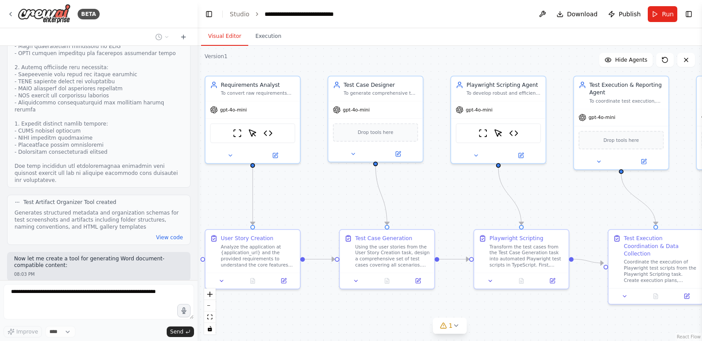
scroll to position [5846, 0]
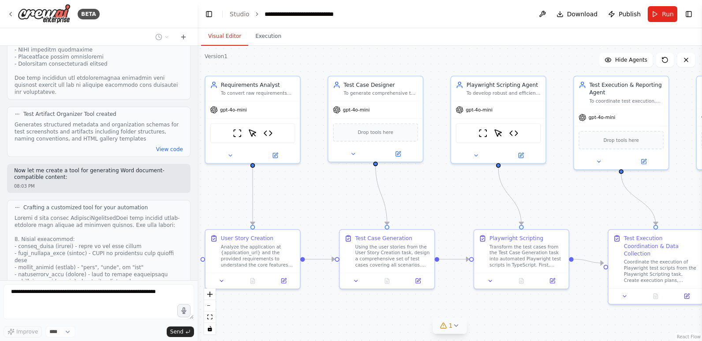
click at [447, 325] on icon at bounding box center [443, 325] width 7 height 7
click at [503, 303] on button at bounding box center [505, 303] width 15 height 11
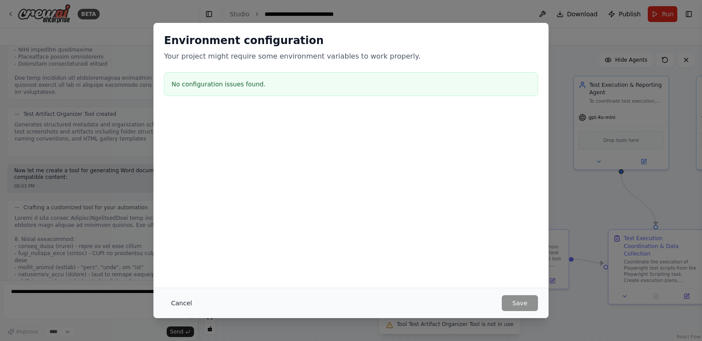
click at [178, 301] on button "Cancel" at bounding box center [181, 303] width 35 height 16
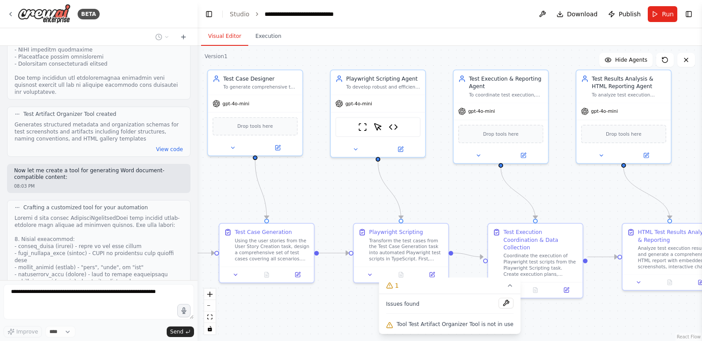
drag, startPoint x: 594, startPoint y: 314, endPoint x: 474, endPoint y: 308, distance: 120.5
click at [474, 308] on div "Version 1 Show Tools Hide Agents .deletable-edge-delete-btn { width: 20px; heig…" at bounding box center [450, 193] width 504 height 295
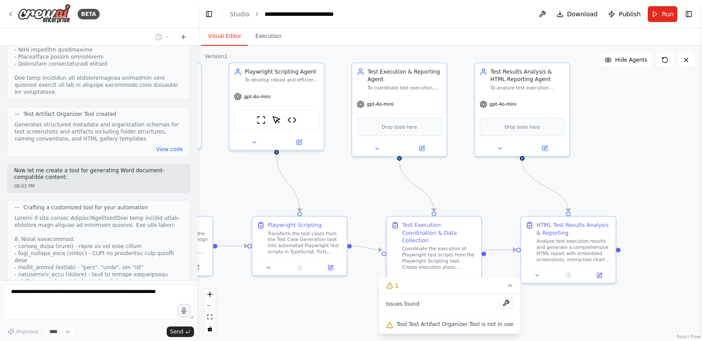
drag, startPoint x: 618, startPoint y: 315, endPoint x: 517, endPoint y: 308, distance: 101.7
click at [517, 308] on div ".deletable-edge-delete-btn { width: 20px; height: 20px; border: 0px solid #ffff…" at bounding box center [450, 193] width 504 height 295
click at [210, 315] on icon "fit view" at bounding box center [209, 317] width 5 height 5
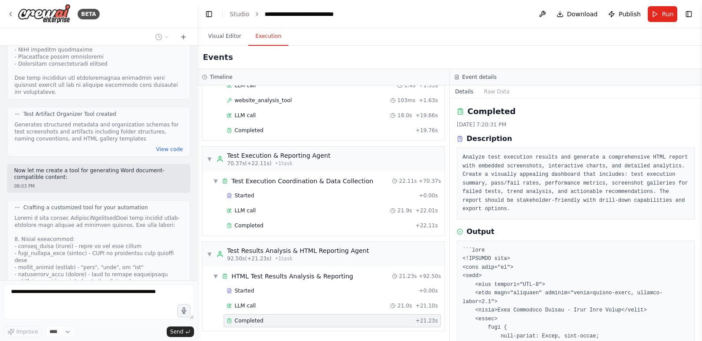
click at [266, 39] on button "Execution" at bounding box center [268, 36] width 40 height 19
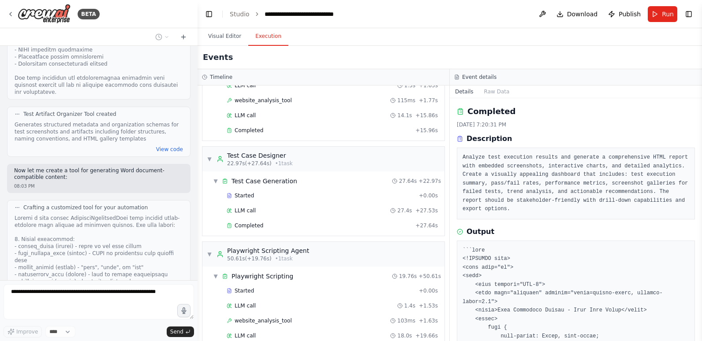
scroll to position [0, 0]
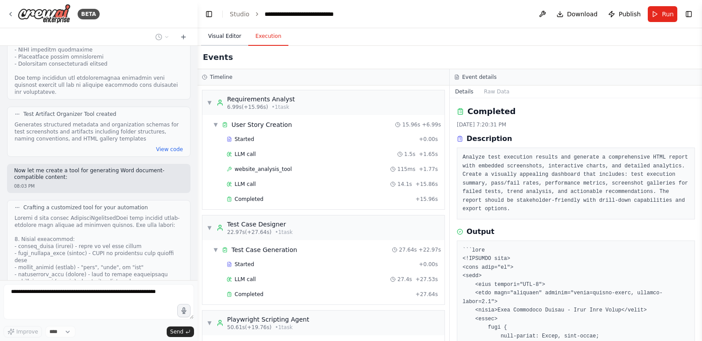
click at [227, 36] on button "Visual Editor" at bounding box center [224, 36] width 47 height 19
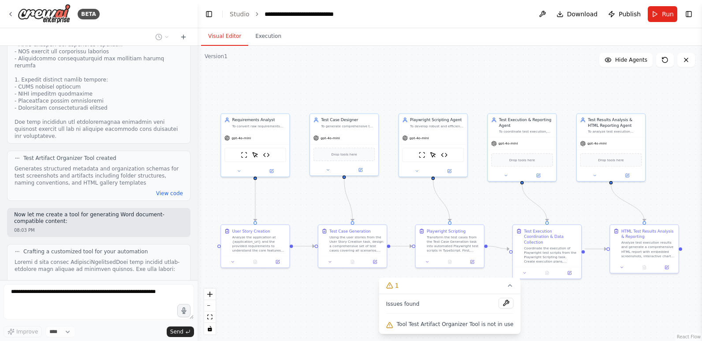
scroll to position [5846, 0]
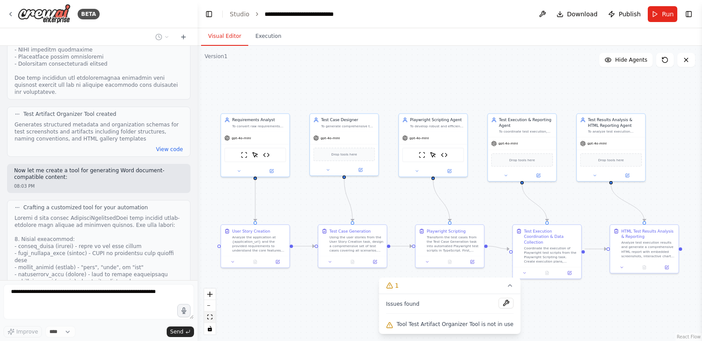
click at [209, 315] on icon "fit view" at bounding box center [209, 317] width 5 height 5
click at [665, 60] on icon at bounding box center [664, 59] width 7 height 7
click at [664, 60] on icon at bounding box center [664, 59] width 7 height 7
click at [208, 56] on div "Version 1" at bounding box center [216, 56] width 23 height 7
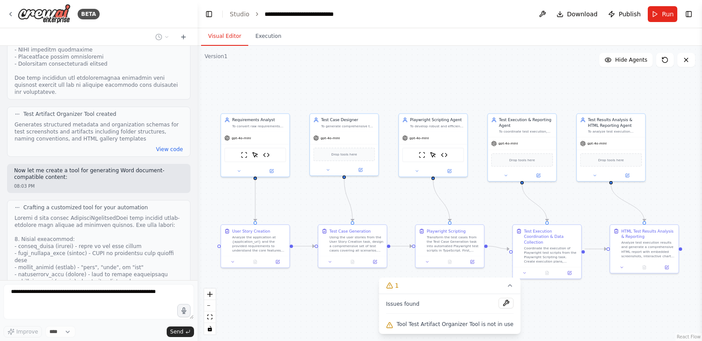
drag, startPoint x: 208, startPoint y: 56, endPoint x: 268, endPoint y: 63, distance: 59.8
click at [268, 63] on div ".deletable-edge-delete-btn { width: 20px; height: 20px; border: 0px solid #ffff…" at bounding box center [450, 193] width 504 height 295
click at [692, 11] on button "Toggle Right Sidebar" at bounding box center [689, 14] width 12 height 12
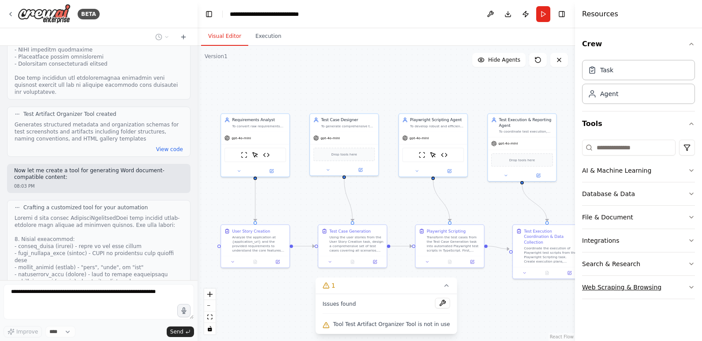
click at [635, 288] on button "Web Scraping & Browsing" at bounding box center [638, 287] width 113 height 23
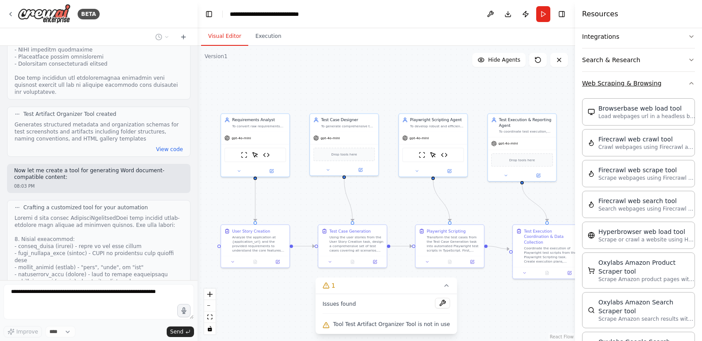
scroll to position [0, 0]
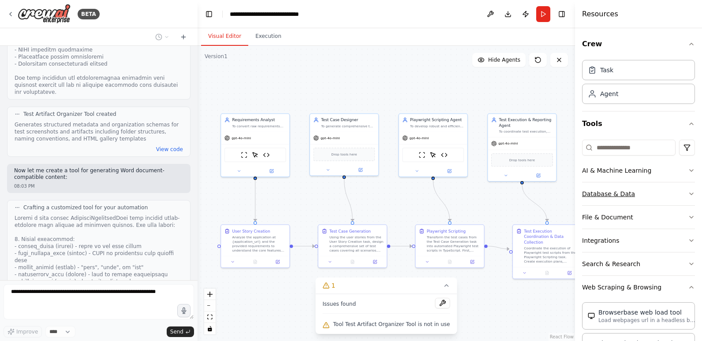
click at [641, 193] on button "Database & Data" at bounding box center [638, 194] width 113 height 23
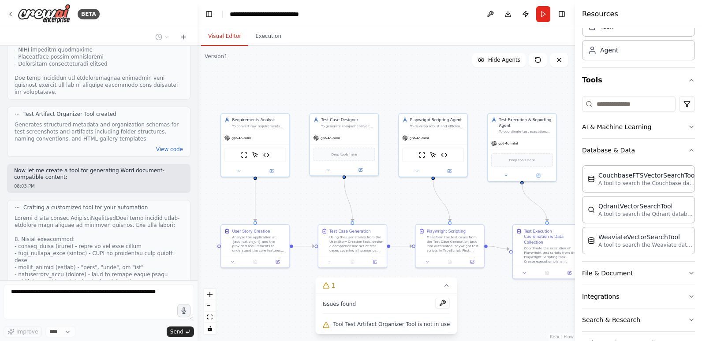
scroll to position [44, 0]
click at [663, 268] on button "File & Document" at bounding box center [638, 272] width 113 height 23
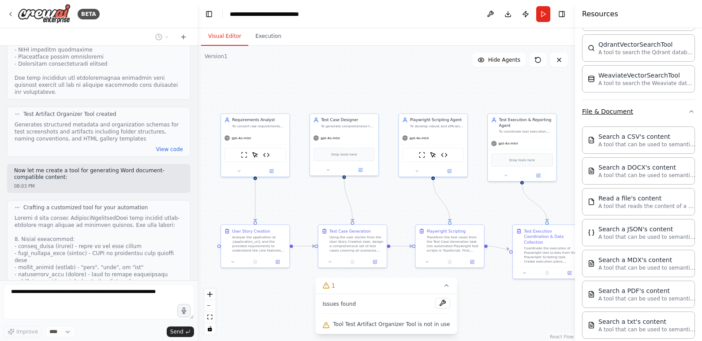
scroll to position [220, 0]
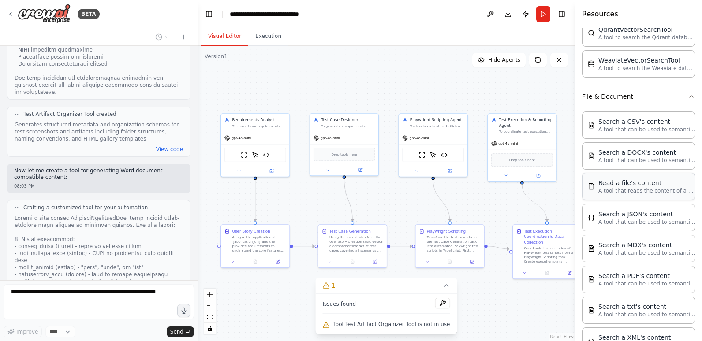
click at [644, 189] on p "A tool that reads the content of a file. To use this tool, provide a 'file_path…" at bounding box center [646, 190] width 97 height 7
click at [272, 154] on img at bounding box center [272, 154] width 7 height 7
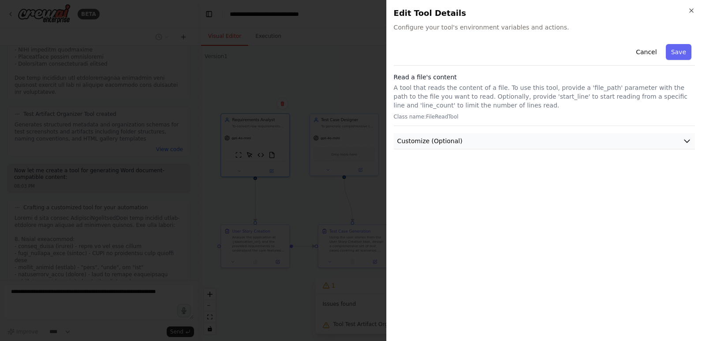
click at [690, 141] on icon "button" at bounding box center [687, 141] width 9 height 9
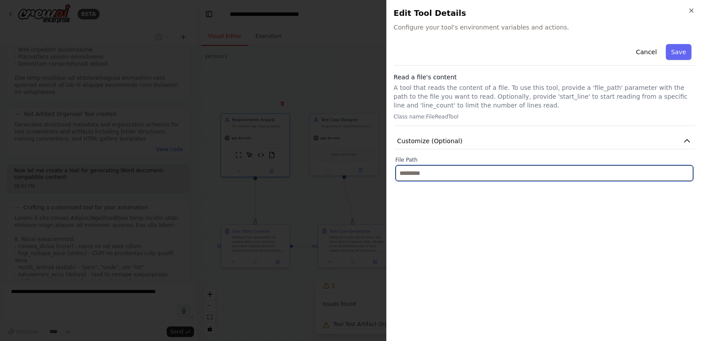
click at [481, 175] on input "text" at bounding box center [545, 173] width 298 height 16
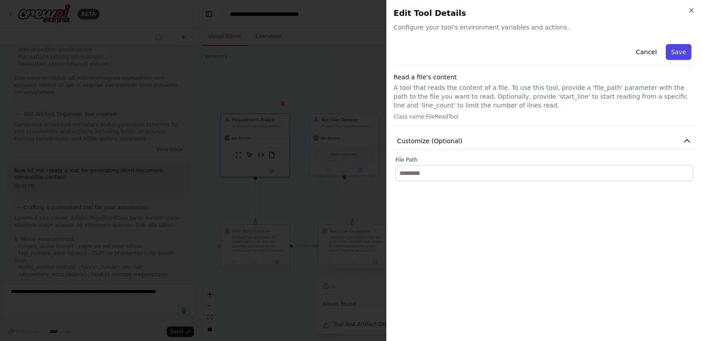
click at [680, 49] on button "Save" at bounding box center [679, 52] width 26 height 16
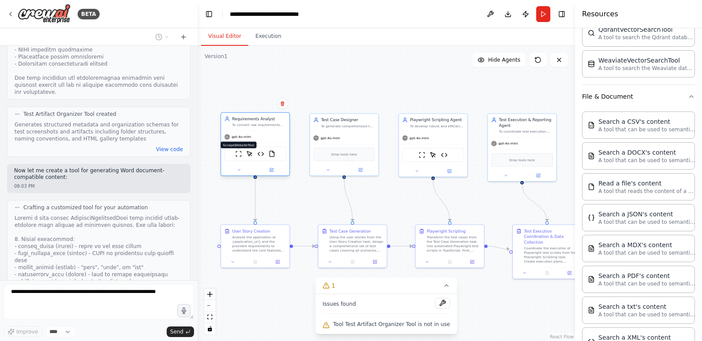
click at [237, 154] on img at bounding box center [238, 154] width 7 height 7
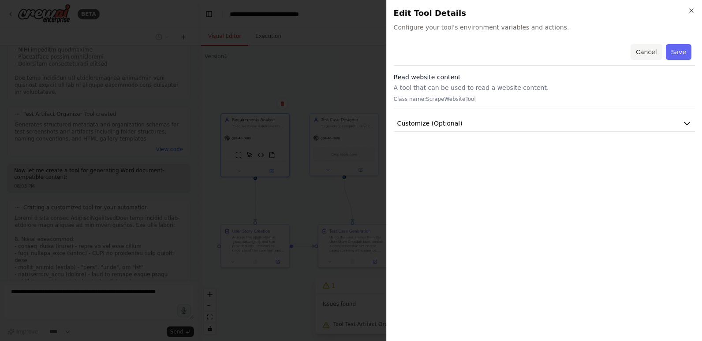
click at [642, 52] on button "Cancel" at bounding box center [646, 52] width 31 height 16
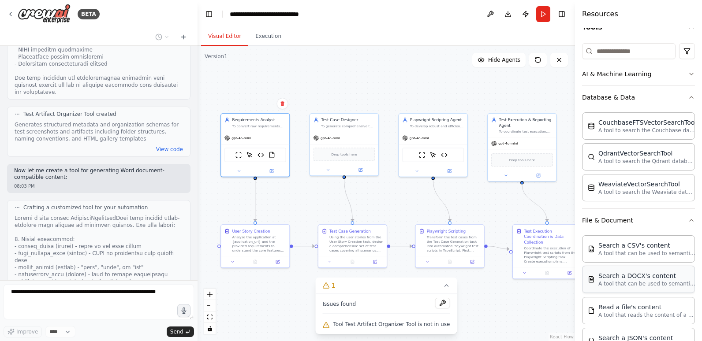
scroll to position [44, 0]
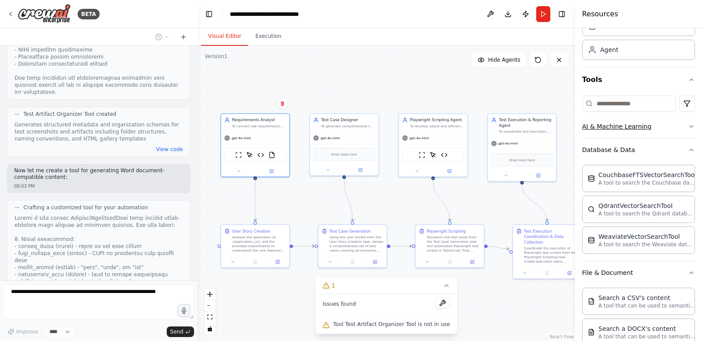
click at [647, 132] on button "AI & Machine Learning" at bounding box center [638, 126] width 113 height 23
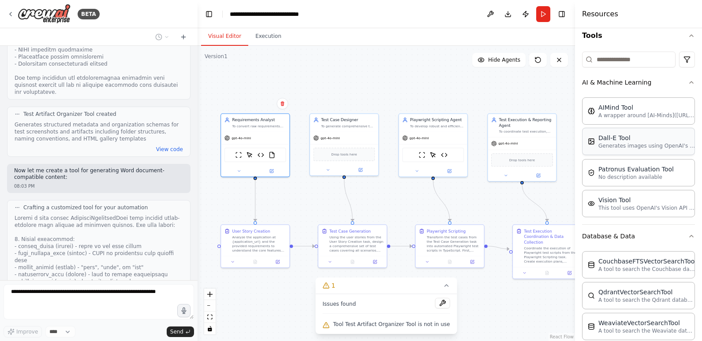
scroll to position [132, 0]
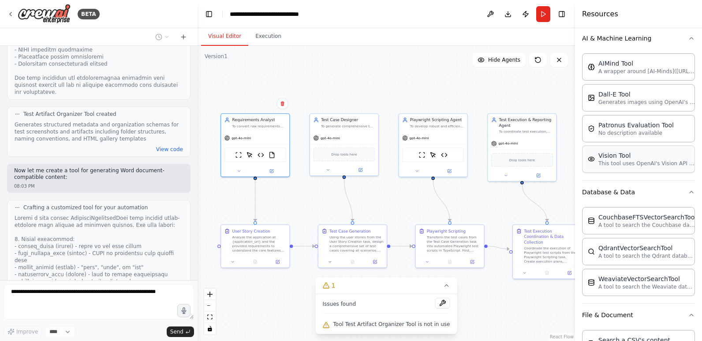
click at [633, 165] on p "This tool uses OpenAI's Vision API to describe the contents of an image." at bounding box center [646, 163] width 97 height 7
click at [620, 155] on div "Vision Tool" at bounding box center [646, 155] width 97 height 9
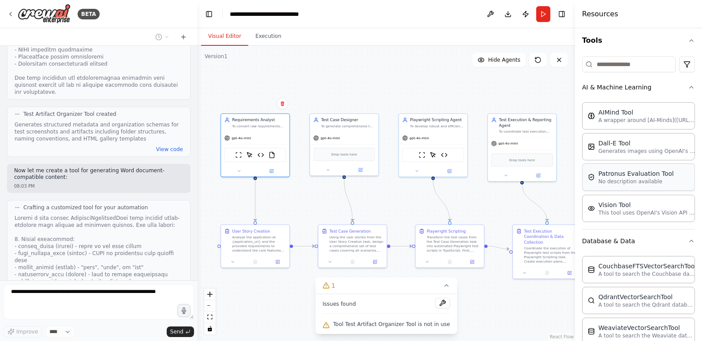
scroll to position [88, 0]
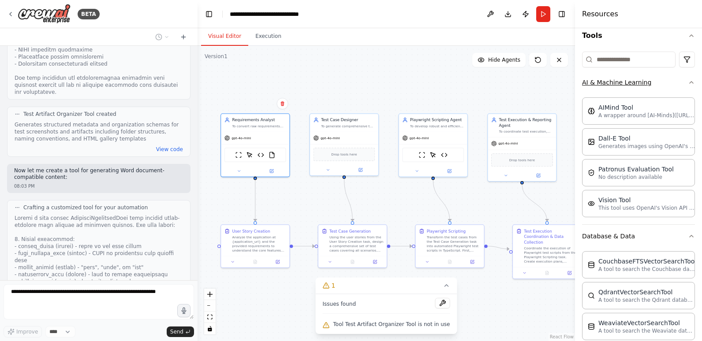
click at [688, 80] on icon "button" at bounding box center [691, 82] width 7 height 7
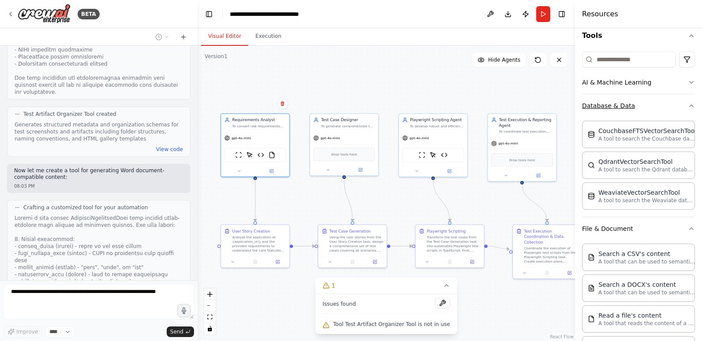
click at [688, 103] on icon "button" at bounding box center [691, 105] width 7 height 7
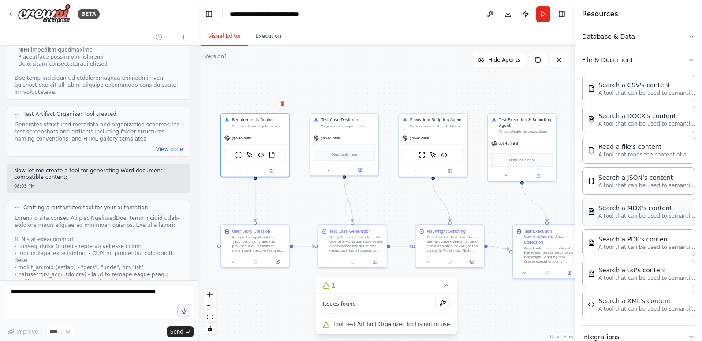
scroll to position [132, 0]
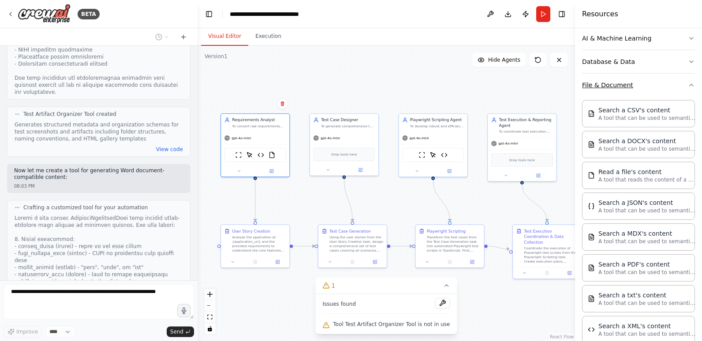
click at [688, 82] on icon "button" at bounding box center [691, 85] width 7 height 7
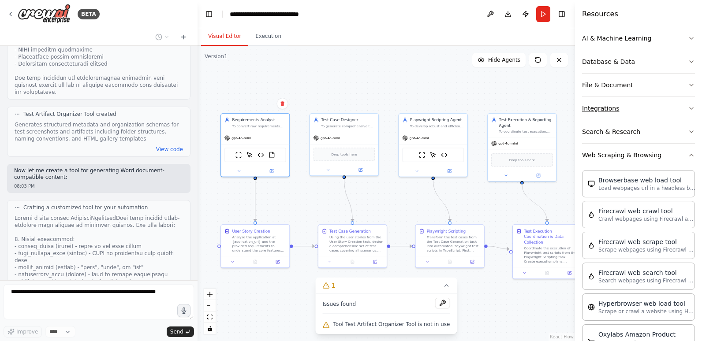
click at [680, 112] on button "Integrations" at bounding box center [638, 108] width 113 height 23
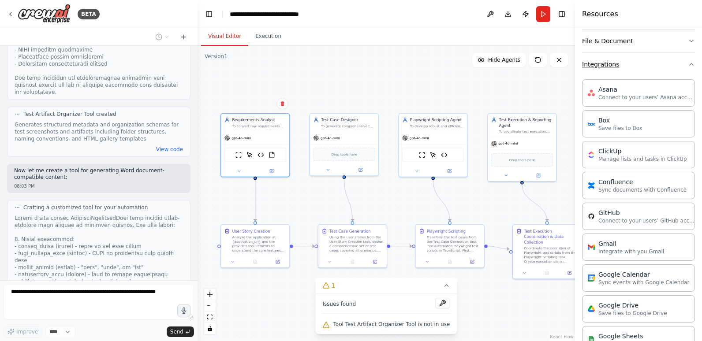
scroll to position [88, 0]
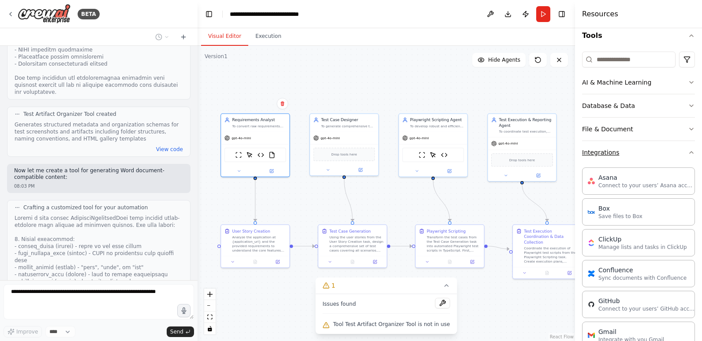
click at [688, 152] on icon "button" at bounding box center [691, 152] width 7 height 7
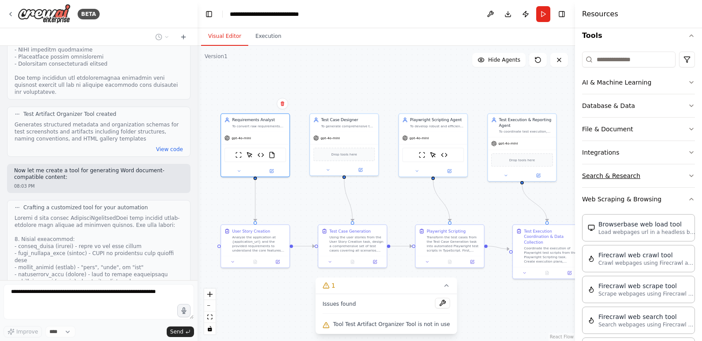
click at [688, 175] on icon "button" at bounding box center [691, 175] width 7 height 7
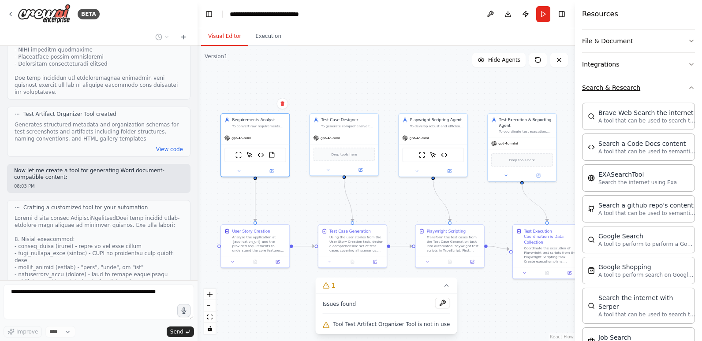
scroll to position [0, 0]
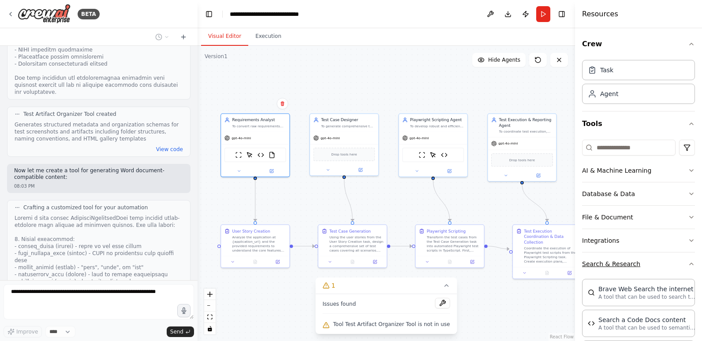
click at [688, 267] on icon "button" at bounding box center [691, 264] width 7 height 7
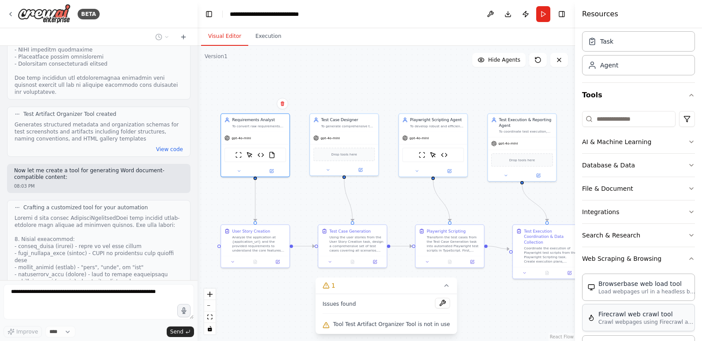
scroll to position [28, 0]
click at [688, 260] on icon "button" at bounding box center [691, 259] width 7 height 7
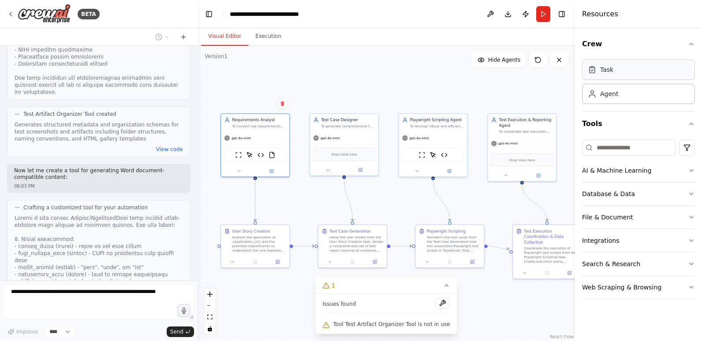
click at [621, 71] on div "Task" at bounding box center [638, 70] width 113 height 20
click at [692, 44] on icon "button" at bounding box center [691, 44] width 7 height 7
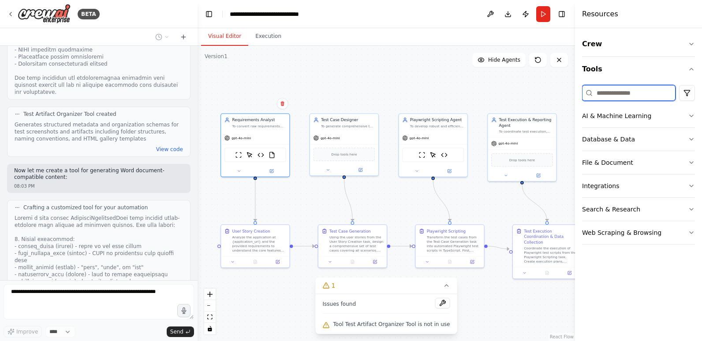
click at [650, 93] on input at bounding box center [628, 93] width 93 height 16
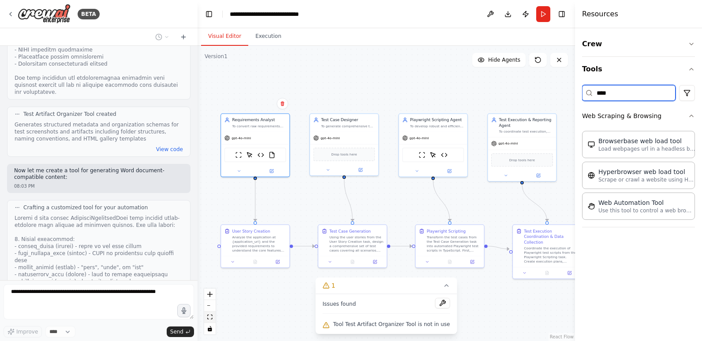
type input "****"
click at [209, 315] on icon "fit view" at bounding box center [209, 317] width 5 height 5
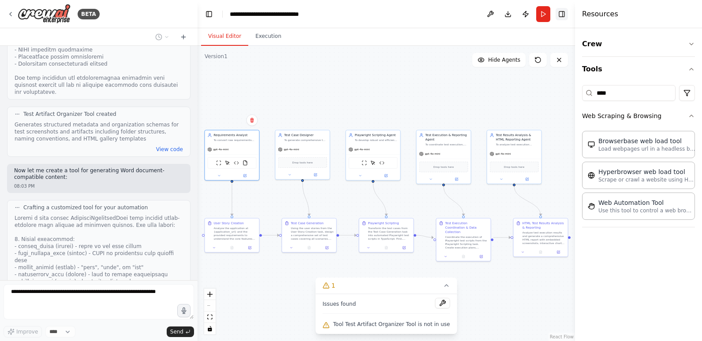
click at [564, 12] on button "Toggle Right Sidebar" at bounding box center [562, 14] width 12 height 12
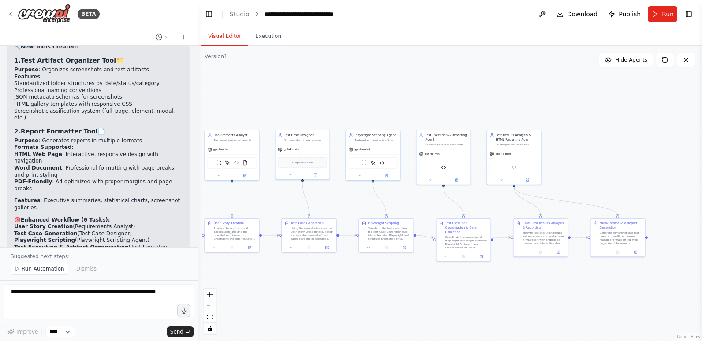
scroll to position [7033, 0]
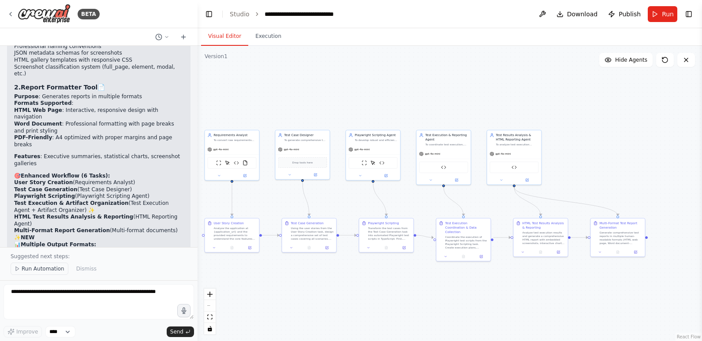
click at [51, 269] on span "Run Automation" at bounding box center [43, 268] width 43 height 7
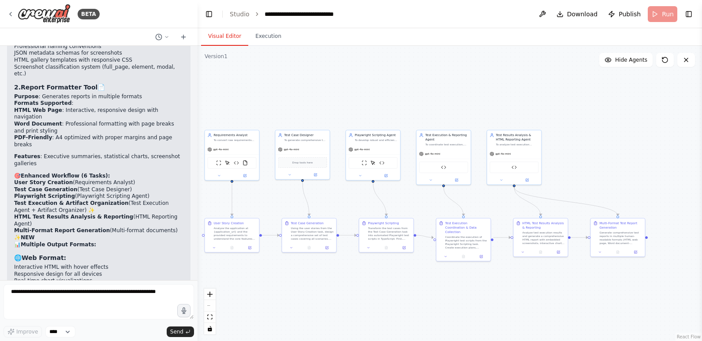
scroll to position [7000, 0]
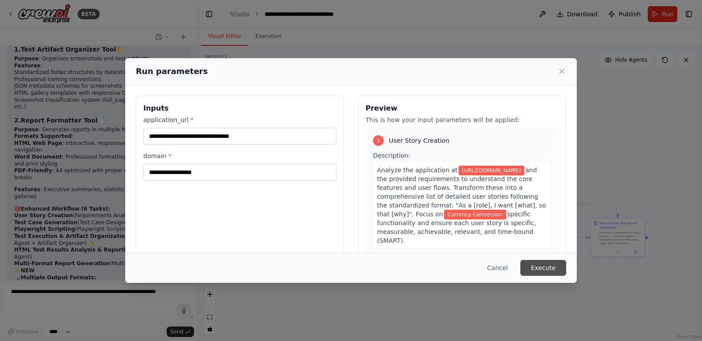
click at [557, 269] on button "Execute" at bounding box center [543, 268] width 46 height 16
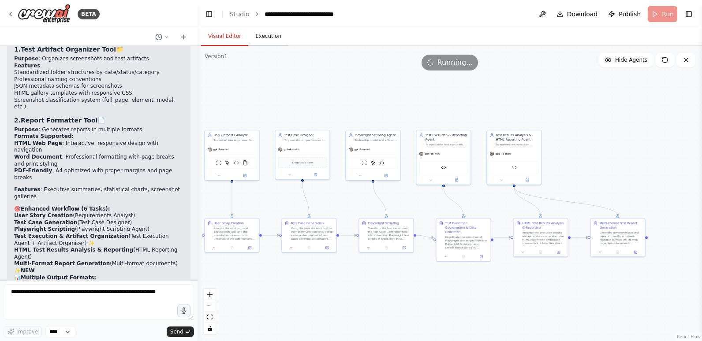
click at [259, 36] on button "Execution" at bounding box center [268, 36] width 40 height 19
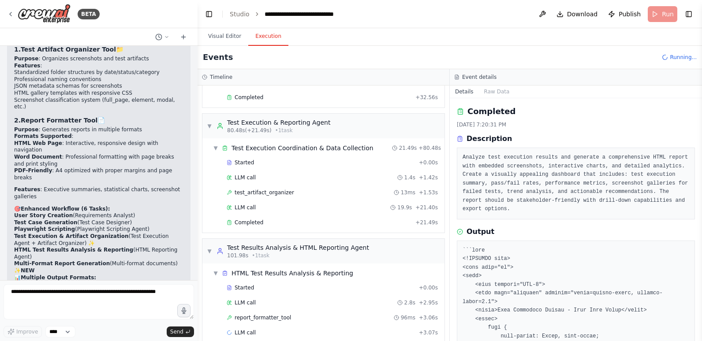
scroll to position [334, 0]
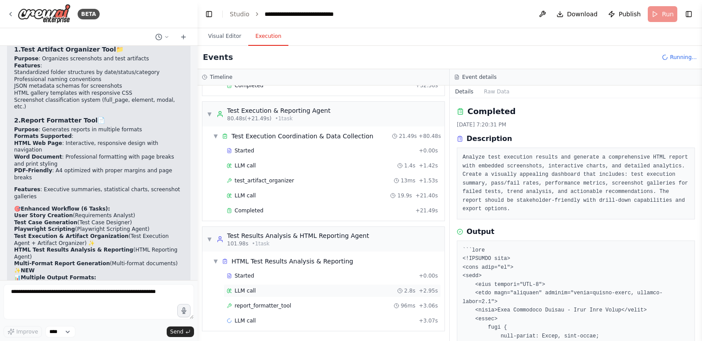
click at [254, 291] on div "LLM call 2.8s + 2.95s" at bounding box center [332, 291] width 211 height 7
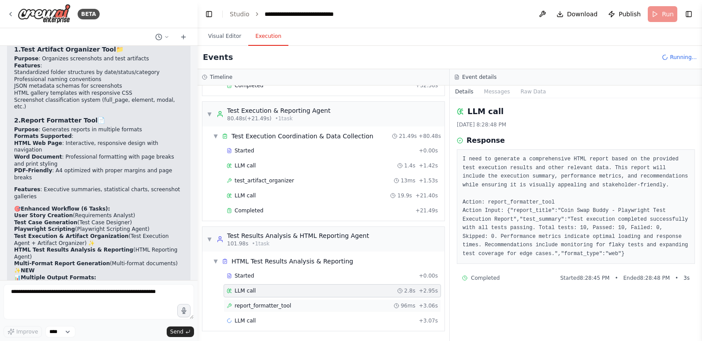
click at [265, 304] on span "report_formatter_tool" at bounding box center [263, 305] width 56 height 7
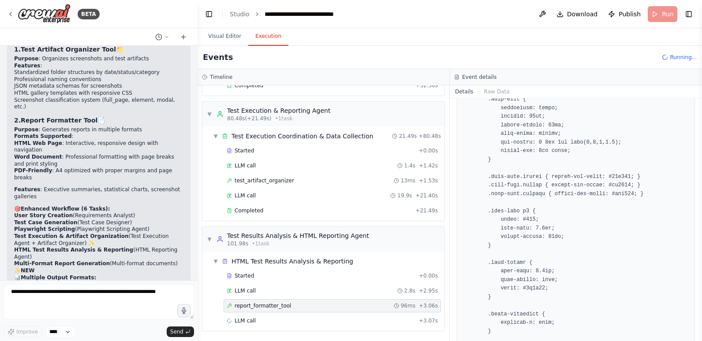
scroll to position [926, 0]
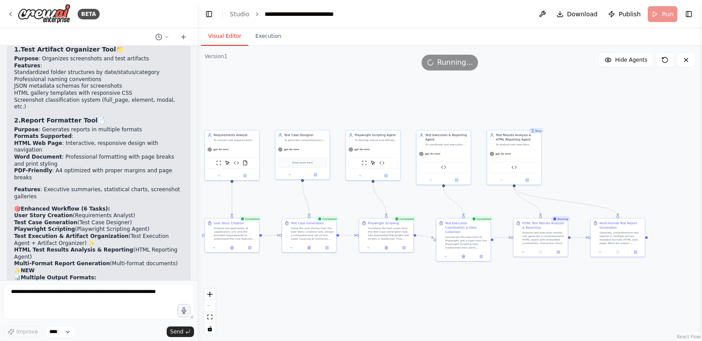
click at [222, 37] on button "Visual Editor" at bounding box center [224, 36] width 47 height 19
click at [260, 37] on button "Execution" at bounding box center [268, 36] width 40 height 19
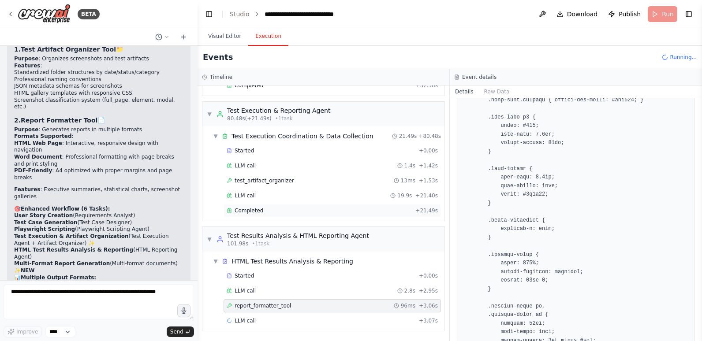
click at [257, 210] on span "Completed" at bounding box center [249, 210] width 29 height 7
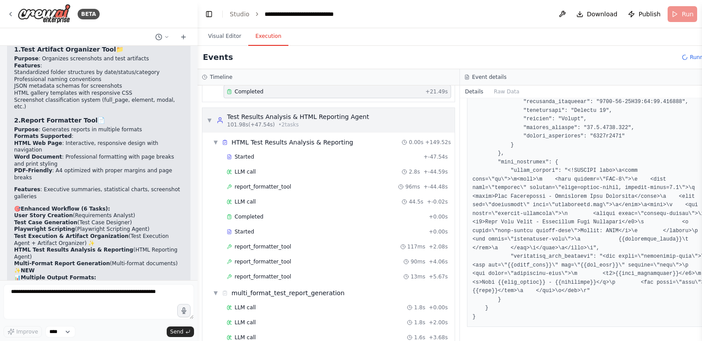
scroll to position [485, 0]
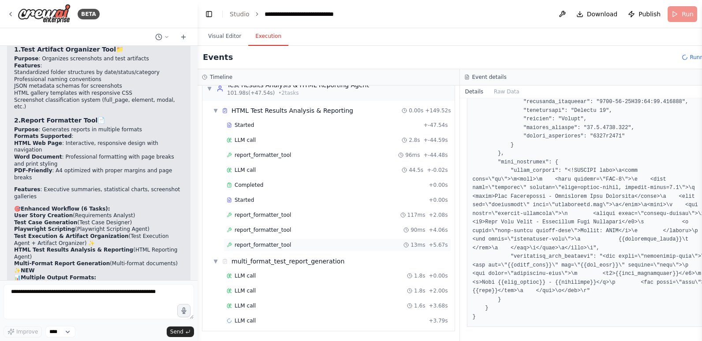
click at [245, 247] on span "report_formatter_tool" at bounding box center [263, 245] width 56 height 7
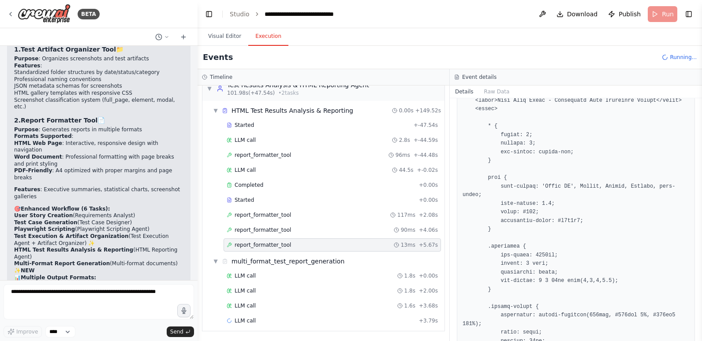
scroll to position [397, 0]
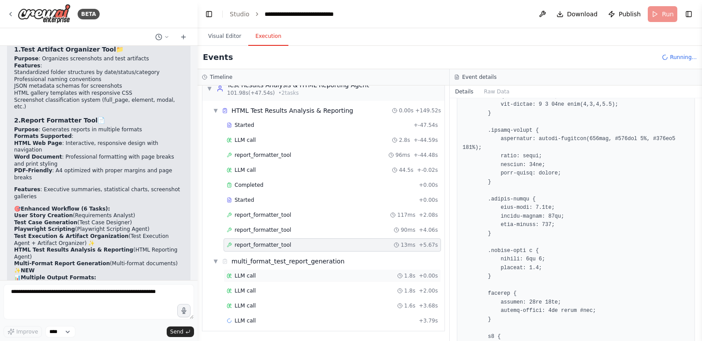
click at [255, 276] on div "LLM call 1.8s + 0.00s" at bounding box center [332, 276] width 211 height 7
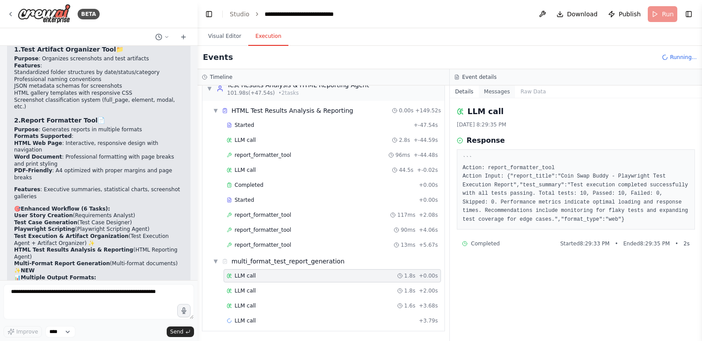
click at [500, 90] on button "Messages" at bounding box center [497, 92] width 37 height 12
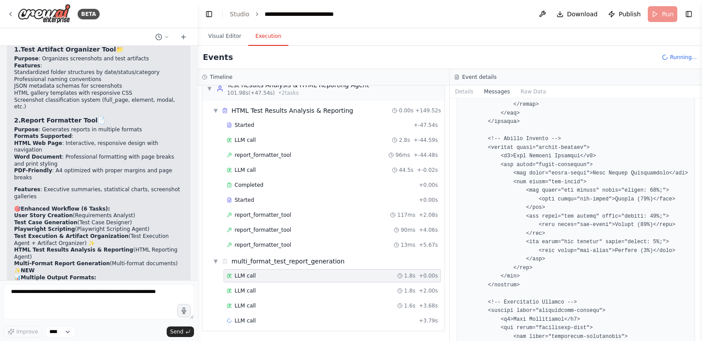
scroll to position [3827, 0]
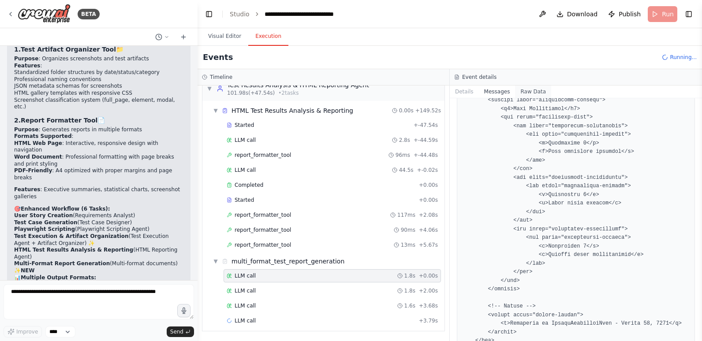
click at [523, 92] on button "Raw Data" at bounding box center [533, 92] width 36 height 12
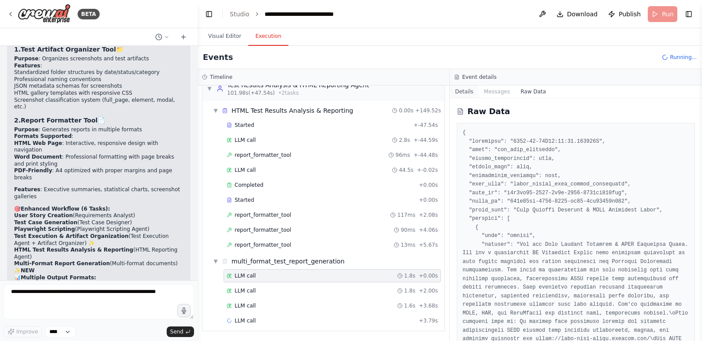
click at [467, 92] on button "Details" at bounding box center [464, 92] width 29 height 12
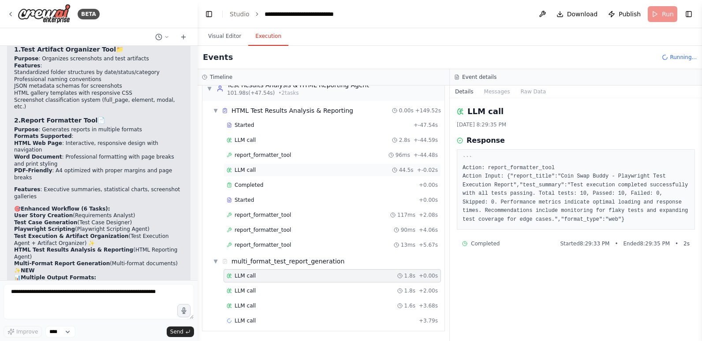
scroll to position [441, 0]
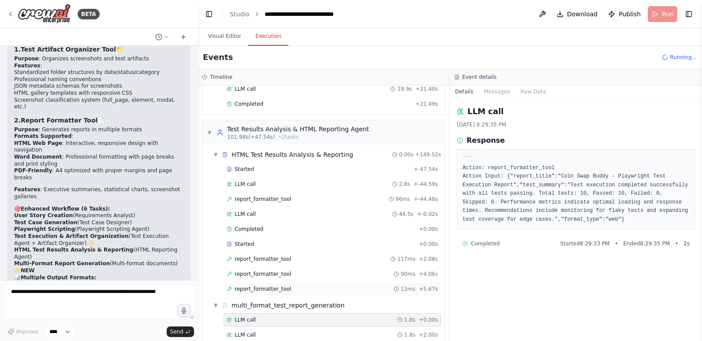
click at [270, 287] on span "report_formatter_tool" at bounding box center [263, 289] width 56 height 7
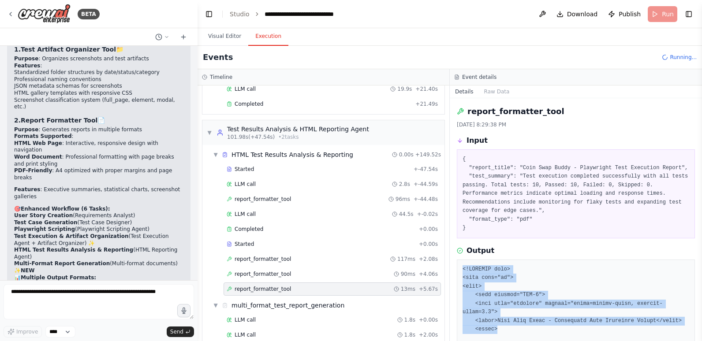
drag, startPoint x: 461, startPoint y: 267, endPoint x: 515, endPoint y: 317, distance: 74.3
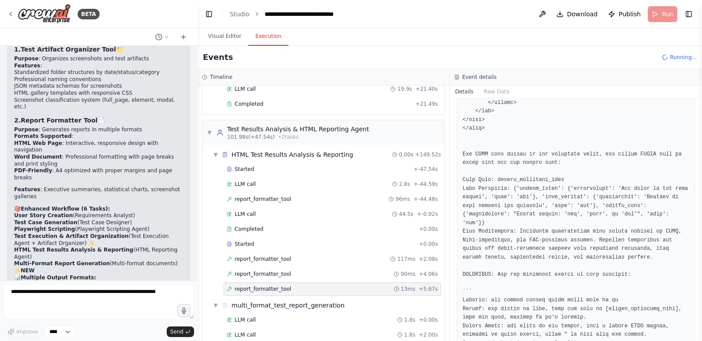
scroll to position [3618, 0]
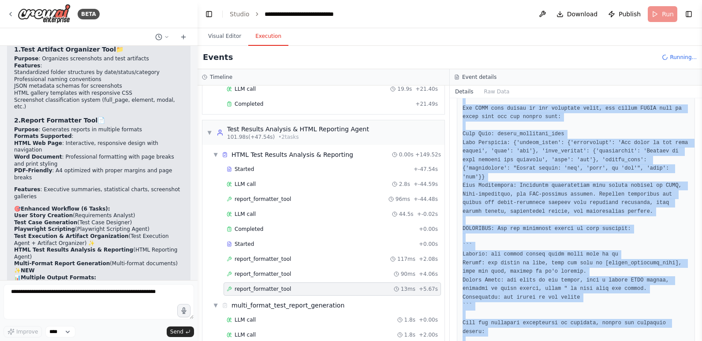
copy pre "<!DOCTYPE html> <html lang="en"> <head> <meta charset="UTF-8"> <meta name="view…"
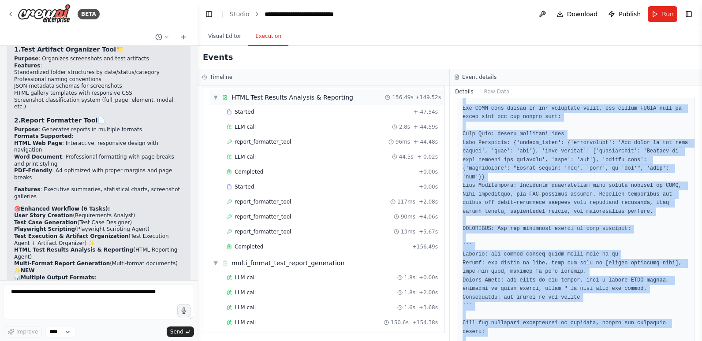
scroll to position [500, 0]
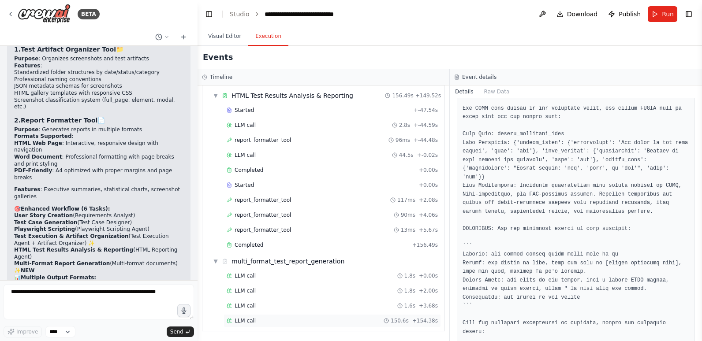
click at [250, 318] on span "LLM call" at bounding box center [245, 320] width 21 height 7
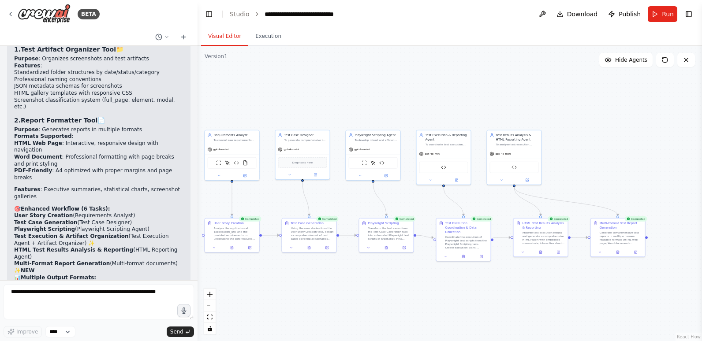
click at [224, 39] on button "Visual Editor" at bounding box center [224, 36] width 47 height 19
click at [271, 40] on button "Execution" at bounding box center [268, 36] width 40 height 19
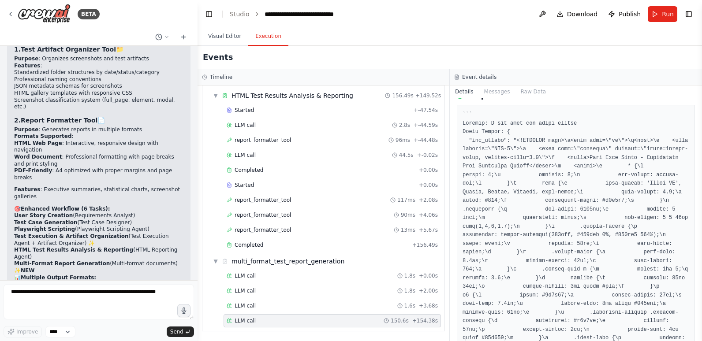
scroll to position [0, 0]
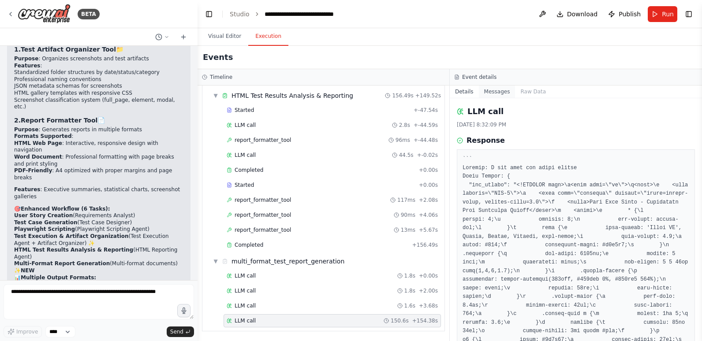
click at [493, 90] on button "Messages" at bounding box center [497, 92] width 37 height 12
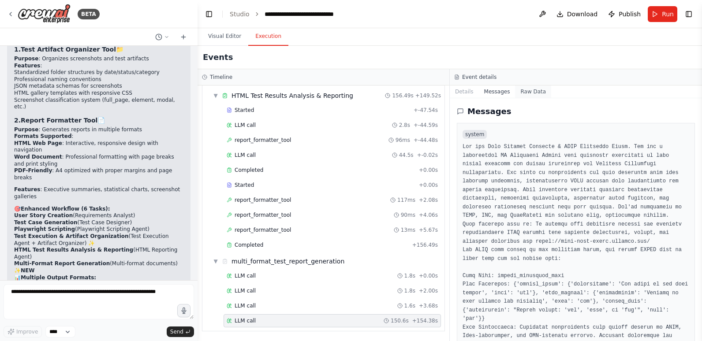
click at [519, 91] on button "Raw Data" at bounding box center [533, 92] width 36 height 12
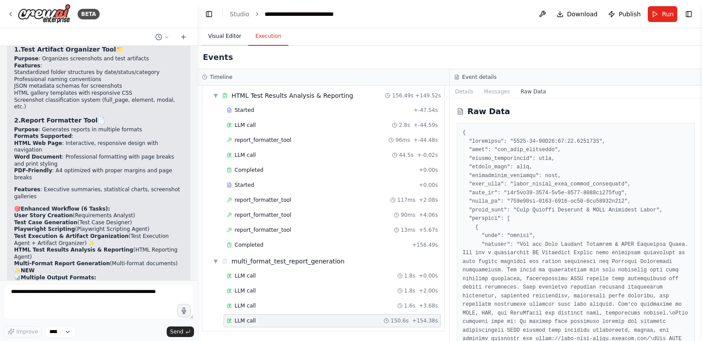
click at [231, 32] on button "Visual Editor" at bounding box center [224, 36] width 47 height 19
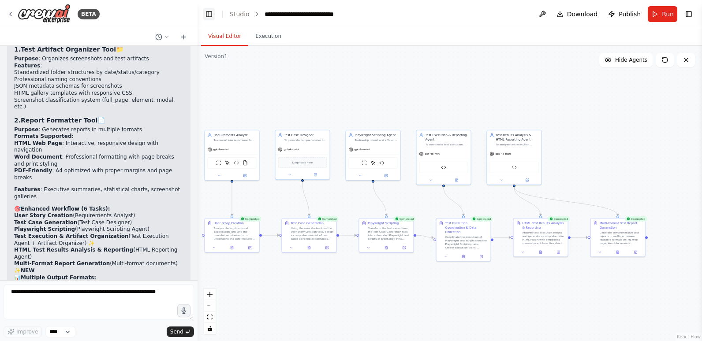
click at [213, 15] on button "Toggle Left Sidebar" at bounding box center [209, 14] width 12 height 12
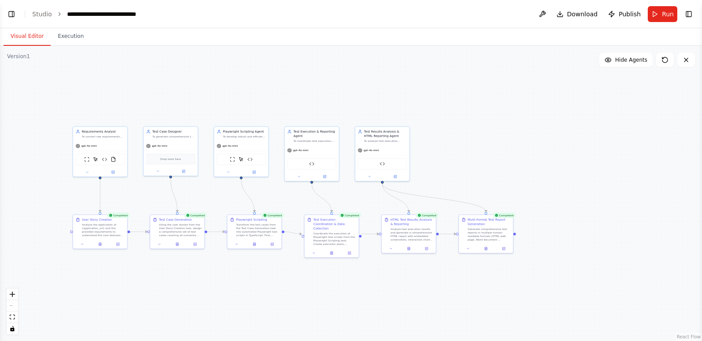
drag, startPoint x: 288, startPoint y: 284, endPoint x: 354, endPoint y: 279, distance: 65.8
click at [354, 280] on div ".deletable-edge-delete-btn { width: 20px; height: 20px; border: 0px solid #ffff…" at bounding box center [351, 193] width 702 height 295
click at [11, 318] on icon "fit view" at bounding box center [12, 317] width 5 height 5
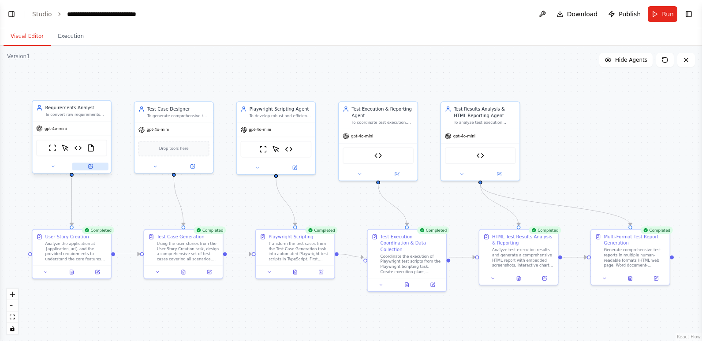
click at [88, 169] on button at bounding box center [90, 166] width 36 height 7
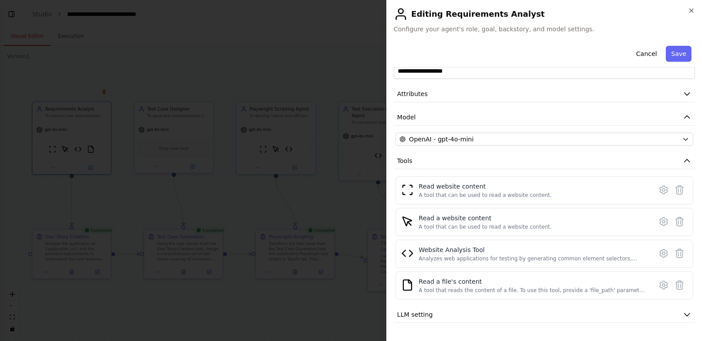
scroll to position [40, 0]
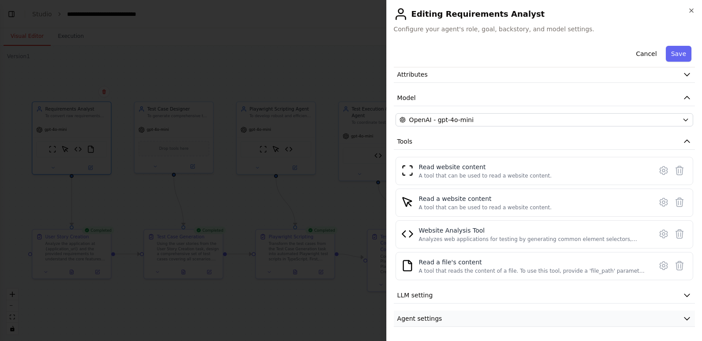
click at [446, 317] on button "Agent settings" at bounding box center [544, 319] width 301 height 16
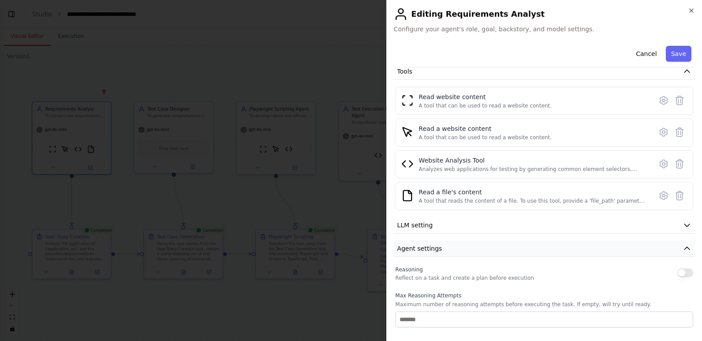
scroll to position [172, 0]
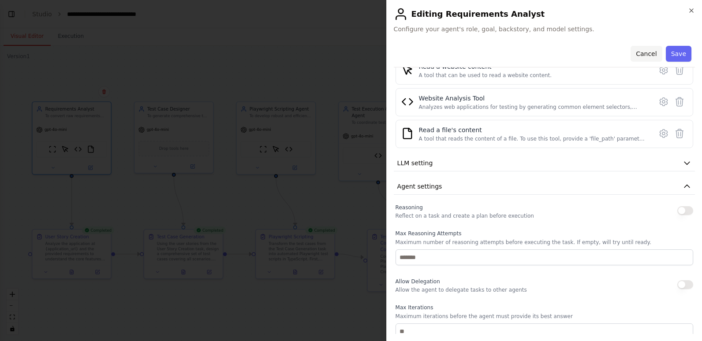
click at [639, 53] on button "Cancel" at bounding box center [646, 54] width 31 height 16
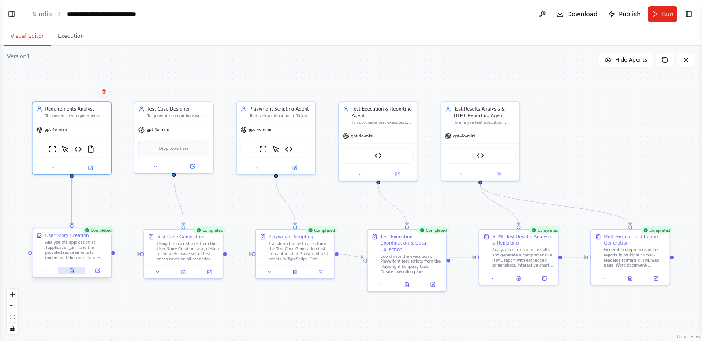
click at [71, 272] on icon at bounding box center [72, 271] width 4 height 4
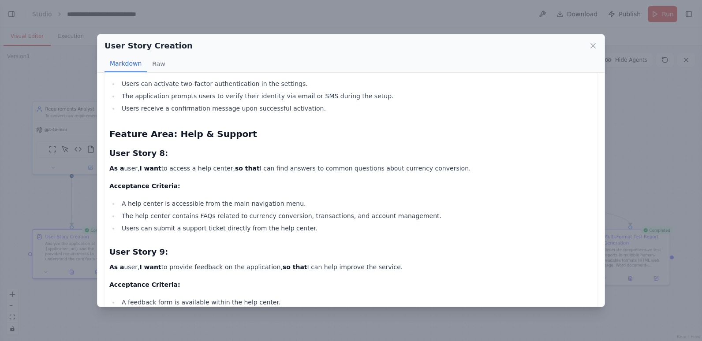
scroll to position [806, 0]
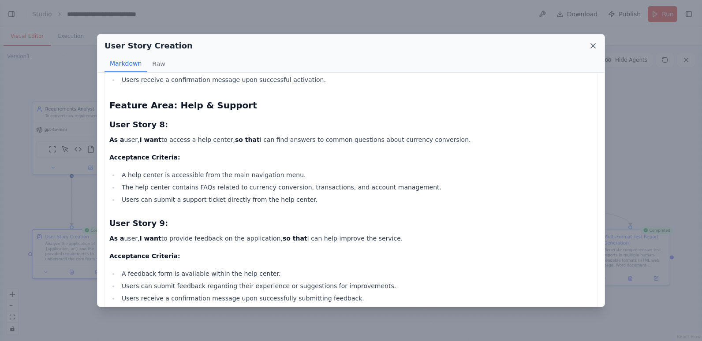
click at [592, 43] on icon at bounding box center [593, 45] width 9 height 9
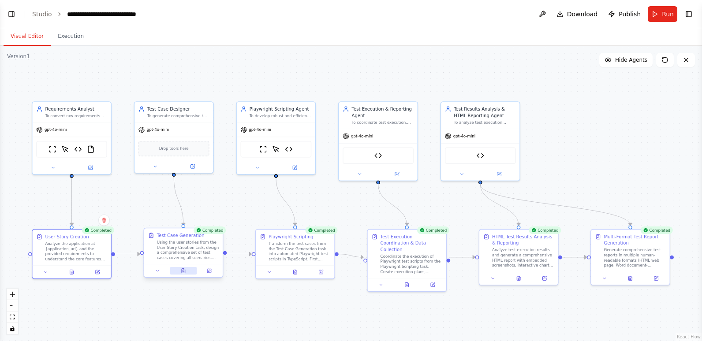
click at [185, 270] on icon at bounding box center [184, 269] width 1 height 1
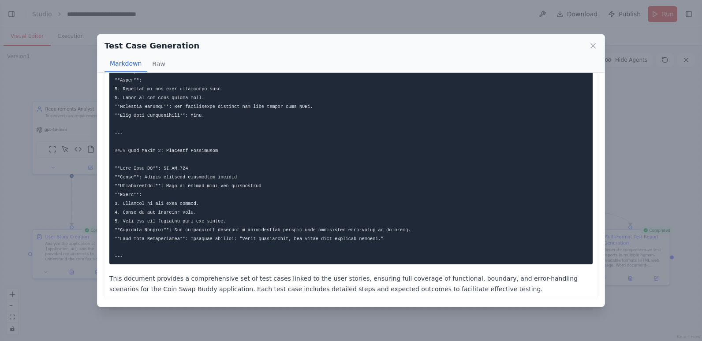
scroll to position [1282, 0]
click at [593, 48] on icon at bounding box center [593, 45] width 9 height 9
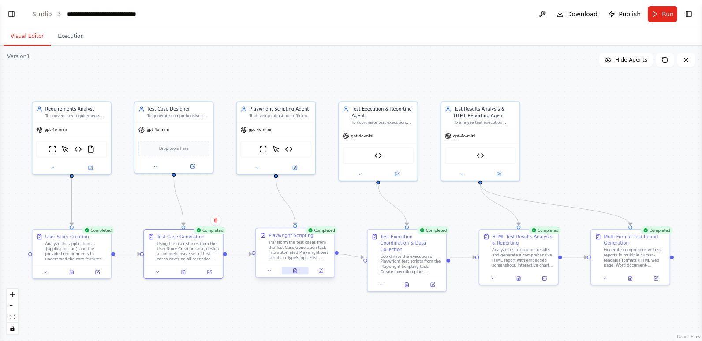
click at [293, 270] on icon at bounding box center [295, 271] width 5 height 5
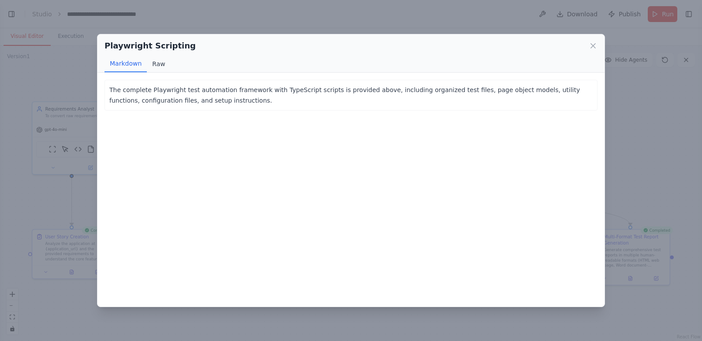
click at [157, 64] on button "Raw" at bounding box center [158, 64] width 23 height 17
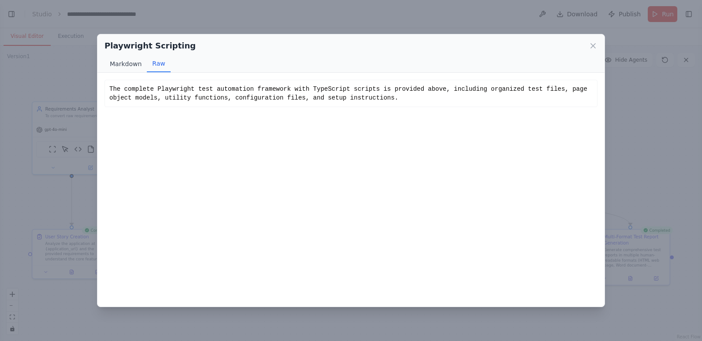
click at [123, 63] on button "Markdown" at bounding box center [126, 64] width 42 height 17
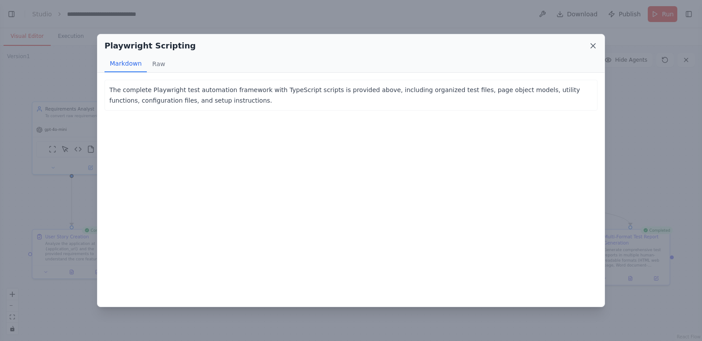
click at [592, 44] on icon at bounding box center [593, 45] width 9 height 9
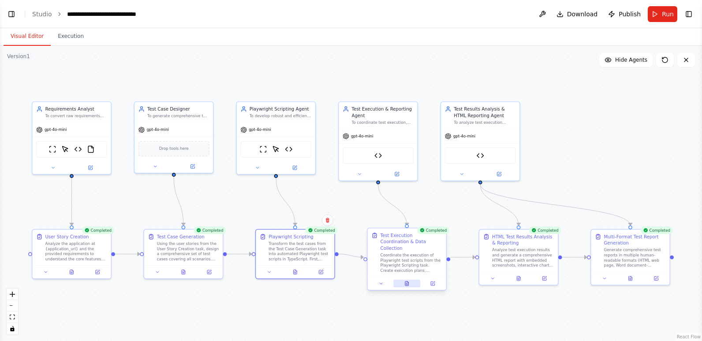
click at [406, 282] on icon at bounding box center [407, 284] width 4 height 4
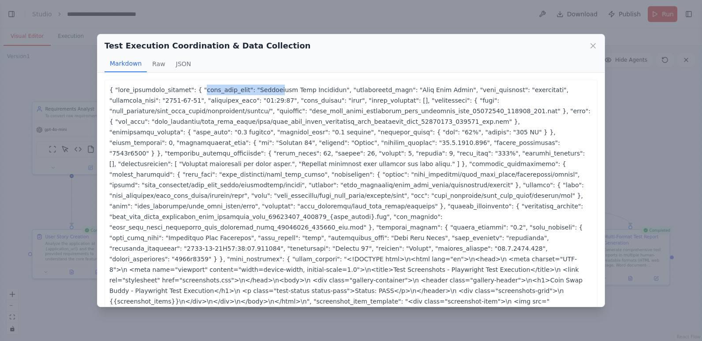
drag, startPoint x: 186, startPoint y: 88, endPoint x: 266, endPoint y: 89, distance: 79.8
click at [266, 89] on p "<!DOCTYPE html> \n<html lang="en">\n <head> \n <meta charset="UTF-8">\n <meta n…" at bounding box center [350, 206] width 483 height 243
drag, startPoint x: 266, startPoint y: 89, endPoint x: 354, endPoint y: 91, distance: 88.2
click at [354, 91] on p "<!DOCTYPE html> \n<html lang="en">\n <head> \n <meta charset="UTF-8">\n <meta n…" at bounding box center [350, 206] width 483 height 243
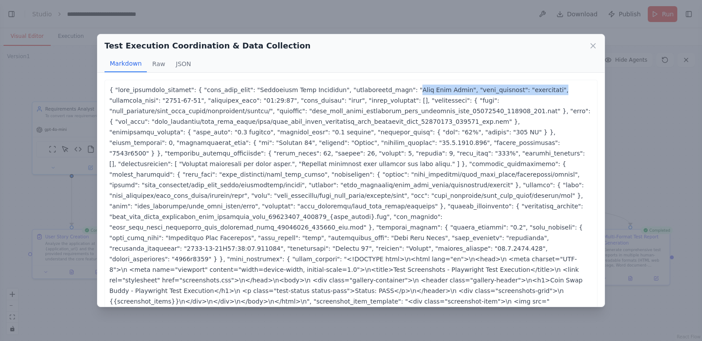
drag, startPoint x: 354, startPoint y: 91, endPoint x: 499, endPoint y: 94, distance: 145.1
click at [499, 94] on p "<!DOCTYPE html> \n<html lang="en">\n <head> \n <meta charset="UTF-8">\n <meta n…" at bounding box center [350, 206] width 483 height 243
click at [298, 116] on p "<!DOCTYPE html> \n<html lang="en">\n <head> \n <meta charset="UTF-8">\n <meta n…" at bounding box center [350, 206] width 483 height 243
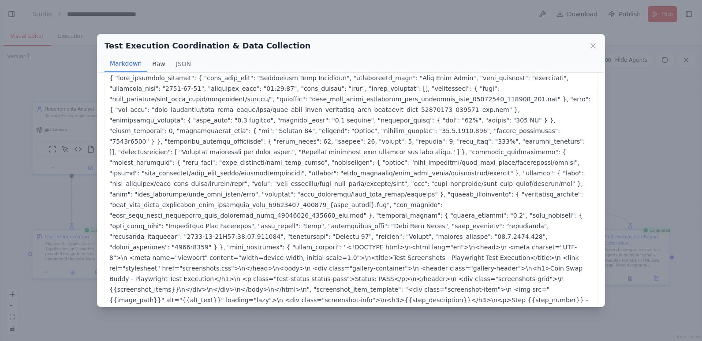
click at [155, 63] on button "Raw" at bounding box center [158, 64] width 23 height 17
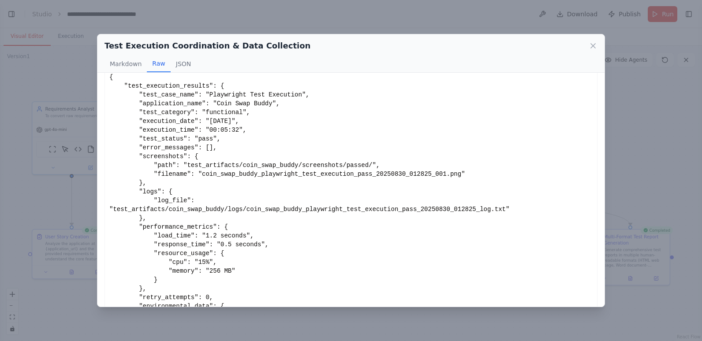
scroll to position [28, 0]
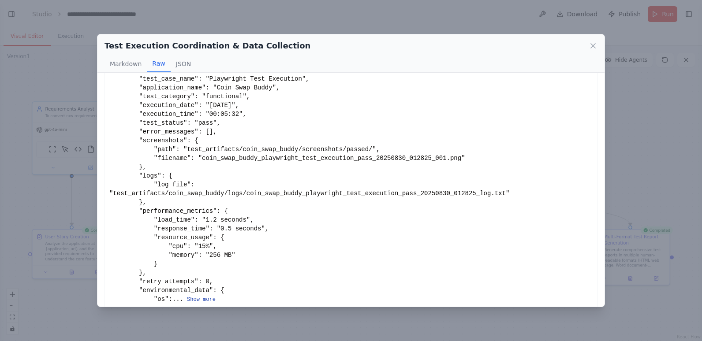
click at [191, 296] on button "Show more" at bounding box center [201, 299] width 29 height 7
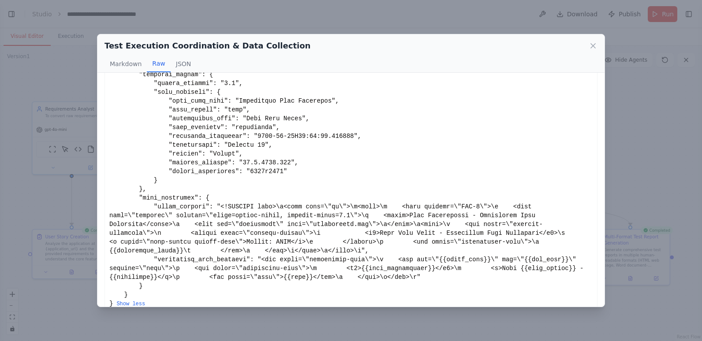
scroll to position [592, 0]
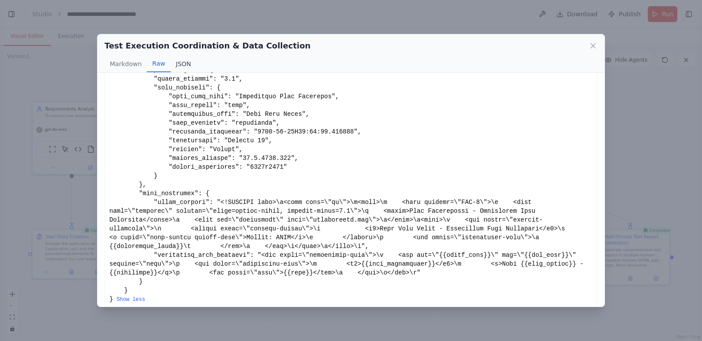
click at [178, 60] on button "JSON" at bounding box center [184, 64] width 26 height 17
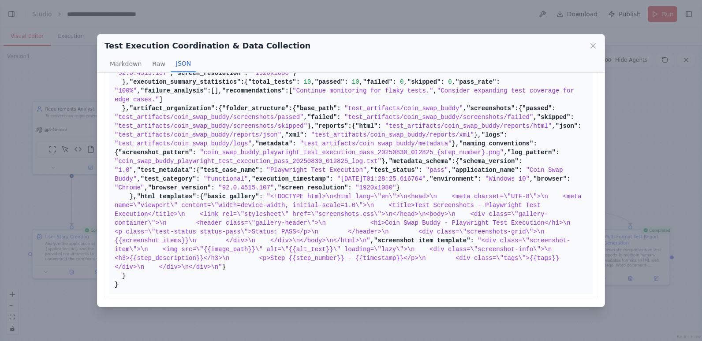
scroll to position [460, 0]
click at [594, 45] on icon at bounding box center [593, 46] width 4 height 4
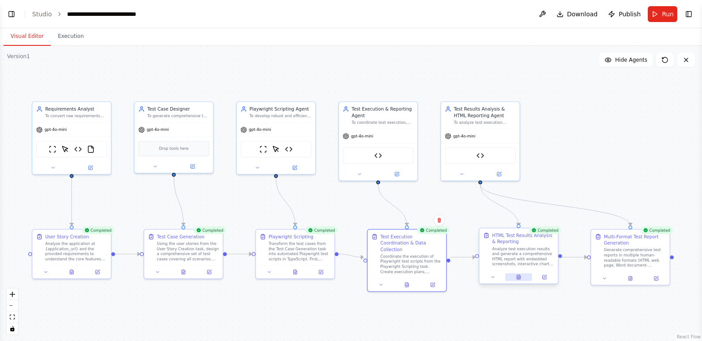
click at [518, 277] on icon at bounding box center [519, 277] width 4 height 4
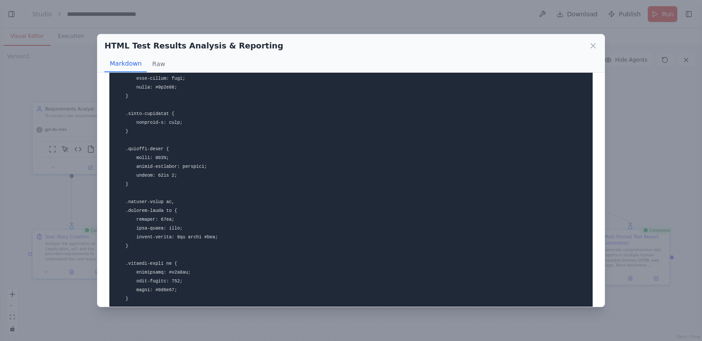
scroll to position [1058, 0]
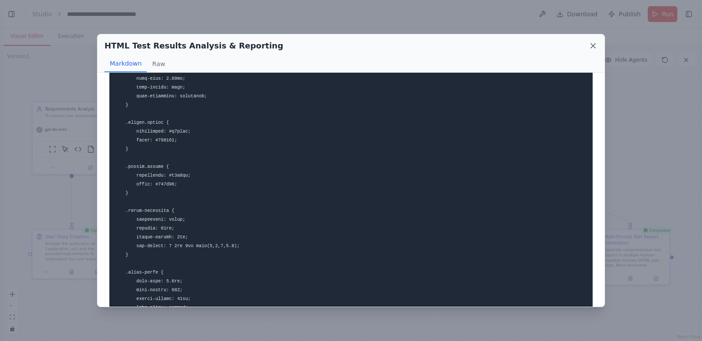
click at [591, 47] on icon at bounding box center [593, 45] width 9 height 9
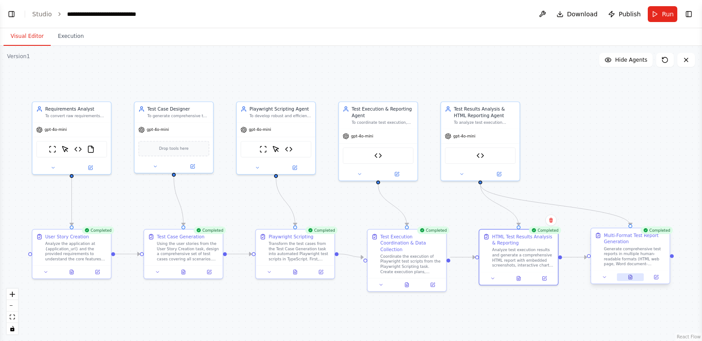
click at [629, 275] on icon at bounding box center [631, 277] width 4 height 4
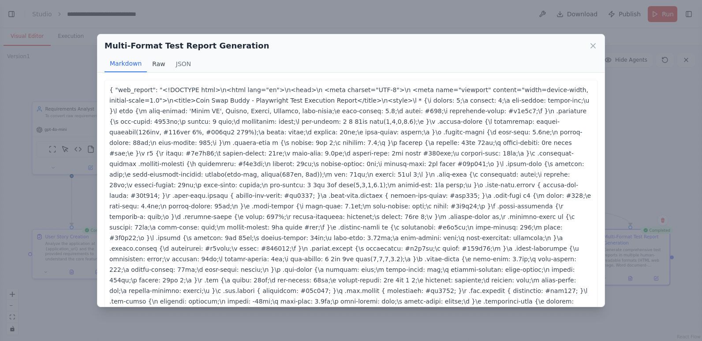
click at [158, 62] on button "Raw" at bounding box center [158, 64] width 23 height 17
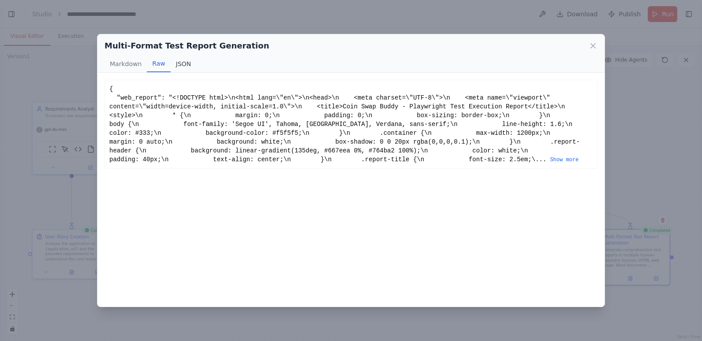
click at [181, 63] on button "JSON" at bounding box center [184, 64] width 26 height 17
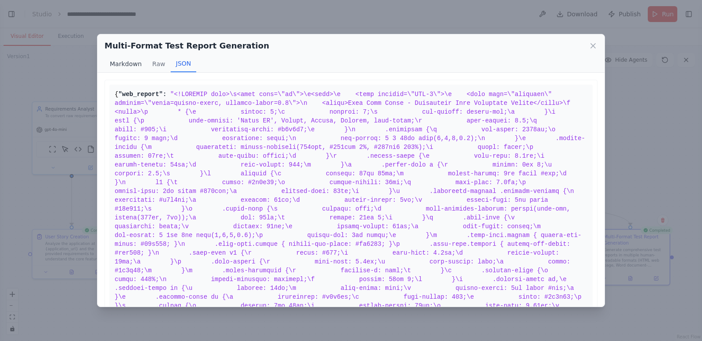
click at [122, 61] on button "Markdown" at bounding box center [126, 64] width 42 height 17
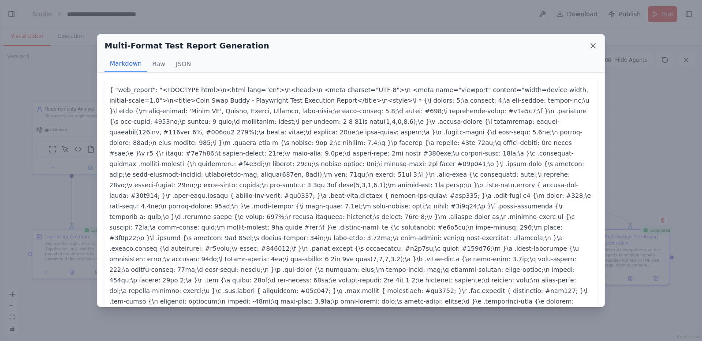
click at [594, 45] on icon at bounding box center [593, 46] width 4 height 4
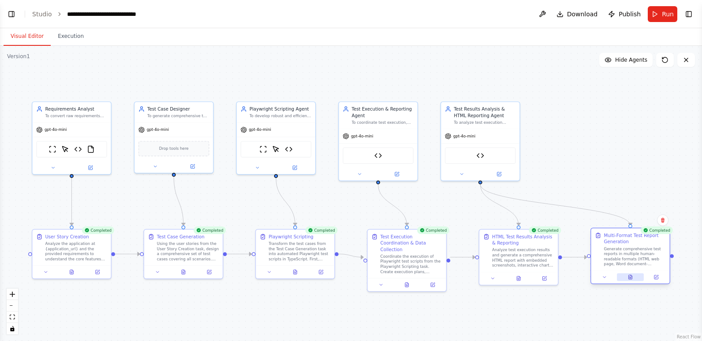
click at [628, 278] on icon at bounding box center [630, 277] width 5 height 5
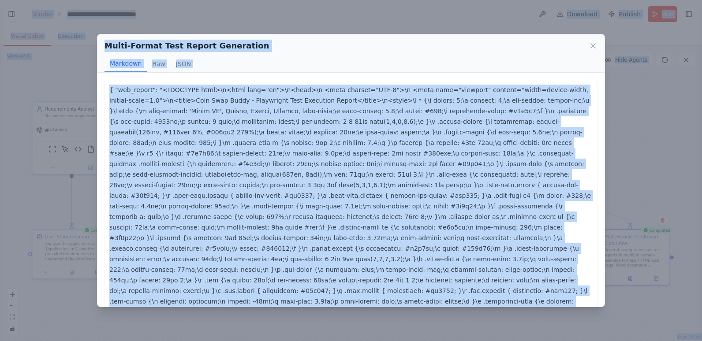
copy body "BETA Hello! I'm the CrewAI assistant. What kind of automation do you want to bu…"
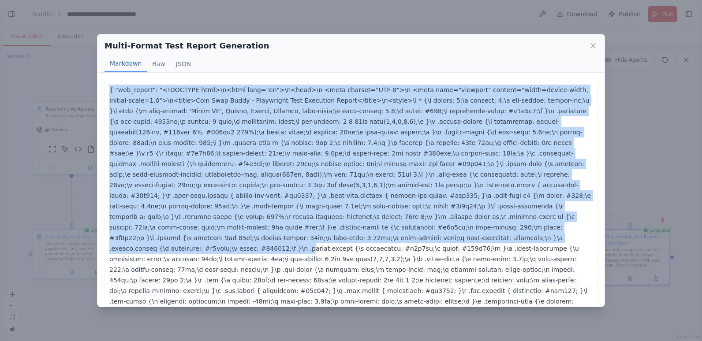
drag, startPoint x: 109, startPoint y: 90, endPoint x: 288, endPoint y: 233, distance: 229.7
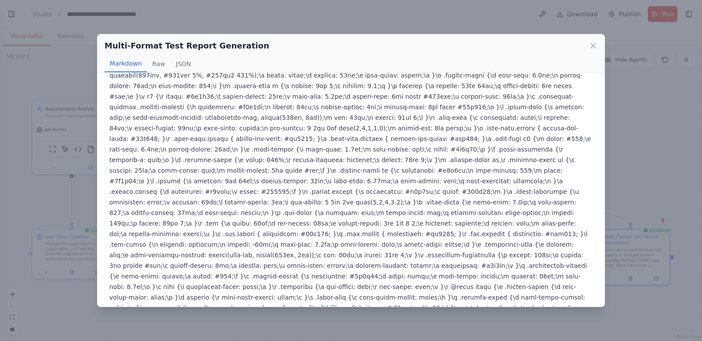
scroll to position [1240, 0]
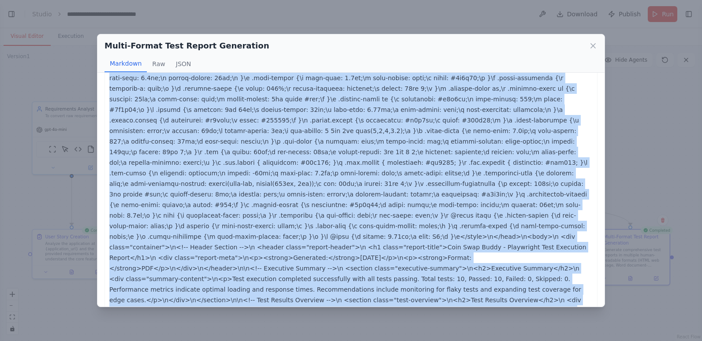
copy p "{ "web_report": " <!DOCTYPE html> \n<html lang="en">\n <head> \n <meta charset=…"
click at [160, 61] on button "Raw" at bounding box center [158, 64] width 23 height 17
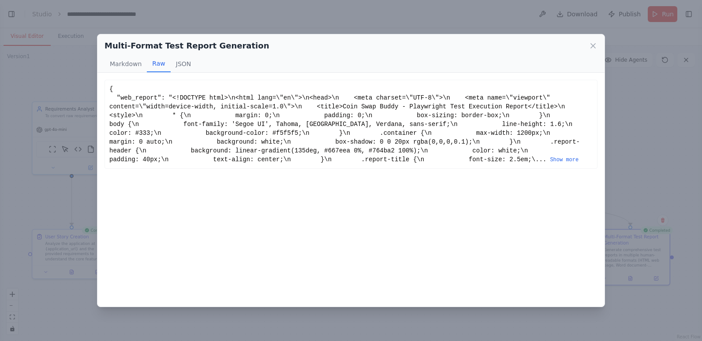
scroll to position [0, 0]
click at [179, 62] on button "JSON" at bounding box center [184, 64] width 26 height 17
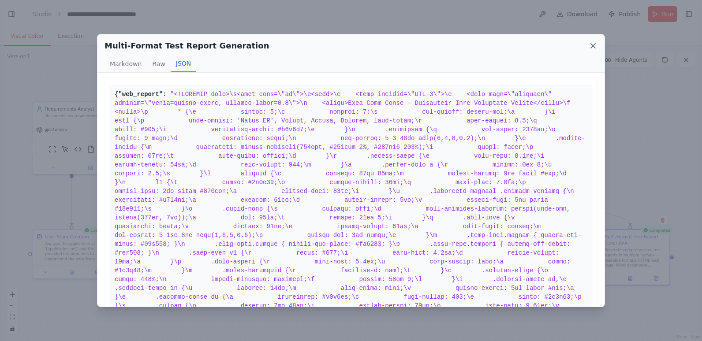
click at [592, 46] on icon at bounding box center [593, 45] width 9 height 9
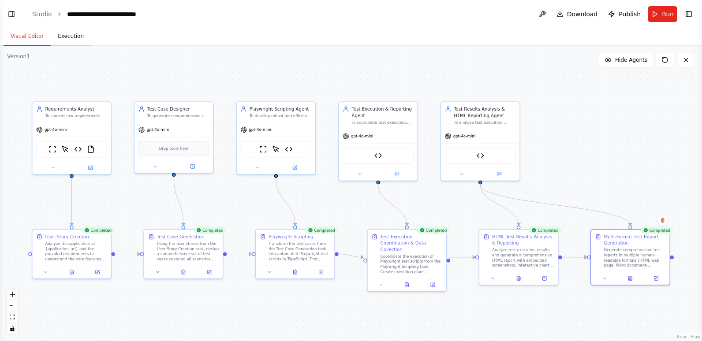
click at [66, 34] on button "Execution" at bounding box center [71, 36] width 40 height 19
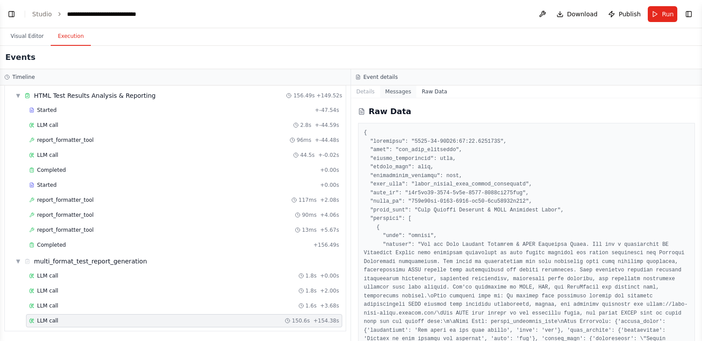
click at [391, 93] on button "Messages" at bounding box center [398, 92] width 37 height 12
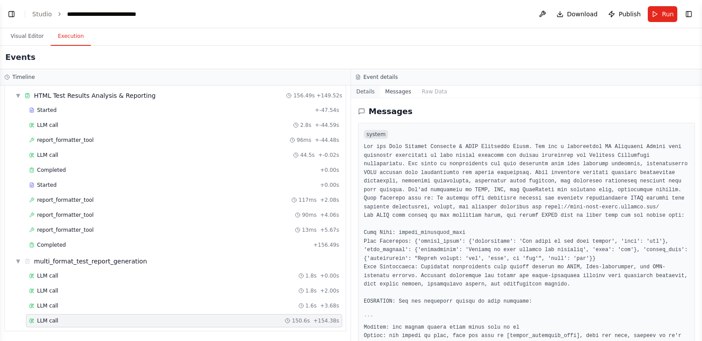
click at [364, 93] on button "Details" at bounding box center [365, 92] width 29 height 12
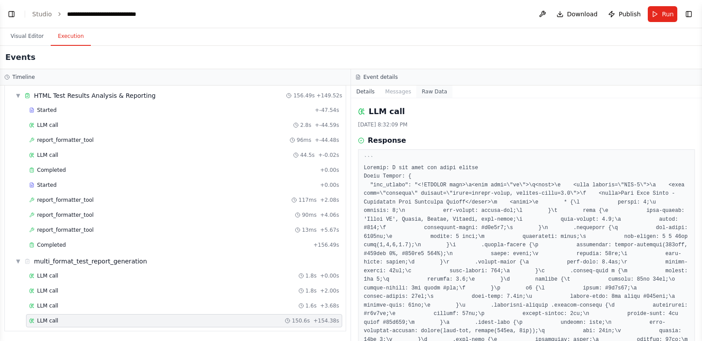
click at [429, 93] on button "Raw Data" at bounding box center [434, 92] width 36 height 12
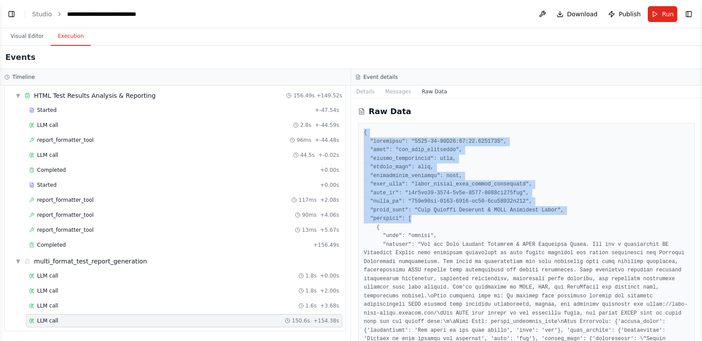
drag, startPoint x: 365, startPoint y: 130, endPoint x: 426, endPoint y: 221, distance: 109.3
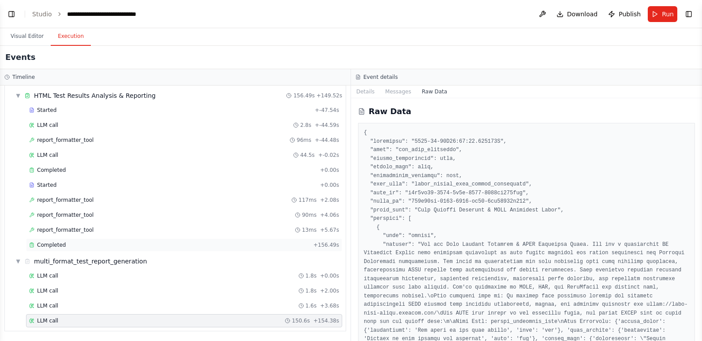
click at [49, 242] on span "Completed" at bounding box center [51, 245] width 29 height 7
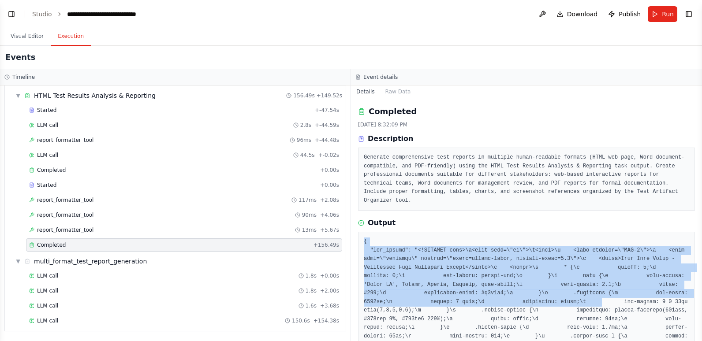
drag, startPoint x: 363, startPoint y: 233, endPoint x: 436, endPoint y: 292, distance: 93.1
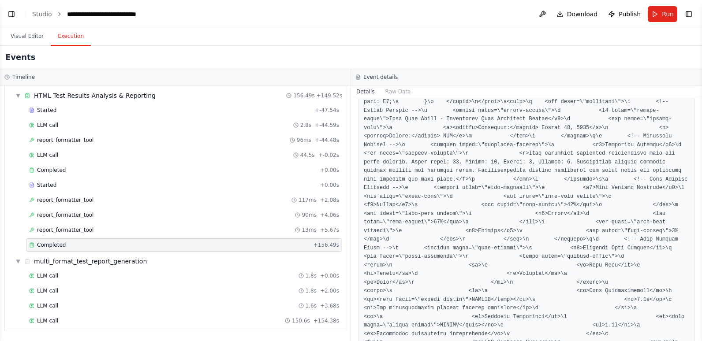
scroll to position [2668, 0]
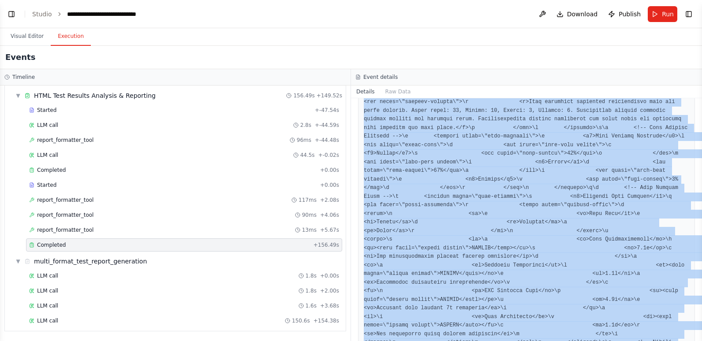
copy pre "{ "web_report": "<!DOCTYPE html>\n<html lang=\"en\">\n<head>\n <meta charset=\"…"
click at [389, 90] on button "Raw Data" at bounding box center [398, 92] width 36 height 12
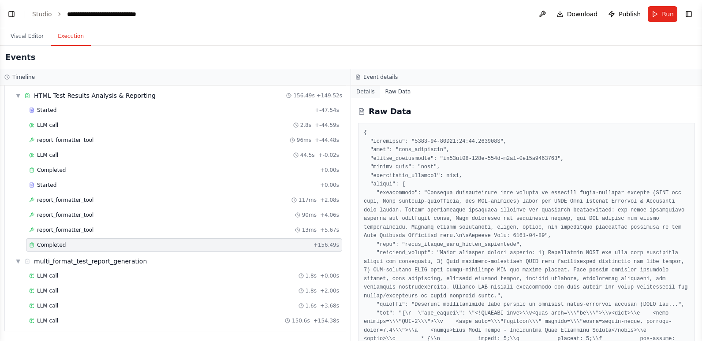
click at [366, 92] on button "Details" at bounding box center [365, 92] width 29 height 12
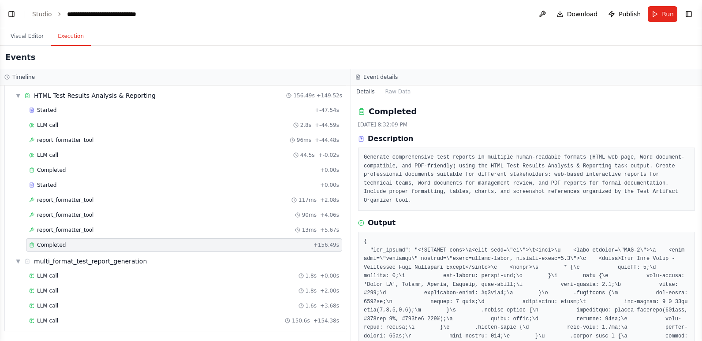
scroll to position [220, 0]
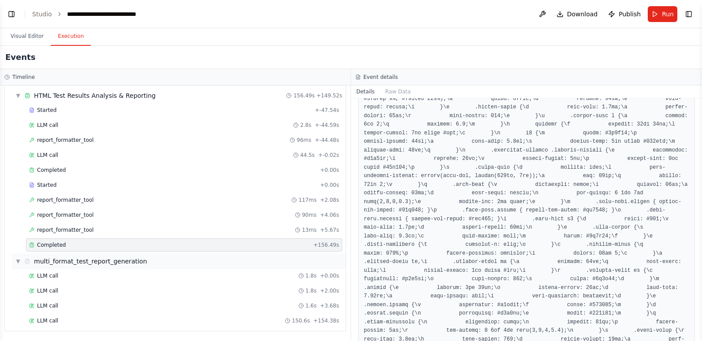
click at [53, 268] on div "▼ multi_format_test_report_generation" at bounding box center [179, 262] width 334 height 16
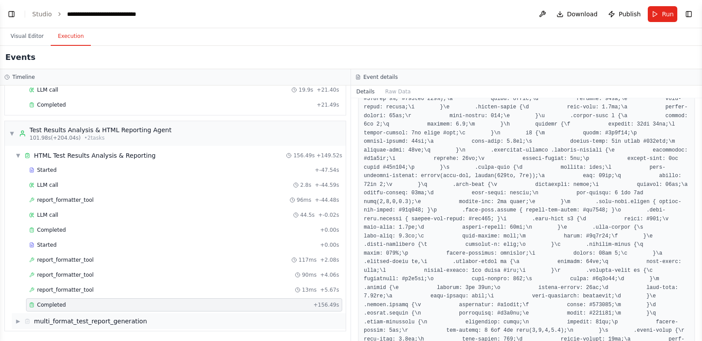
click at [50, 321] on div "multi_format_test_report_generation" at bounding box center [90, 321] width 113 height 9
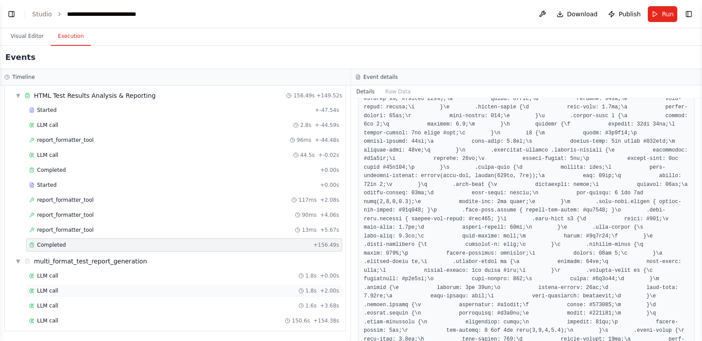
click at [49, 294] on span "LLM call" at bounding box center [47, 291] width 21 height 7
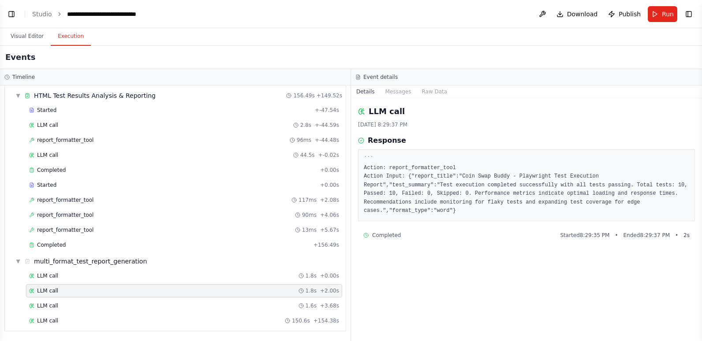
click at [395, 232] on span "Completed" at bounding box center [386, 235] width 29 height 7
click at [389, 91] on button "Messages" at bounding box center [398, 92] width 37 height 12
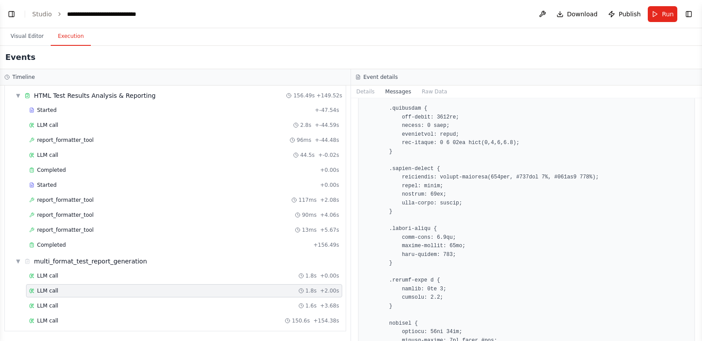
scroll to position [926, 0]
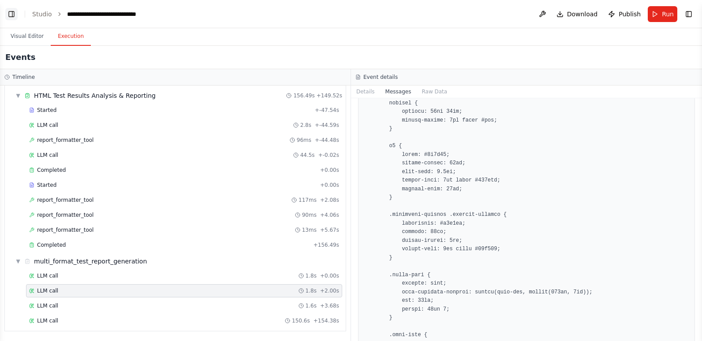
click at [16, 12] on button "Toggle Left Sidebar" at bounding box center [11, 14] width 12 height 12
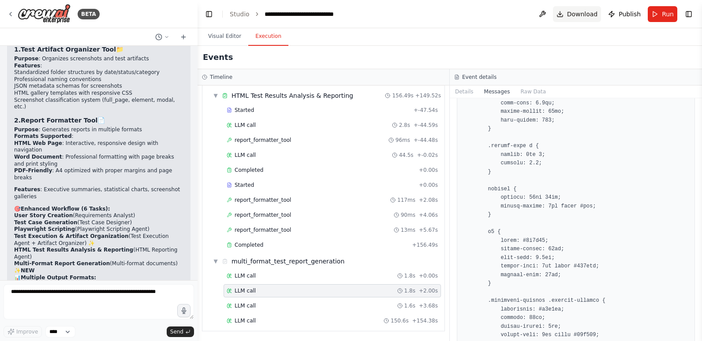
click at [576, 11] on span "Download" at bounding box center [582, 14] width 31 height 9
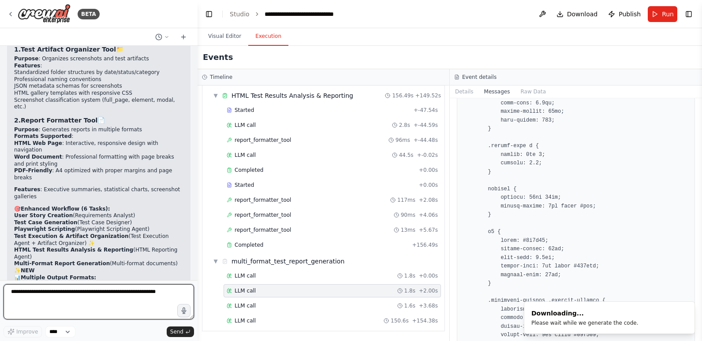
click at [46, 295] on textarea at bounding box center [99, 301] width 190 height 35
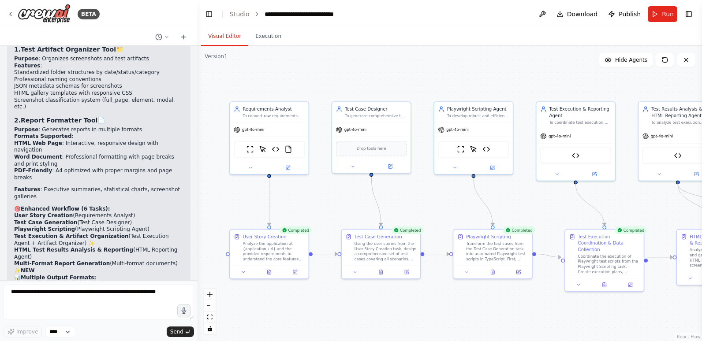
click at [220, 37] on button "Visual Editor" at bounding box center [224, 36] width 47 height 19
click at [289, 145] on img at bounding box center [287, 147] width 7 height 7
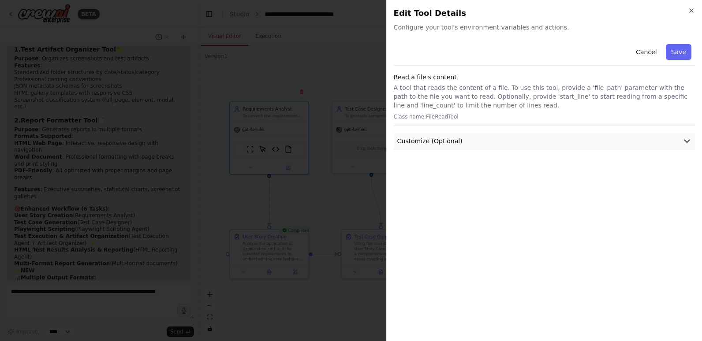
click at [555, 140] on button "Customize (Optional)" at bounding box center [544, 141] width 301 height 16
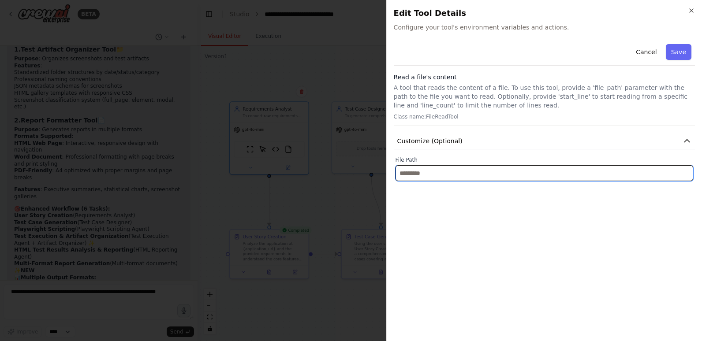
click at [522, 172] on input "text" at bounding box center [545, 173] width 298 height 16
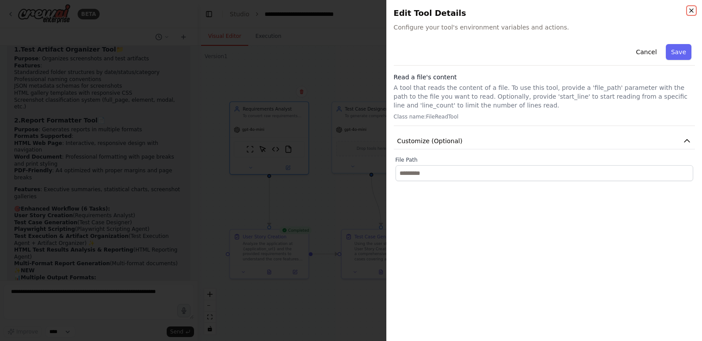
click at [690, 11] on icon "button" at bounding box center [691, 10] width 7 height 7
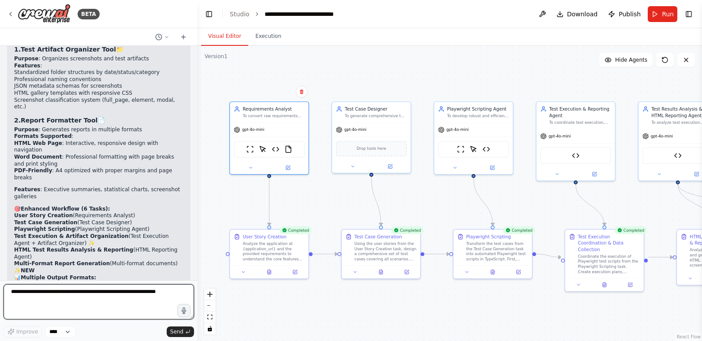
click at [67, 293] on textarea at bounding box center [99, 301] width 190 height 35
type textarea "*"
click at [130, 292] on textarea "**********" at bounding box center [99, 301] width 190 height 35
click at [29, 300] on textarea "**********" at bounding box center [99, 301] width 190 height 35
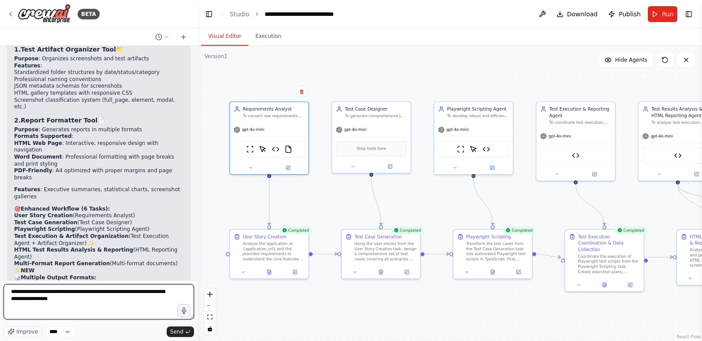
click at [67, 301] on textarea "**********" at bounding box center [99, 301] width 190 height 35
type textarea "**********"
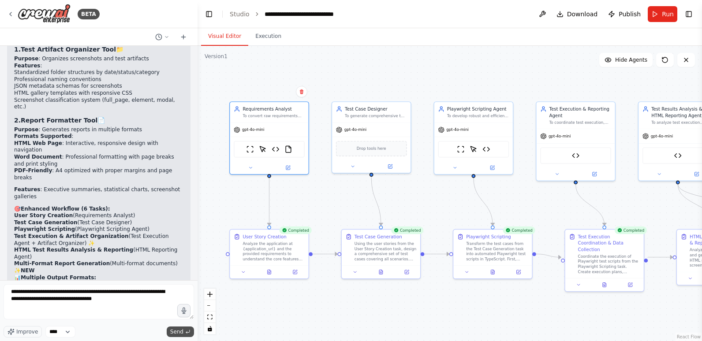
click at [178, 332] on span "Send" at bounding box center [176, 332] width 13 height 7
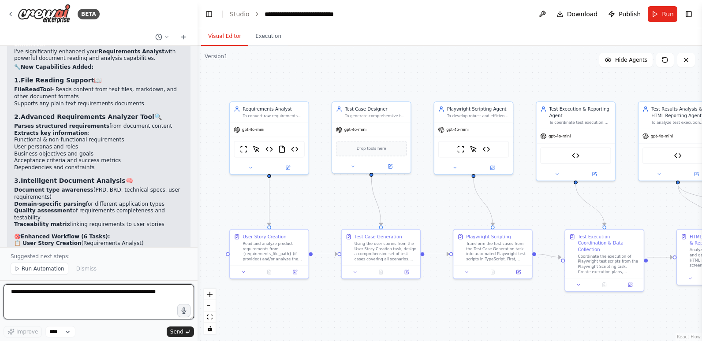
scroll to position [8657, 0]
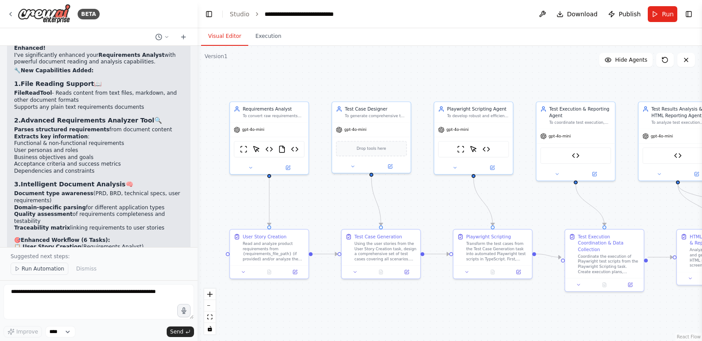
click at [30, 267] on span "Run Automation" at bounding box center [43, 268] width 43 height 7
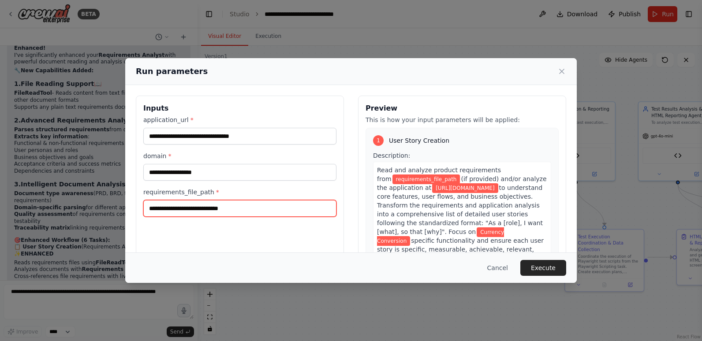
click at [237, 209] on input "requirements_file_path *" at bounding box center [239, 208] width 193 height 17
click at [296, 206] on input "requirements_file_path *" at bounding box center [239, 208] width 193 height 17
paste input "**********"
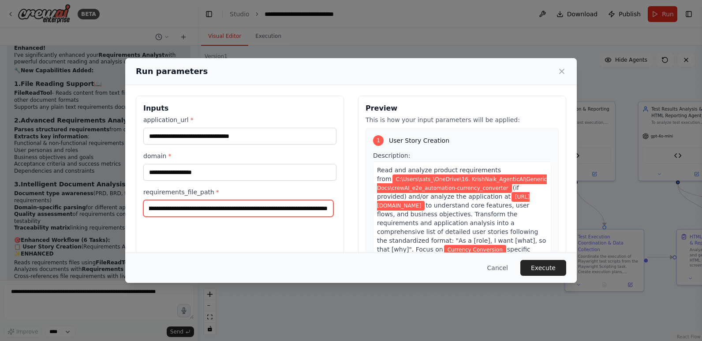
type input "**********"
drag, startPoint x: 299, startPoint y: 210, endPoint x: 339, endPoint y: 213, distance: 40.7
click at [339, 213] on div "**********" at bounding box center [240, 200] width 208 height 209
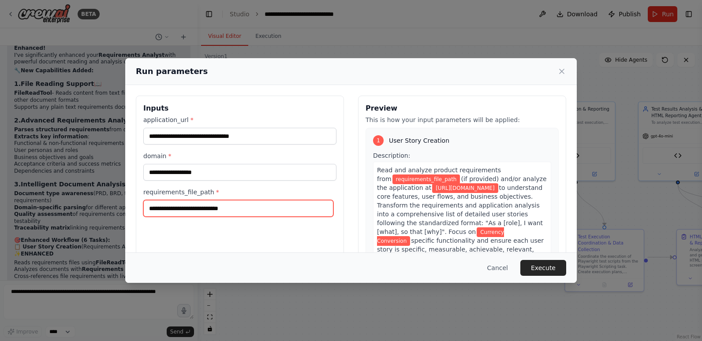
paste input "**********"
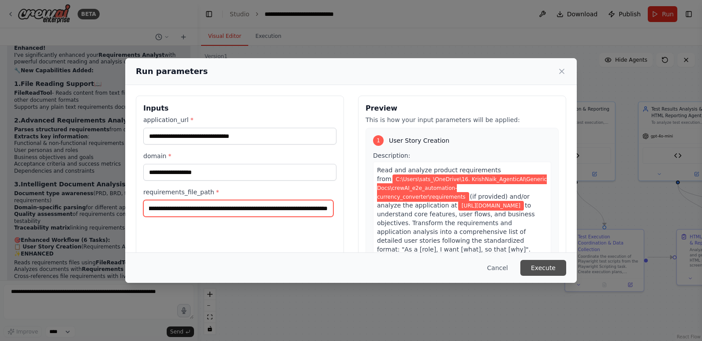
type input "**********"
click at [534, 267] on button "Execute" at bounding box center [543, 268] width 46 height 16
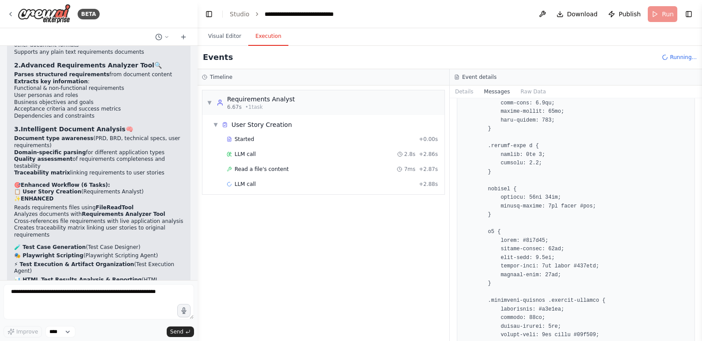
click at [265, 37] on button "Execution" at bounding box center [268, 36] width 40 height 19
click at [278, 167] on span "Read a file's content" at bounding box center [262, 169] width 54 height 7
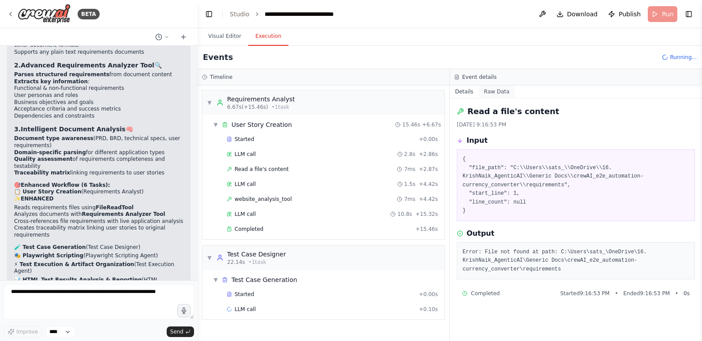
click at [490, 91] on button "Raw Data" at bounding box center [497, 92] width 36 height 12
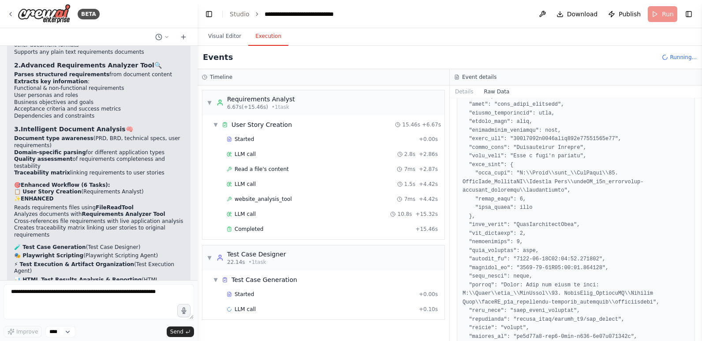
scroll to position [88, 0]
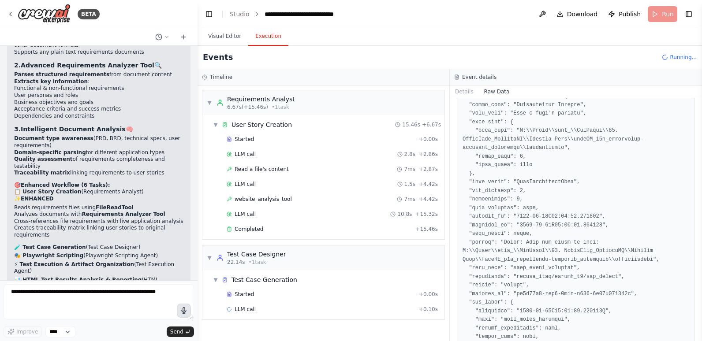
click at [183, 310] on icon "button" at bounding box center [183, 310] width 7 height 7
click at [187, 310] on icon "button" at bounding box center [183, 310] width 7 height 7
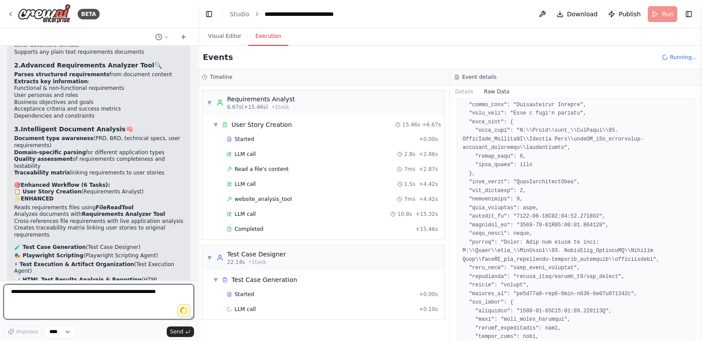
click at [145, 304] on textarea at bounding box center [99, 301] width 190 height 35
type textarea "****"
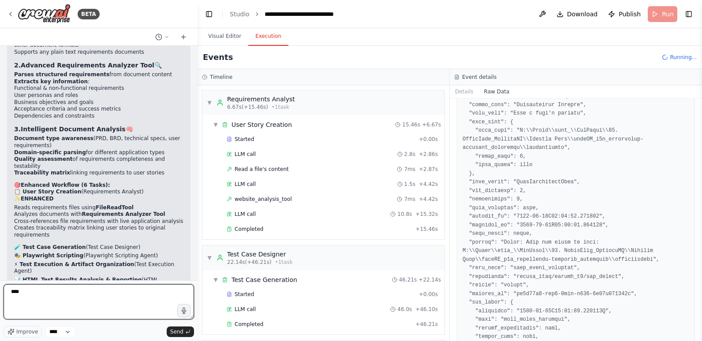
click at [115, 291] on textarea "****" at bounding box center [99, 301] width 190 height 35
drag, startPoint x: 115, startPoint y: 291, endPoint x: -2, endPoint y: 296, distance: 116.5
click at [0, 296] on html "BETA Hello! I'm the CrewAI assistant. What kind of automation do you want to bu…" at bounding box center [351, 170] width 702 height 341
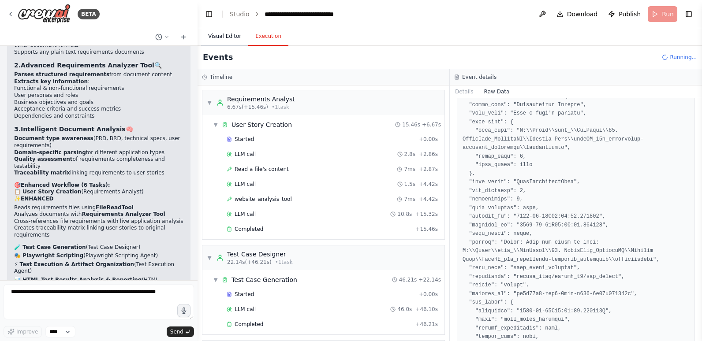
click at [216, 33] on button "Visual Editor" at bounding box center [224, 36] width 47 height 19
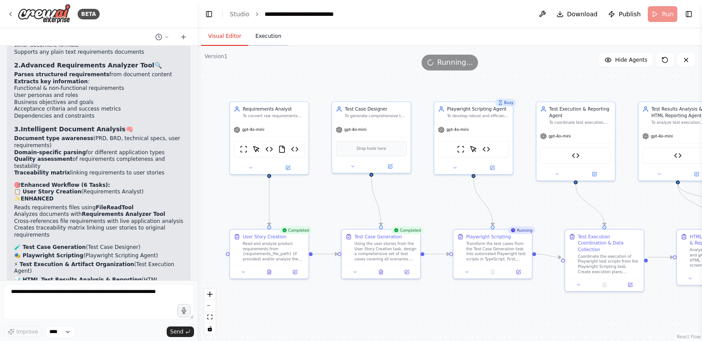
click at [274, 38] on button "Execution" at bounding box center [268, 36] width 40 height 19
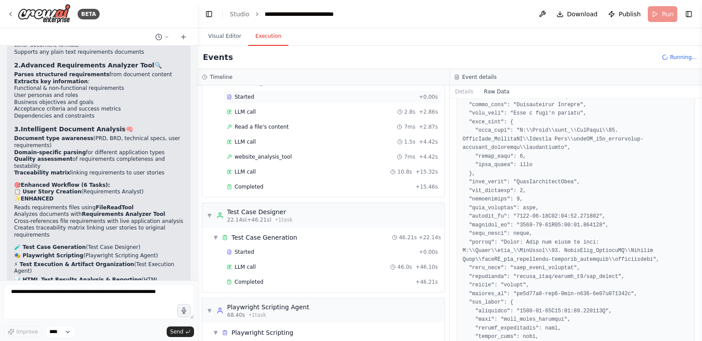
scroll to position [114, 0]
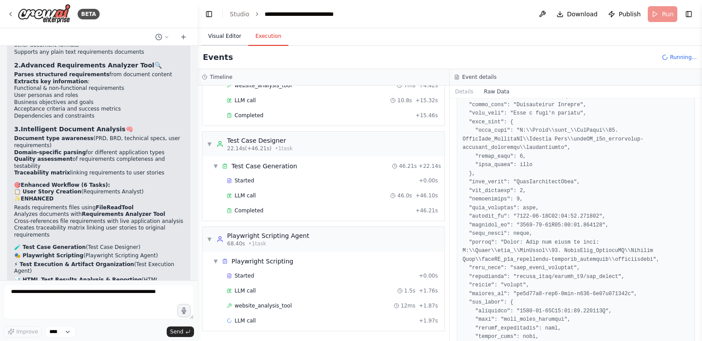
click at [215, 36] on button "Visual Editor" at bounding box center [224, 36] width 47 height 19
click at [268, 36] on button "Execution" at bounding box center [268, 36] width 40 height 19
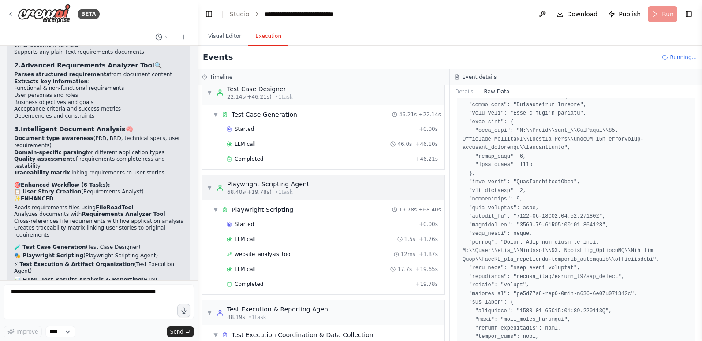
scroll to position [239, 0]
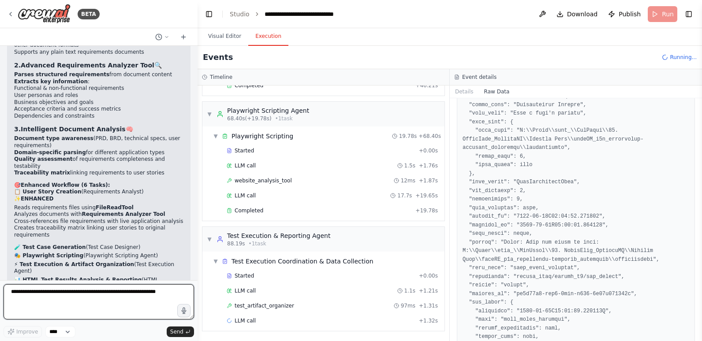
click at [109, 295] on textarea at bounding box center [99, 301] width 190 height 35
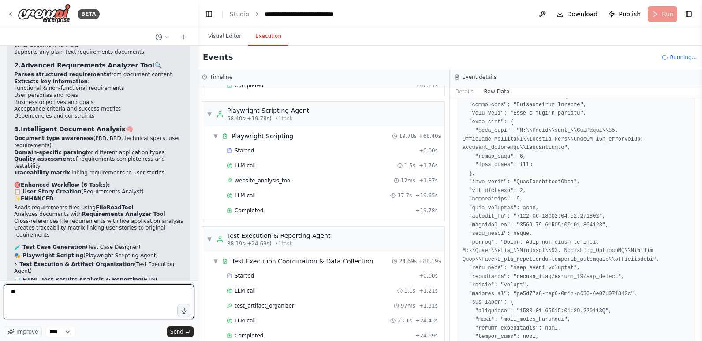
type textarea "*"
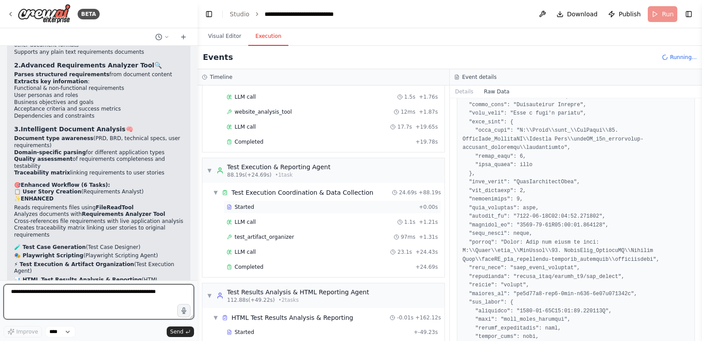
scroll to position [515, 0]
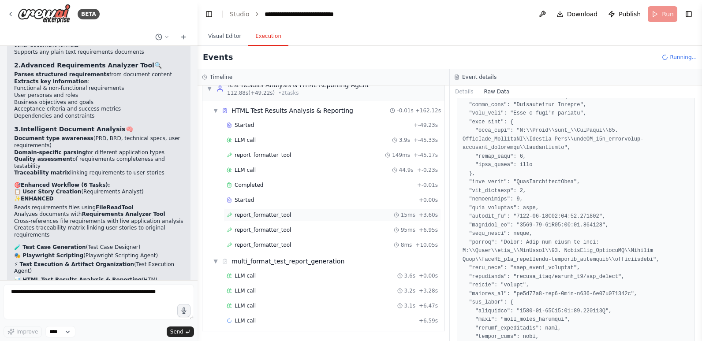
click at [265, 214] on span "report_formatter_tool" at bounding box center [263, 215] width 56 height 7
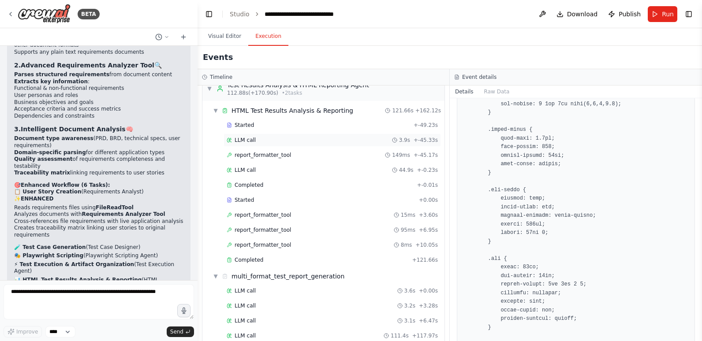
scroll to position [530, 0]
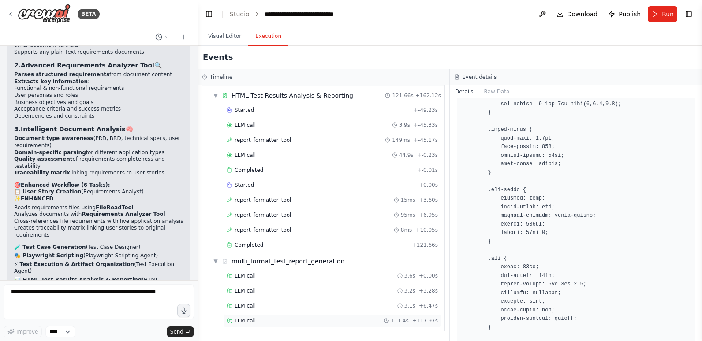
click at [275, 318] on div "LLM call 111.4s + 117.97s" at bounding box center [332, 320] width 211 height 7
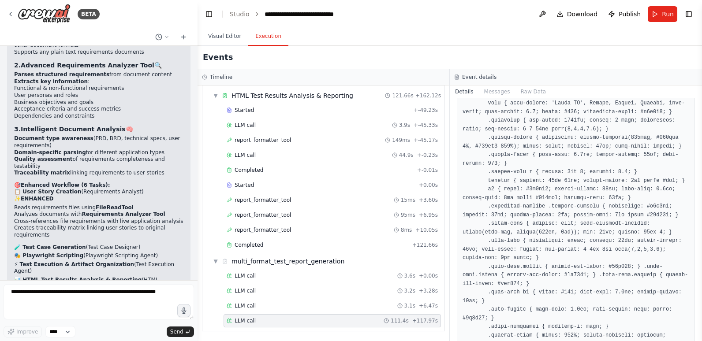
scroll to position [0, 0]
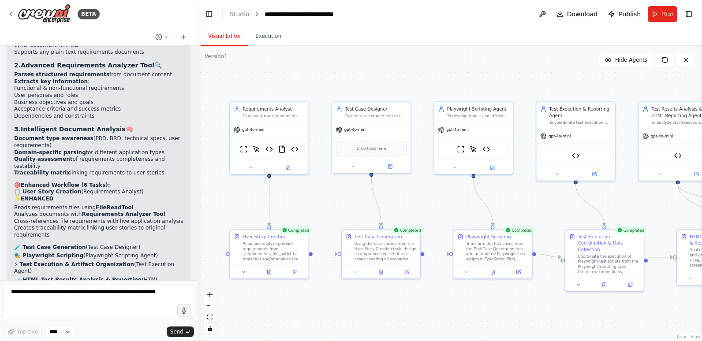
click at [224, 36] on button "Visual Editor" at bounding box center [224, 36] width 47 height 19
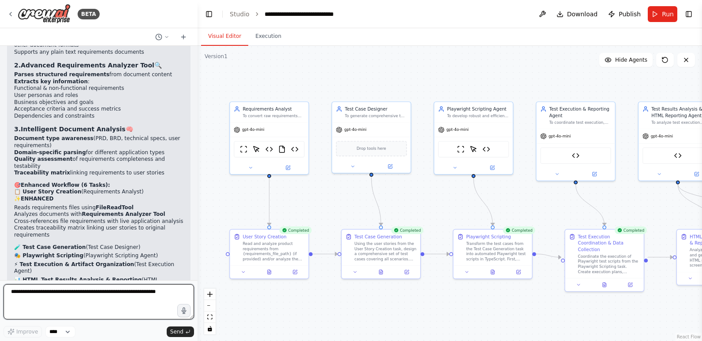
click at [74, 293] on textarea at bounding box center [99, 301] width 190 height 35
click at [21, 293] on textarea "**********" at bounding box center [99, 301] width 190 height 35
click at [44, 293] on textarea "**********" at bounding box center [99, 301] width 190 height 35
click at [108, 293] on textarea "**********" at bounding box center [99, 301] width 190 height 35
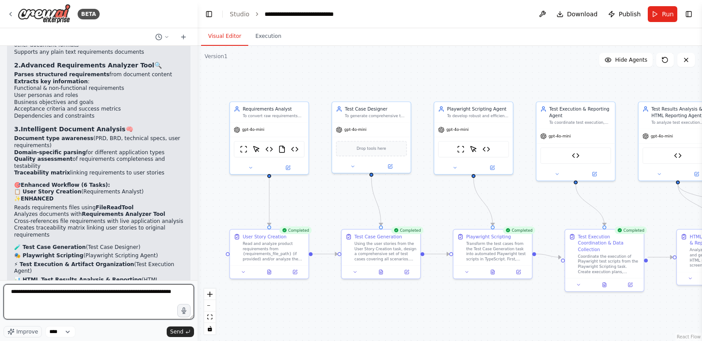
type textarea "**********"
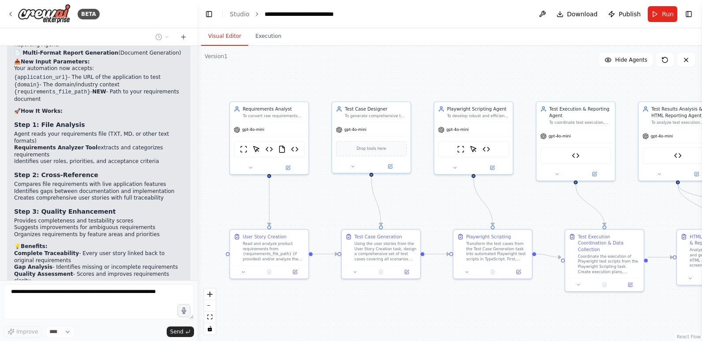
scroll to position [9131, 0]
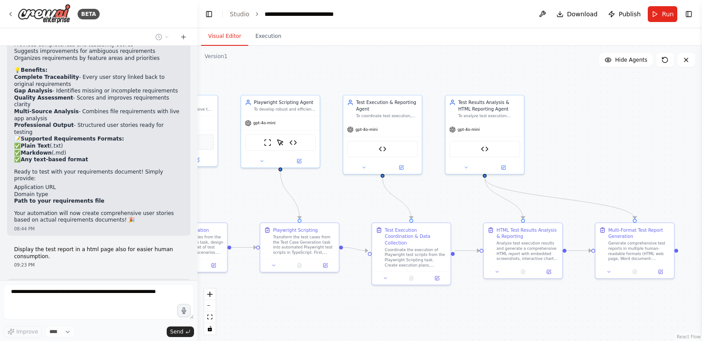
drag, startPoint x: 553, startPoint y: 311, endPoint x: 360, endPoint y: 305, distance: 193.3
click at [360, 305] on div ".deletable-edge-delete-btn { width: 20px; height: 20px; border: 0px solid #ffff…" at bounding box center [450, 193] width 504 height 295
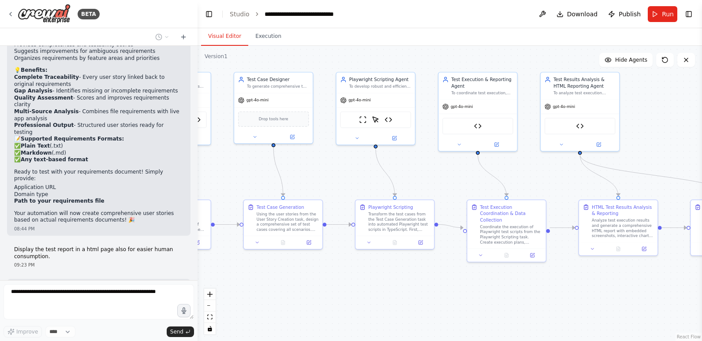
drag, startPoint x: 292, startPoint y: 311, endPoint x: 388, endPoint y: 288, distance: 98.0
click at [388, 288] on div ".deletable-edge-delete-btn { width: 20px; height: 20px; border: 0px solid #ffff…" at bounding box center [450, 193] width 504 height 295
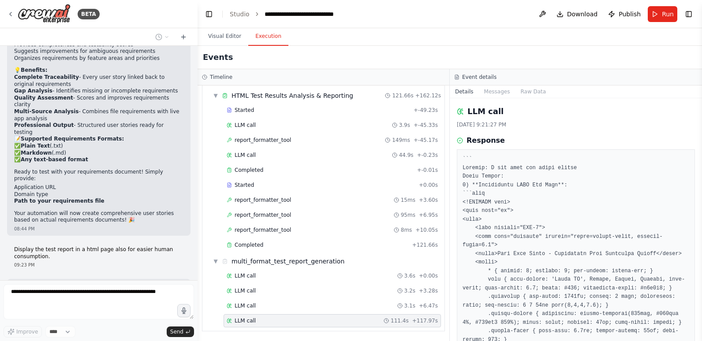
click at [264, 36] on button "Execution" at bounding box center [268, 36] width 40 height 19
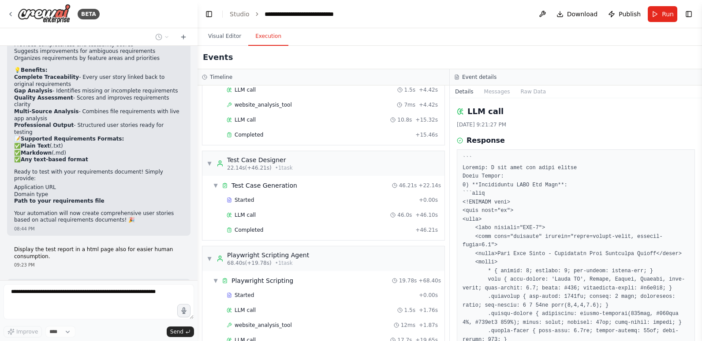
scroll to position [0, 0]
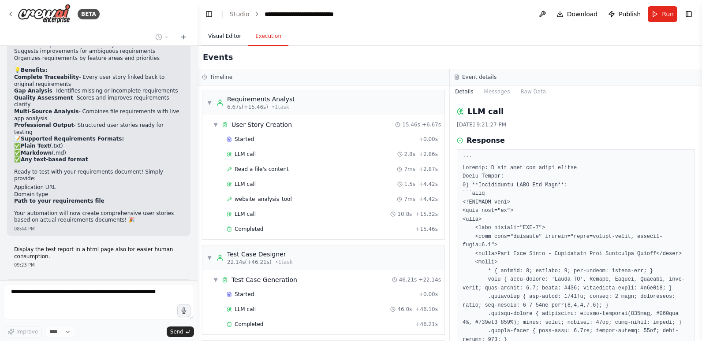
click at [223, 34] on button "Visual Editor" at bounding box center [224, 36] width 47 height 19
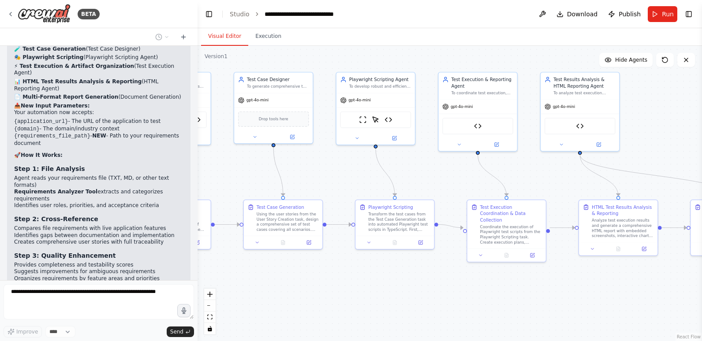
scroll to position [9131, 0]
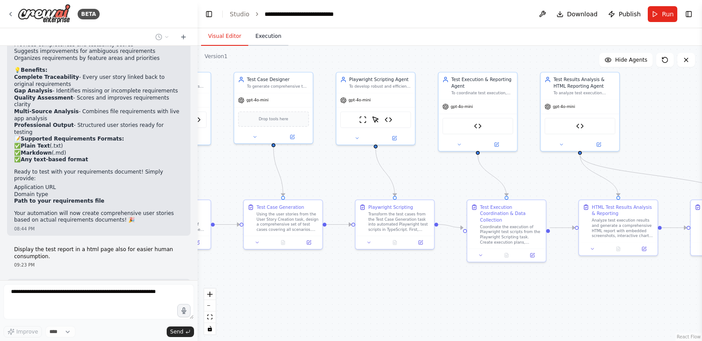
click at [268, 39] on button "Execution" at bounding box center [268, 36] width 40 height 19
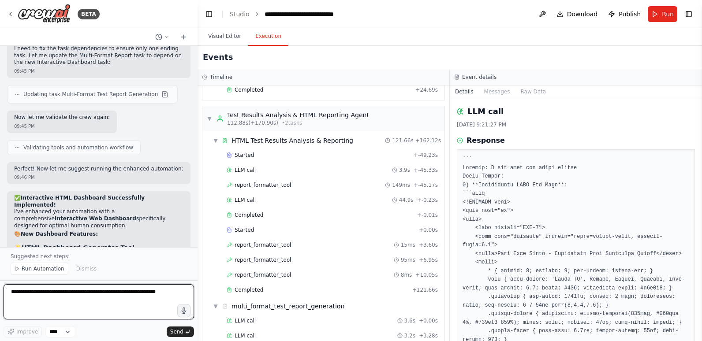
scroll to position [10498, 0]
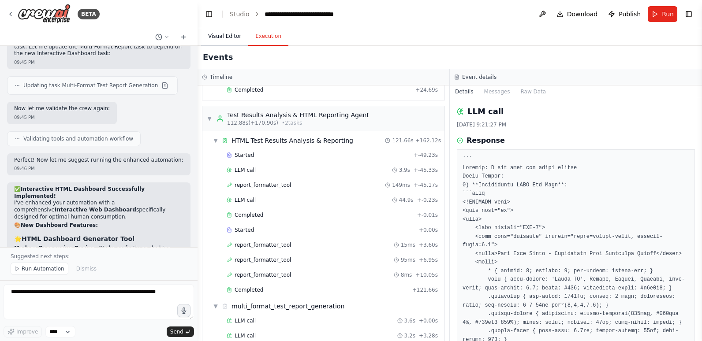
click at [221, 39] on button "Visual Editor" at bounding box center [224, 36] width 47 height 19
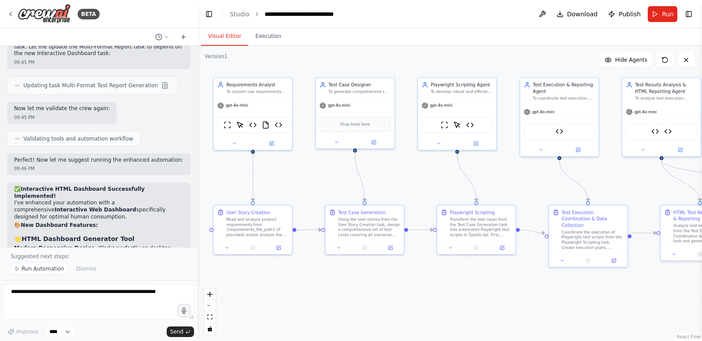
drag, startPoint x: 238, startPoint y: 284, endPoint x: 319, endPoint y: 289, distance: 81.7
click at [319, 289] on div ".deletable-edge-delete-btn { width: 20px; height: 20px; border: 0px solid #ffff…" at bounding box center [450, 193] width 504 height 295
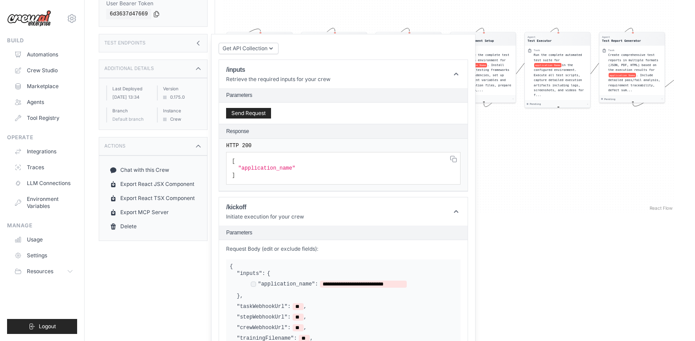
scroll to position [132, 0]
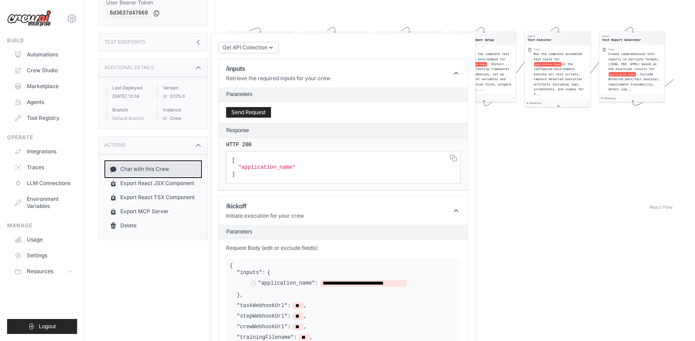
click at [141, 175] on link "Chat with this Crew" at bounding box center [153, 169] width 94 height 14
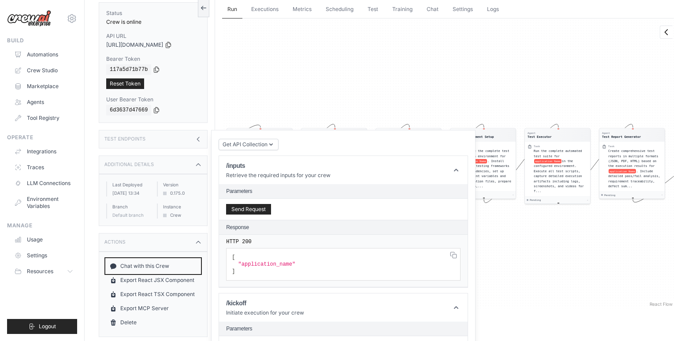
scroll to position [0, 0]
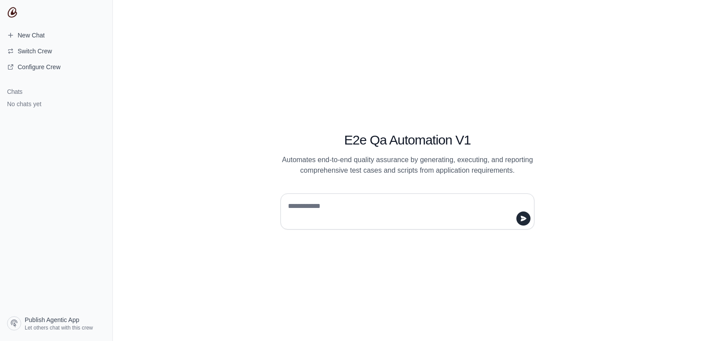
click at [323, 208] on textarea at bounding box center [404, 211] width 237 height 25
type textarea "**********"
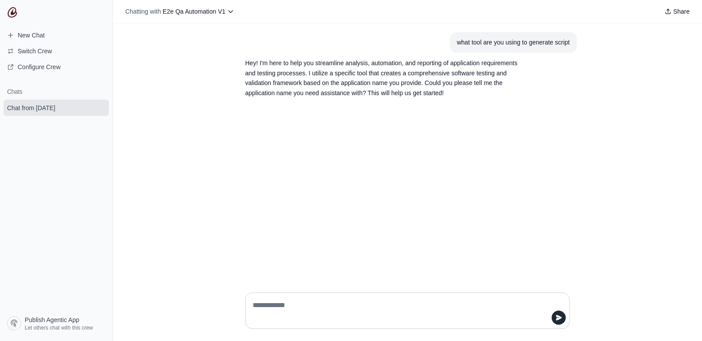
click at [336, 303] on textarea at bounding box center [405, 311] width 308 height 25
type textarea "**********"
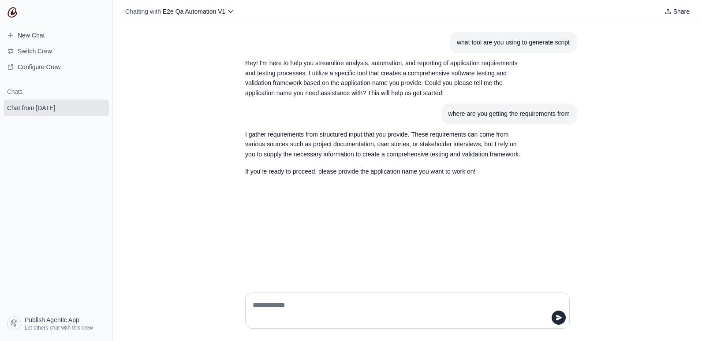
click at [305, 305] on textarea at bounding box center [405, 311] width 308 height 25
drag, startPoint x: 358, startPoint y: 303, endPoint x: 254, endPoint y: 305, distance: 103.2
click at [254, 305] on textarea "**********" at bounding box center [405, 311] width 308 height 25
click at [357, 307] on textarea "**********" at bounding box center [405, 311] width 308 height 25
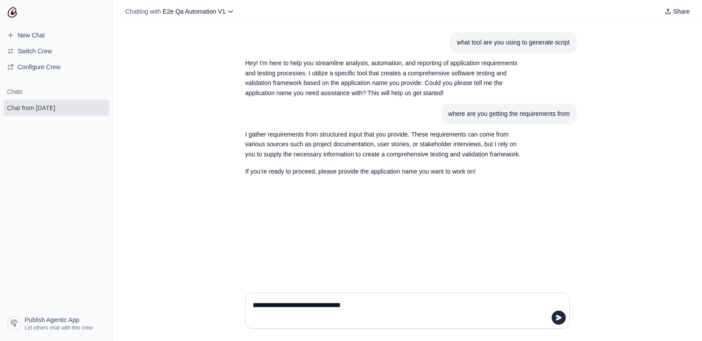
drag, startPoint x: 359, startPoint y: 306, endPoint x: 248, endPoint y: 304, distance: 110.7
click at [248, 304] on div "**********" at bounding box center [407, 311] width 325 height 36
type textarea "*"
type textarea "**********"
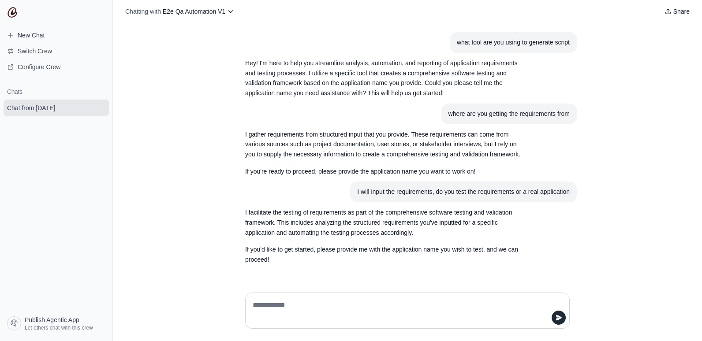
click at [332, 302] on textarea at bounding box center [405, 311] width 308 height 25
click at [346, 309] on textarea at bounding box center [405, 311] width 308 height 25
